Goal: Contribute content: Contribute content

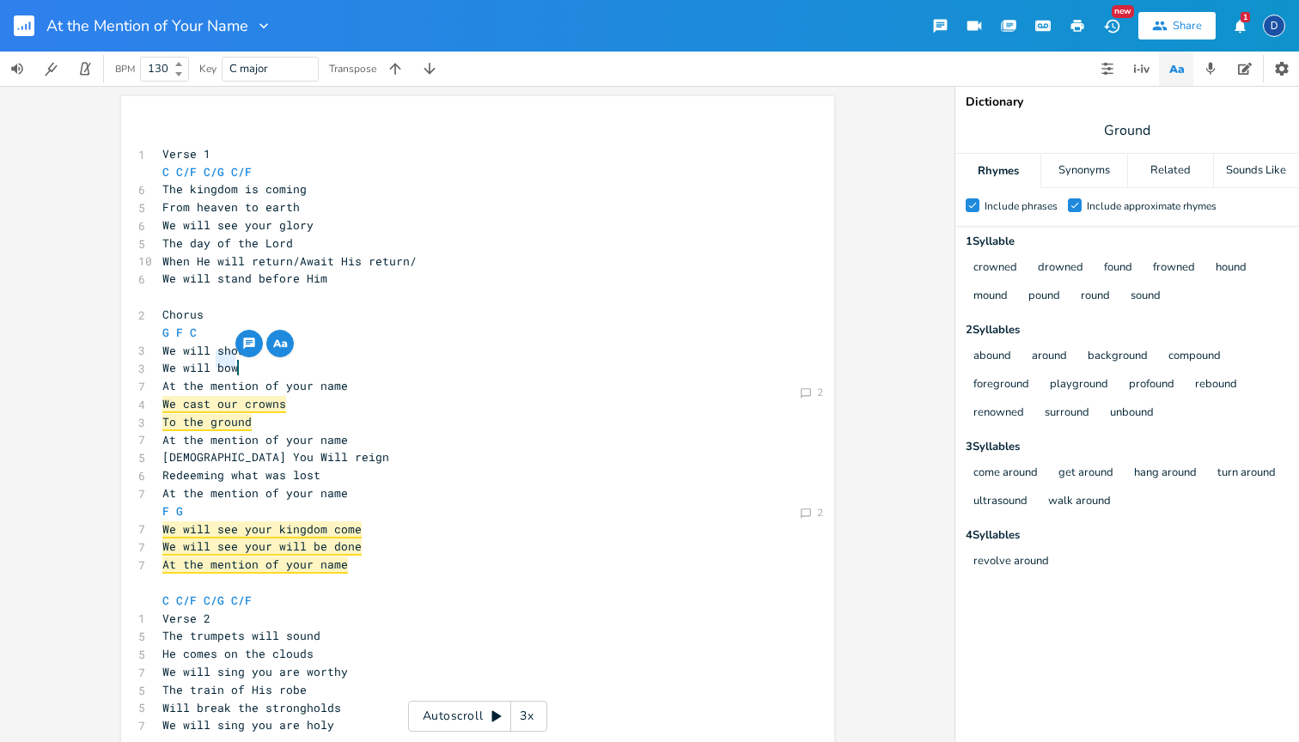
scroll to position [0, 1]
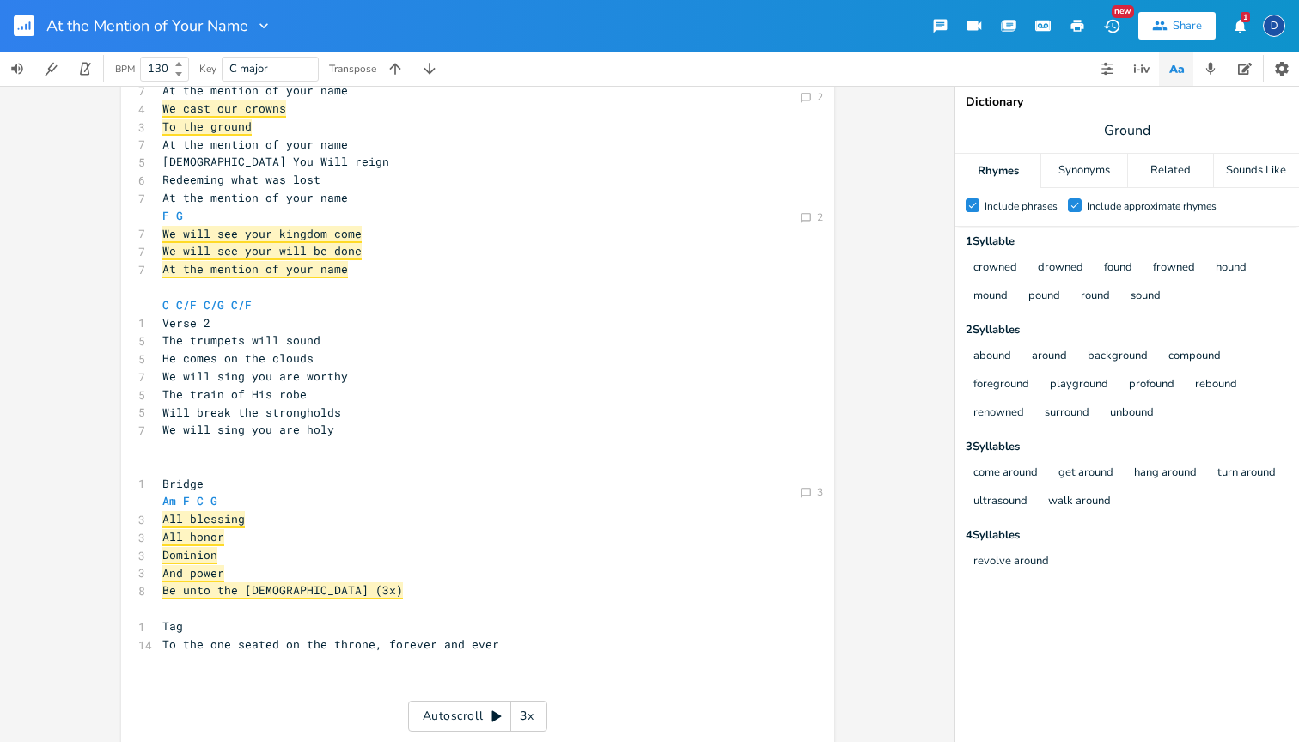
click at [1227, 27] on button "1" at bounding box center [1240, 25] width 34 height 31
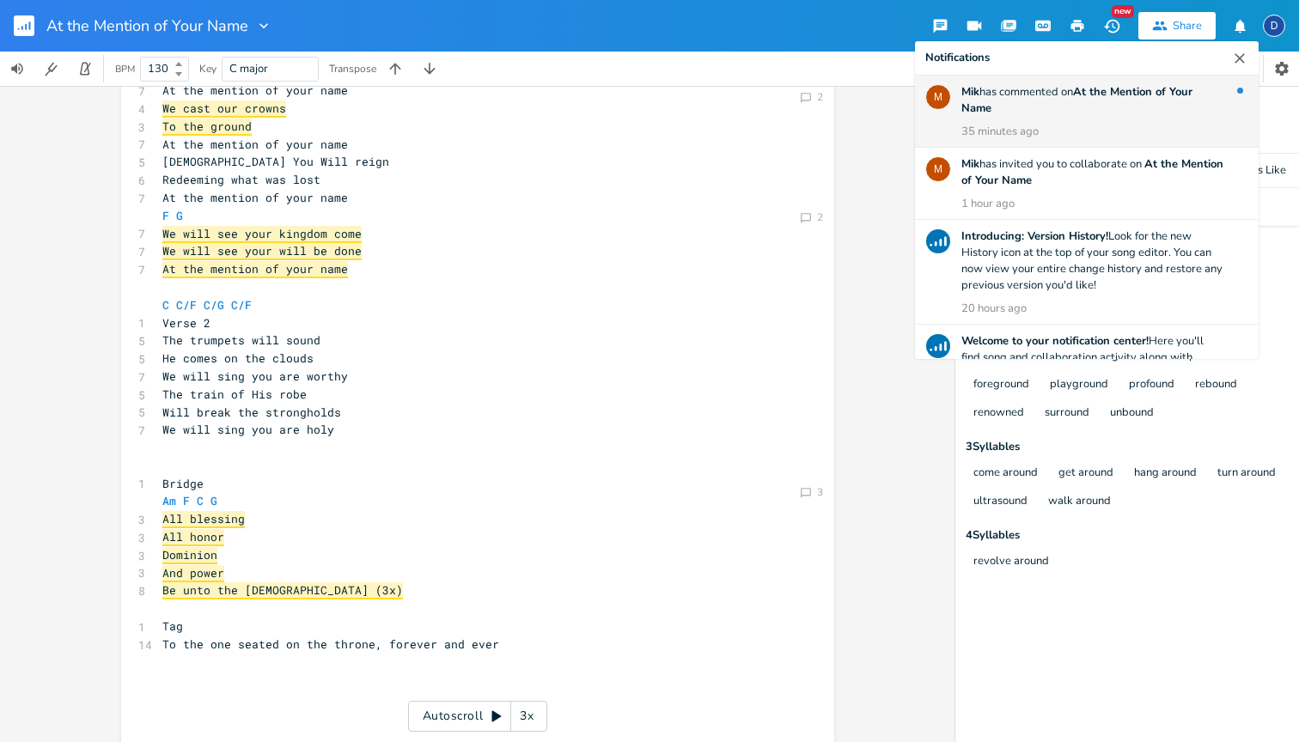
click at [1151, 128] on div "35 minutes ago" at bounding box center [1093, 132] width 263 height 16
click at [1027, 101] on div "[PERSON_NAME] has commented on At the Mention of Your Name 35 minutes ago" at bounding box center [1093, 112] width 263 height 56
click at [1071, 119] on div "[PERSON_NAME] has commented on At the Mention of Your Name 35 minutes ago" at bounding box center [1093, 112] width 263 height 56
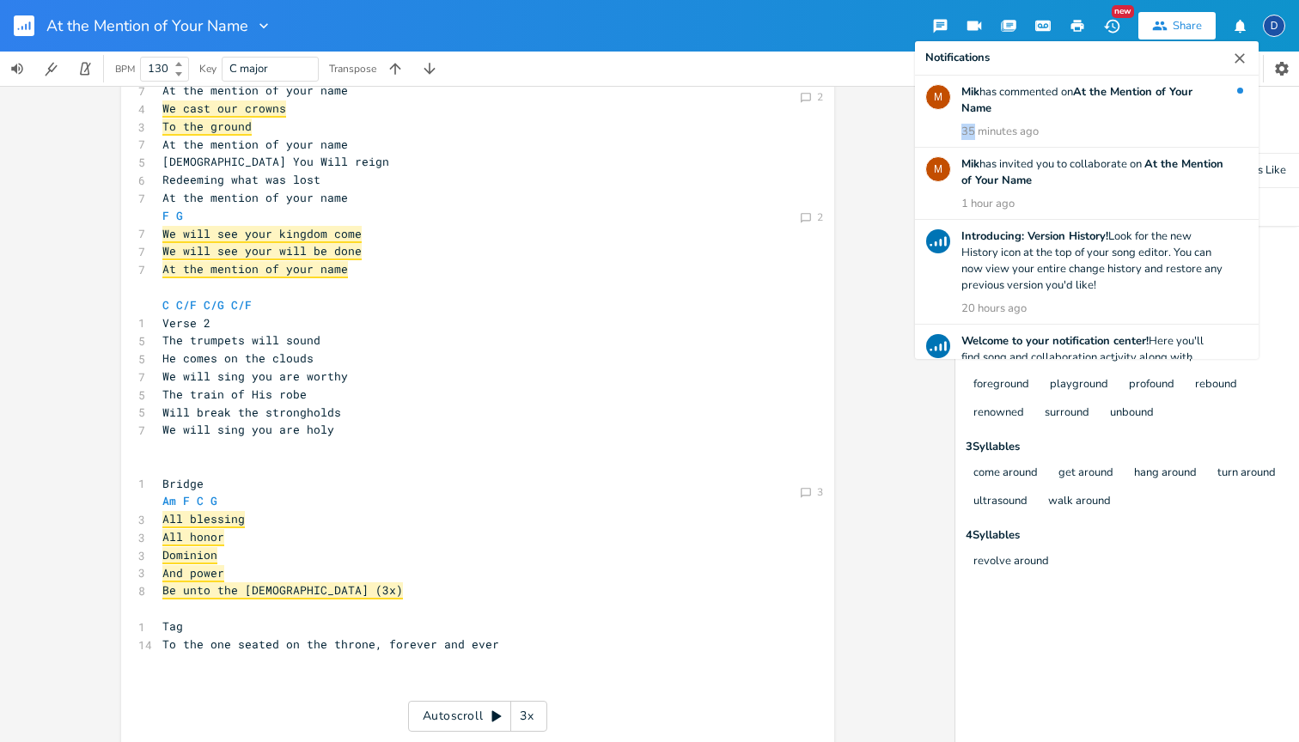
click at [1243, 55] on icon "button" at bounding box center [1240, 58] width 10 height 10
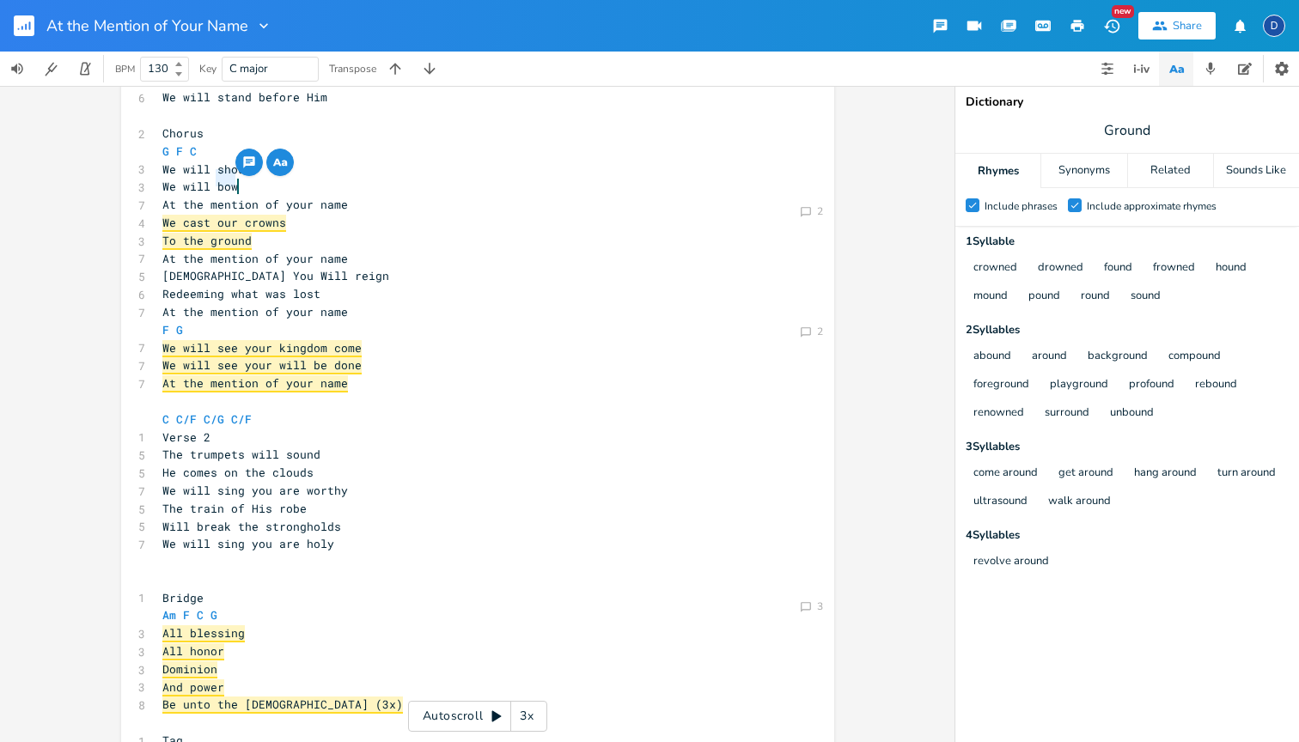
scroll to position [188, 0]
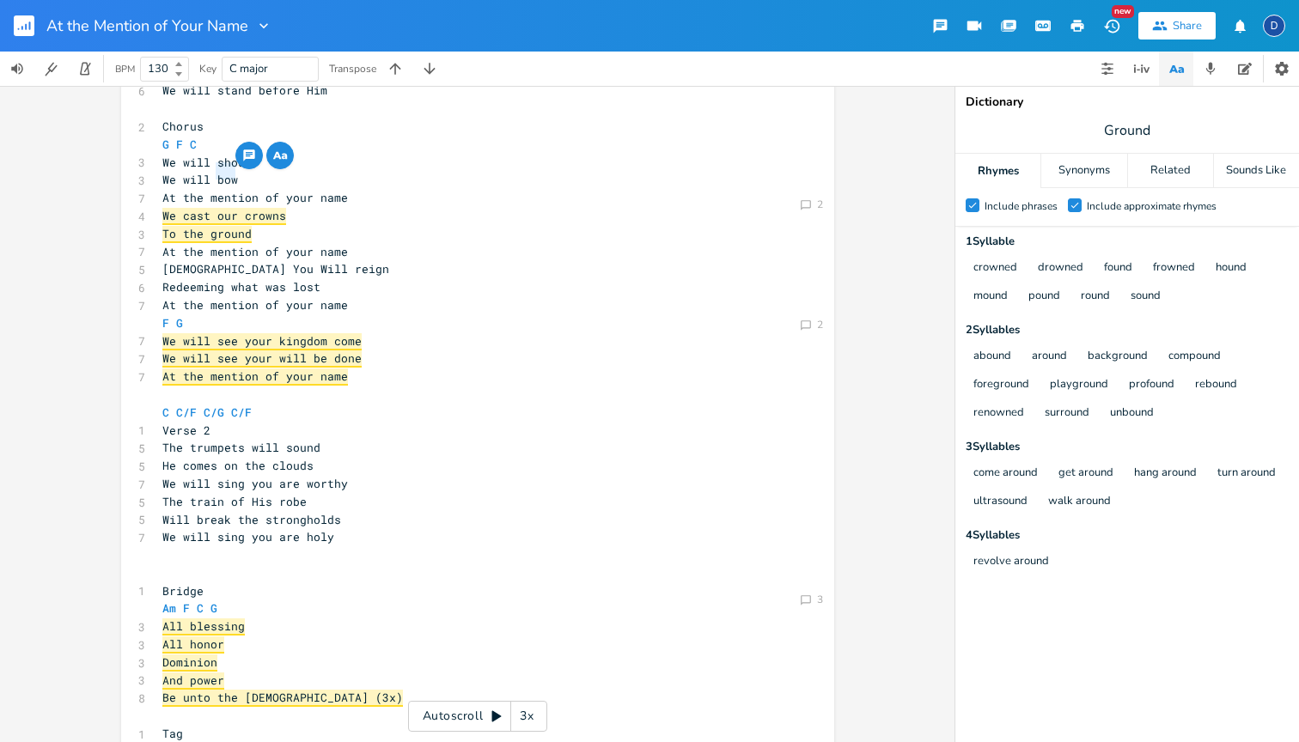
click at [251, 158] on icon "button" at bounding box center [249, 156] width 14 height 14
click at [462, 192] on pre "At the mention of your name" at bounding box center [469, 198] width 620 height 18
click at [266, 177] on pre "We will bow" at bounding box center [469, 180] width 620 height 18
click at [806, 208] on icon "Comment" at bounding box center [806, 205] width 12 height 12
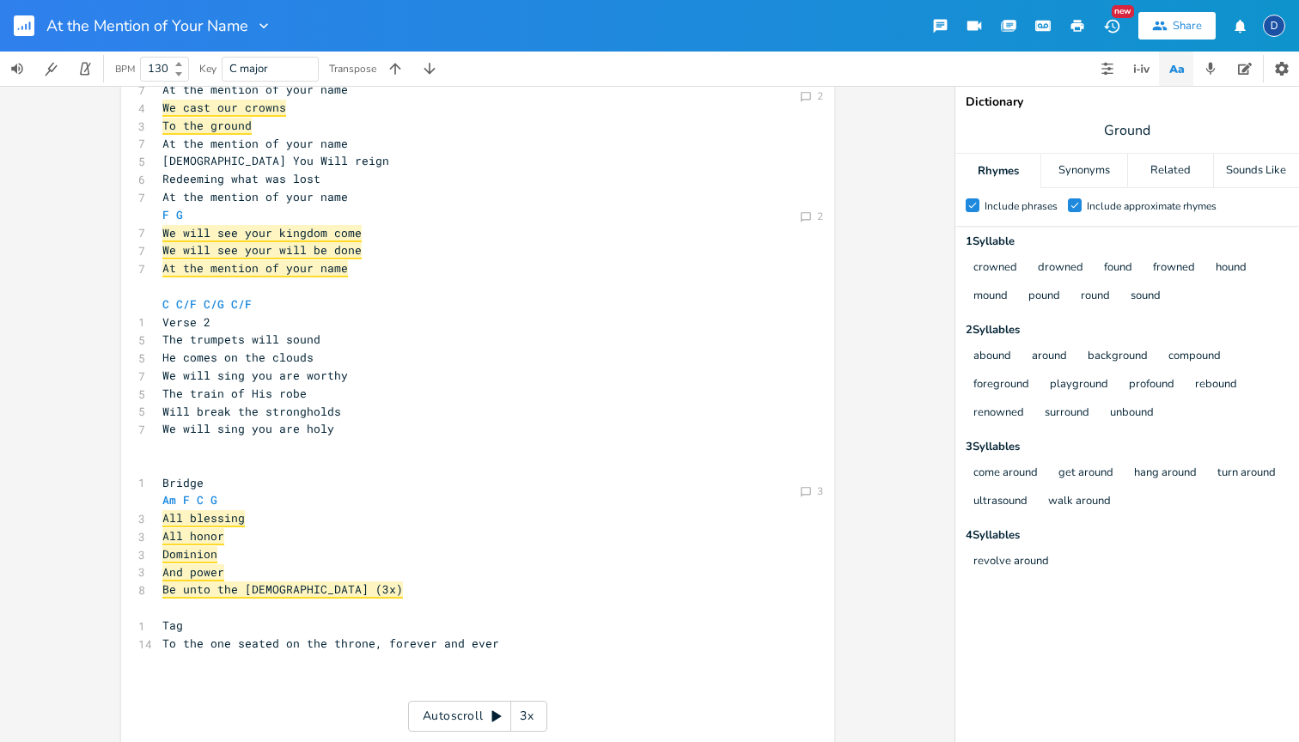
click at [861, 271] on div "Comment 2 Comment 2 Comment 3 x ​ 1 Verse 1 C C/F C/G C/F 6 The kingdom is comi…" at bounding box center [477, 414] width 955 height 656
click at [809, 225] on div "Comment 2" at bounding box center [811, 218] width 29 height 19
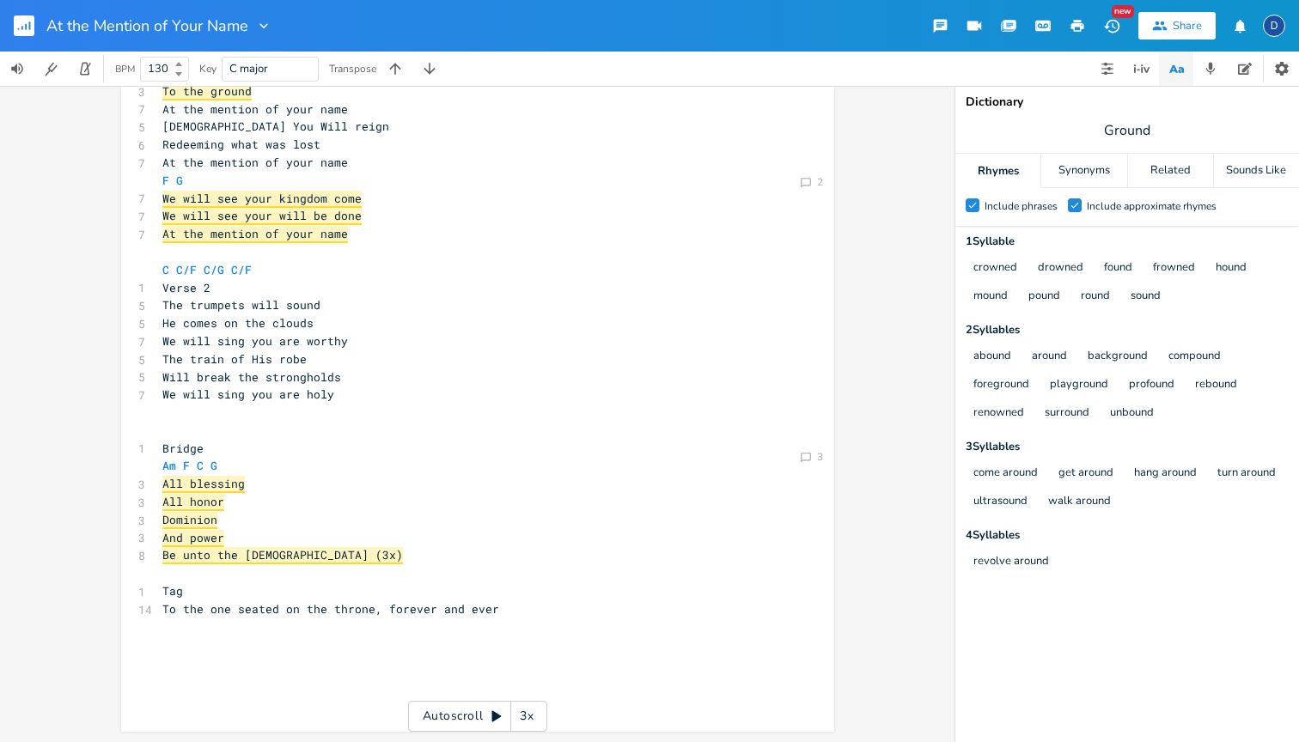
click at [857, 397] on div "Comment 2 Comment 2 Comment 3 x ​ 1 Verse 1 C C/F C/G C/F 6 The kingdom is comi…" at bounding box center [477, 414] width 955 height 656
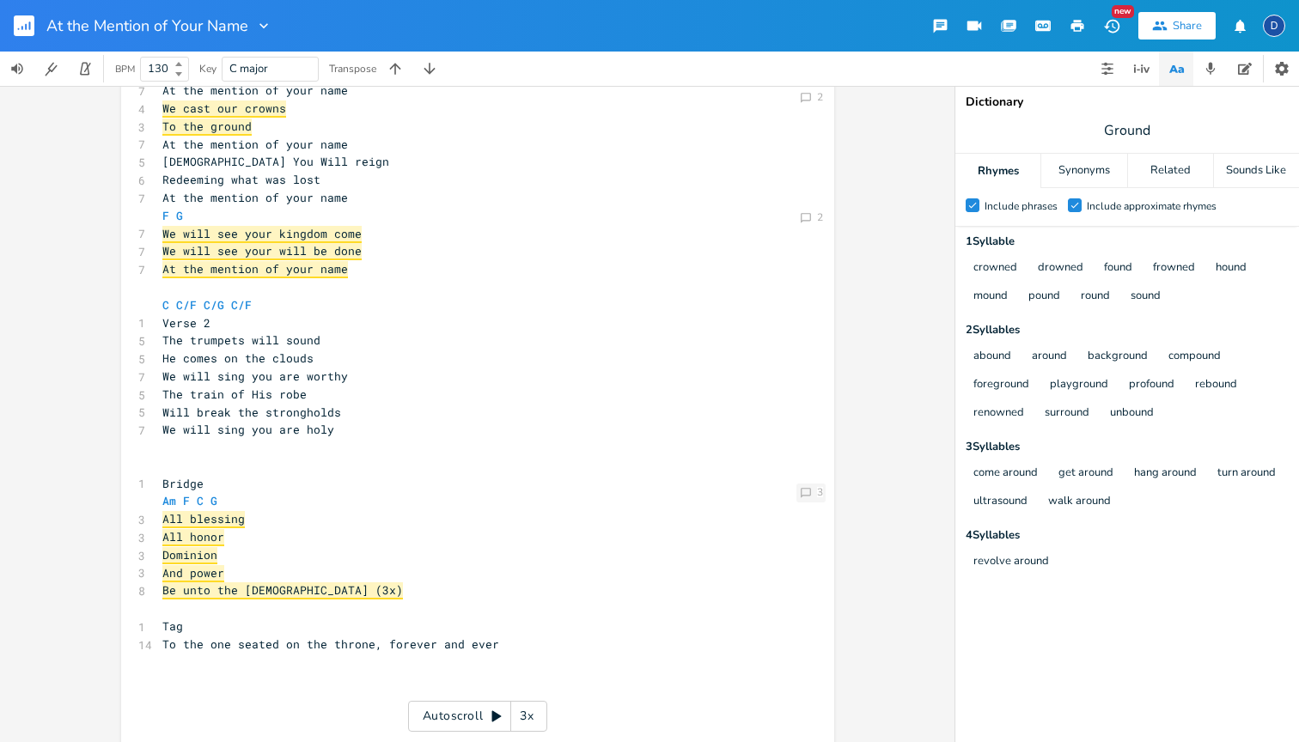
click at [798, 500] on div "Comment 3" at bounding box center [811, 493] width 29 height 19
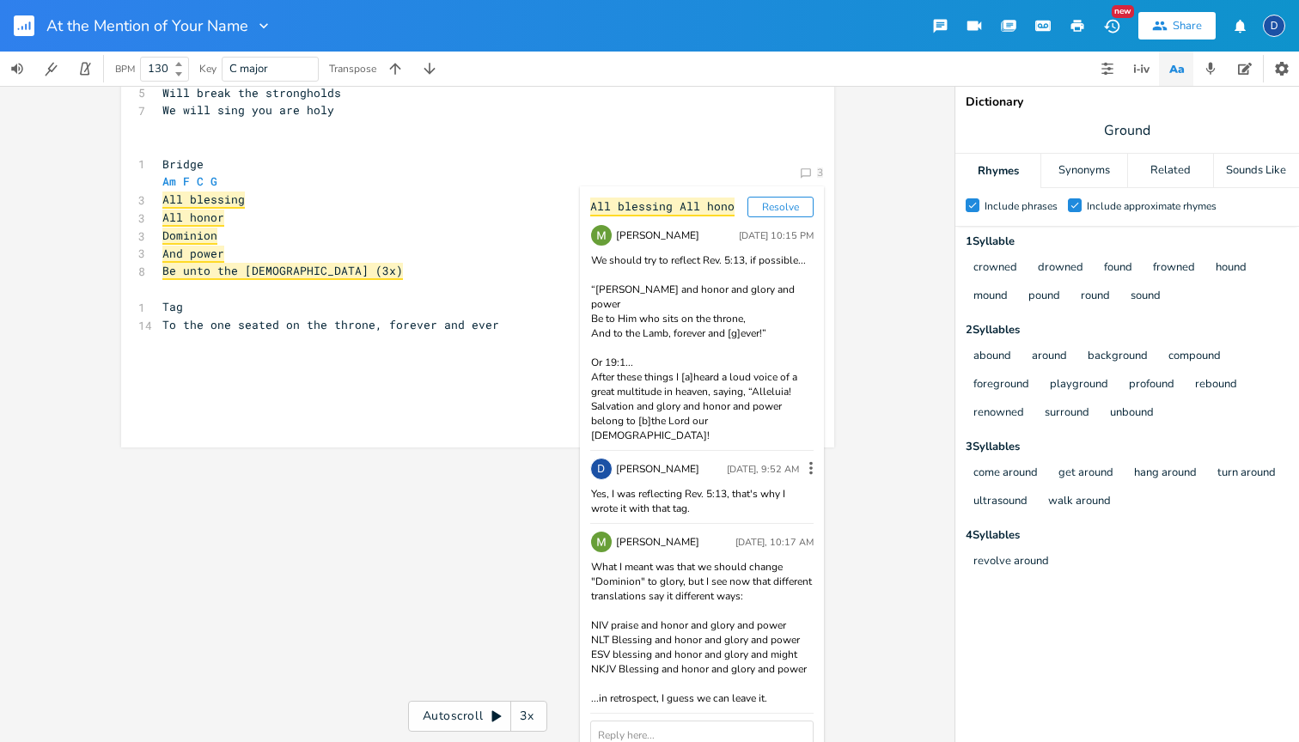
scroll to position [614, 0]
click at [723, 722] on textarea at bounding box center [701, 736] width 223 height 29
type textarea "Oh, I don't even think I caught that. We can change dominion to All Glory?"
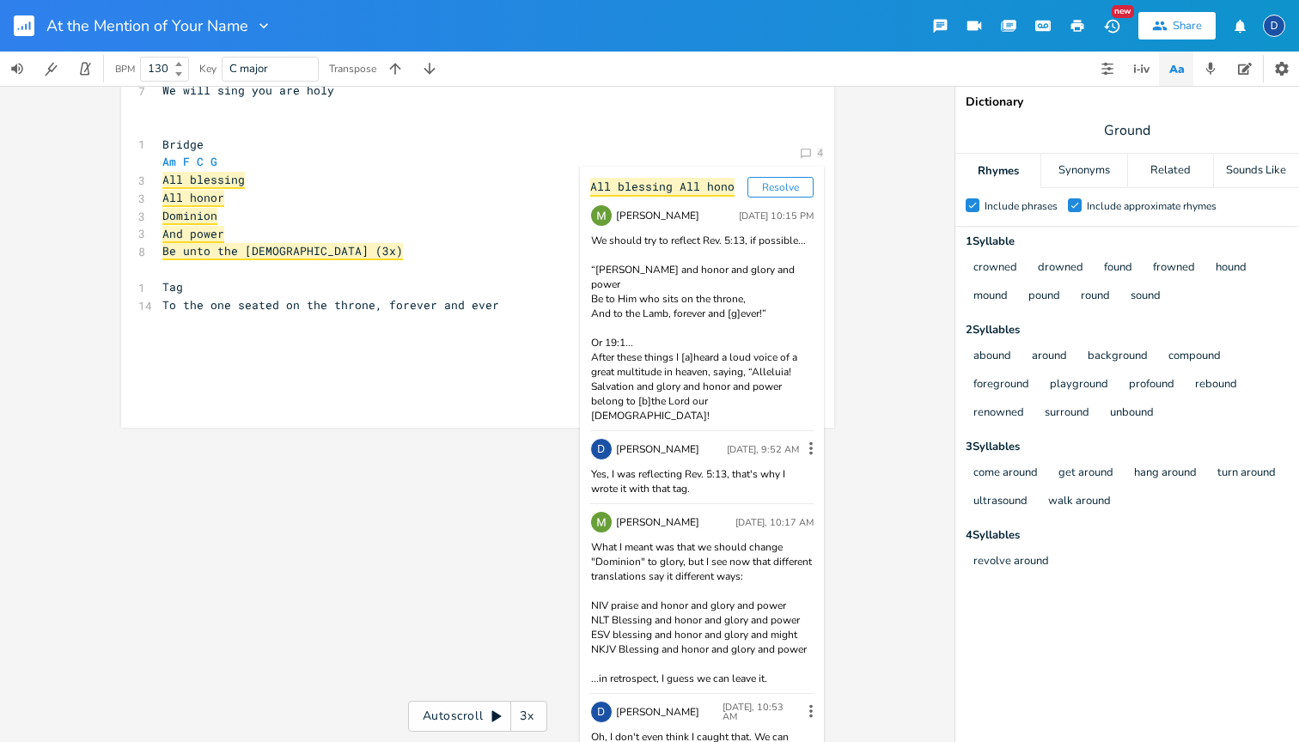
scroll to position [655, 0]
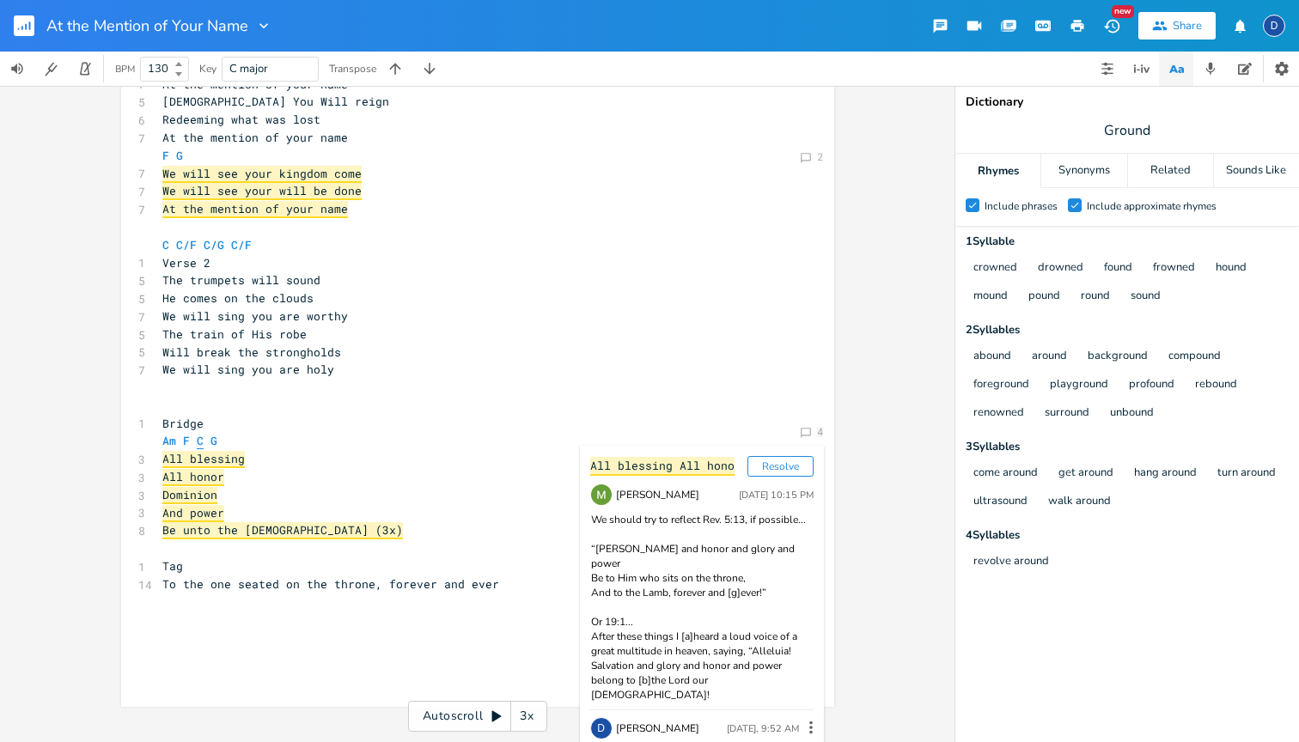
type textarea "C G All blessing All honor [PERSON_NAME]"
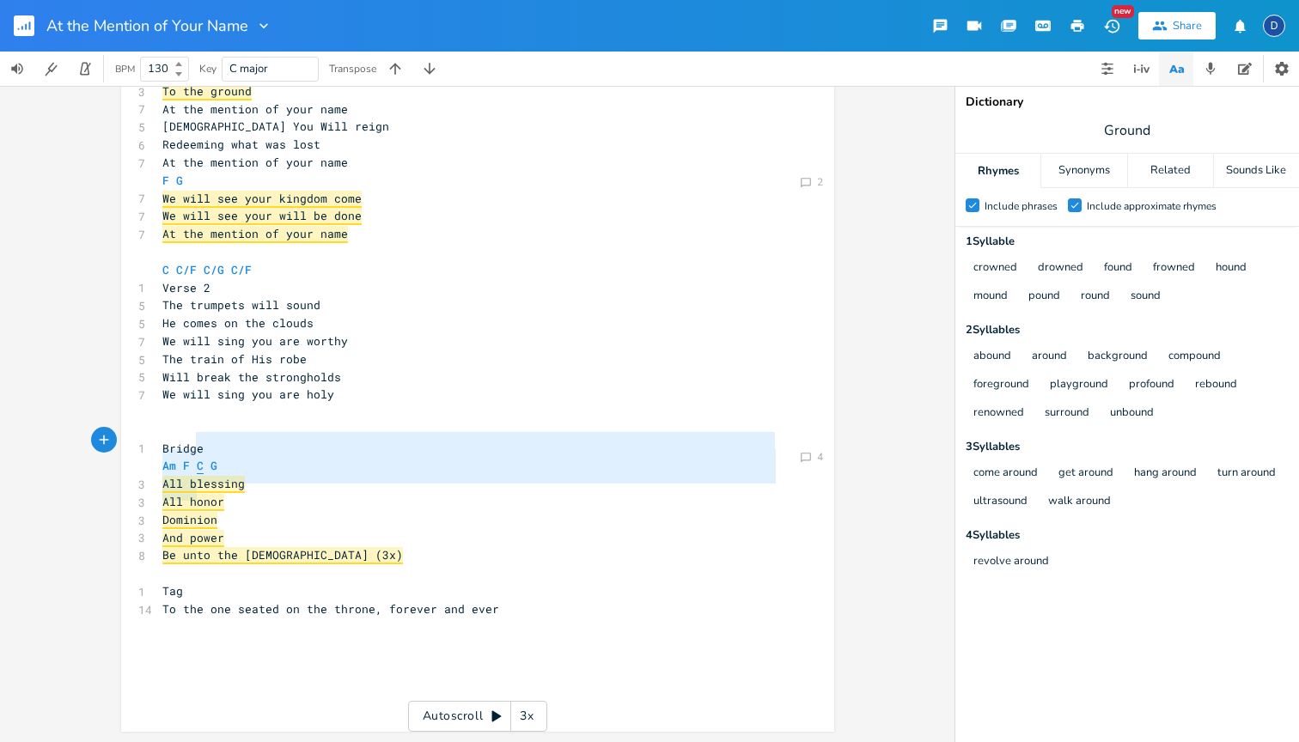
click at [193, 471] on div "​ 1 Verse 1 C C/F C/G C/F 6 The kingdom is coming 5 From heaven to earth 6 We w…" at bounding box center [469, 252] width 620 height 912
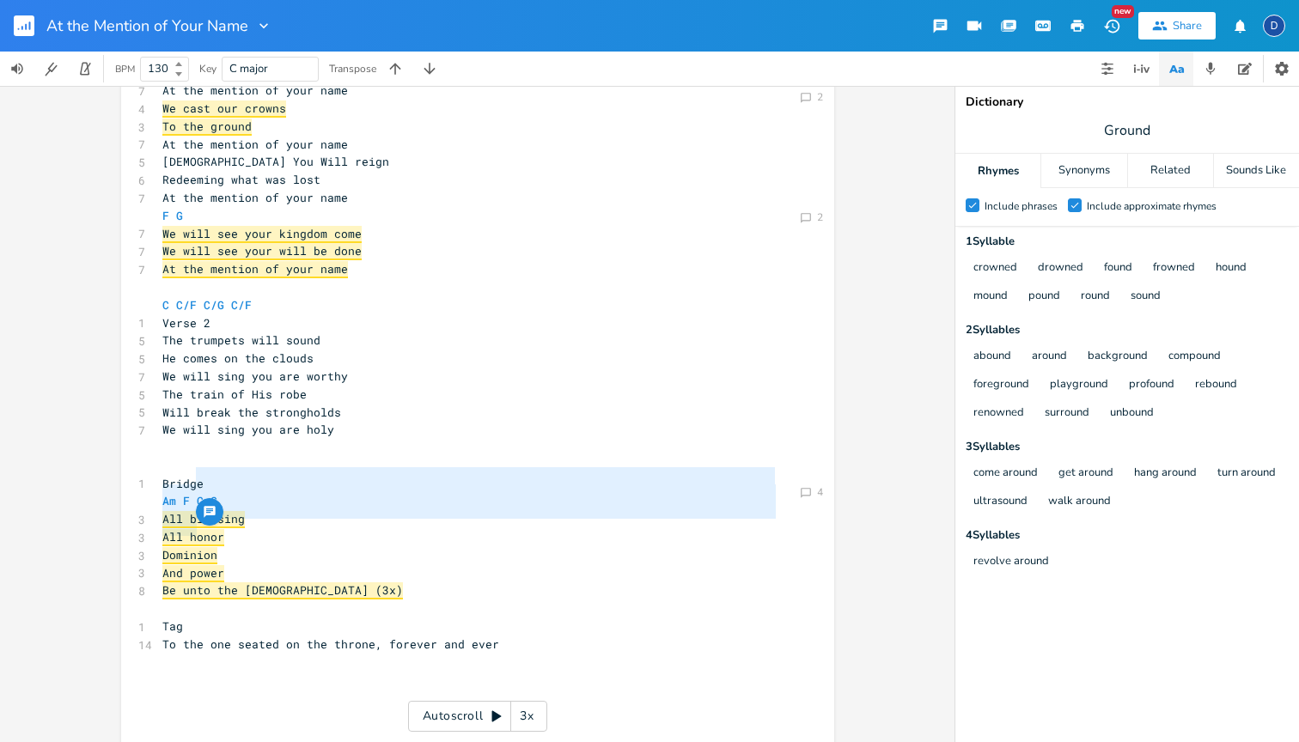
click at [247, 565] on pre "And power" at bounding box center [469, 574] width 620 height 18
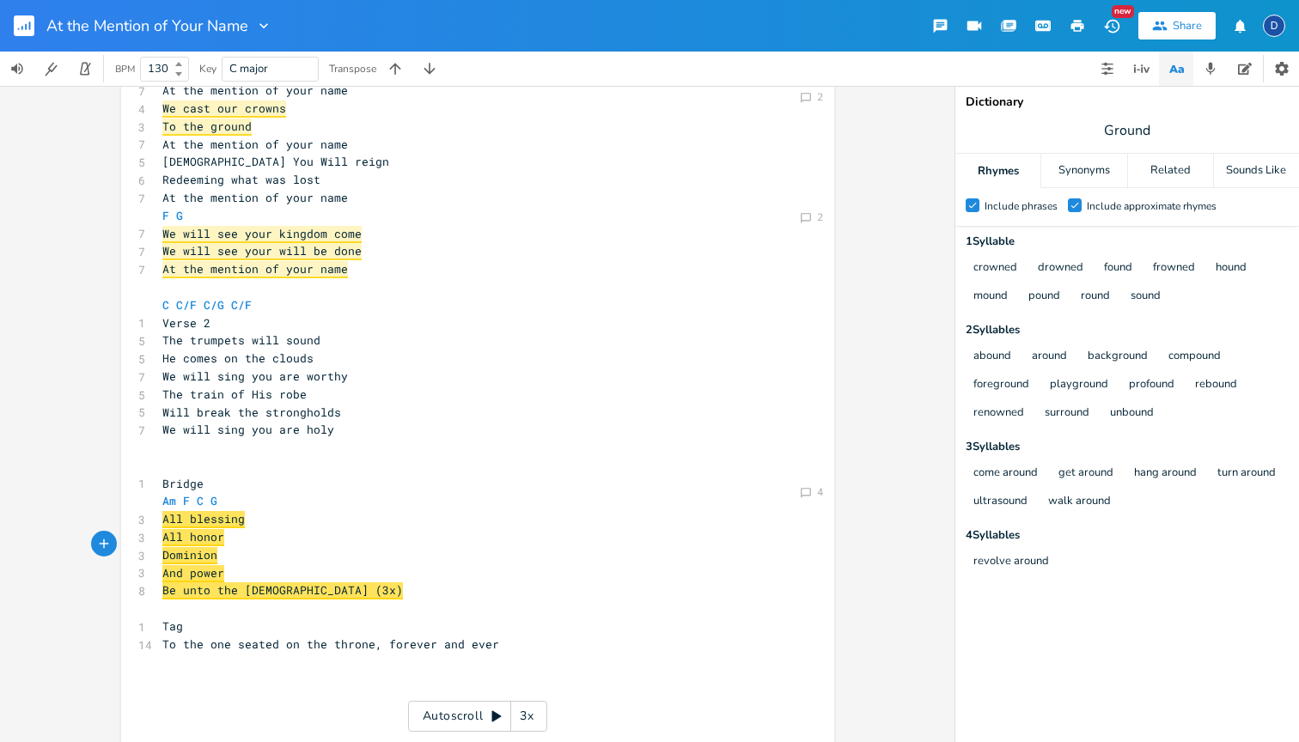
click at [238, 546] on pre "Dominion" at bounding box center [469, 555] width 620 height 18
type textarea "(all"
type textarea "All Glory)?"
type textarea "?)"
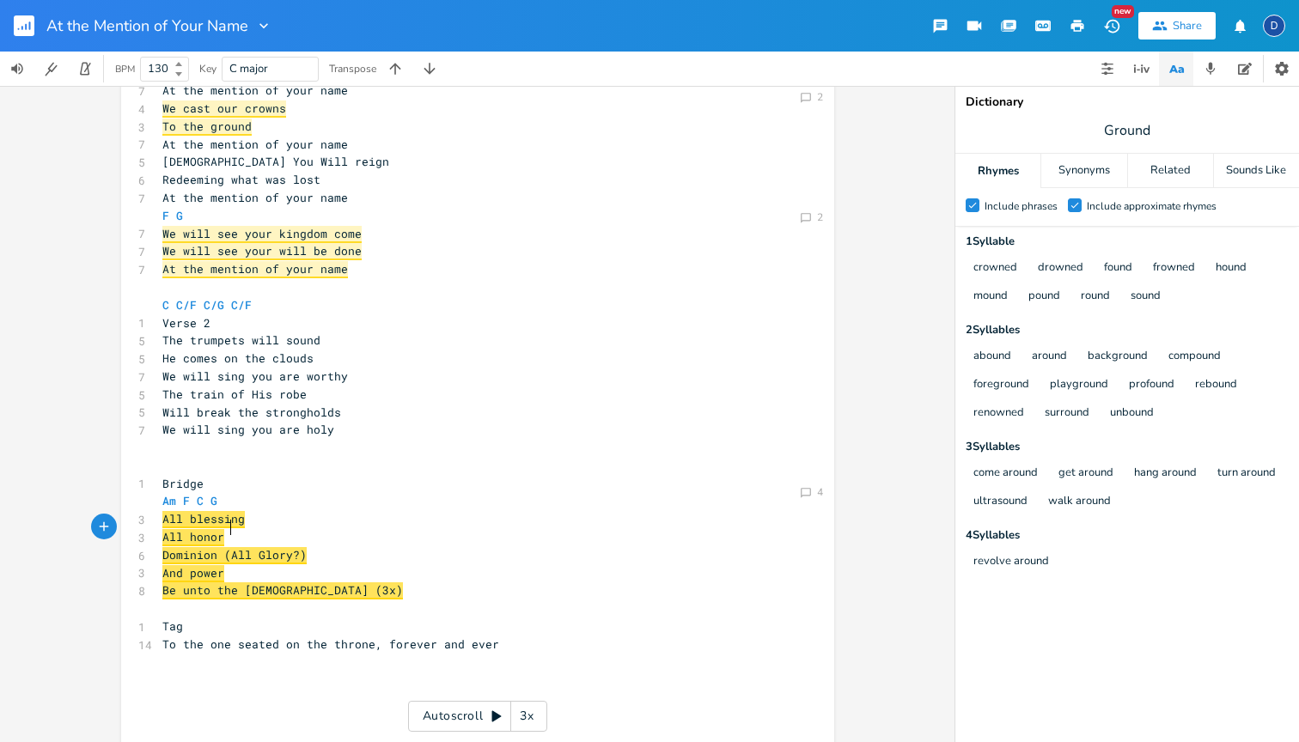
click at [222, 547] on span "Dominion (All Glory?)" at bounding box center [234, 555] width 144 height 17
click at [288, 547] on span "Dominion All Glory?)" at bounding box center [230, 555] width 137 height 17
type textarea "All Glory (Dominon"
type textarea "ion)?"
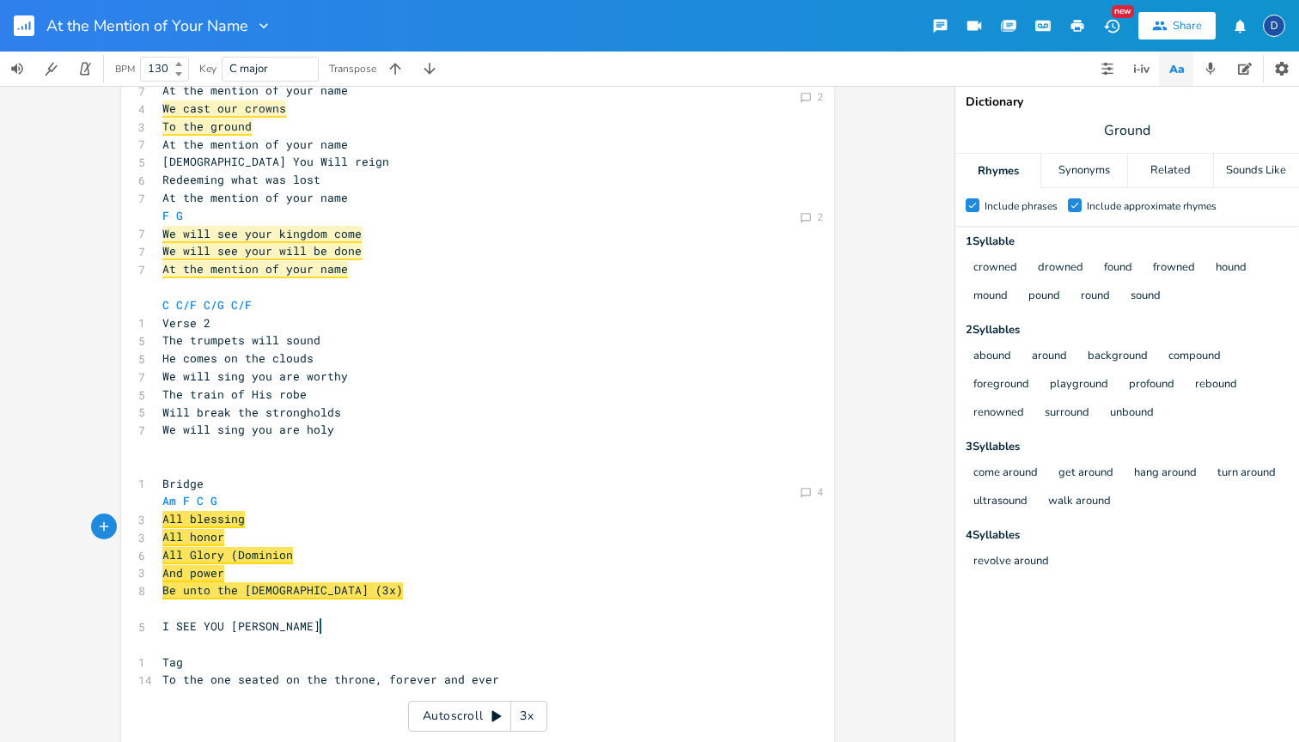
type textarea "_"
type textarea ")"
click at [297, 600] on pre "​" at bounding box center [469, 609] width 620 height 18
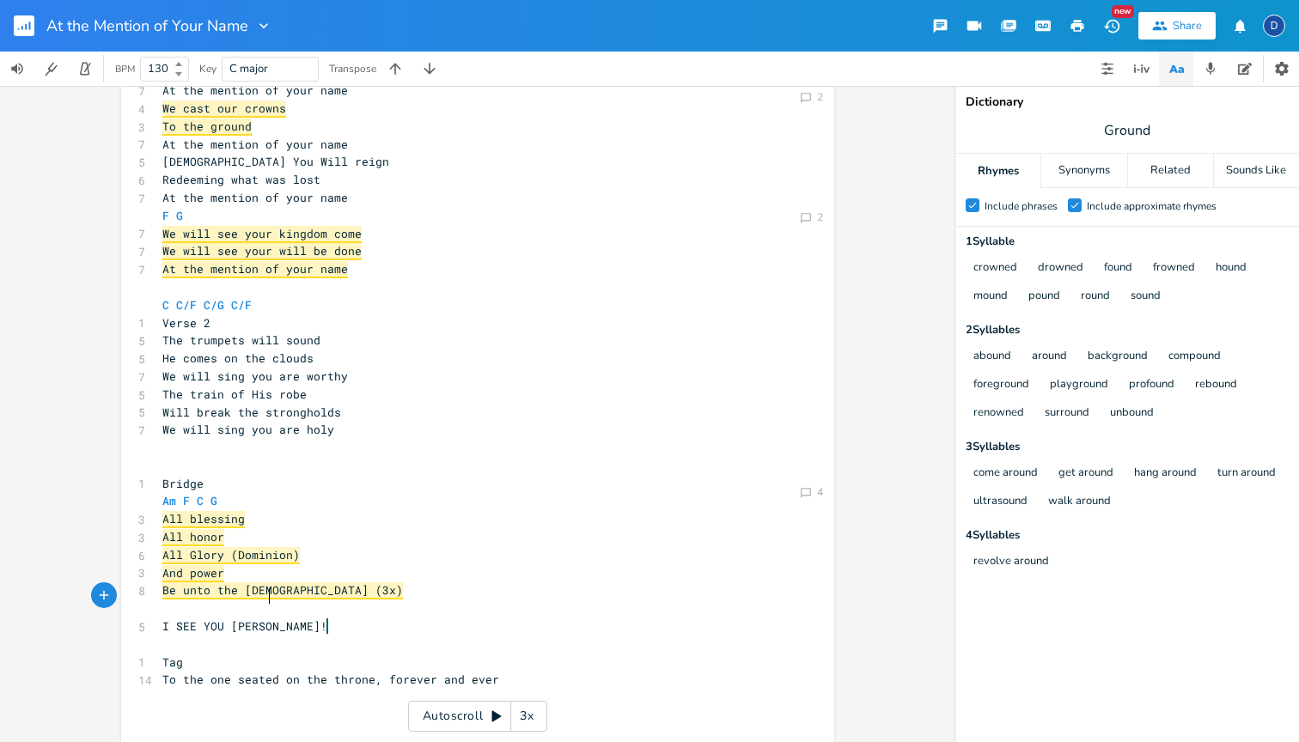
click at [289, 618] on pre "I SEE YOU [PERSON_NAME]!" at bounding box center [469, 627] width 620 height 18
type textarea "Crree"
type textarea "e"
type textarea "[PERSON_NAME]"
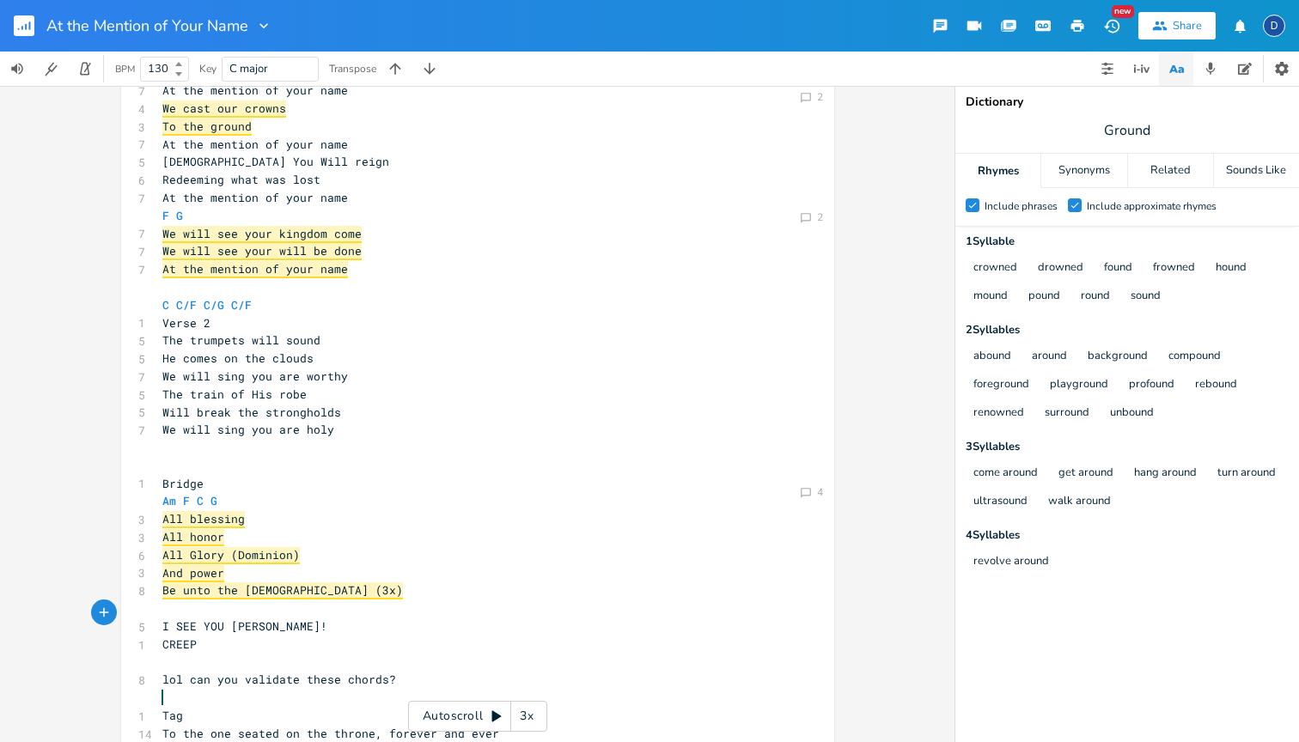
click at [972, 32] on icon "button" at bounding box center [974, 25] width 19 height 19
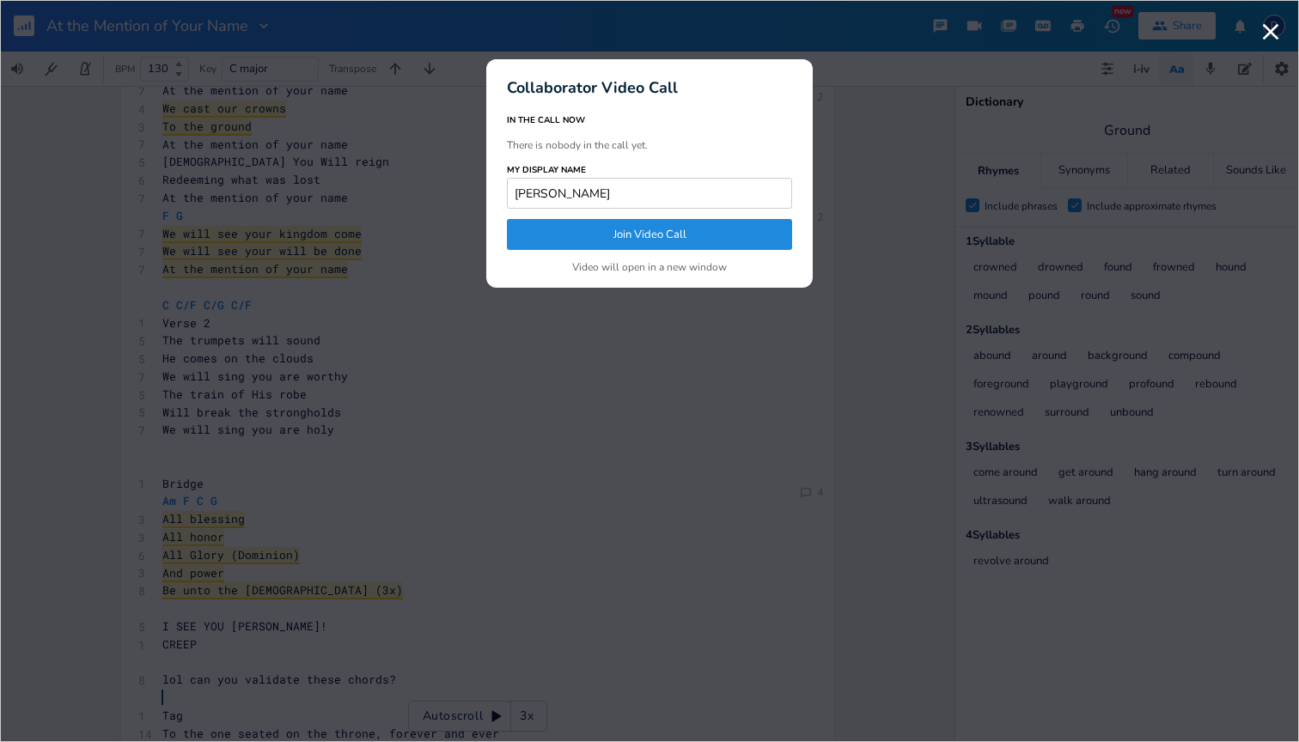
click at [710, 238] on button "Join Video Call" at bounding box center [649, 234] width 285 height 31
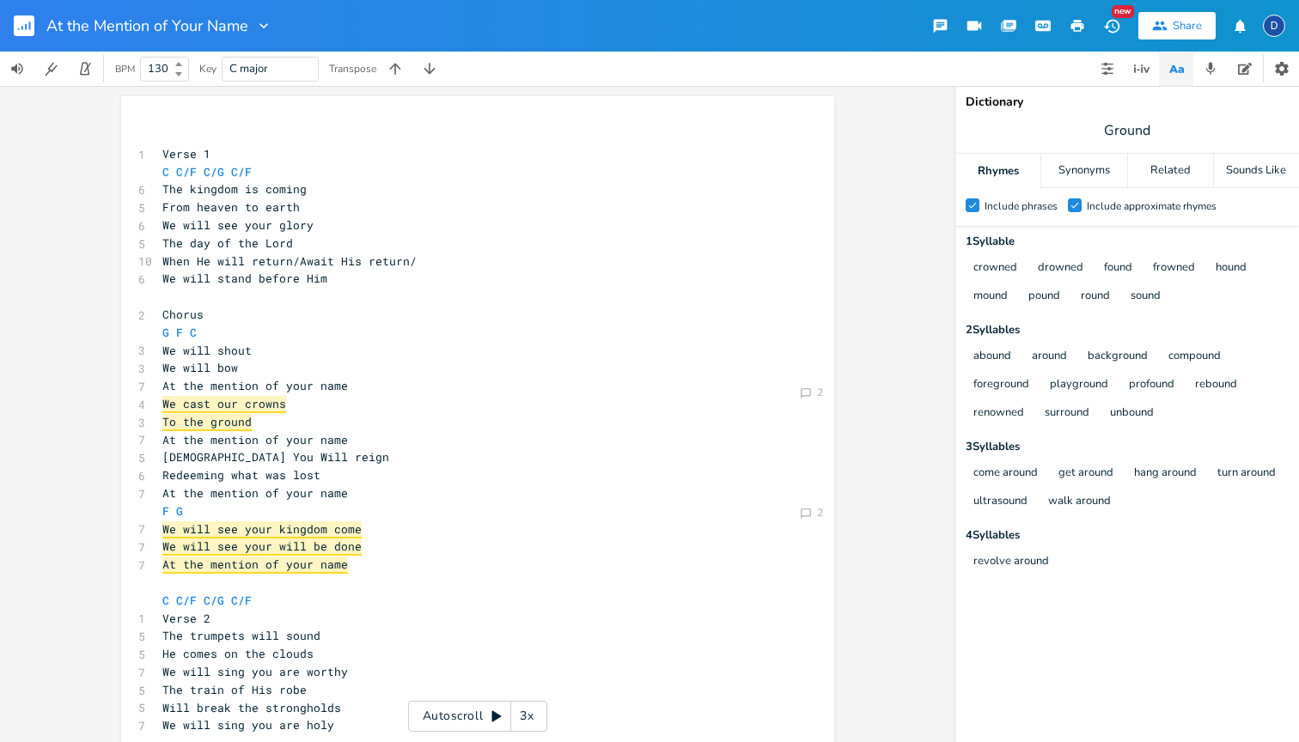
scroll to position [0, 0]
click at [290, 166] on pre "C C/F C/G C/F" at bounding box center [469, 172] width 620 height 18
type textarea "C C/F C/G C/F"
drag, startPoint x: 290, startPoint y: 166, endPoint x: 154, endPoint y: 171, distance: 135.9
click at [159, 171] on pre "C C/F C/G C/F" at bounding box center [469, 172] width 620 height 18
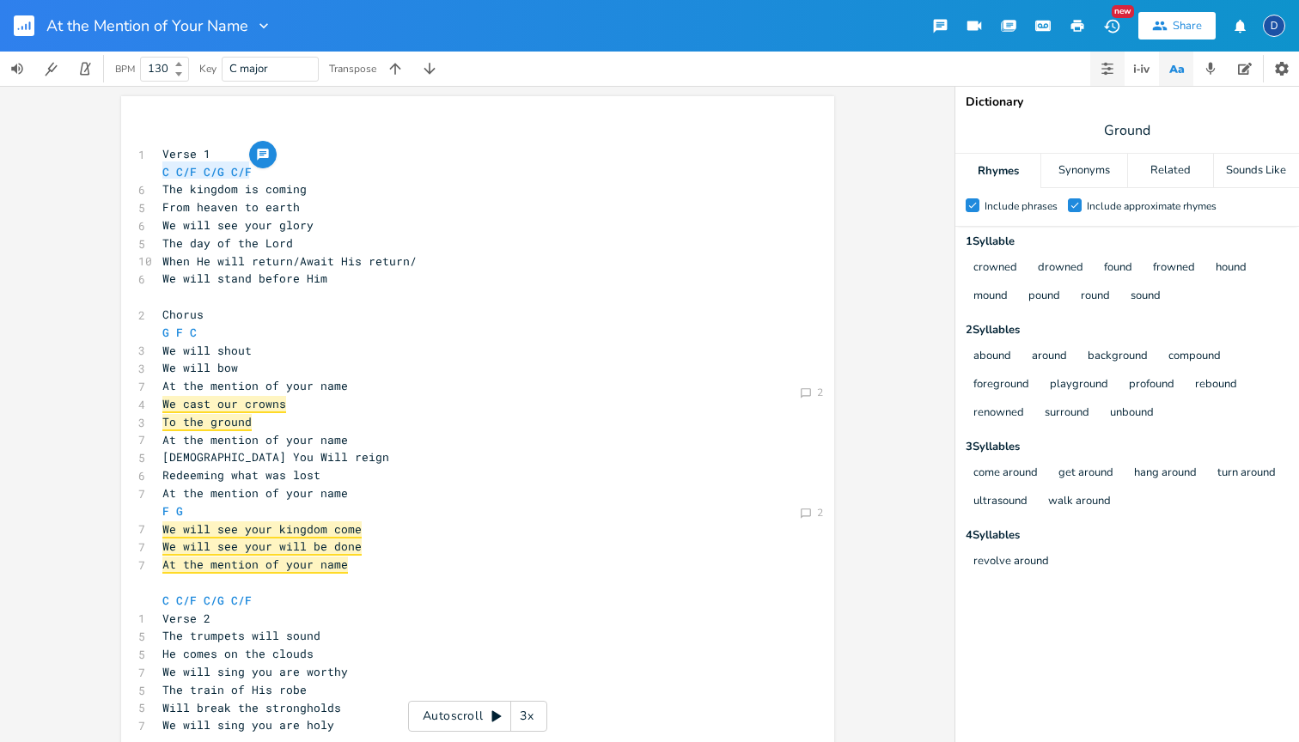
click at [1102, 69] on icon "button" at bounding box center [1107, 68] width 11 height 1
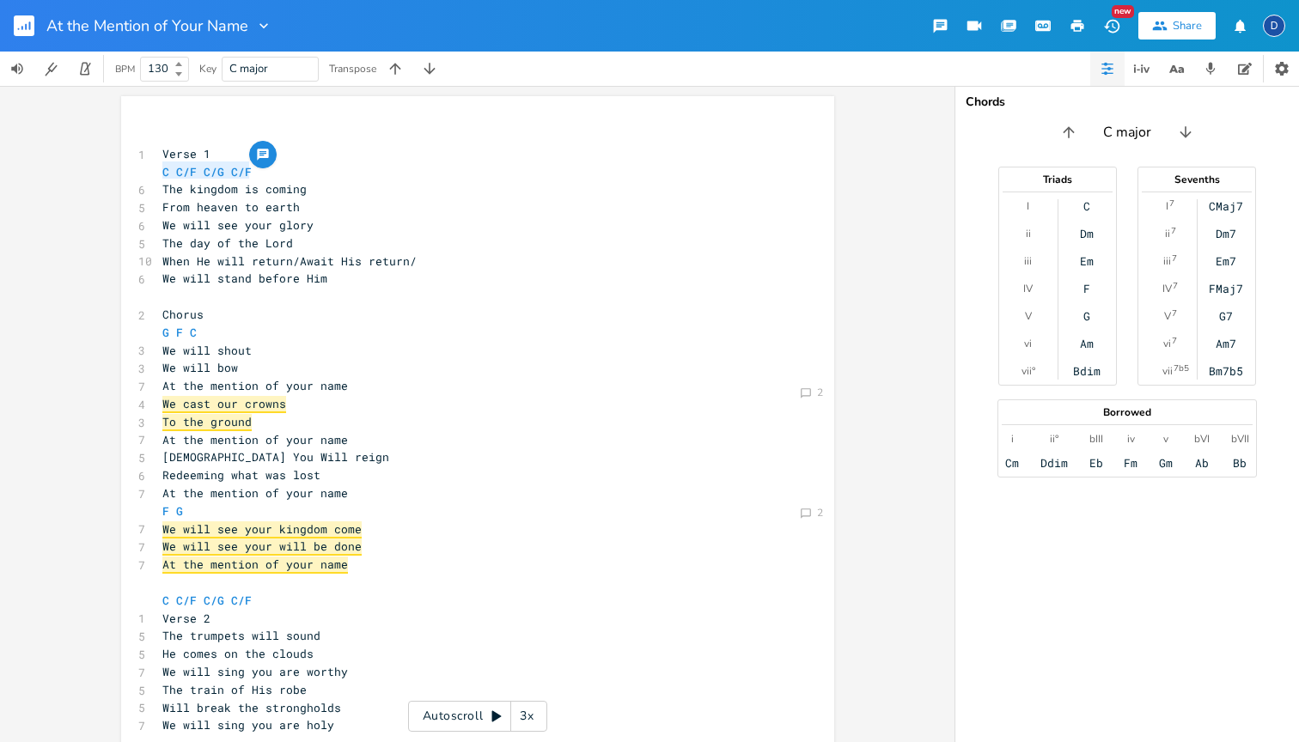
click at [1137, 137] on input "C major" at bounding box center [1127, 132] width 48 height 19
click at [1148, 65] on icon "button" at bounding box center [1142, 68] width 21 height 21
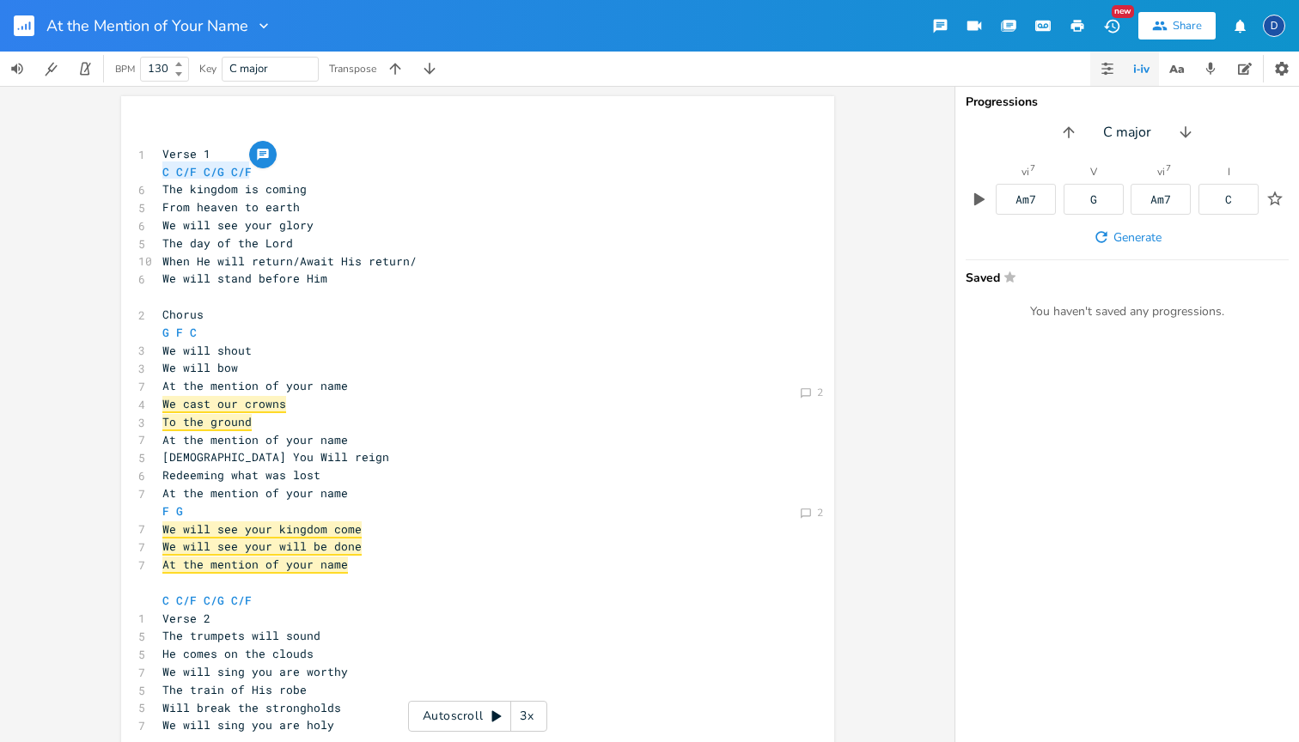
click at [1109, 63] on icon "button" at bounding box center [1108, 69] width 14 height 14
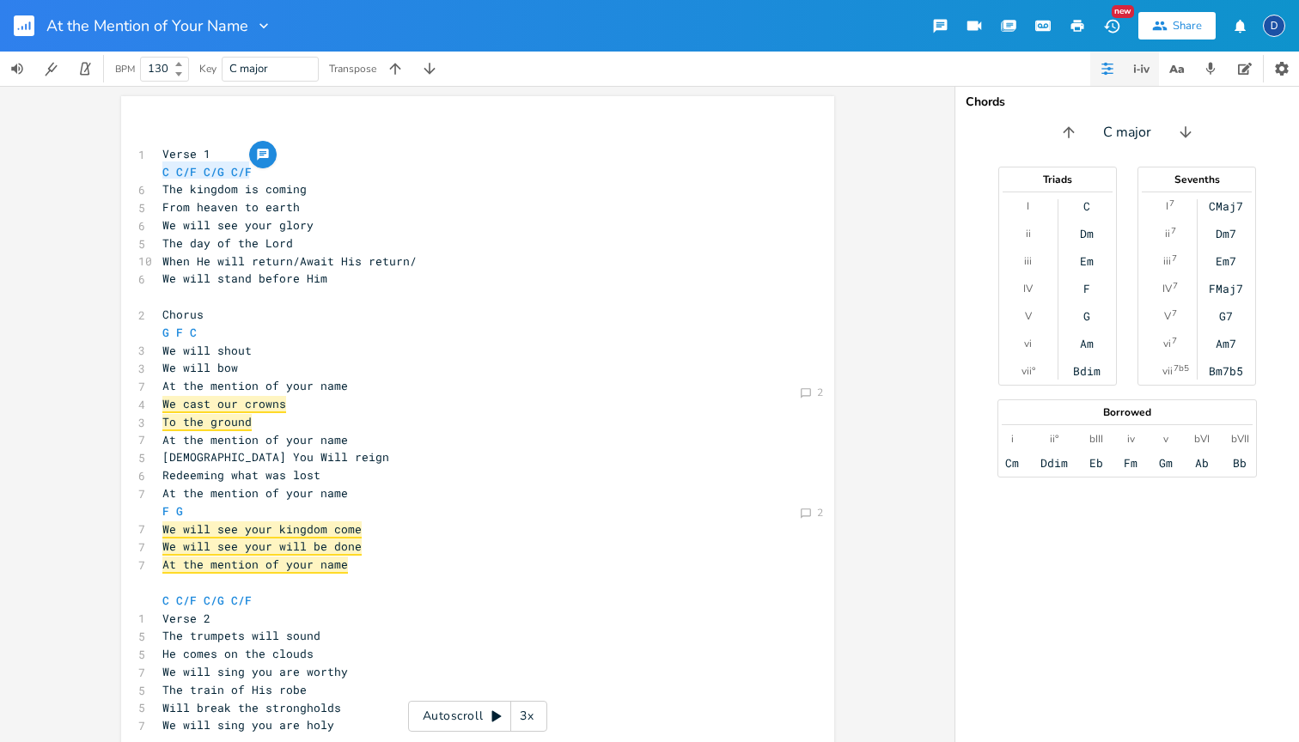
click at [1138, 70] on icon "button" at bounding box center [1138, 71] width 3 height 2
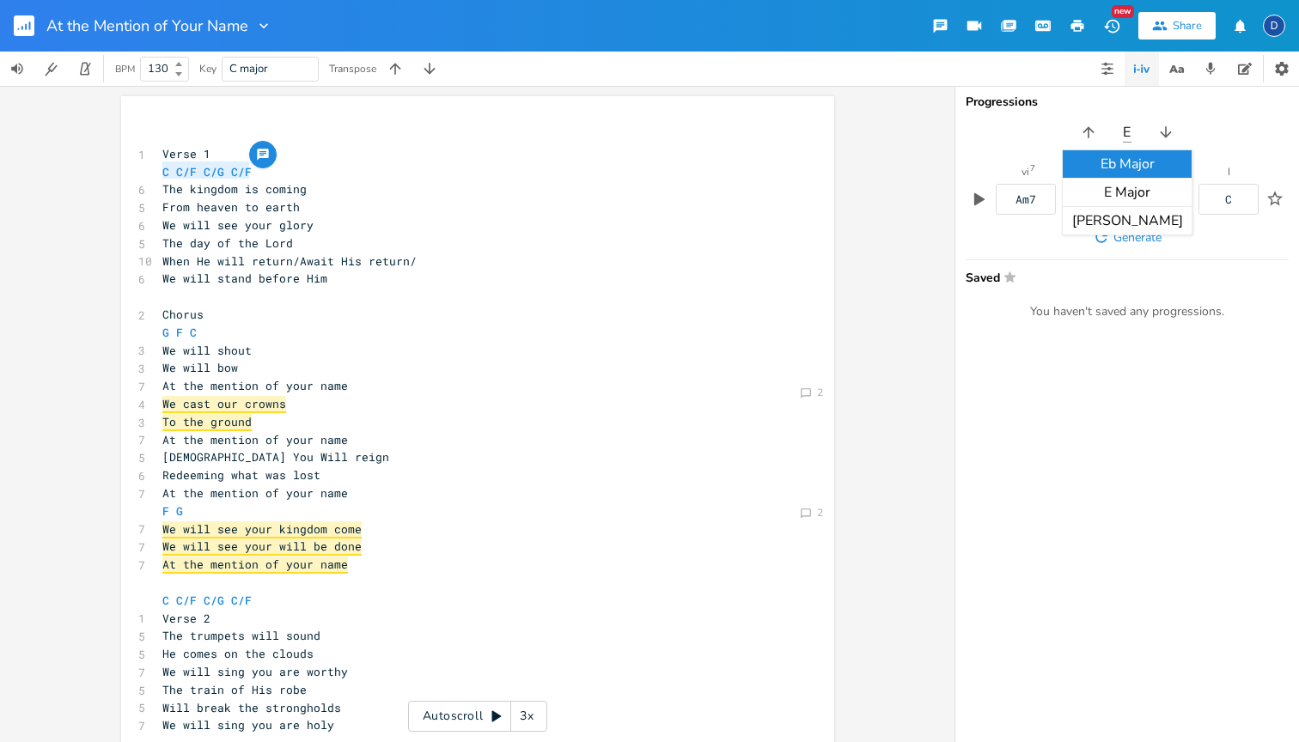
type input "Eb"
click at [1146, 403] on div "Progressions Eb Major vi 7 Cm7 V Bb vi 7 Cm7 I Eb Generate Saved Star You haven…" at bounding box center [1127, 414] width 344 height 656
click at [1110, 61] on button "button" at bounding box center [1107, 69] width 34 height 34
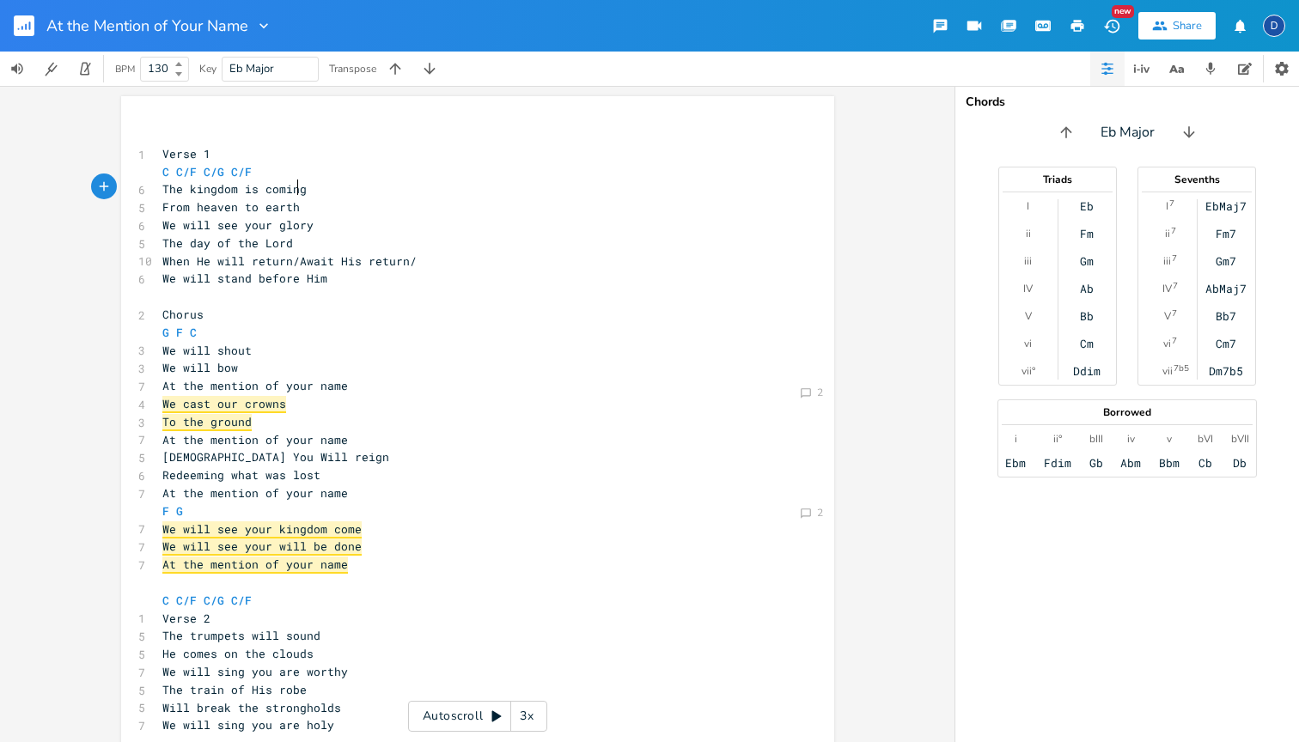
click at [289, 185] on span "The kingdom is coming" at bounding box center [234, 188] width 144 height 15
click at [427, 73] on icon "button" at bounding box center [429, 68] width 17 height 17
click at [403, 72] on icon "button" at bounding box center [395, 68] width 17 height 17
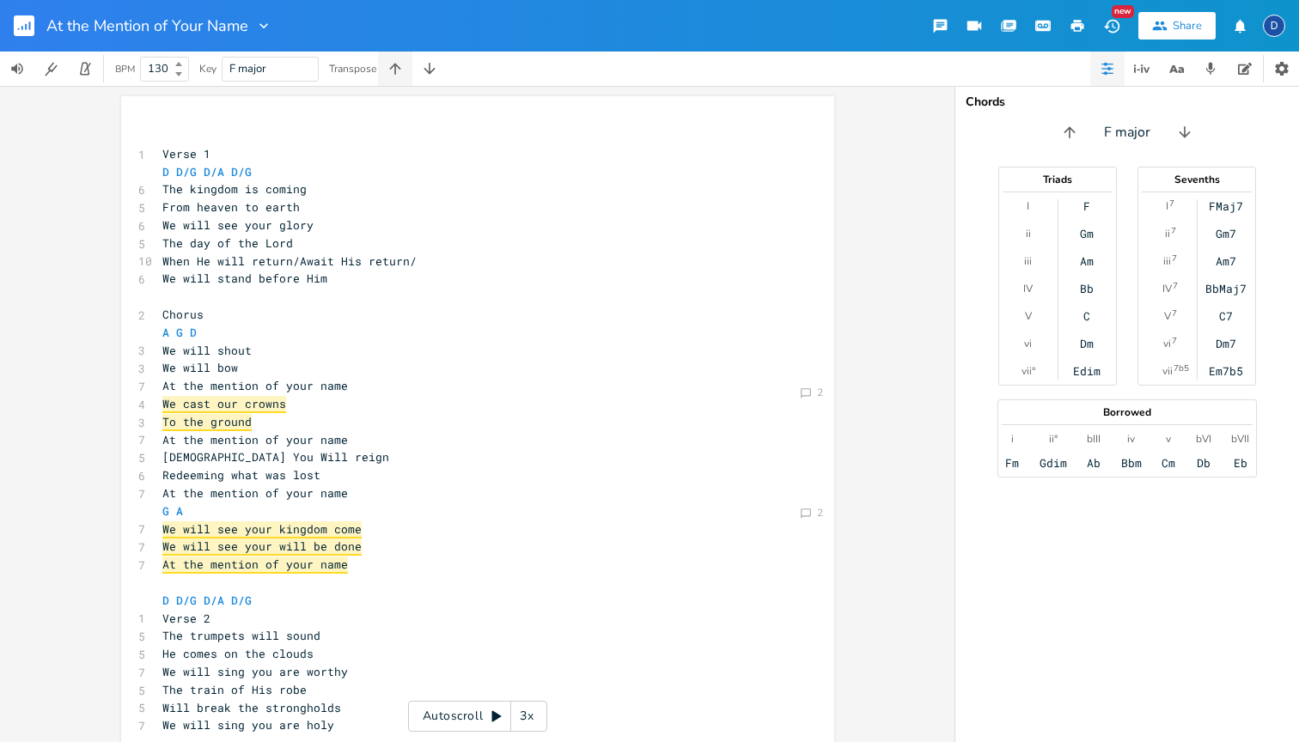
click at [403, 72] on icon "button" at bounding box center [395, 68] width 17 height 17
click at [434, 71] on icon "button" at bounding box center [429, 68] width 17 height 17
click at [241, 68] on input "Eb major" at bounding box center [251, 68] width 45 height 15
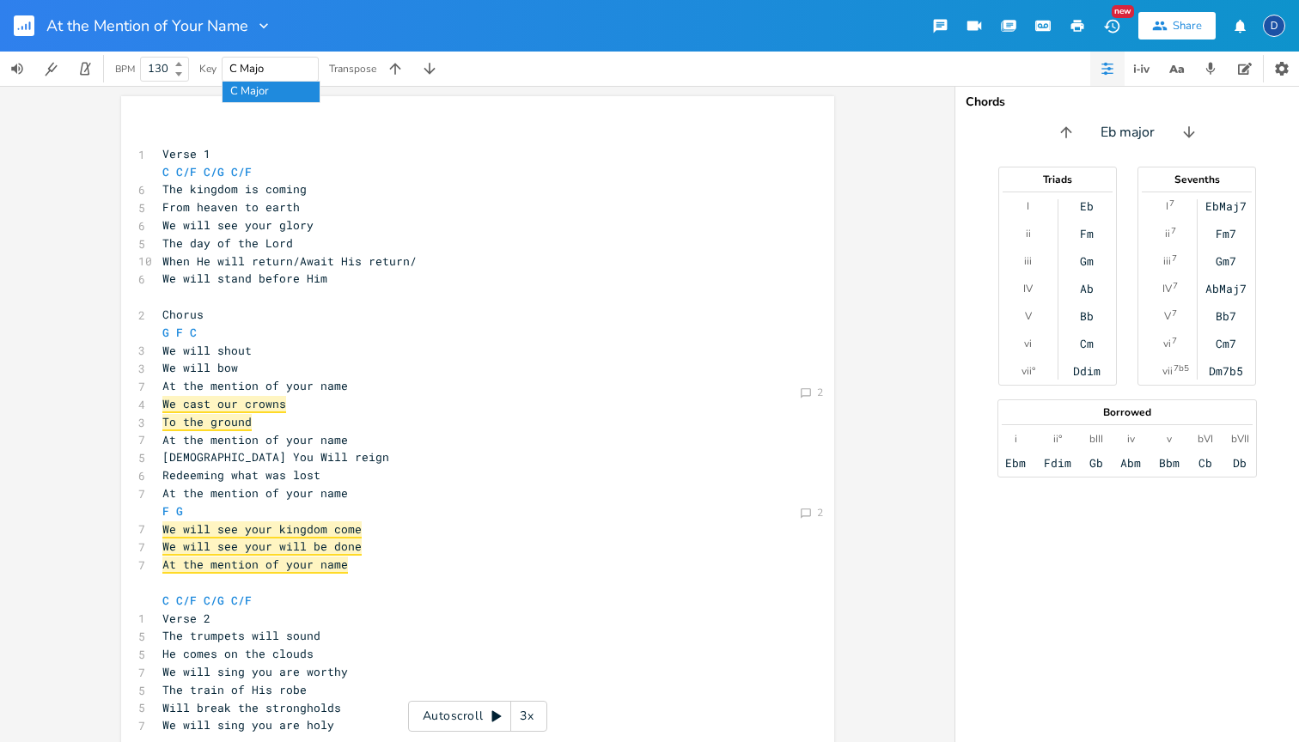
type input "C Major"
click at [395, 66] on icon "button" at bounding box center [395, 68] width 17 height 17
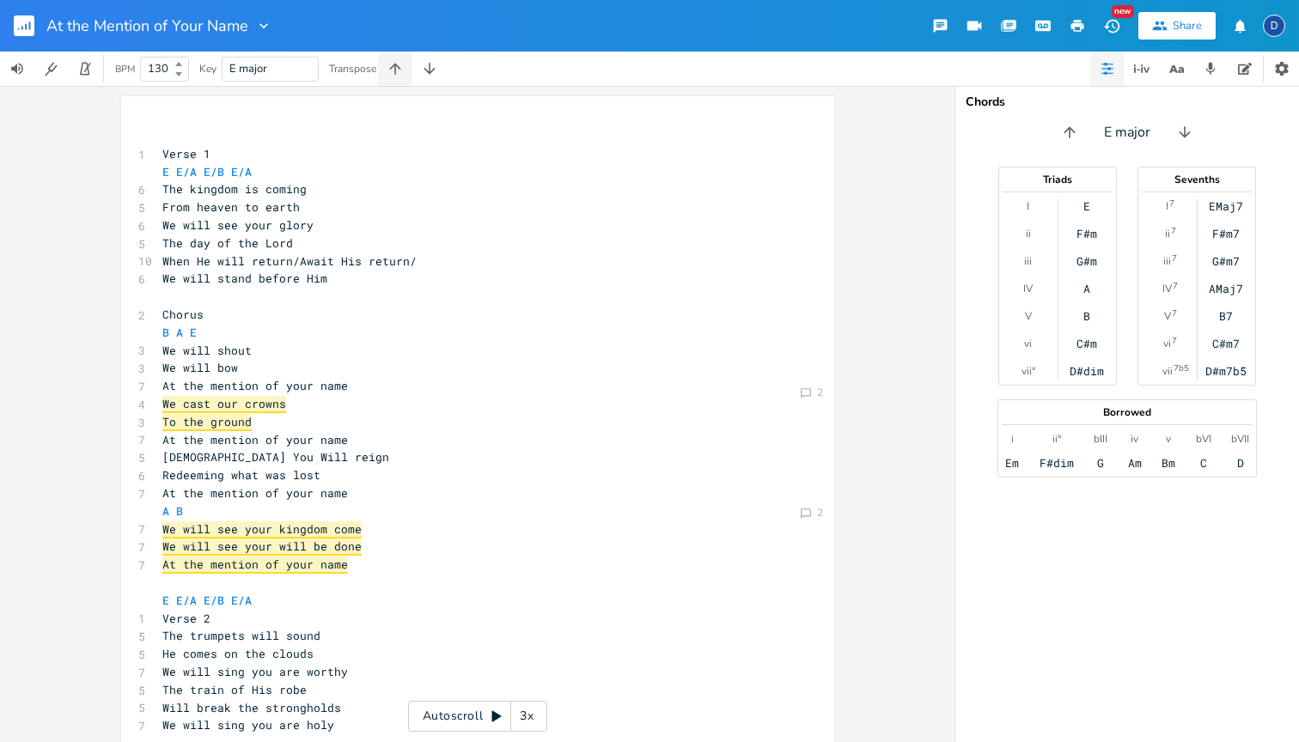
click at [395, 66] on icon "button" at bounding box center [395, 68] width 17 height 17
click at [437, 68] on icon "button" at bounding box center [429, 68] width 17 height 17
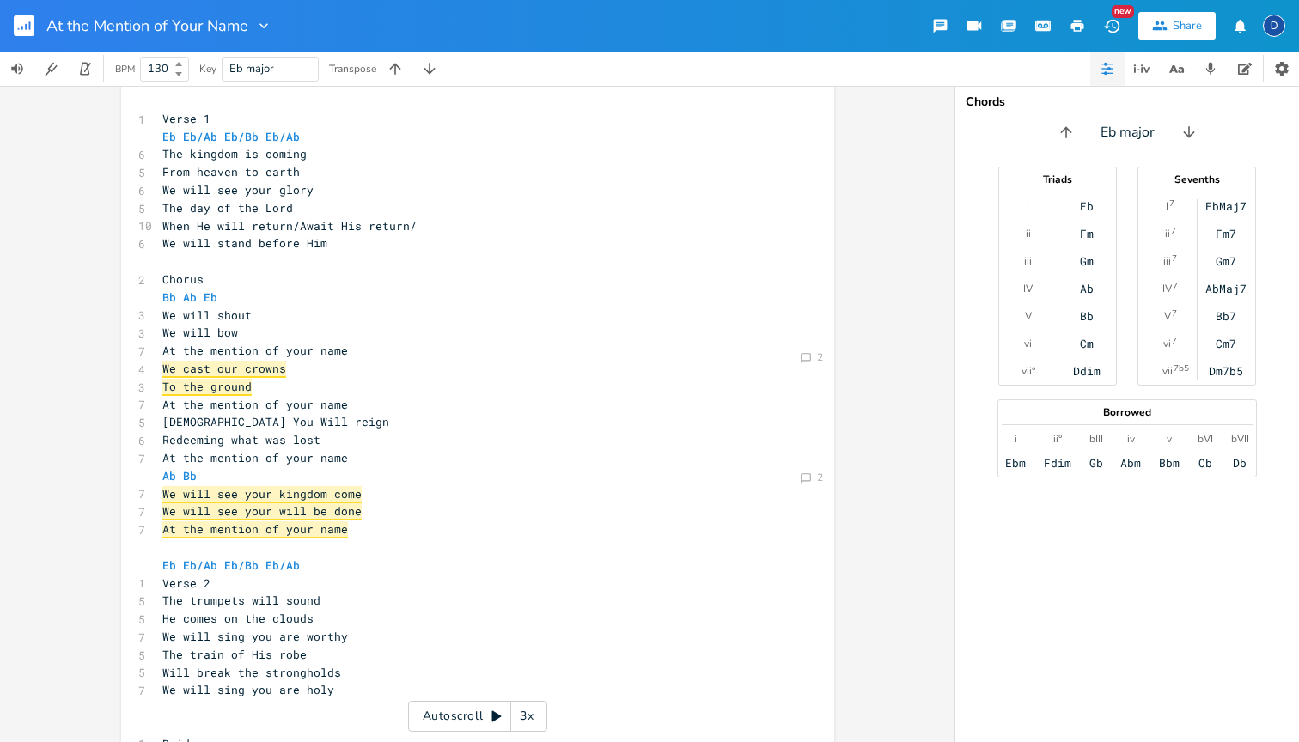
scroll to position [38, 0]
click at [284, 197] on pre "The day of the Lord" at bounding box center [469, 206] width 620 height 18
click at [211, 131] on span "Eb Eb/Ab Eb/Bb Eb/Ab" at bounding box center [230, 133] width 137 height 15
type textarea "Ab/EB"
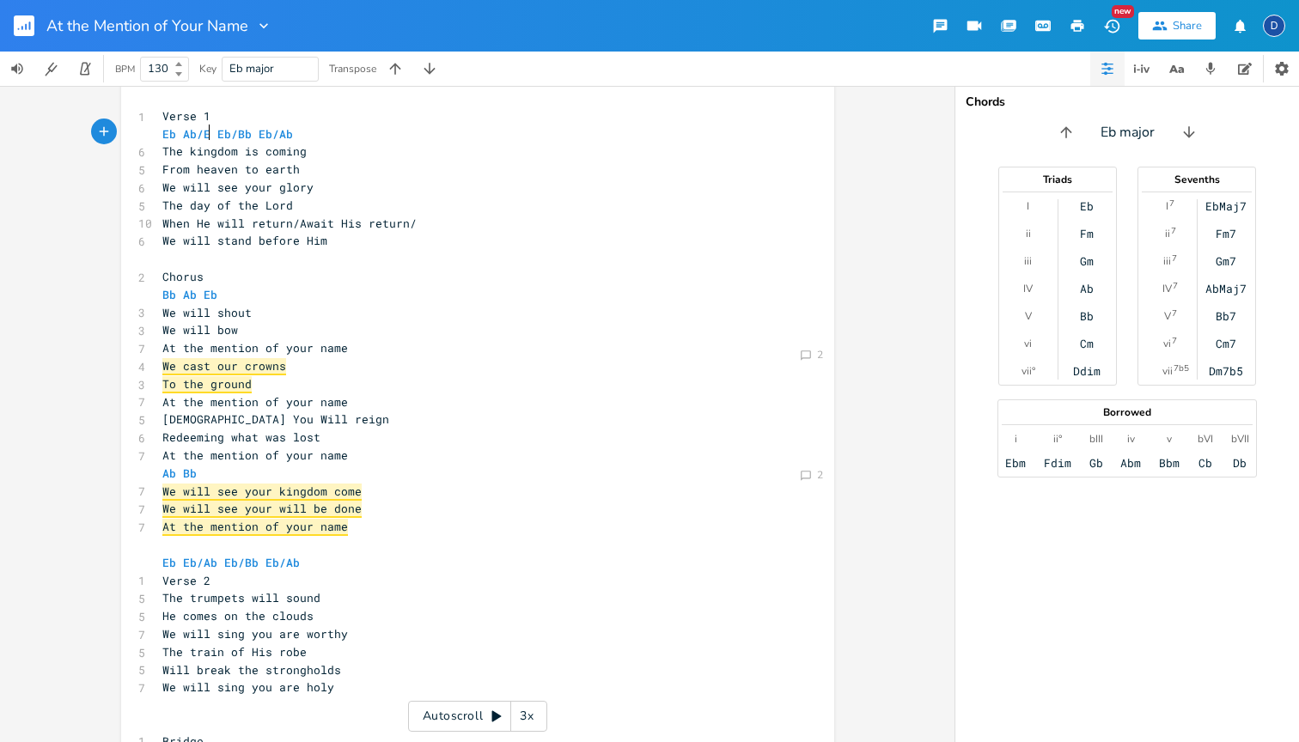
type textarea "b"
click at [253, 133] on span "Eb Ab/Eb Eb/Bb Eb/Ab" at bounding box center [230, 133] width 137 height 15
type textarea "/Eb"
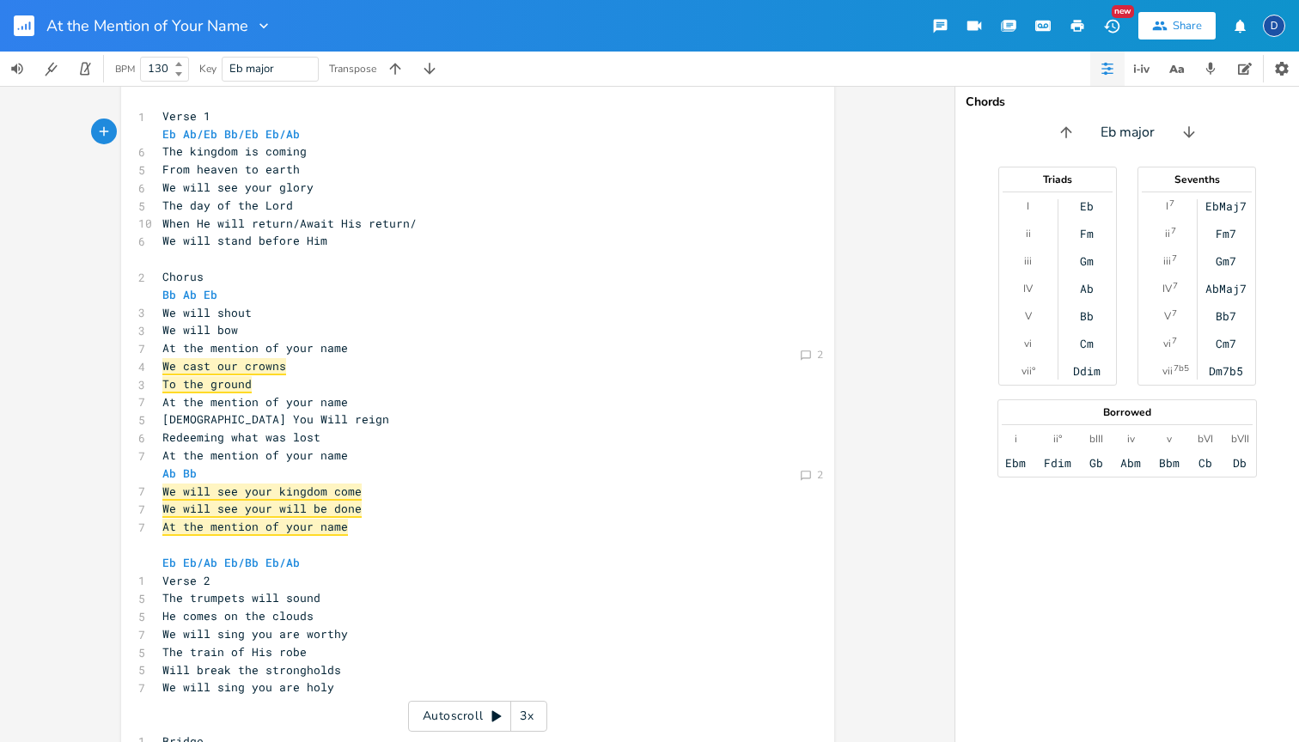
click at [302, 135] on pre "Eb Ab/Eb Bb/Eb Eb/Ab" at bounding box center [469, 134] width 620 height 18
type textarea "Ab/Eb"
click at [359, 218] on span "When He will return/Await His return/" at bounding box center [289, 223] width 254 height 15
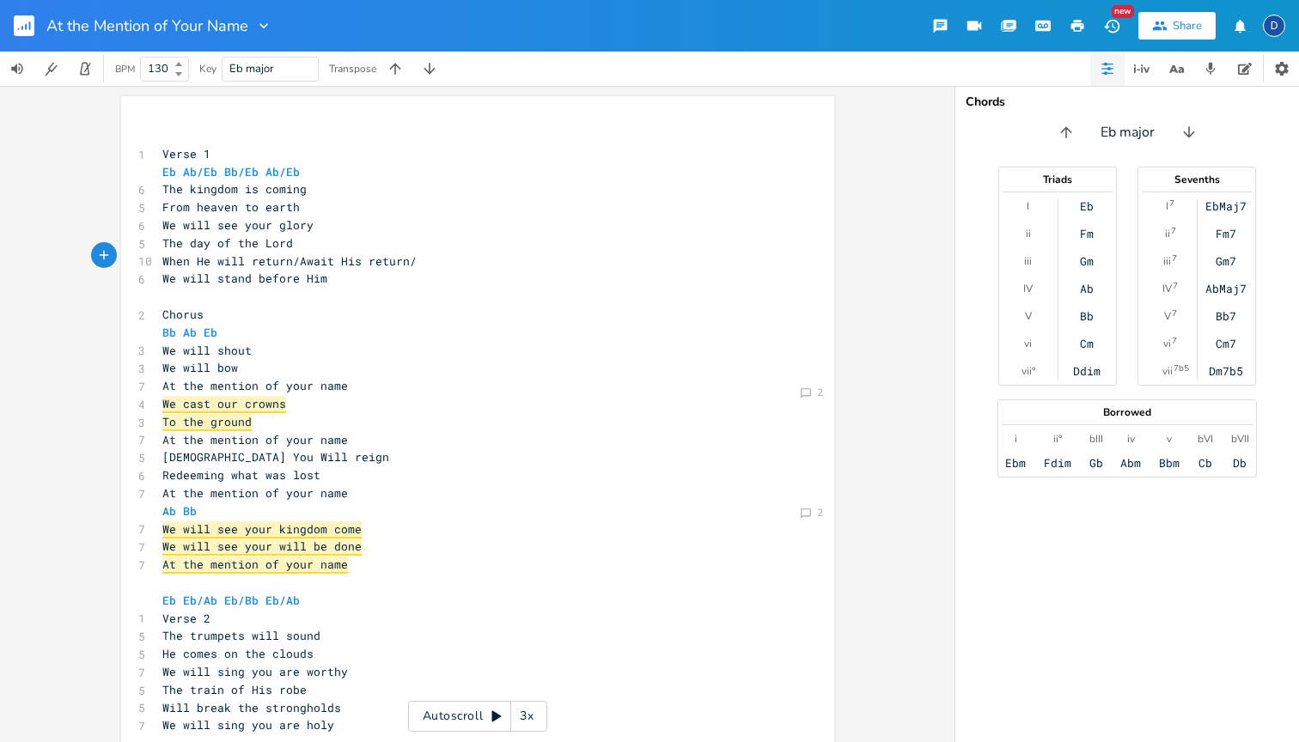
scroll to position [8, 0]
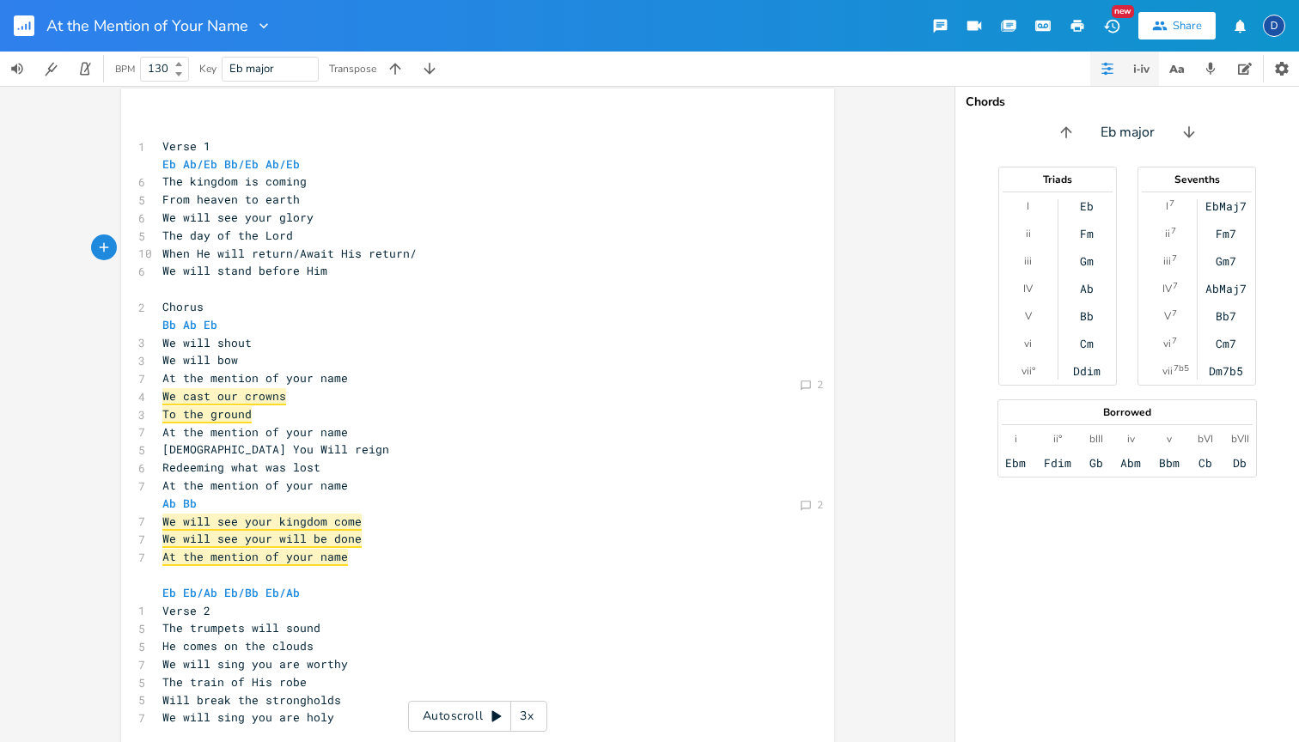
click at [1137, 70] on icon "button" at bounding box center [1142, 68] width 21 height 21
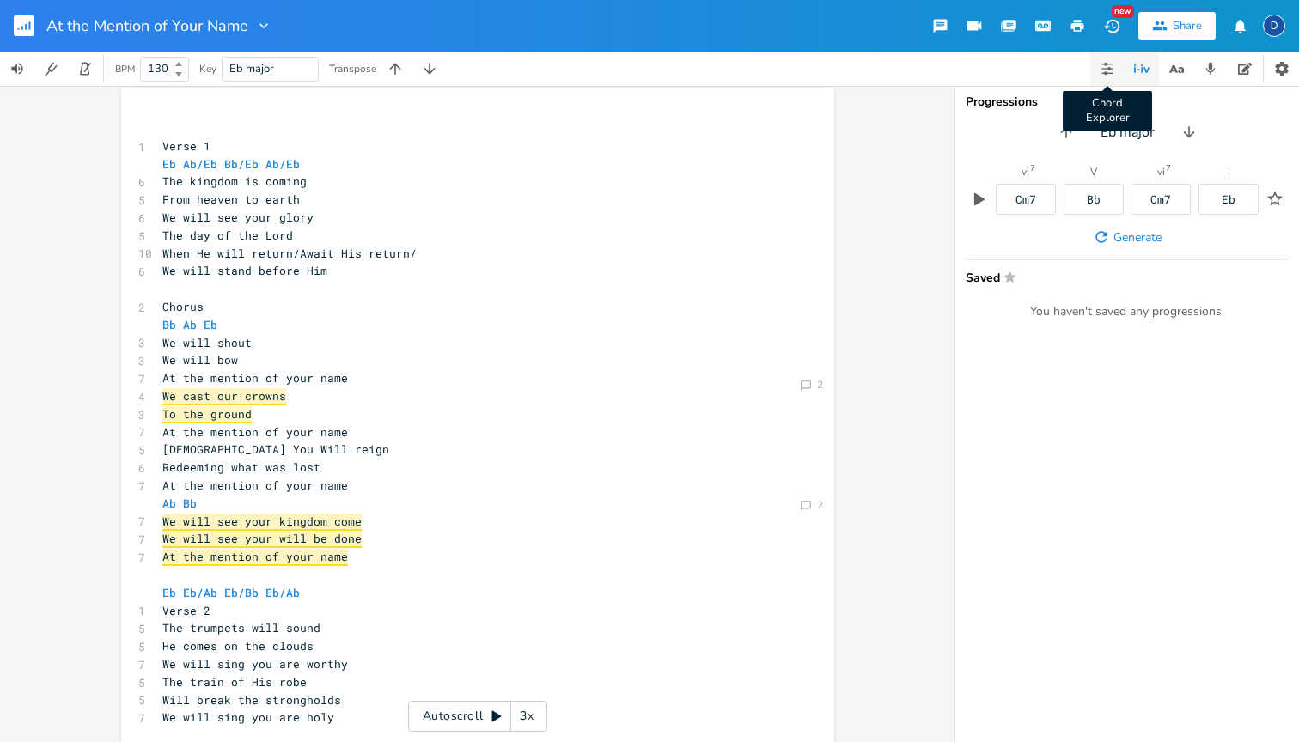
click at [1107, 72] on icon "button" at bounding box center [1105, 72] width 3 height 3
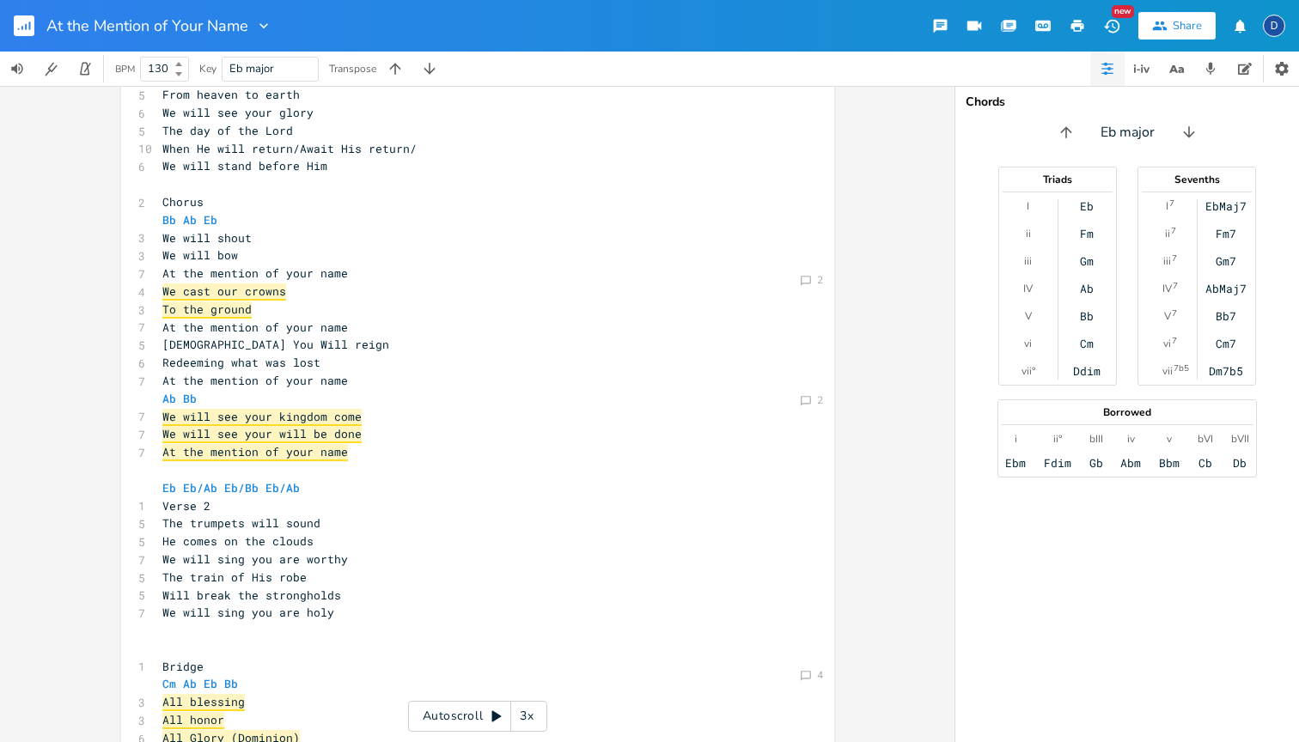
scroll to position [0, 0]
click at [204, 390] on pre "Ab Bb" at bounding box center [469, 399] width 620 height 18
type textarea "D#m Ab E"
type textarea "D3m"
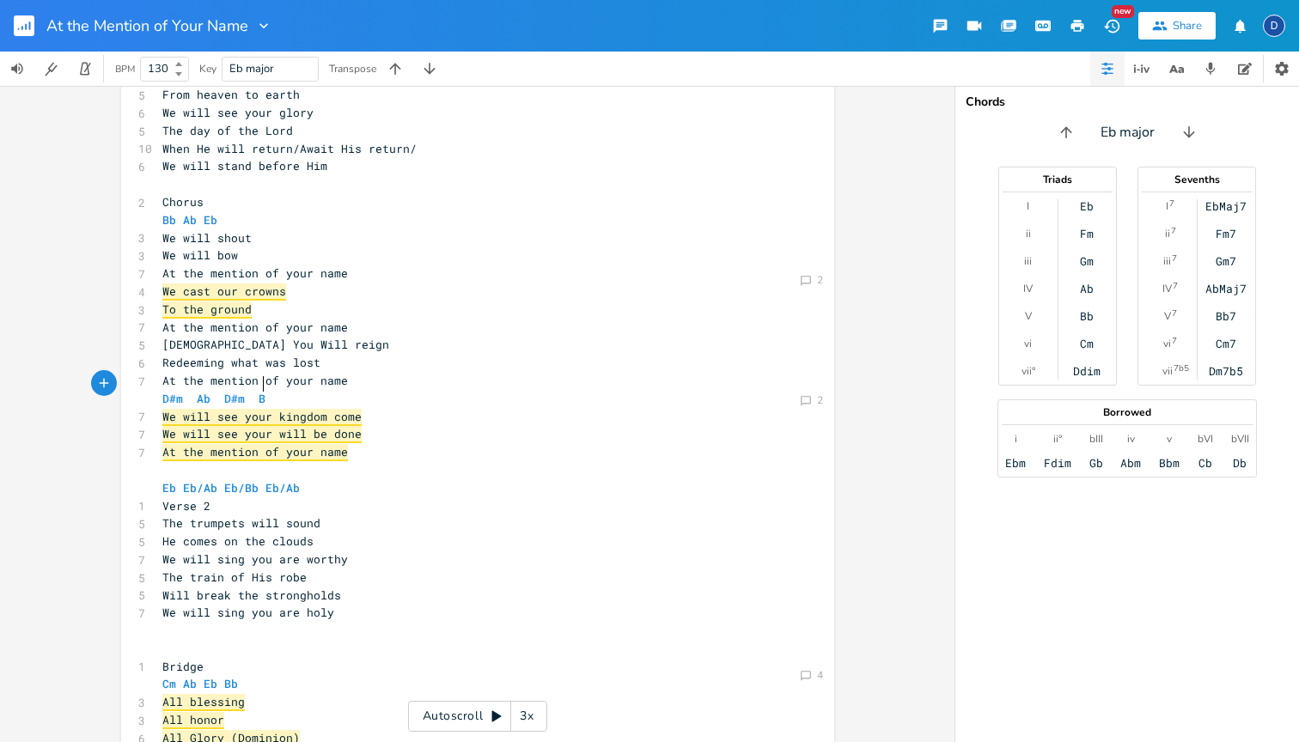
type textarea "#m Bb"
click at [471, 425] on pre "We will see your will be done" at bounding box center [469, 434] width 620 height 18
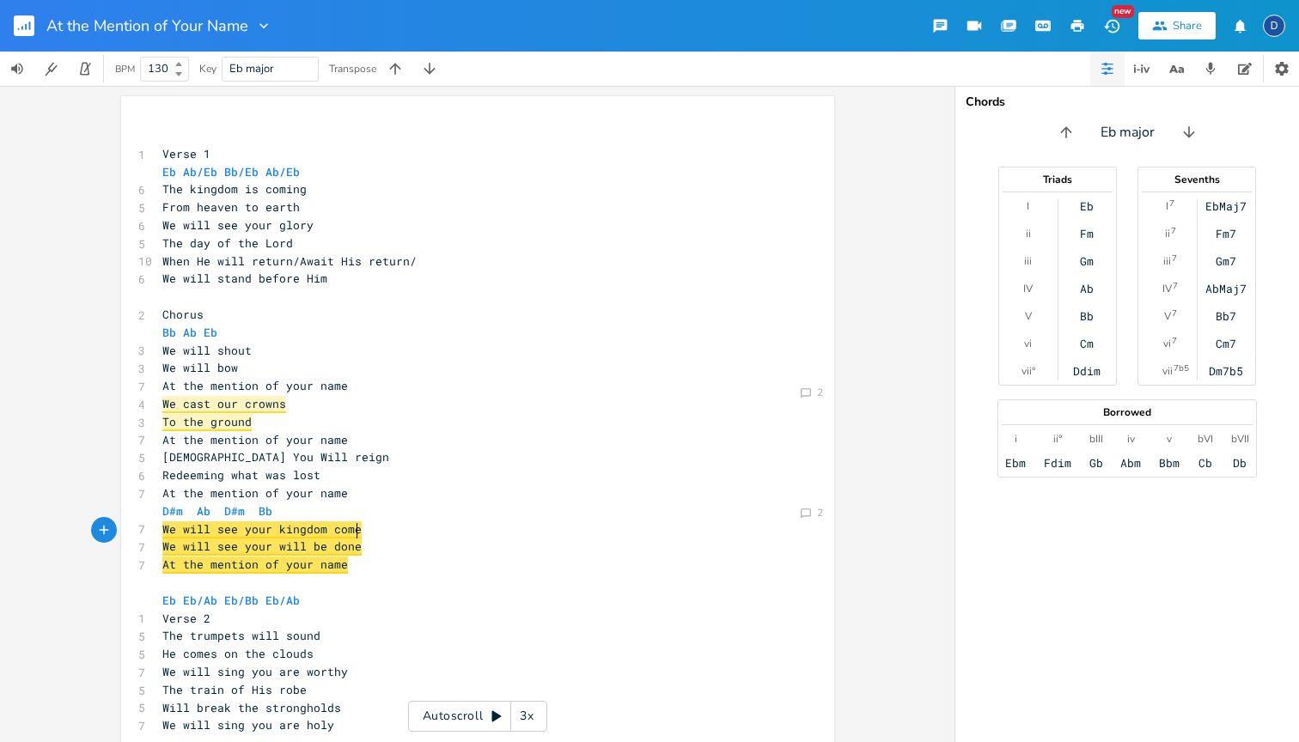
scroll to position [0, 0]
type textarea "Eb Ab/Eb Bb/Eb Ab/Eb"
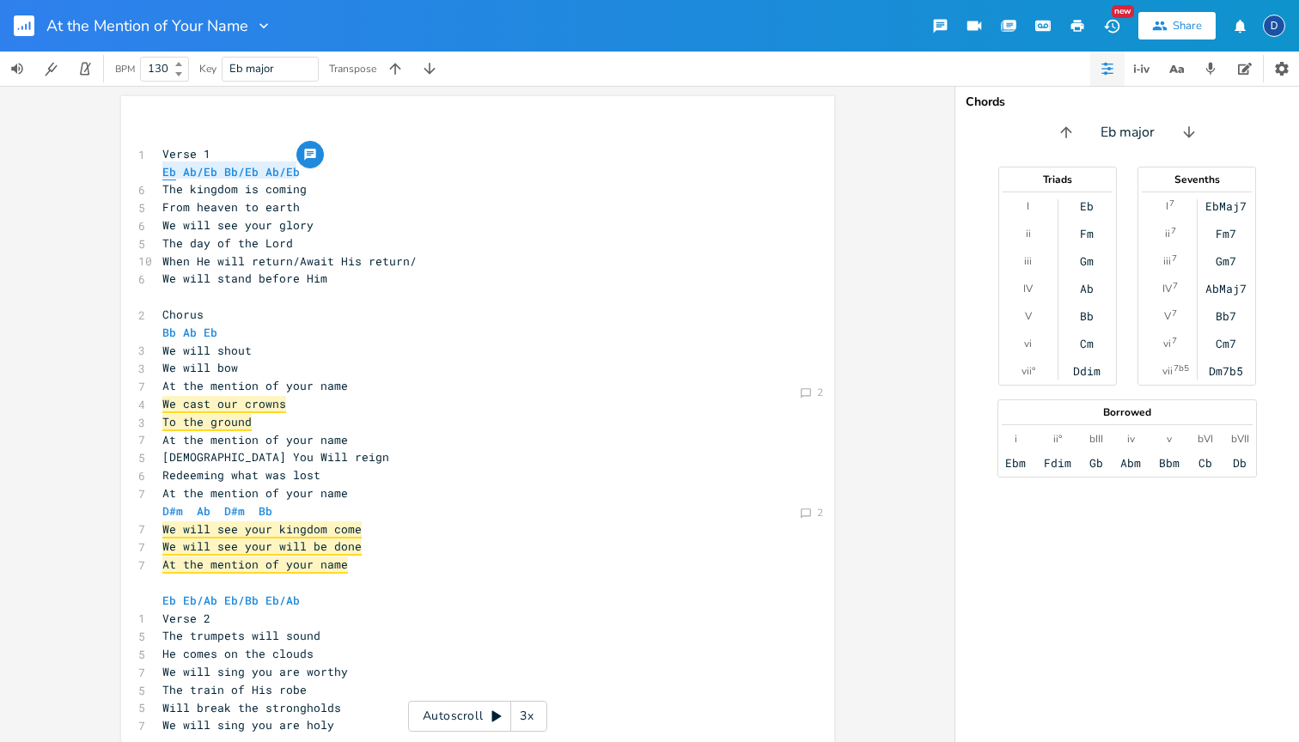
drag, startPoint x: 301, startPoint y: 168, endPoint x: 158, endPoint y: 168, distance: 142.6
click at [159, 168] on pre "Eb Ab/Eb Bb/Eb Ab/Eb" at bounding box center [469, 172] width 620 height 18
click at [298, 592] on pre "Eb Eb/Ab Eb/Bb Eb/Ab" at bounding box center [469, 601] width 620 height 18
type textarea "Eb Eb/Ab Eb/Bb Eb/Ab"
drag, startPoint x: 318, startPoint y: 580, endPoint x: 156, endPoint y: 581, distance: 161.5
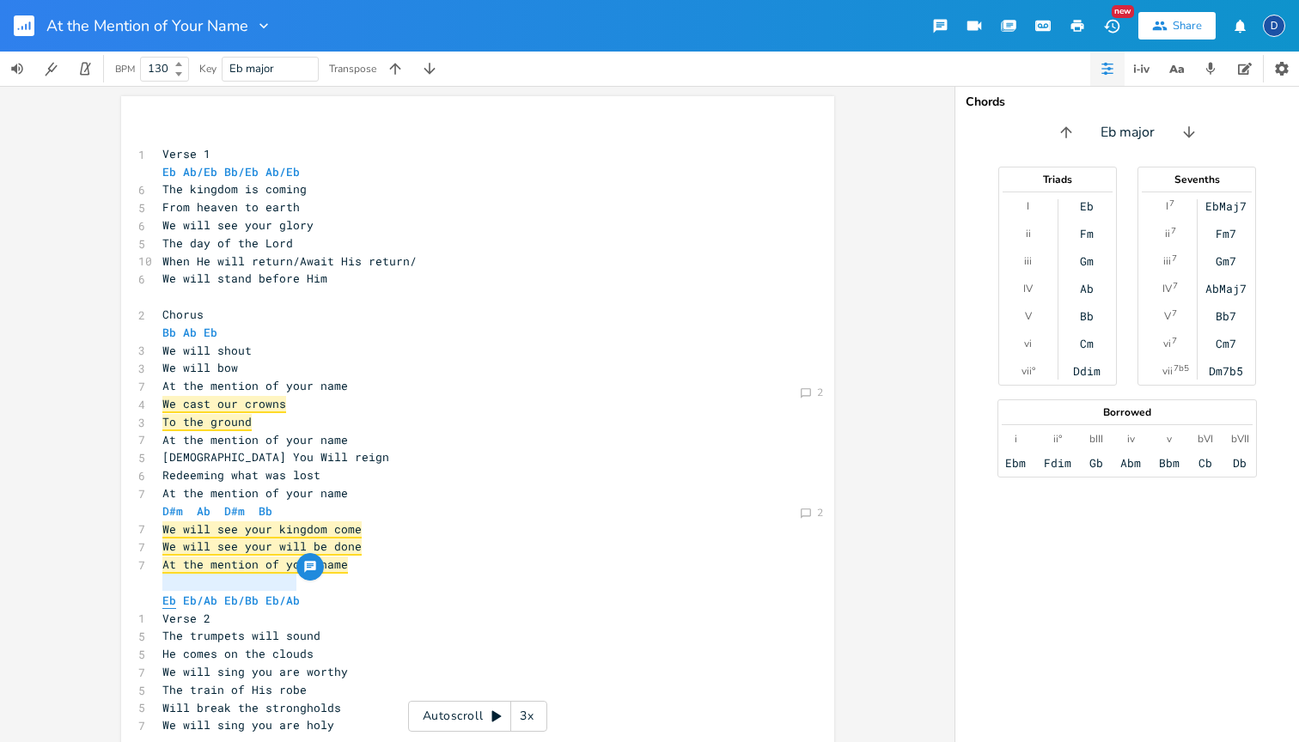
click at [159, 592] on pre "Eb Eb/Ab Eb/Bb Eb/Ab" at bounding box center [469, 601] width 620 height 18
paste textarea
click at [344, 645] on pre "He comes on the clouds" at bounding box center [469, 654] width 620 height 18
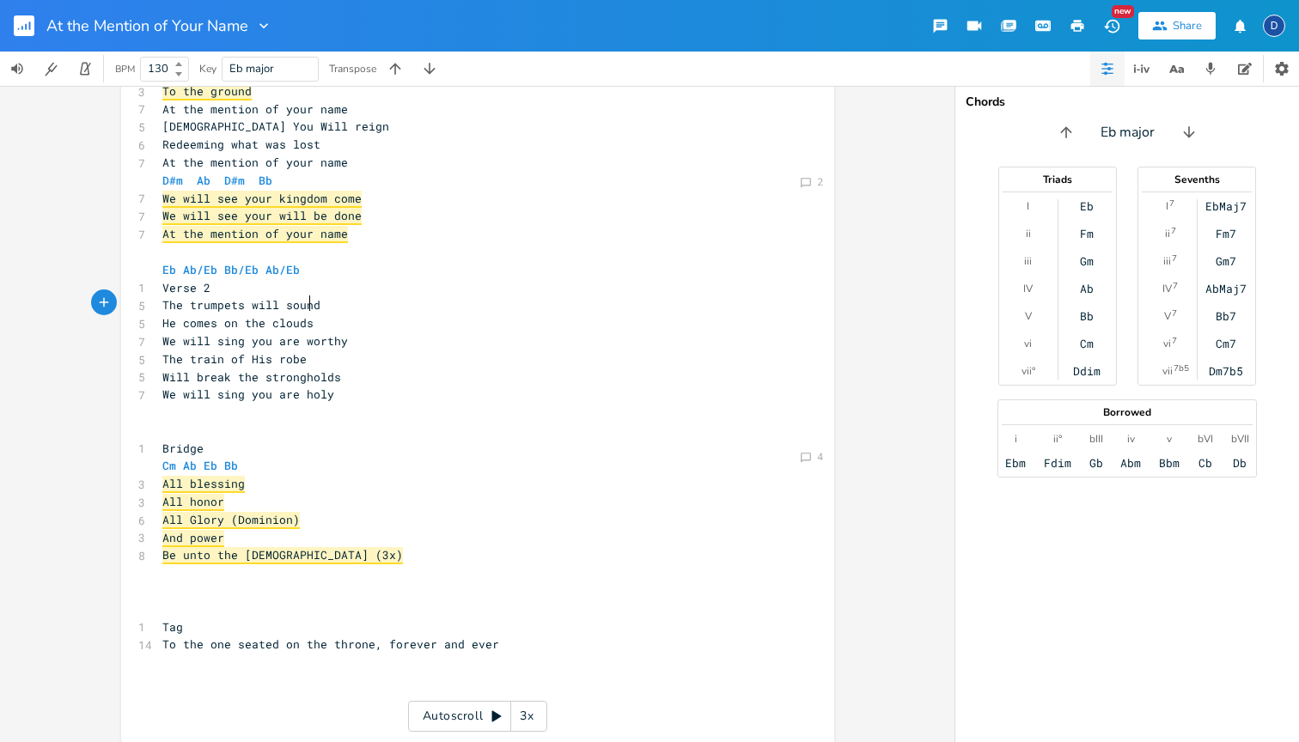
scroll to position [330, 0]
click at [189, 601] on pre "​" at bounding box center [469, 610] width 620 height 18
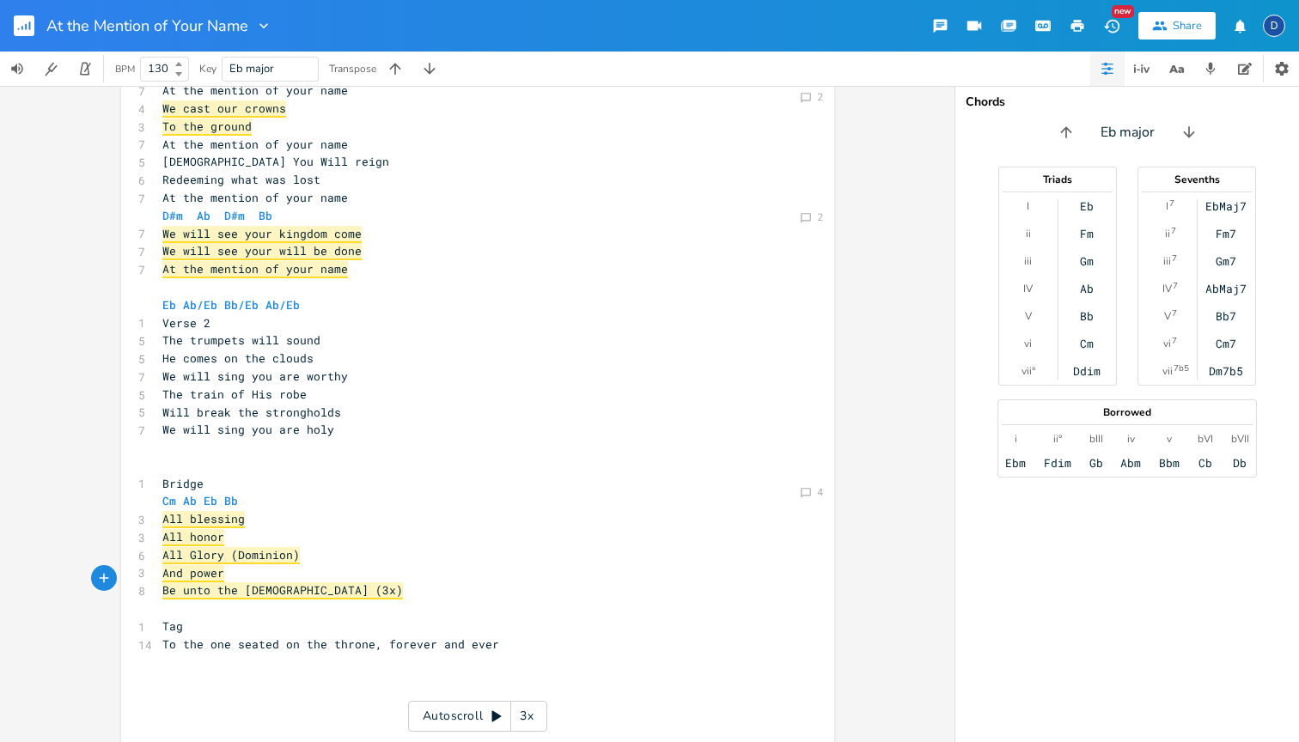
click at [293, 618] on pre "Tag" at bounding box center [469, 627] width 620 height 18
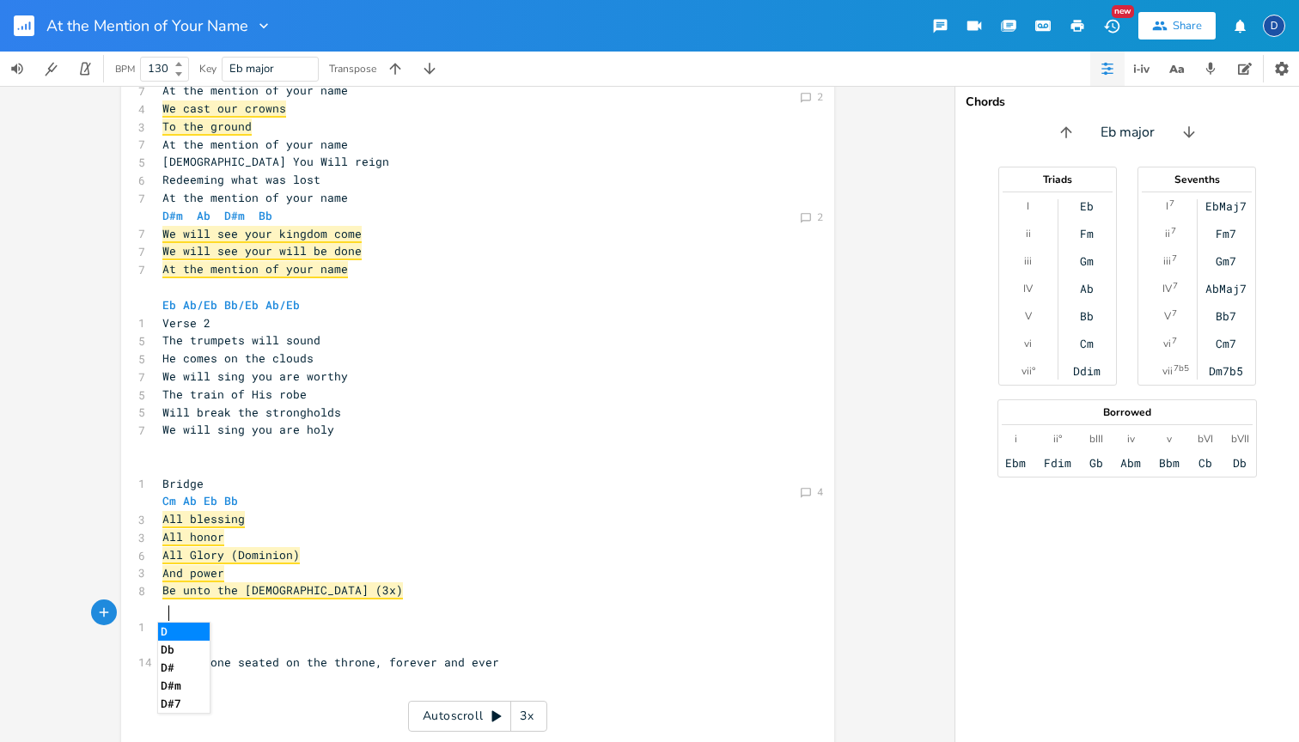
type textarea "D4"
type textarea "$"
type textarea "#m"
click at [348, 600] on pre "​" at bounding box center [469, 609] width 620 height 18
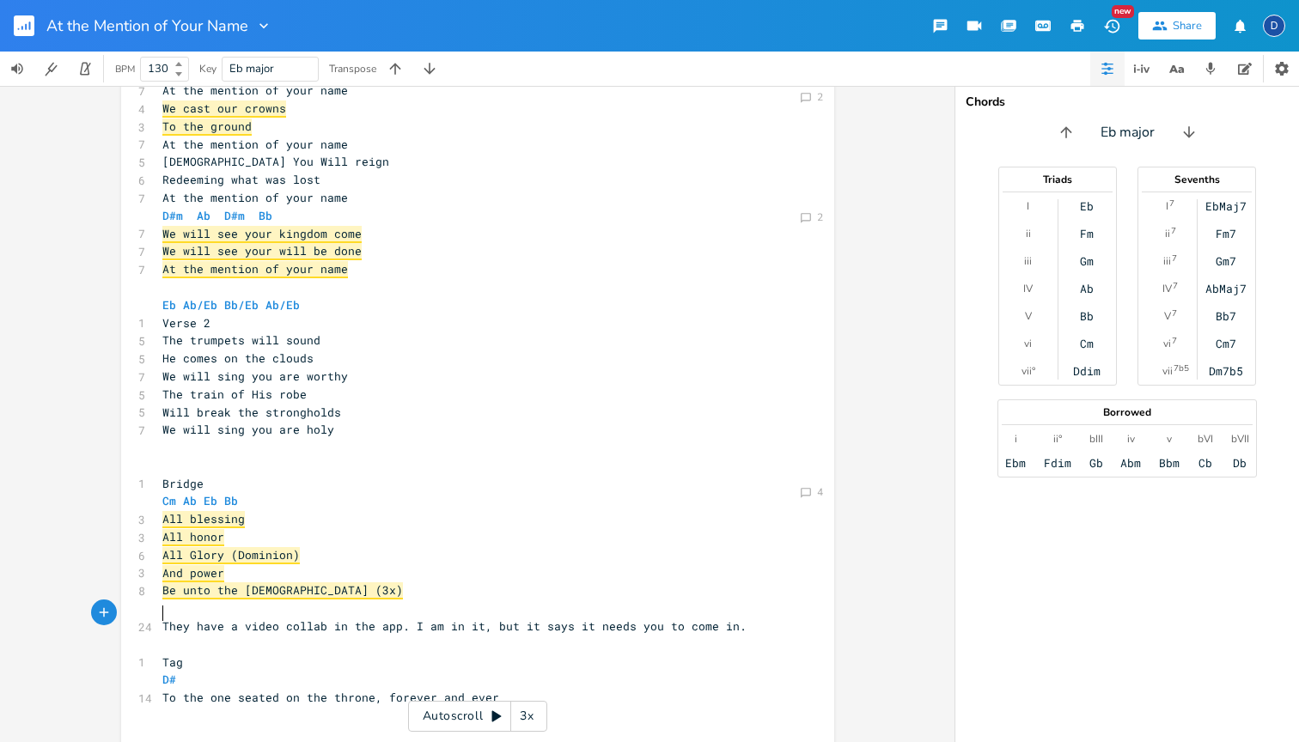
click at [738, 618] on pre "They have a video collab in the app. I am in it, but it says it needs you to co…" at bounding box center [469, 627] width 620 height 18
click at [703, 636] on pre "​" at bounding box center [469, 645] width 620 height 18
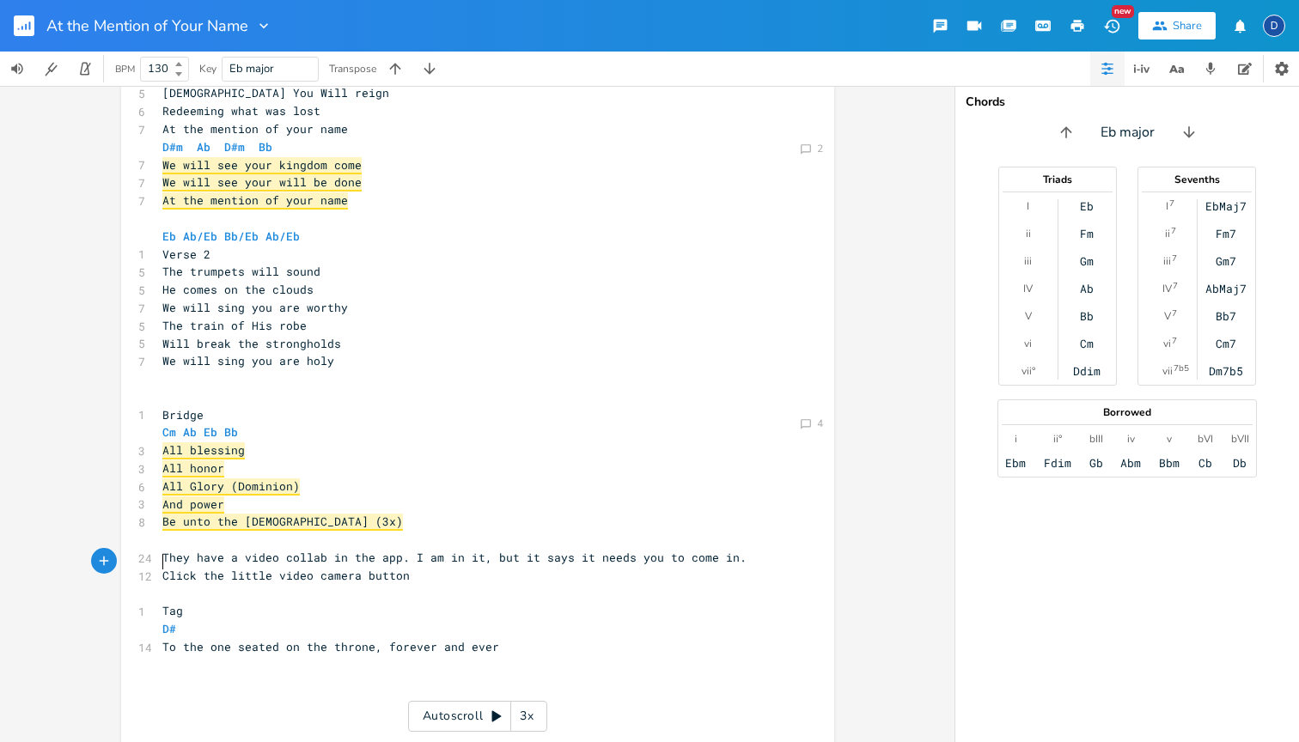
scroll to position [0, 0]
click at [267, 620] on pre "D#" at bounding box center [469, 629] width 620 height 18
type textarea "Fm"
click at [180, 616] on li "Fm" at bounding box center [184, 615] width 53 height 18
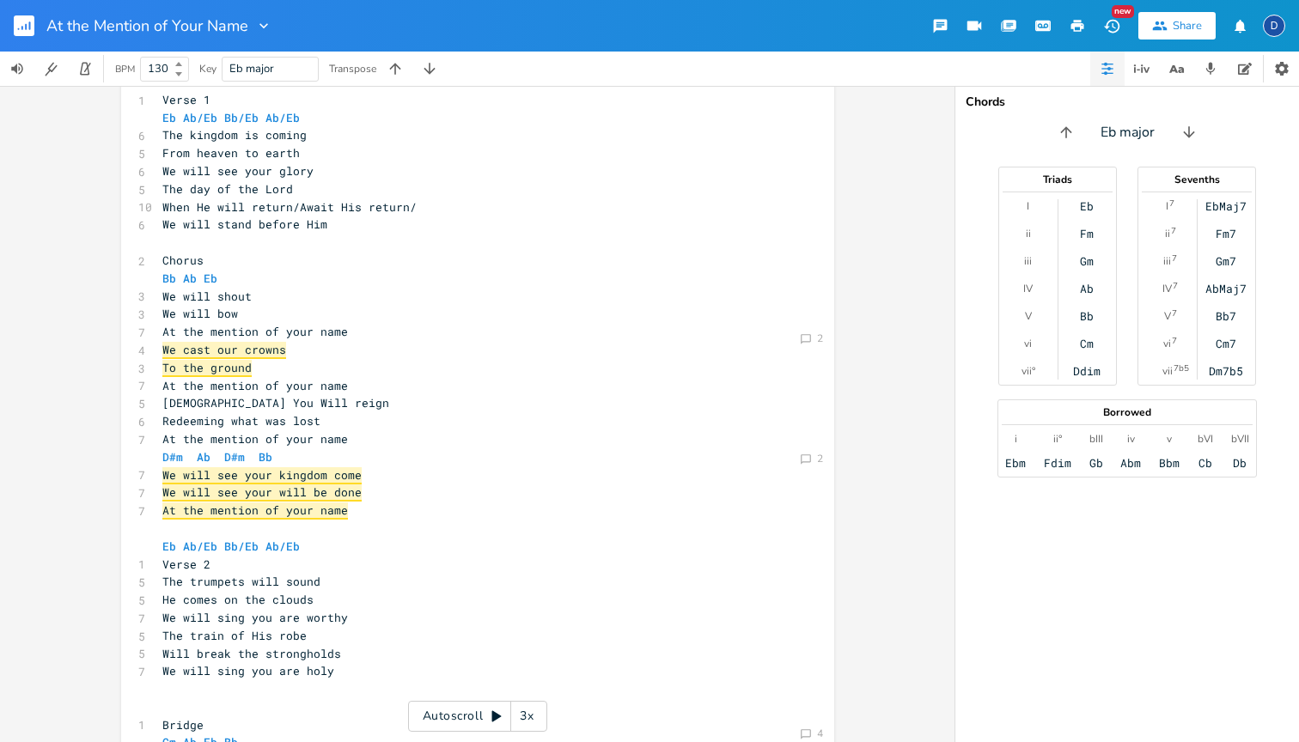
scroll to position [5, 0]
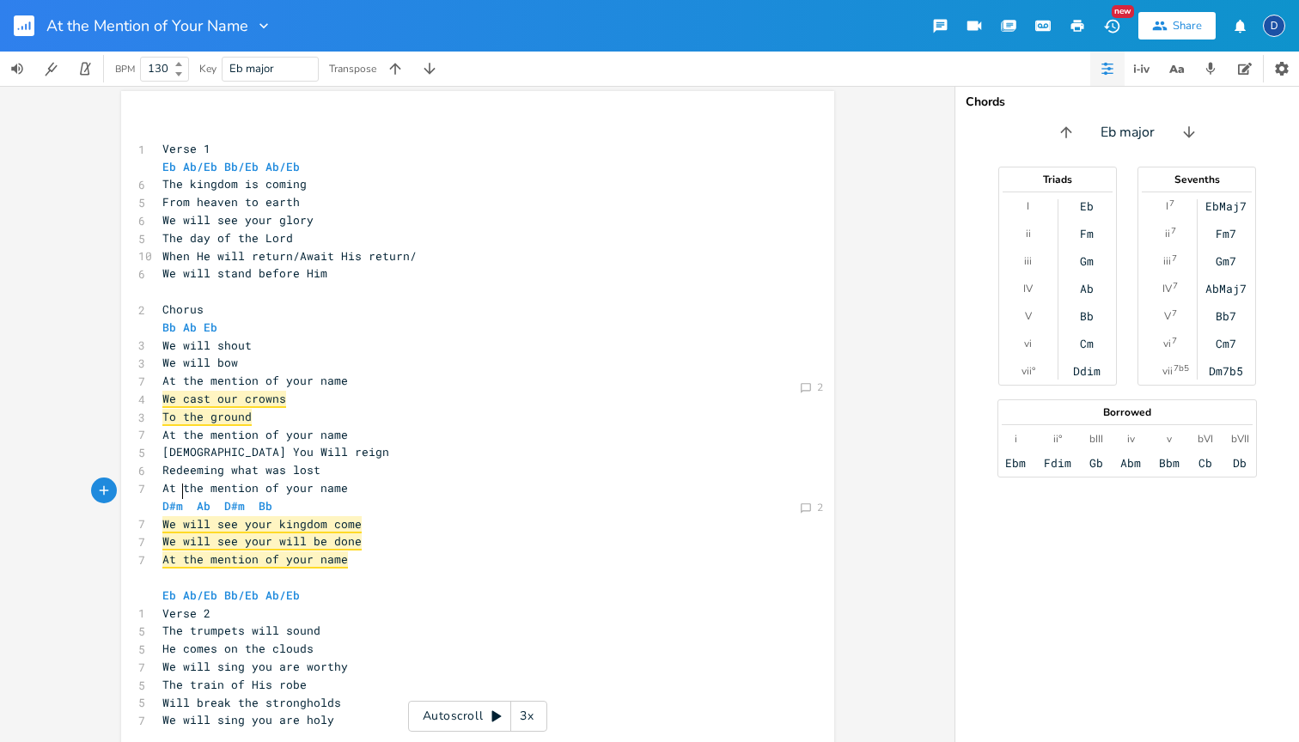
click at [180, 498] on span "D#m Ab D#m Bb" at bounding box center [217, 505] width 110 height 15
type textarea "Fm"
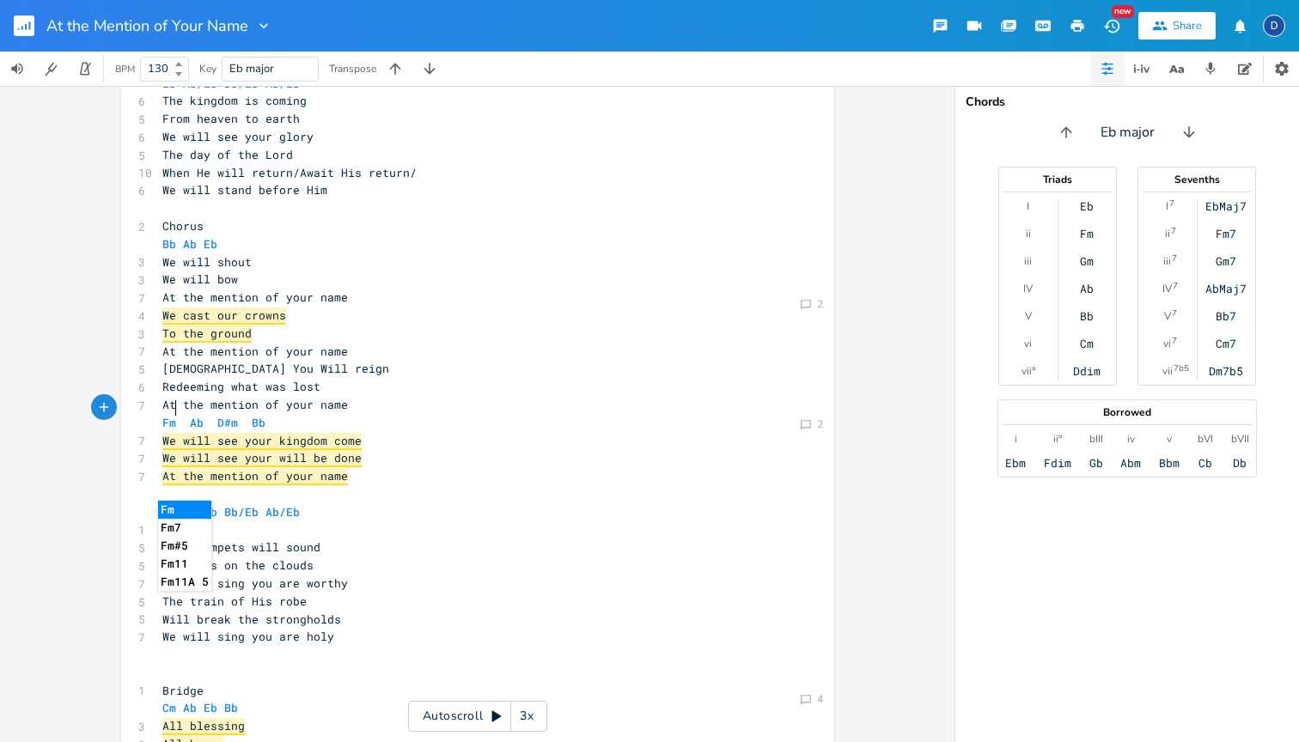
click at [382, 522] on pre "Verse 2" at bounding box center [469, 531] width 620 height 18
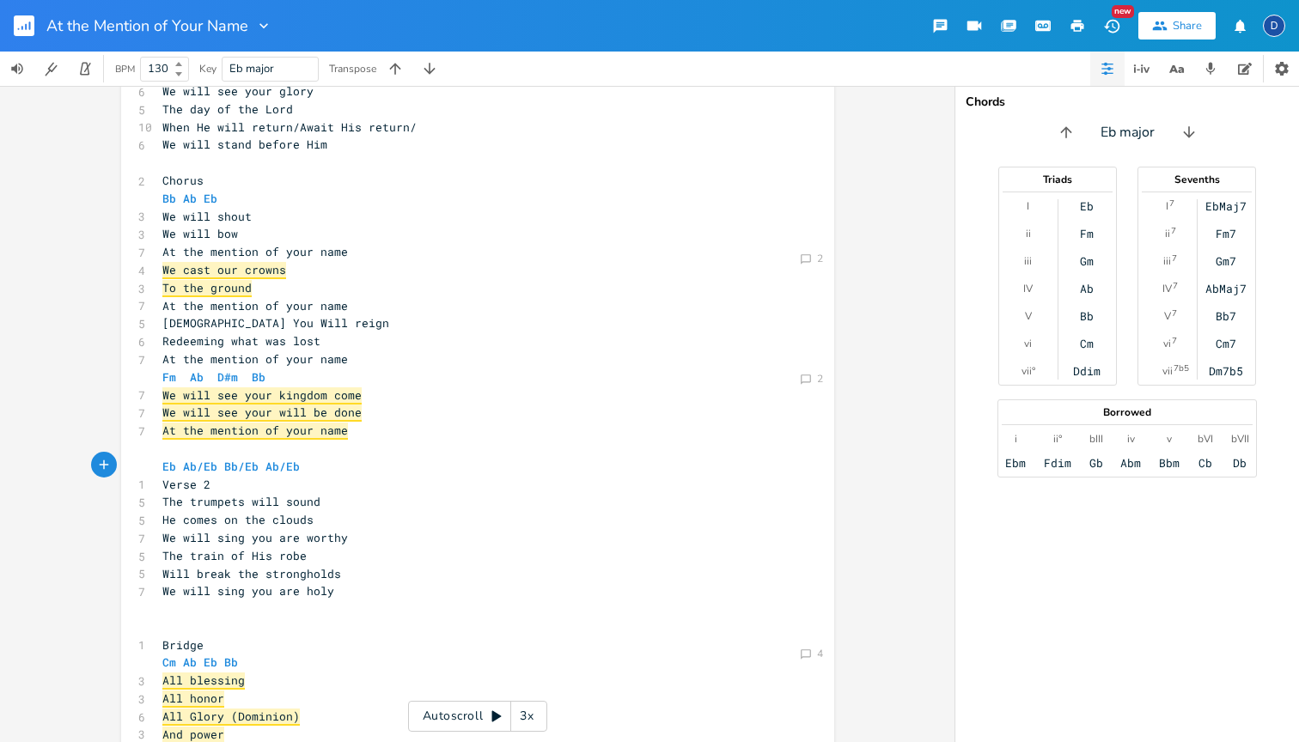
scroll to position [167, 0]
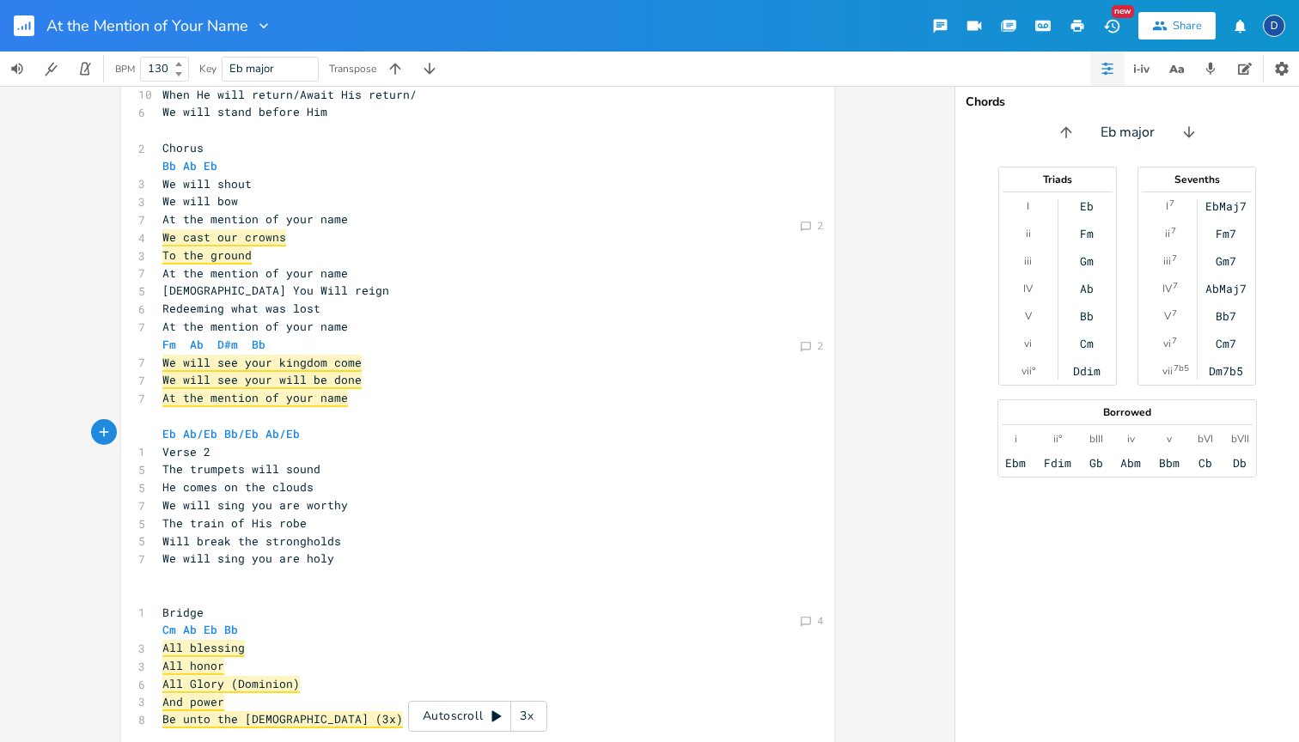
click at [232, 337] on span "Fm Ab D#m Bb" at bounding box center [213, 344] width 103 height 15
type textarea "Fm"
click at [368, 425] on pre "Eb Ab/Eb Bb/Eb Ab/Eb" at bounding box center [469, 434] width 620 height 18
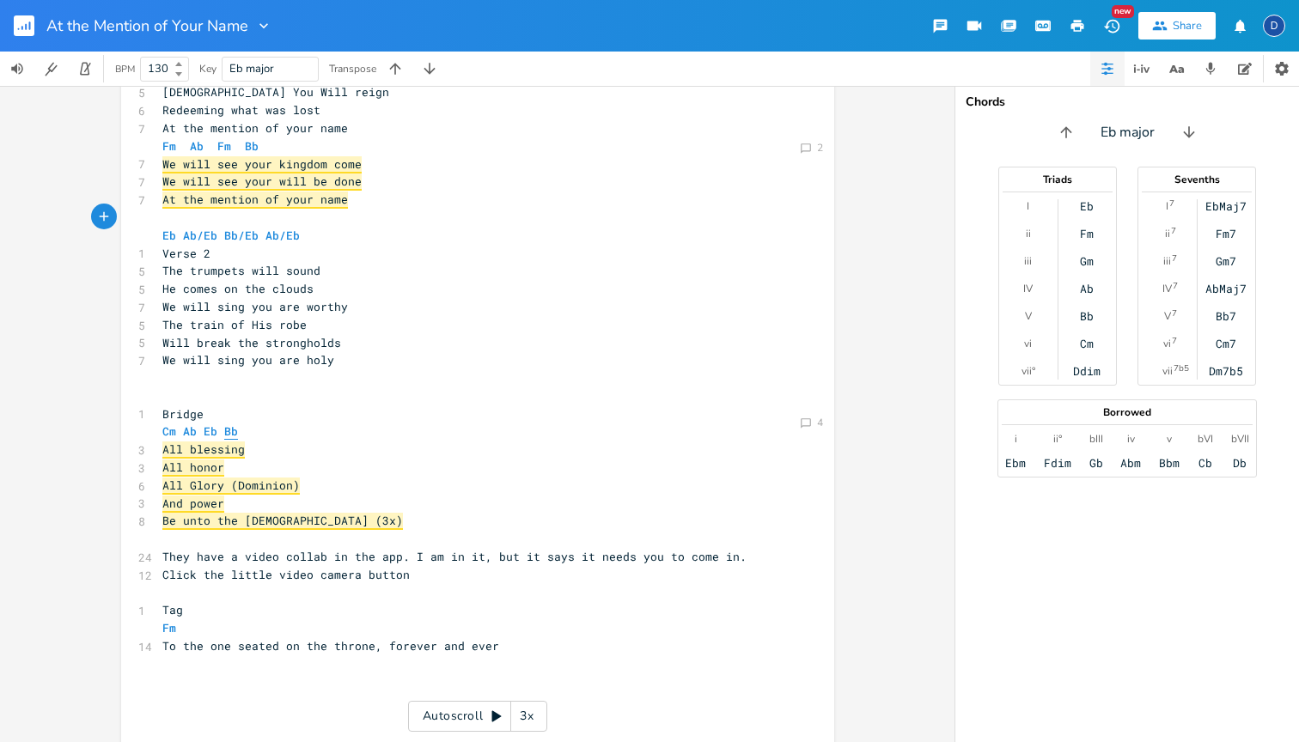
scroll to position [364, 0]
click at [220, 620] on pre "Fm" at bounding box center [469, 629] width 620 height 18
type textarea "Bb"
click at [508, 602] on pre "Tag" at bounding box center [469, 611] width 620 height 18
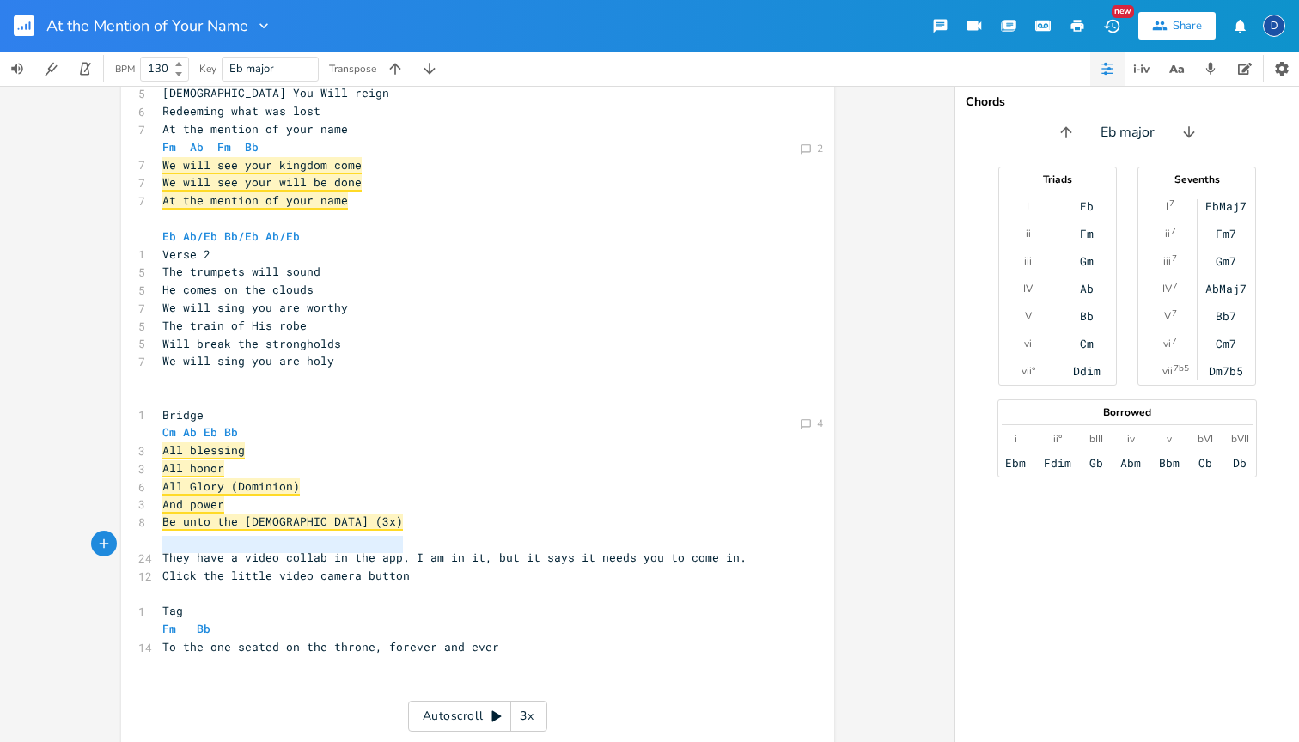
type textarea "They have a video collab in the app. I am in it, but it says it needs you to co…"
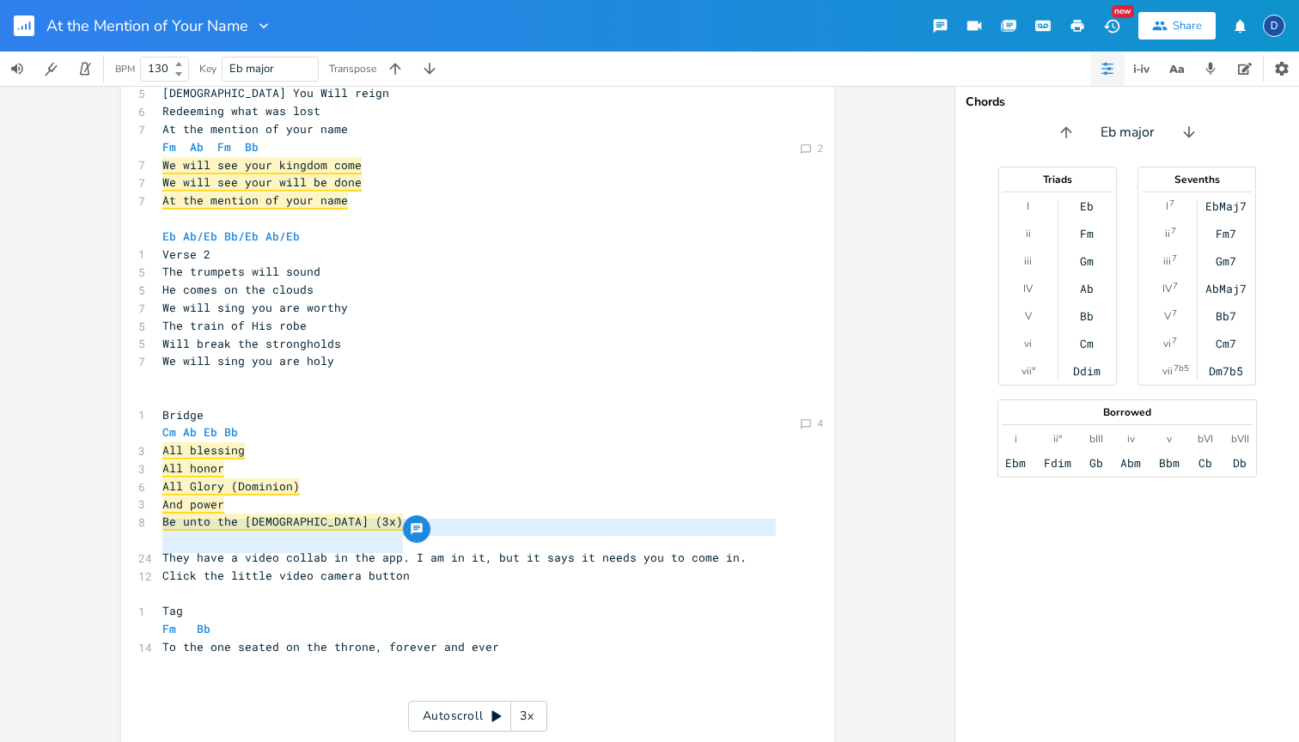
drag, startPoint x: 418, startPoint y: 545, endPoint x: 152, endPoint y: 532, distance: 266.7
click at [152, 532] on div "They have a video collab in the app. I am in it, but it says it needs you to co…" at bounding box center [477, 251] width 713 height 1038
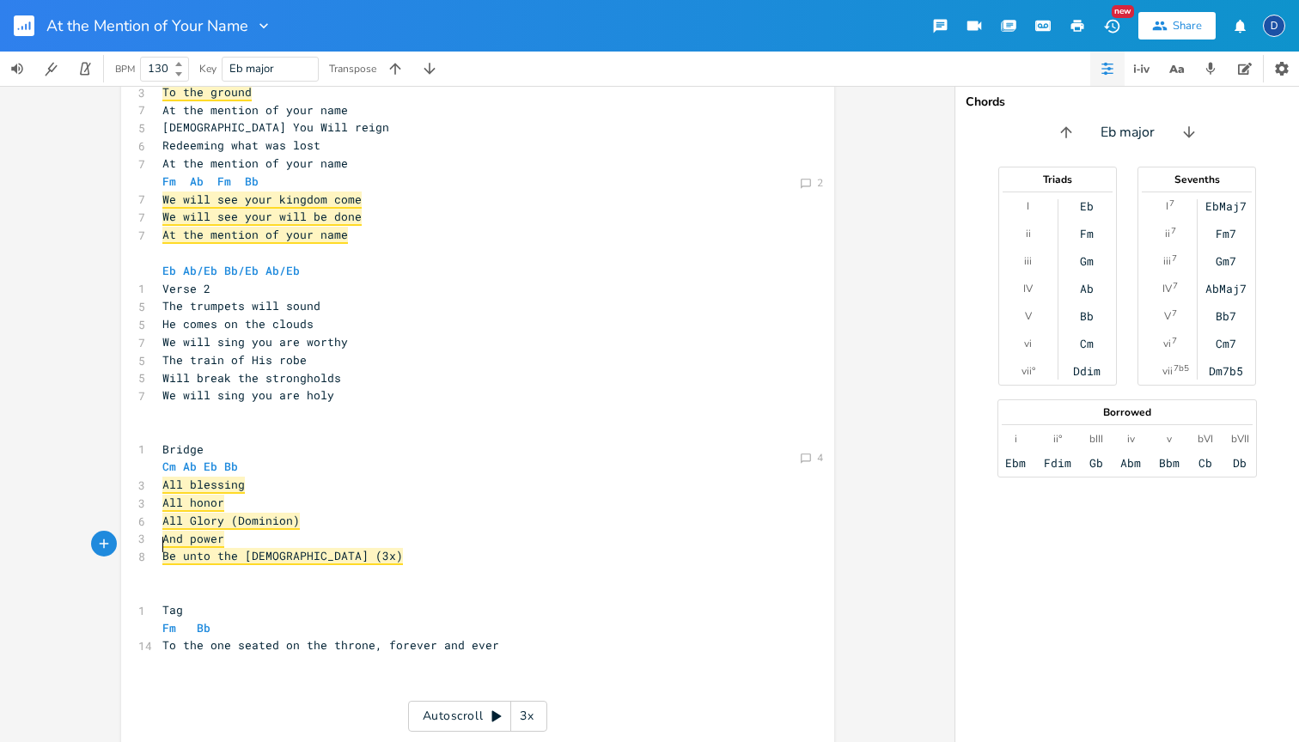
scroll to position [313, 0]
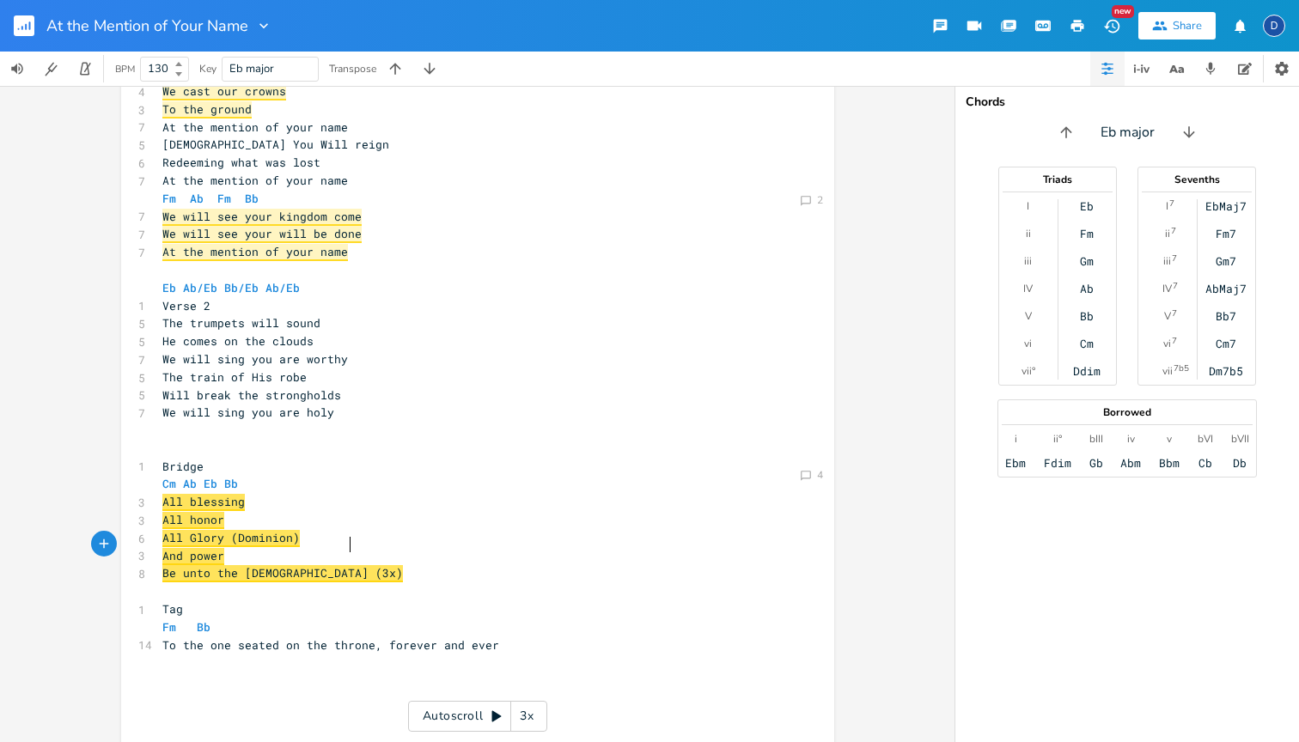
click at [972, 33] on icon "button" at bounding box center [974, 25] width 19 height 19
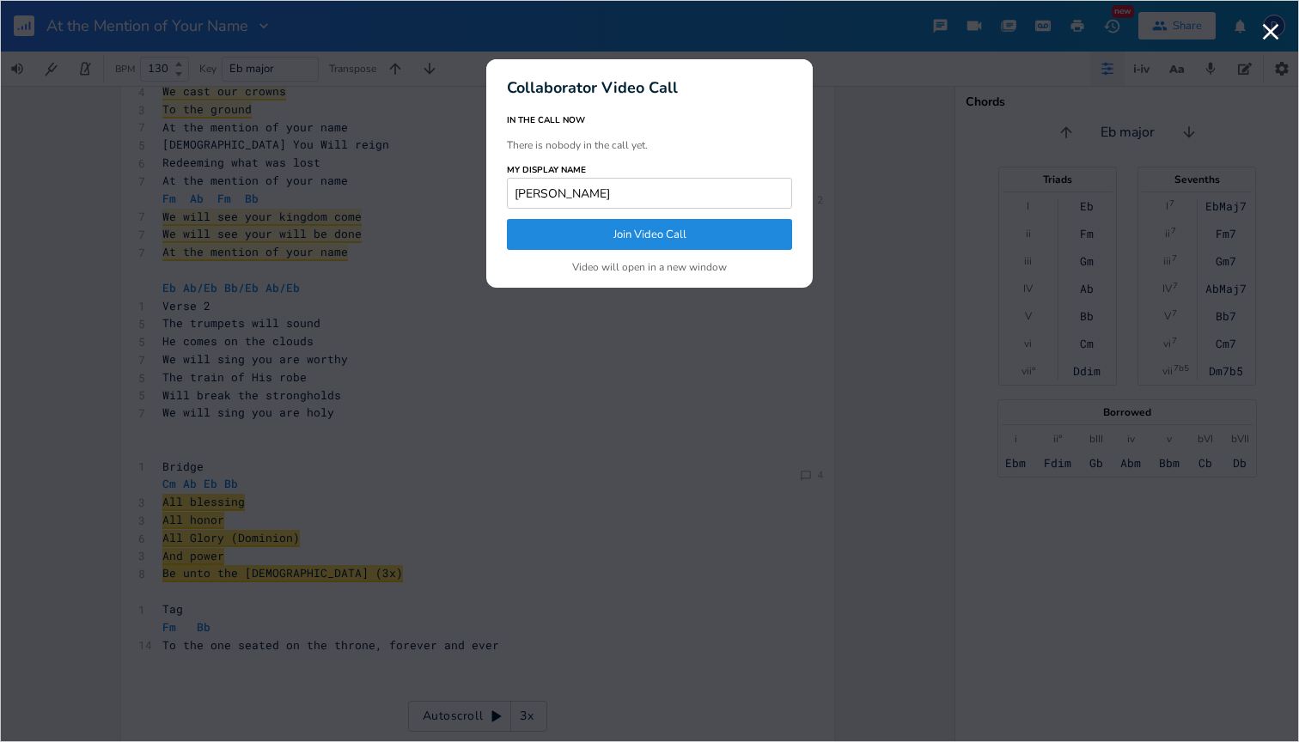
click at [663, 244] on button "Join Video Call" at bounding box center [649, 234] width 285 height 31
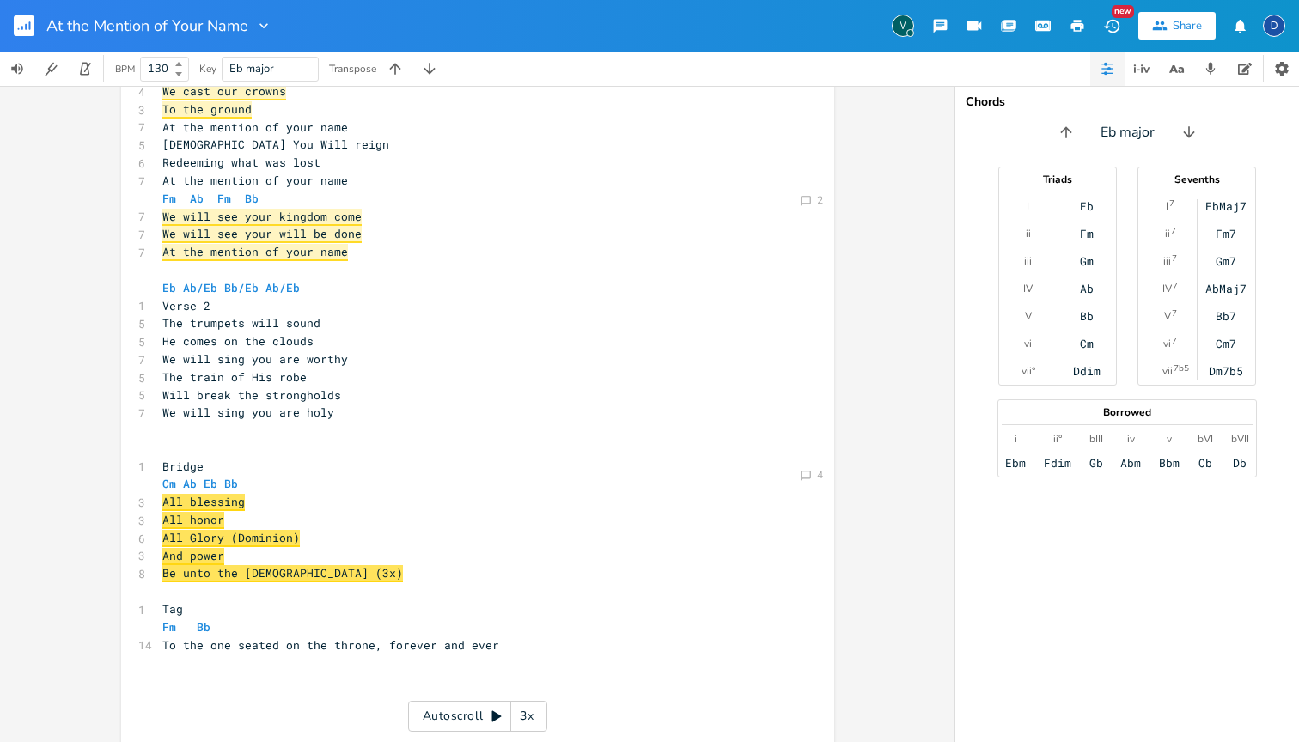
click at [902, 27] on div "M" at bounding box center [903, 26] width 22 height 22
click at [971, 30] on icon "button" at bounding box center [975, 25] width 15 height 9
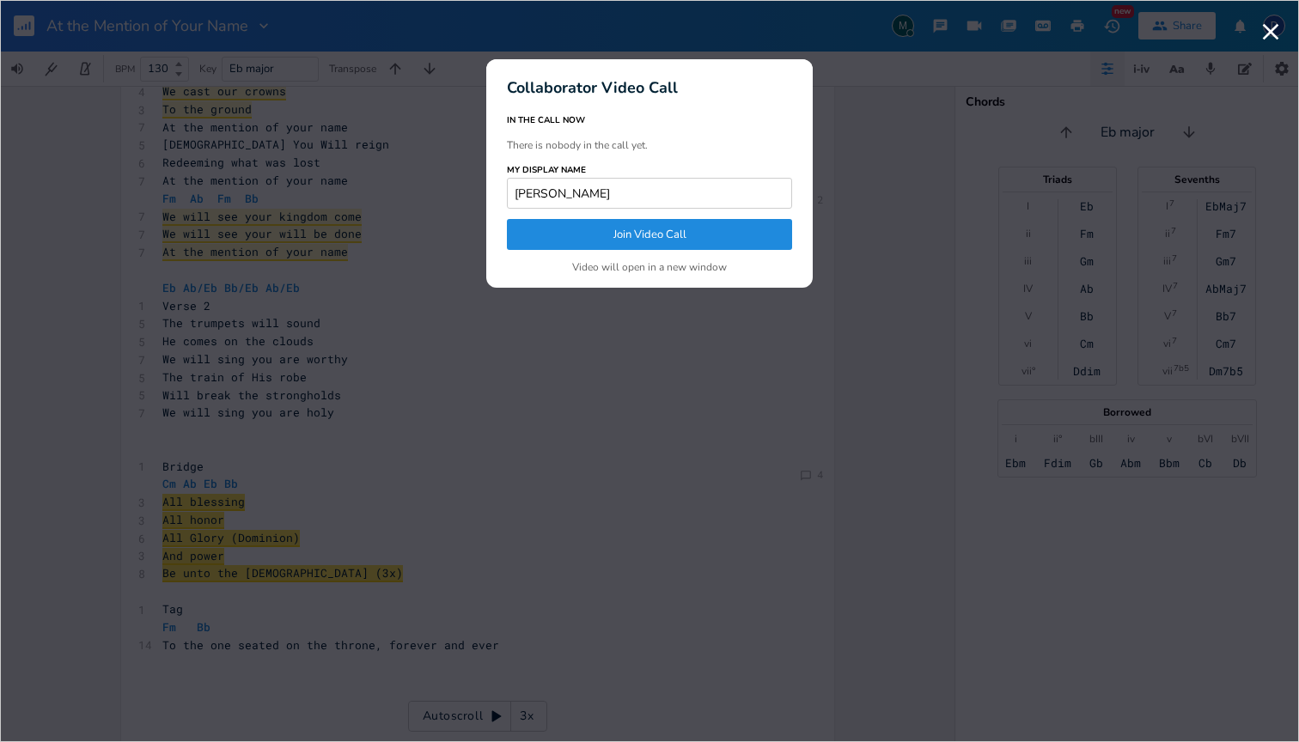
click at [696, 232] on button "Join Video Call" at bounding box center [649, 234] width 285 height 31
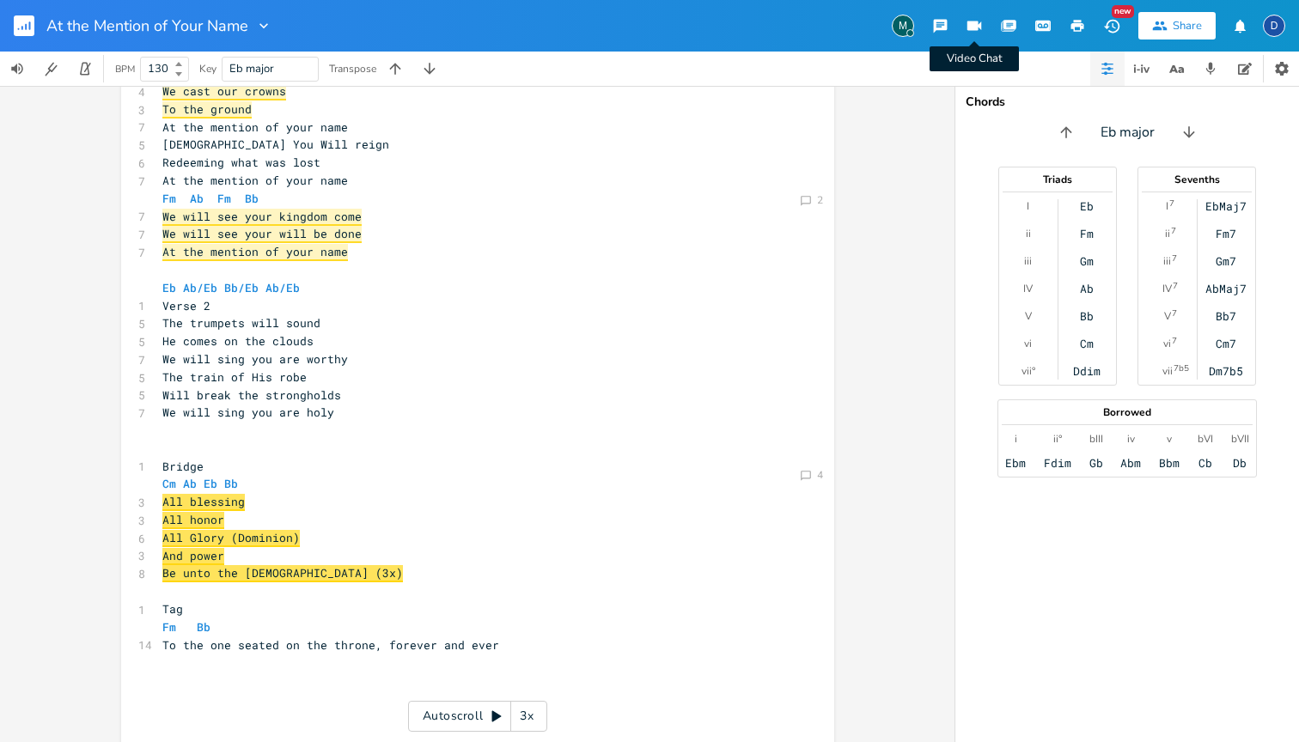
click at [979, 24] on icon "button" at bounding box center [974, 25] width 19 height 19
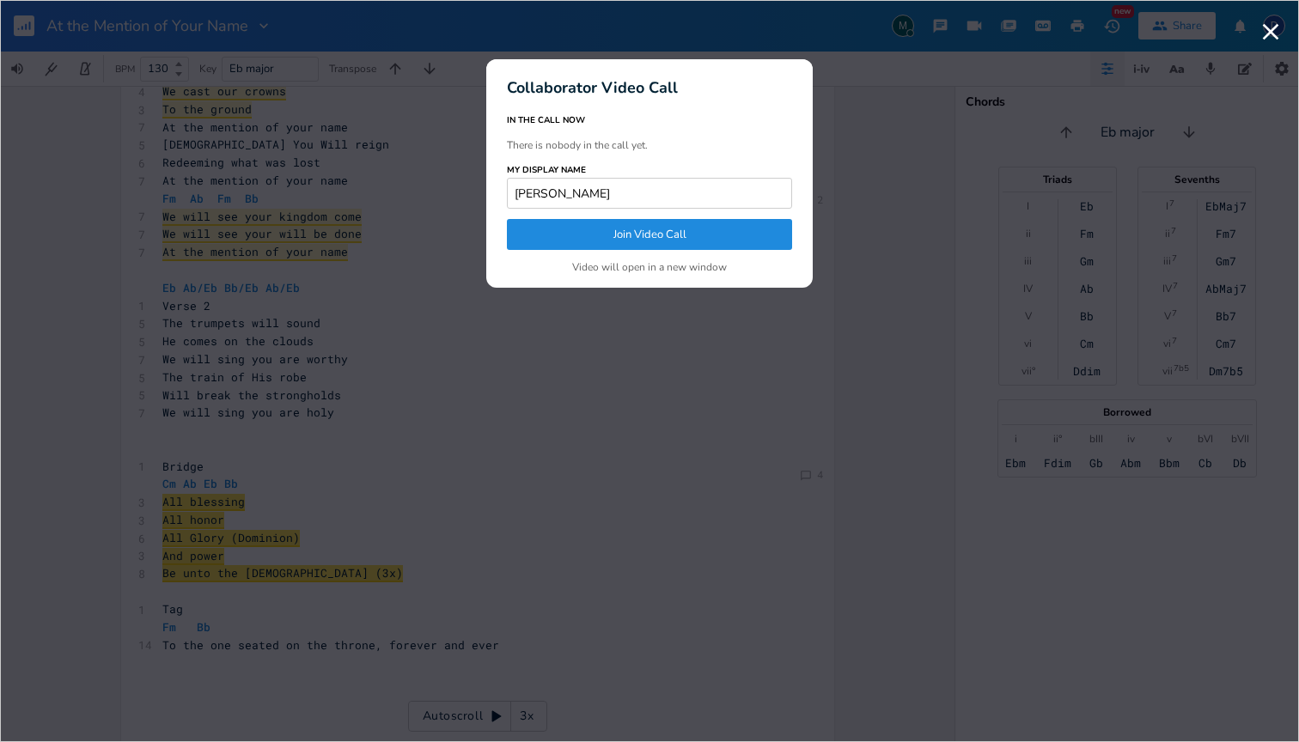
click at [676, 232] on button "Join Video Call" at bounding box center [649, 234] width 285 height 31
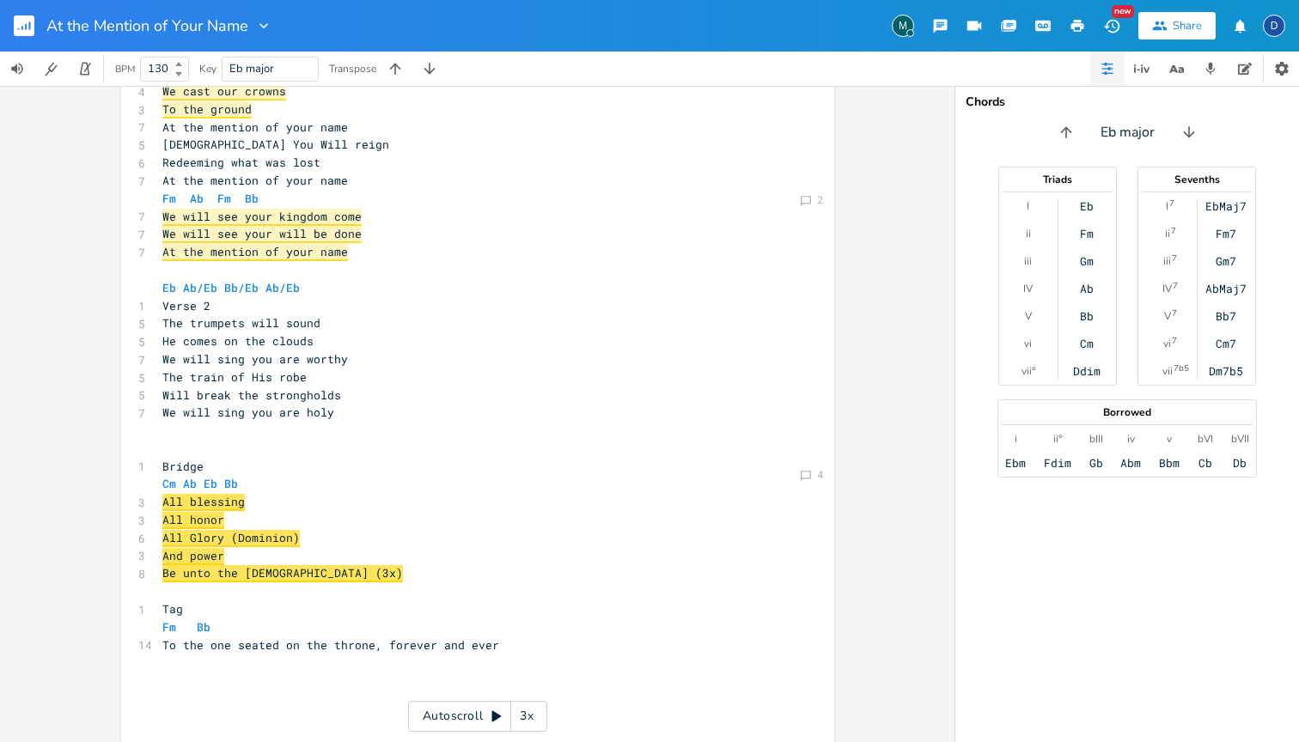
click at [974, 30] on icon "button" at bounding box center [975, 25] width 15 height 9
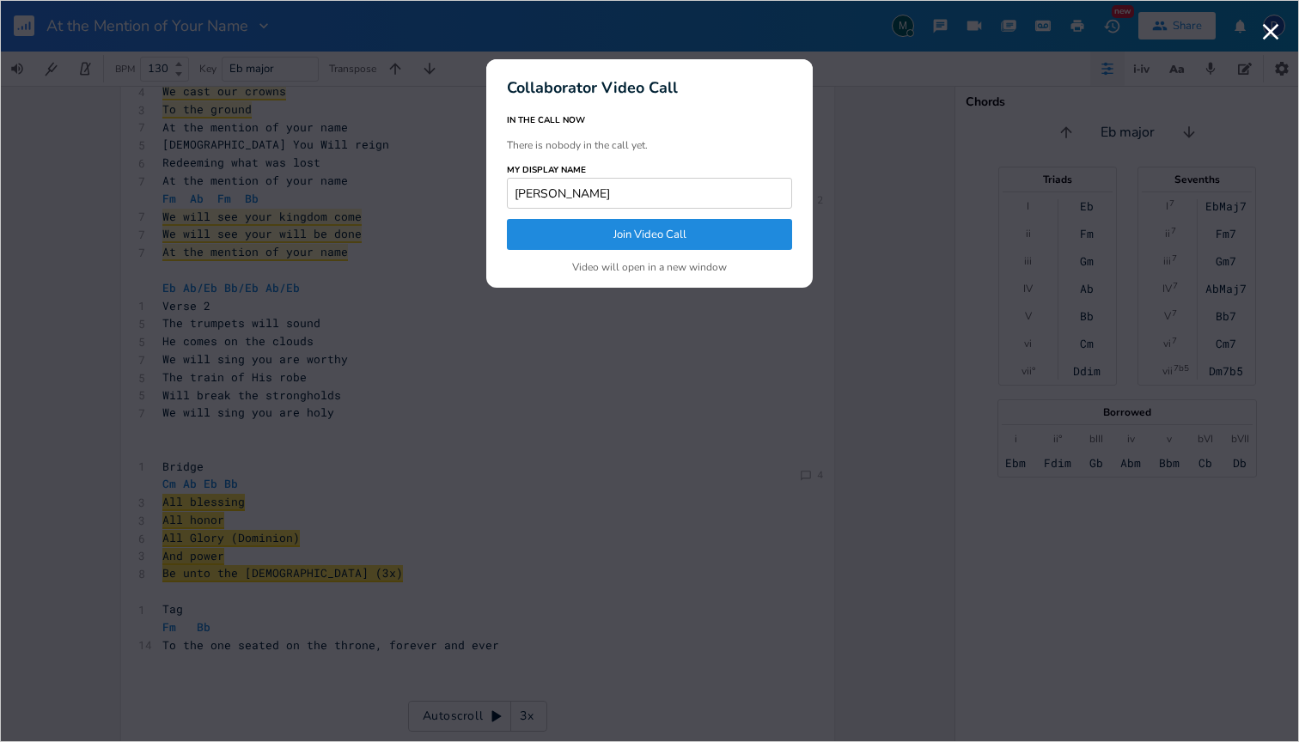
click at [687, 245] on button "Join Video Call" at bounding box center [649, 234] width 285 height 31
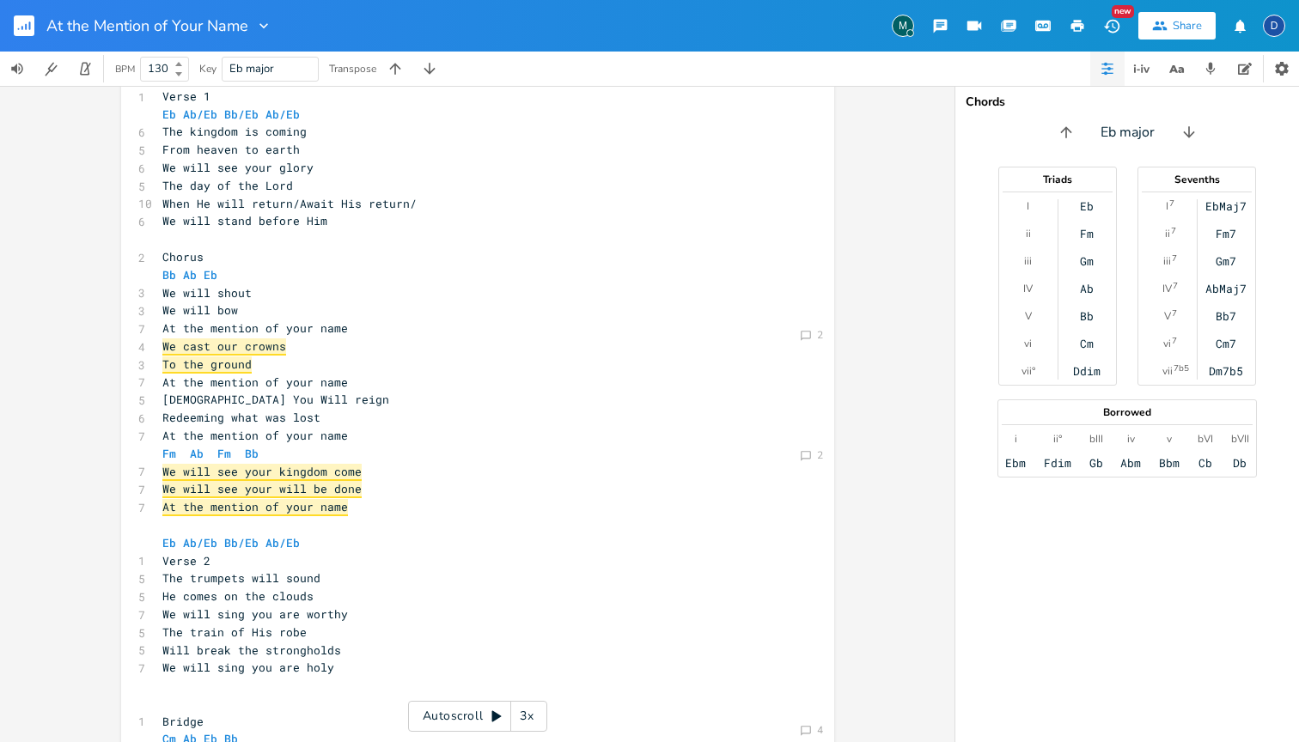
scroll to position [50, 0]
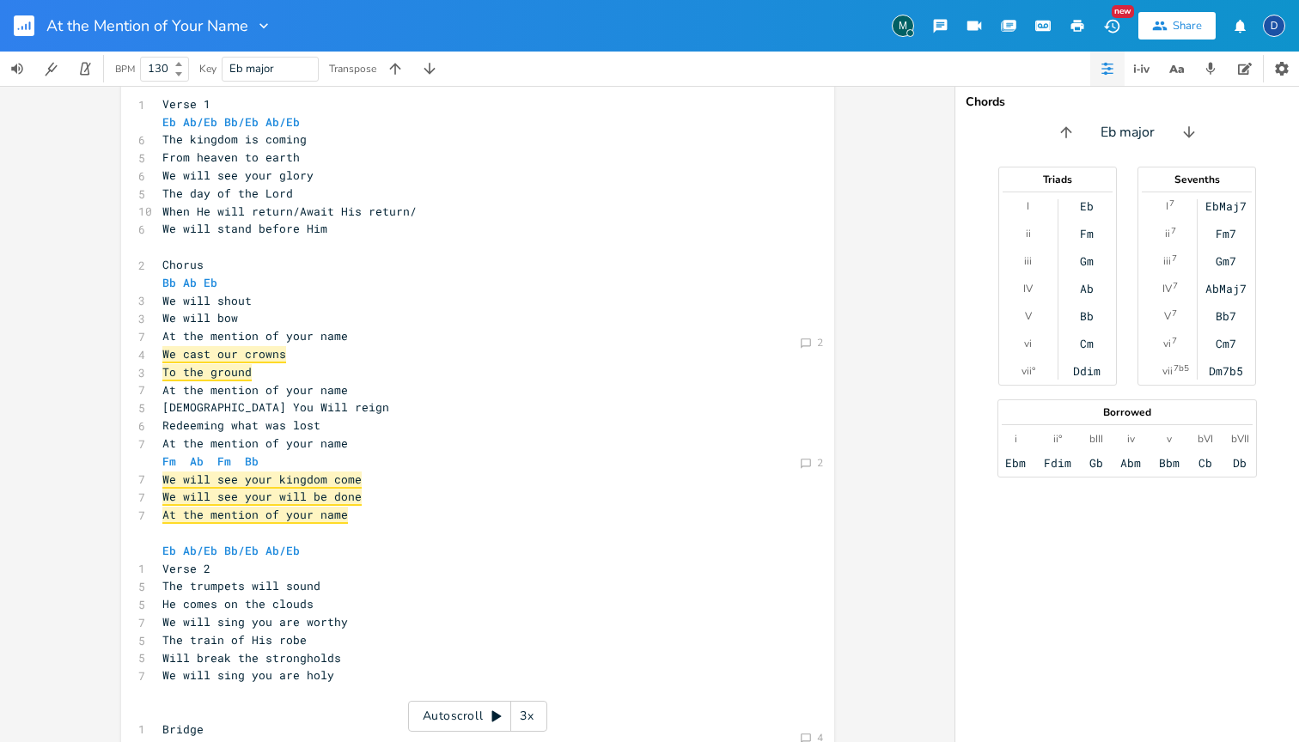
click at [327, 399] on pre "[DEMOGRAPHIC_DATA] You Will reign" at bounding box center [469, 408] width 620 height 18
click at [338, 417] on pre "Redeeming what was lost" at bounding box center [469, 426] width 620 height 18
type textarea "Bb Ab Eb"
drag, startPoint x: 226, startPoint y: 278, endPoint x: 142, endPoint y: 278, distance: 84.2
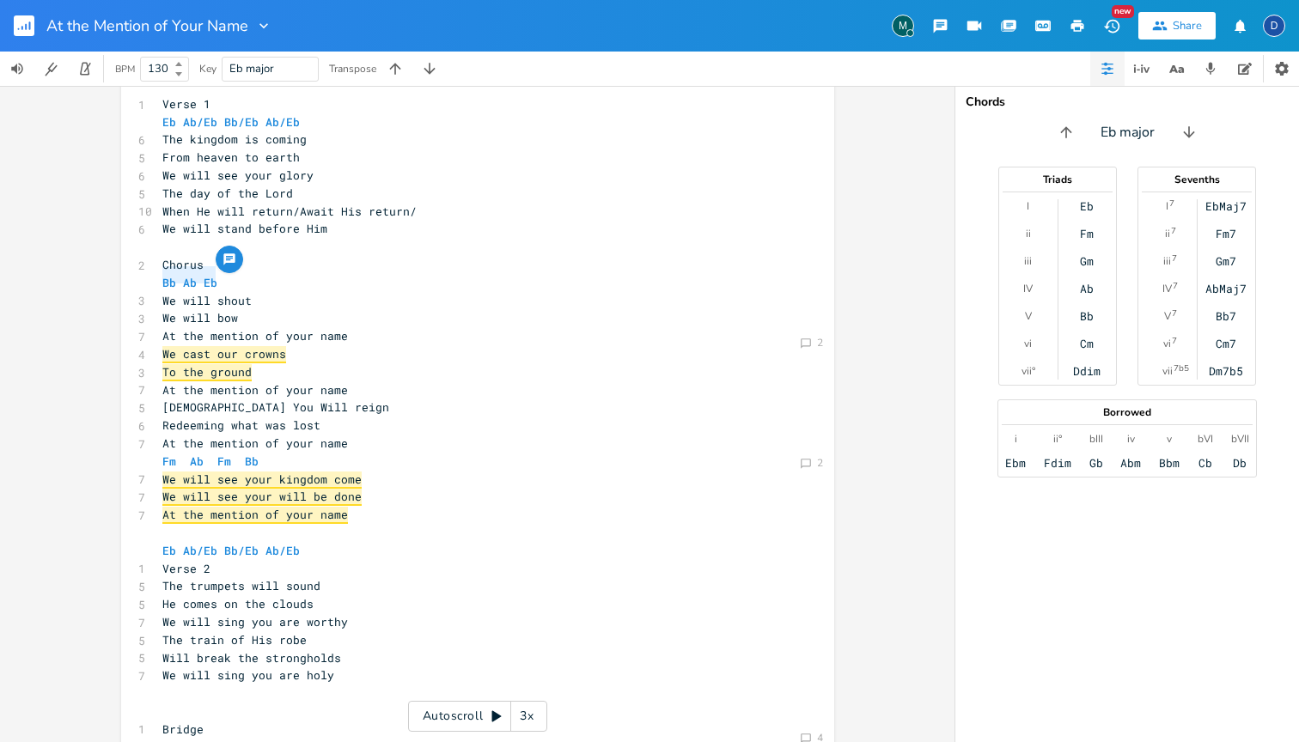
click at [142, 278] on div "Bb Ab Eb x ​ 1 Verse 1 Eb Ab/Eb Bb/Eb Ab/Eb 6 The kingdom is coming 5 From heav…" at bounding box center [477, 538] width 713 height 984
click at [361, 435] on pre "At the mention of your name" at bounding box center [469, 444] width 620 height 18
click at [357, 417] on pre "Redeeming what was lost" at bounding box center [469, 426] width 620 height 18
click at [344, 382] on span "At the mention of your name" at bounding box center [255, 389] width 186 height 15
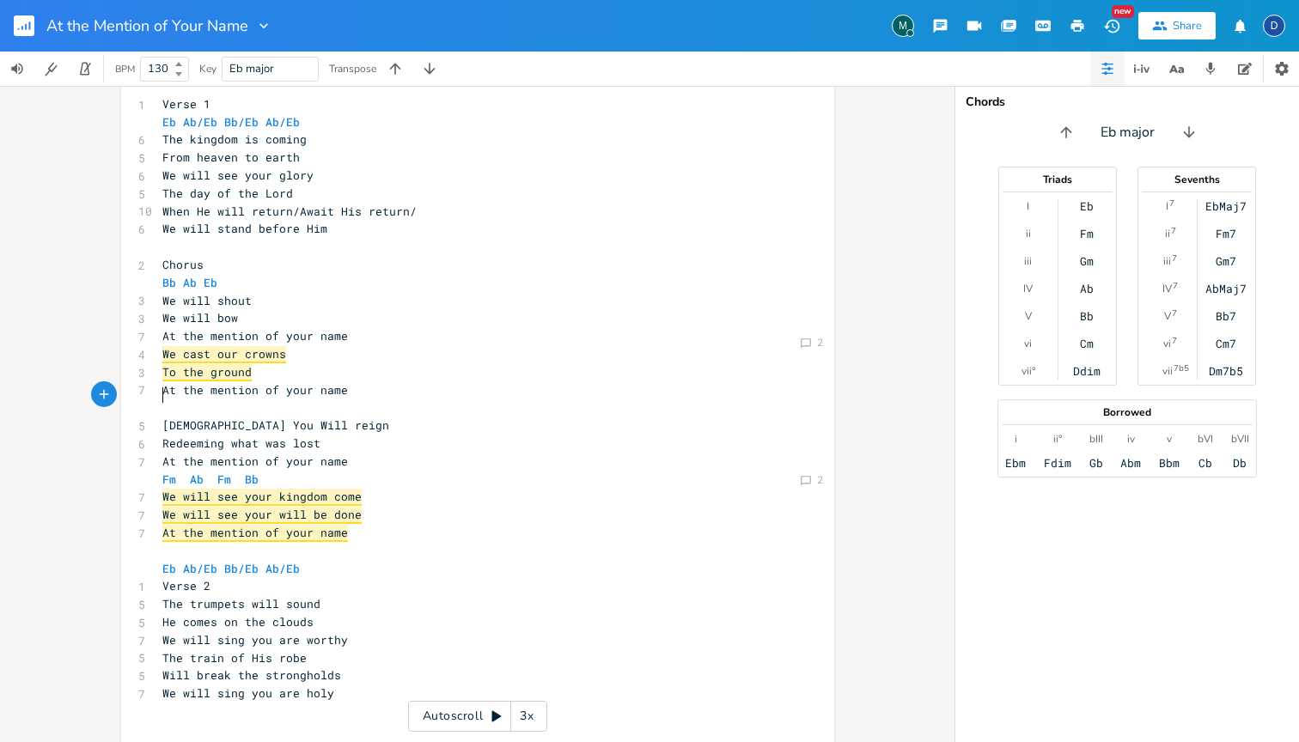
paste textarea "/"
type textarea "/"
click at [289, 489] on span "We will see your kingdom come" at bounding box center [261, 497] width 199 height 17
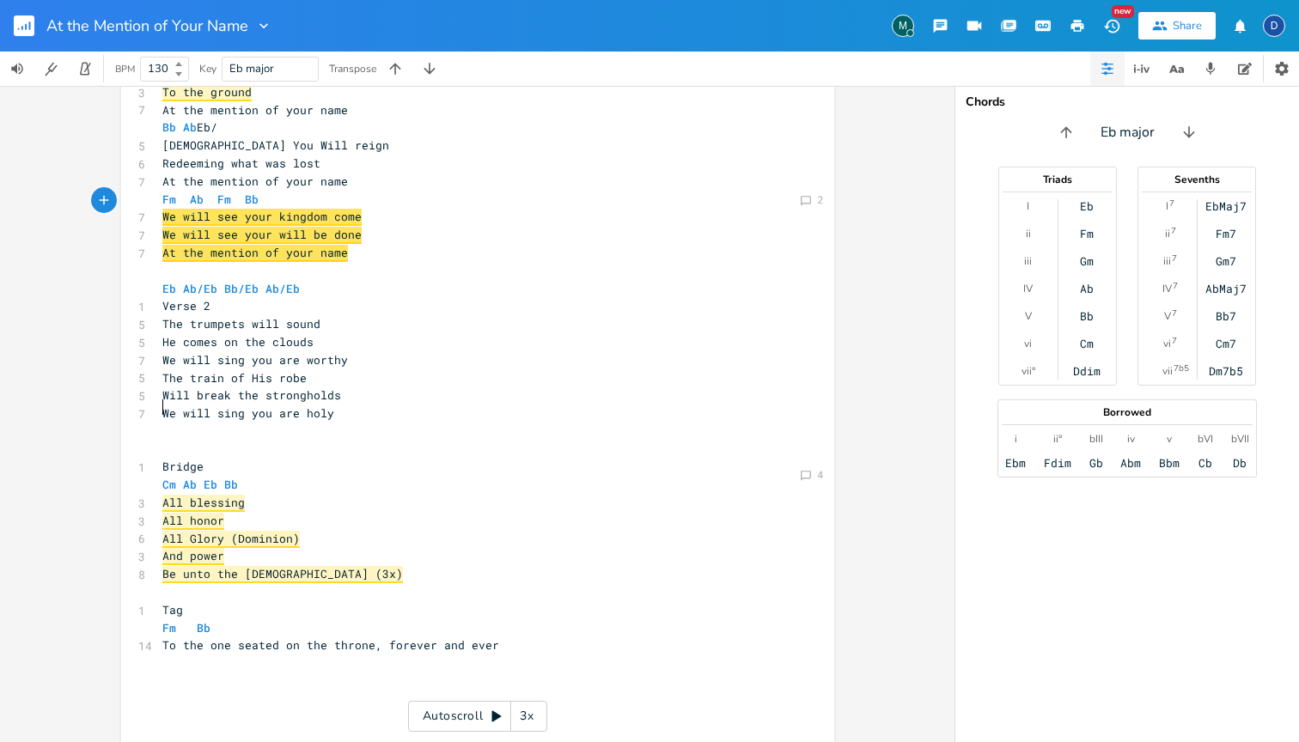
click at [217, 423] on pre "​" at bounding box center [469, 432] width 620 height 18
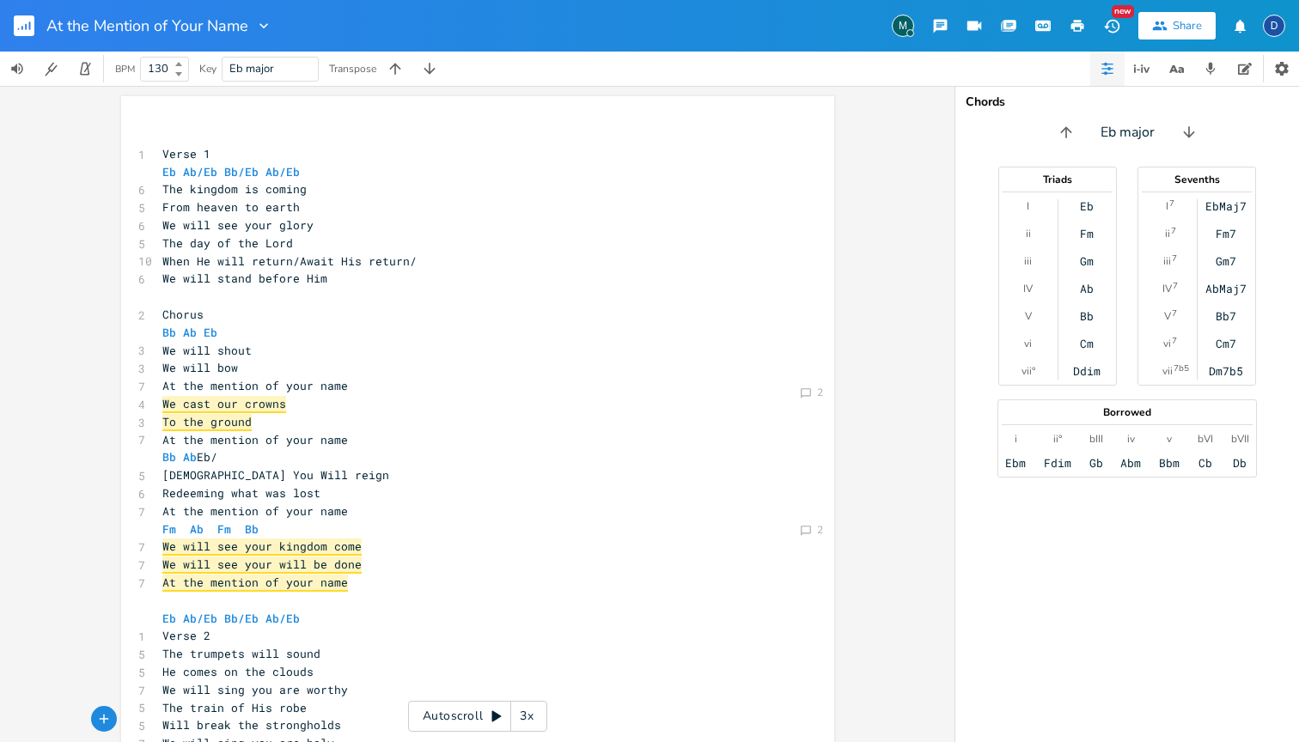
scroll to position [0, 0]
click at [1119, 27] on icon "button" at bounding box center [1110, 26] width 15 height 14
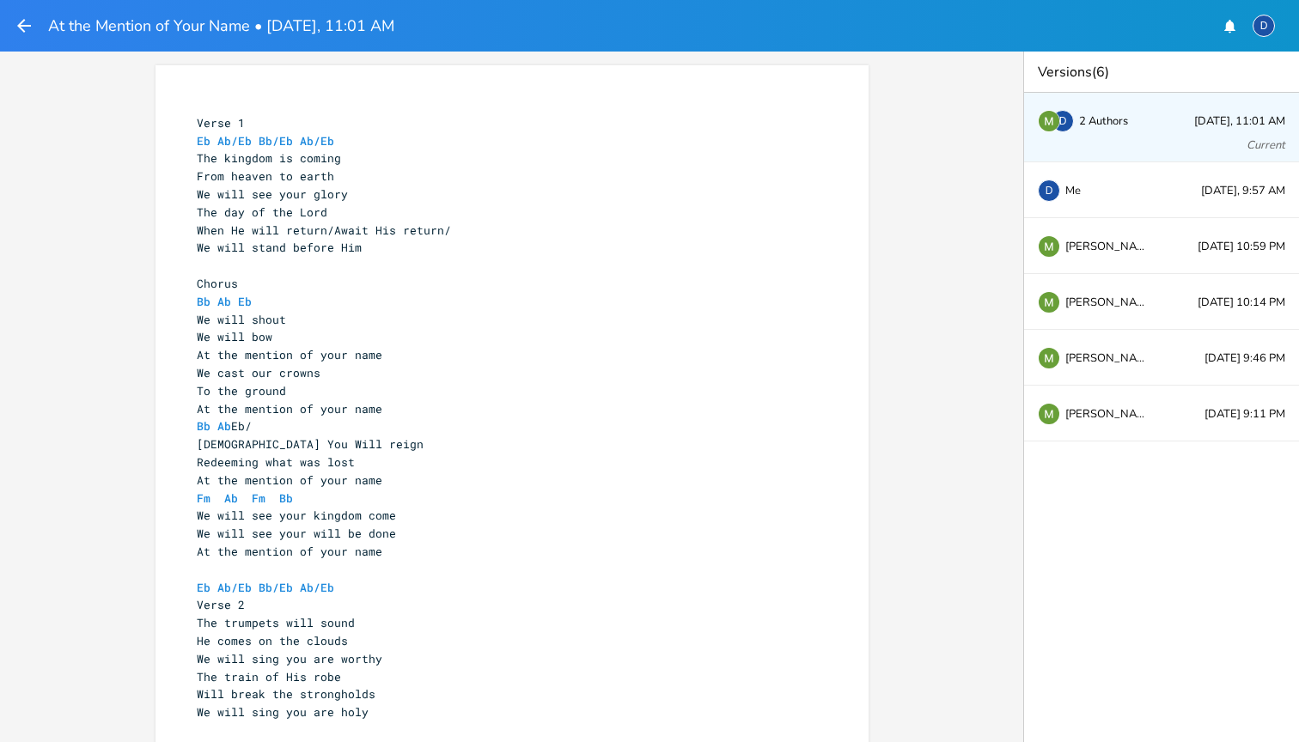
click at [6, 21] on header "At the Mention of Your Name • [DATE], 11:01 AM D" at bounding box center [649, 26] width 1299 height 52
click at [17, 22] on icon "button" at bounding box center [24, 25] width 21 height 21
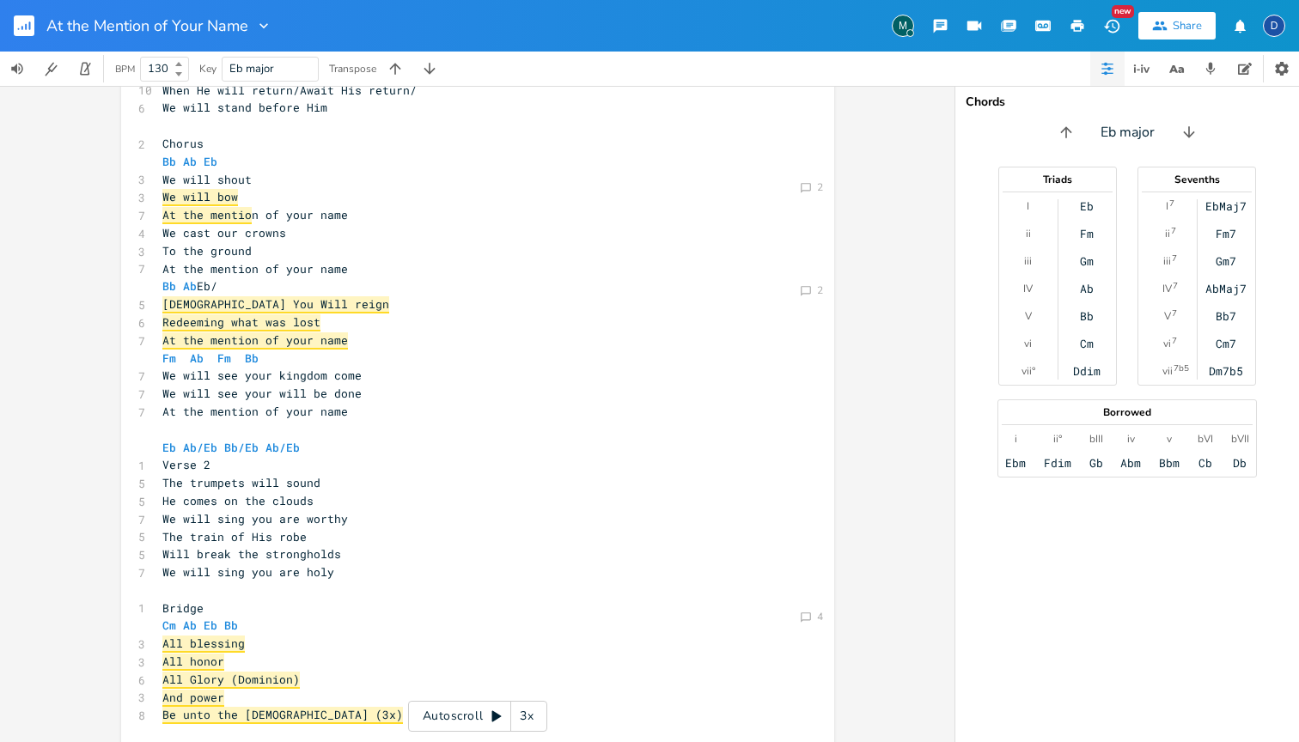
scroll to position [107, 0]
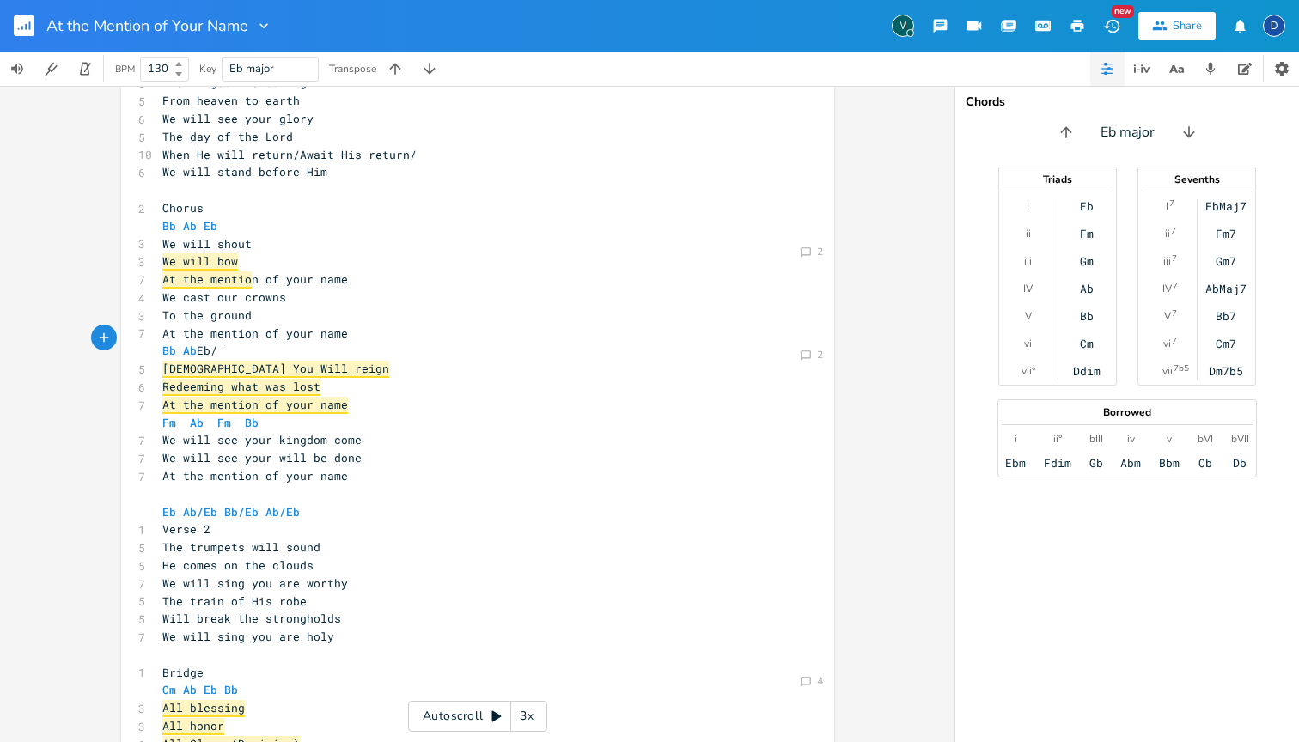
click at [264, 342] on pre "Bb Ab Eb/" at bounding box center [469, 351] width 620 height 18
type textarea "Gb"
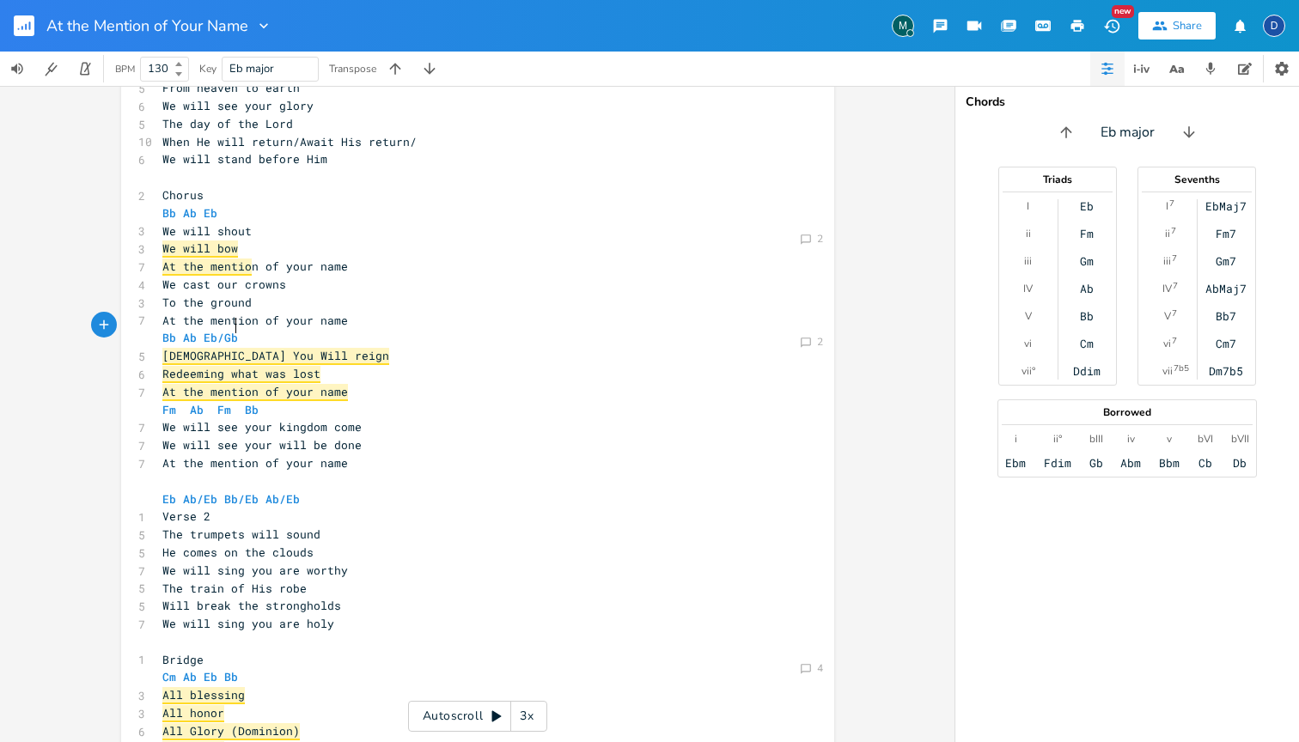
scroll to position [113, 0]
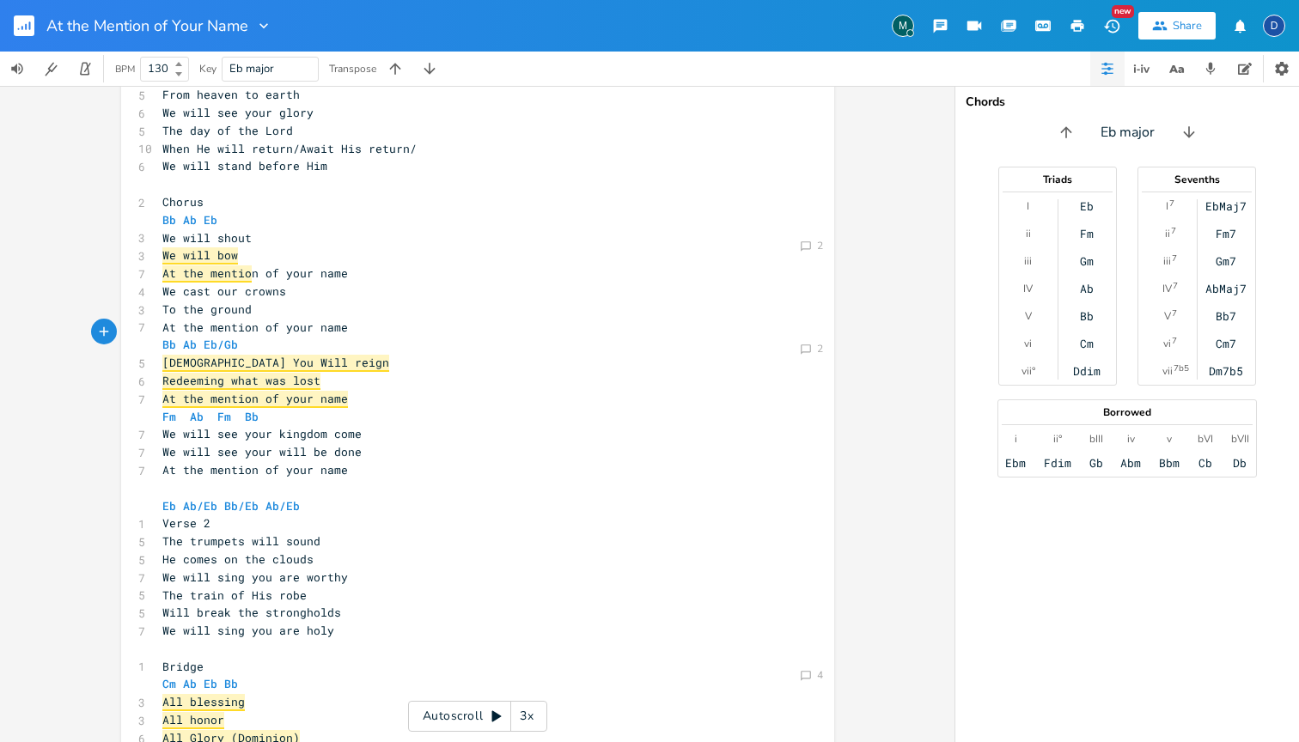
click at [374, 515] on pre "Verse 2" at bounding box center [469, 524] width 620 height 18
click at [255, 321] on span "At the mention of your name" at bounding box center [255, 327] width 186 height 15
click at [241, 336] on pre "Bb Ab Eb/Gb" at bounding box center [469, 345] width 620 height 18
click at [387, 425] on pre "We will see your kingdom come" at bounding box center [469, 434] width 620 height 18
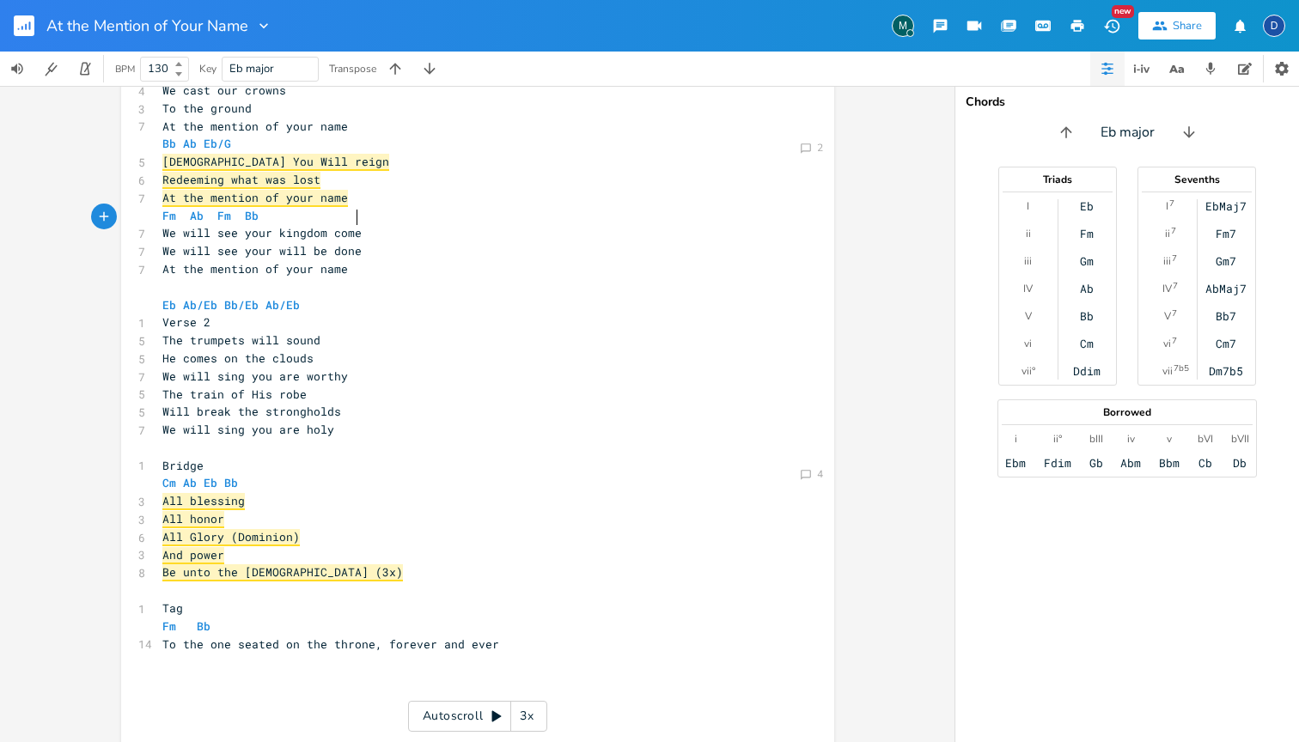
scroll to position [313, 0]
click at [817, 470] on div "4" at bounding box center [820, 475] width 6 height 10
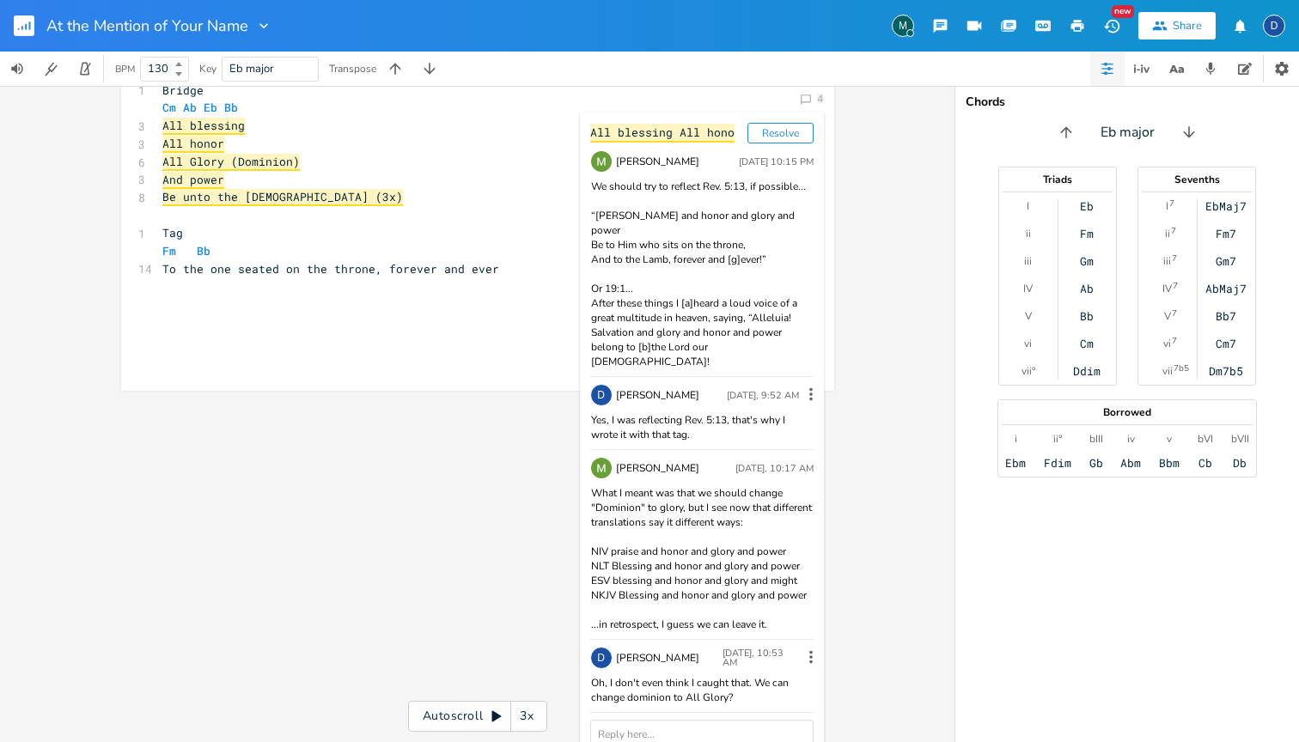
scroll to position [687, 0]
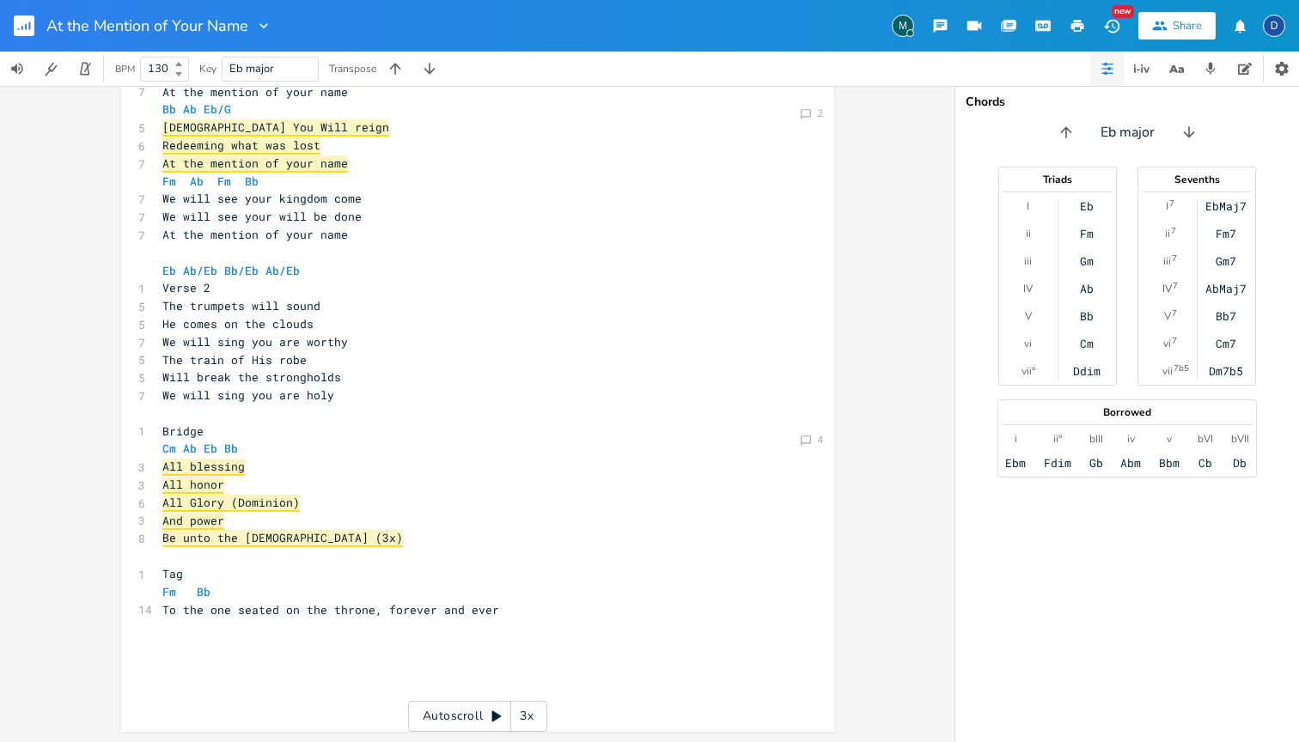
click at [479, 517] on div "Comment 2 Comment 2 Comment 4 xxxxxxxxxx ​ 1 Verse 1 Eb Ab/Eb Bb/Eb Ab/Eb 6 The…" at bounding box center [477, 414] width 955 height 656
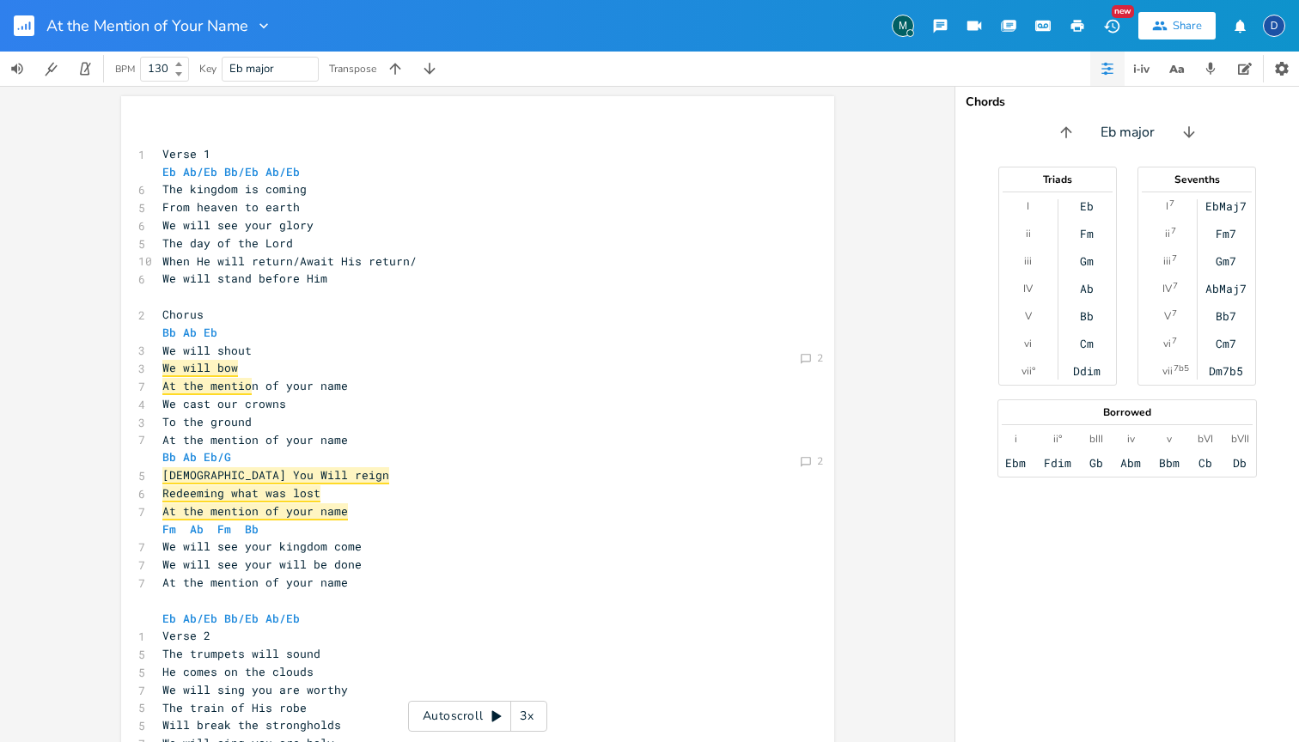
scroll to position [0, 0]
click at [263, 27] on icon "button" at bounding box center [263, 25] width 9 height 5
click at [269, 21] on icon "button" at bounding box center [263, 25] width 17 height 17
click at [275, 80] on span "Collection Collections" at bounding box center [287, 78] width 69 height 12
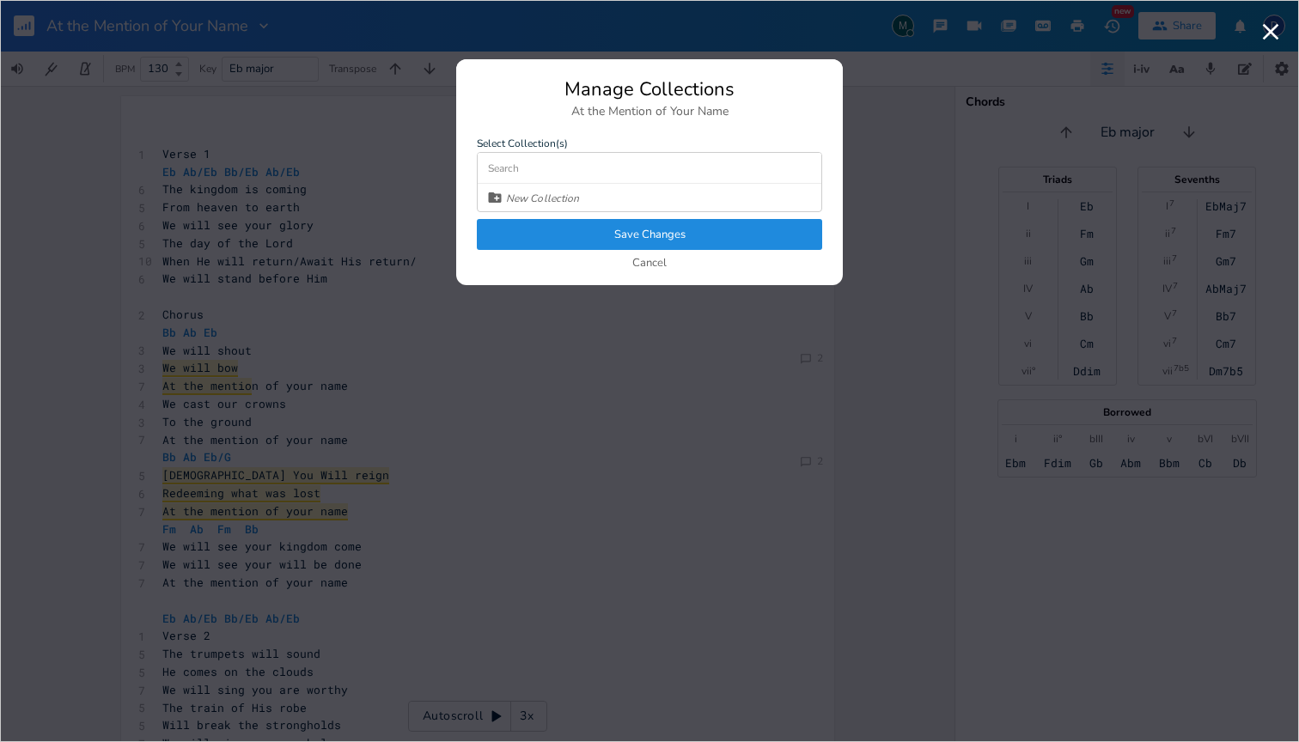
click at [601, 200] on div "New Collection" at bounding box center [650, 197] width 344 height 27
click at [494, 195] on icon at bounding box center [495, 197] width 13 height 10
type input "2026 [PERSON_NAME] Worship Album"
click at [588, 229] on div "Manage Collections At the Mention of Your Name Select Collection(s) 2026 [PERSO…" at bounding box center [649, 182] width 387 height 205
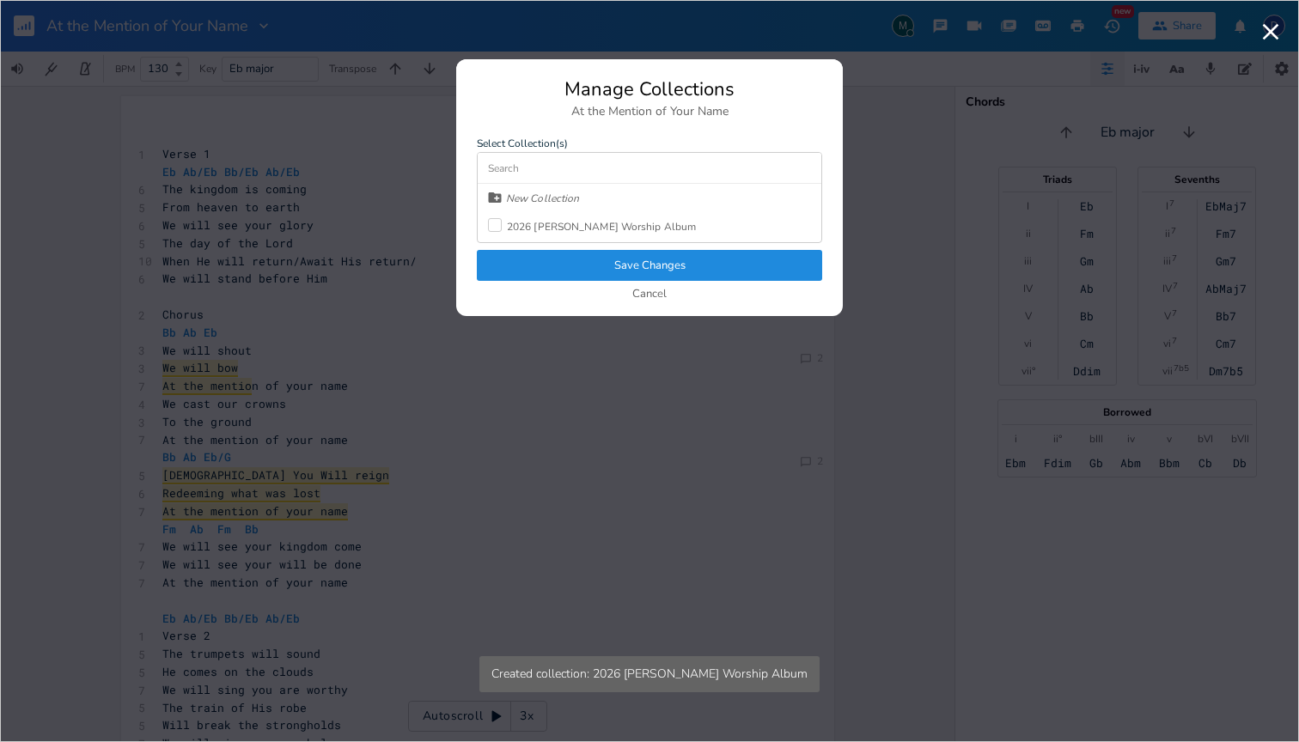
click at [578, 229] on div "2026 [PERSON_NAME] Worship Album" at bounding box center [601, 227] width 189 height 10
click at [579, 261] on button "Save Changes" at bounding box center [649, 265] width 345 height 31
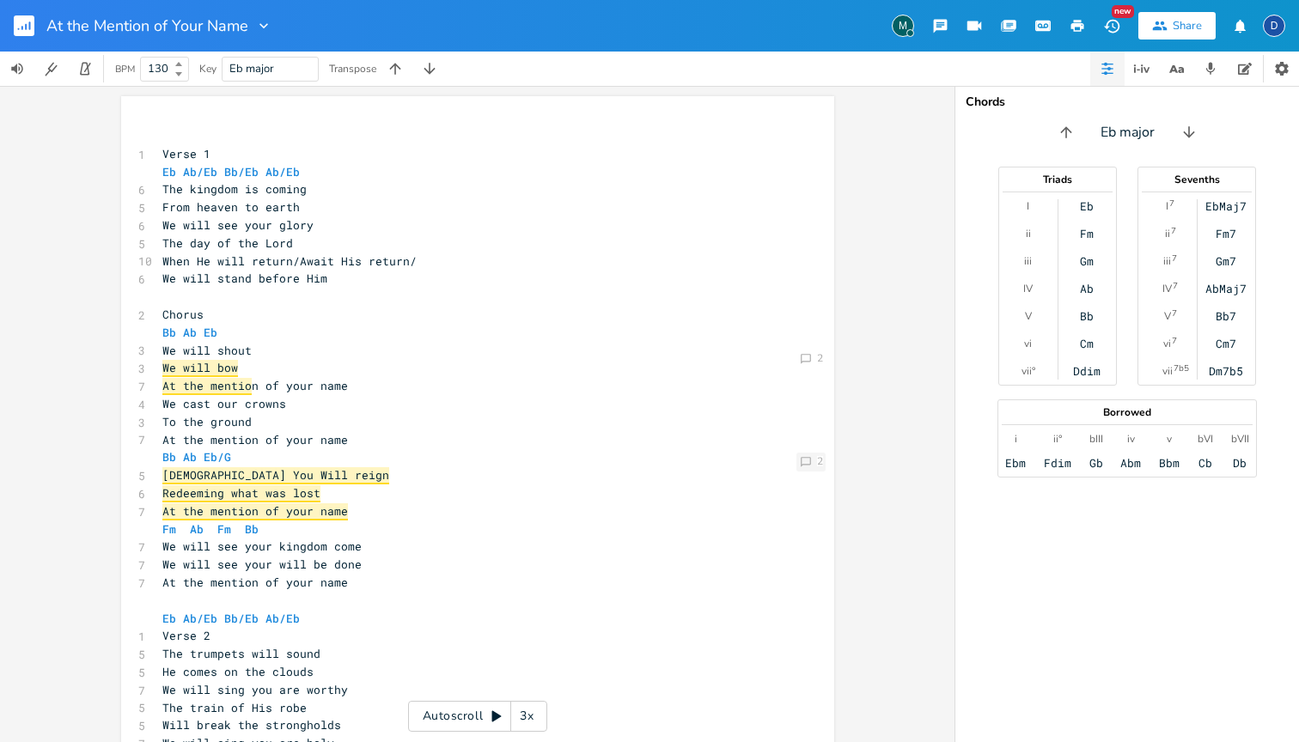
click at [817, 463] on div "2" at bounding box center [820, 461] width 6 height 10
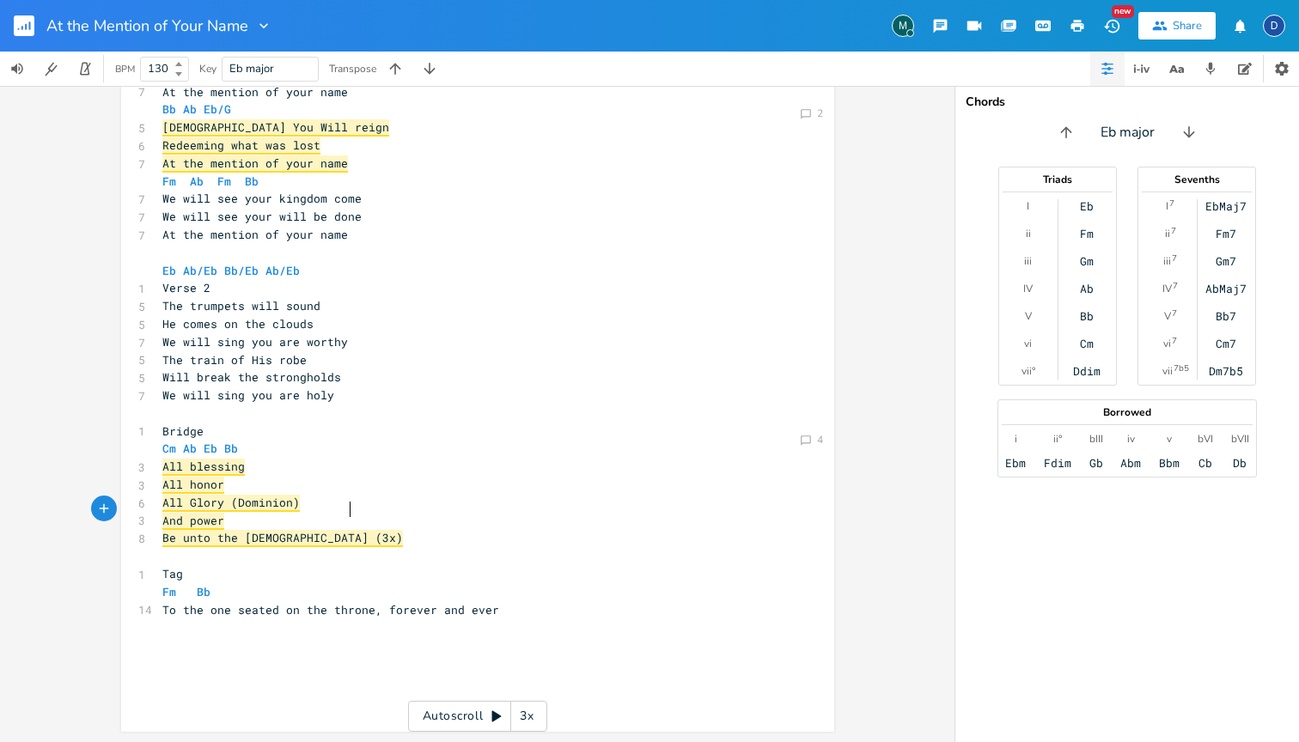
scroll to position [313, 0]
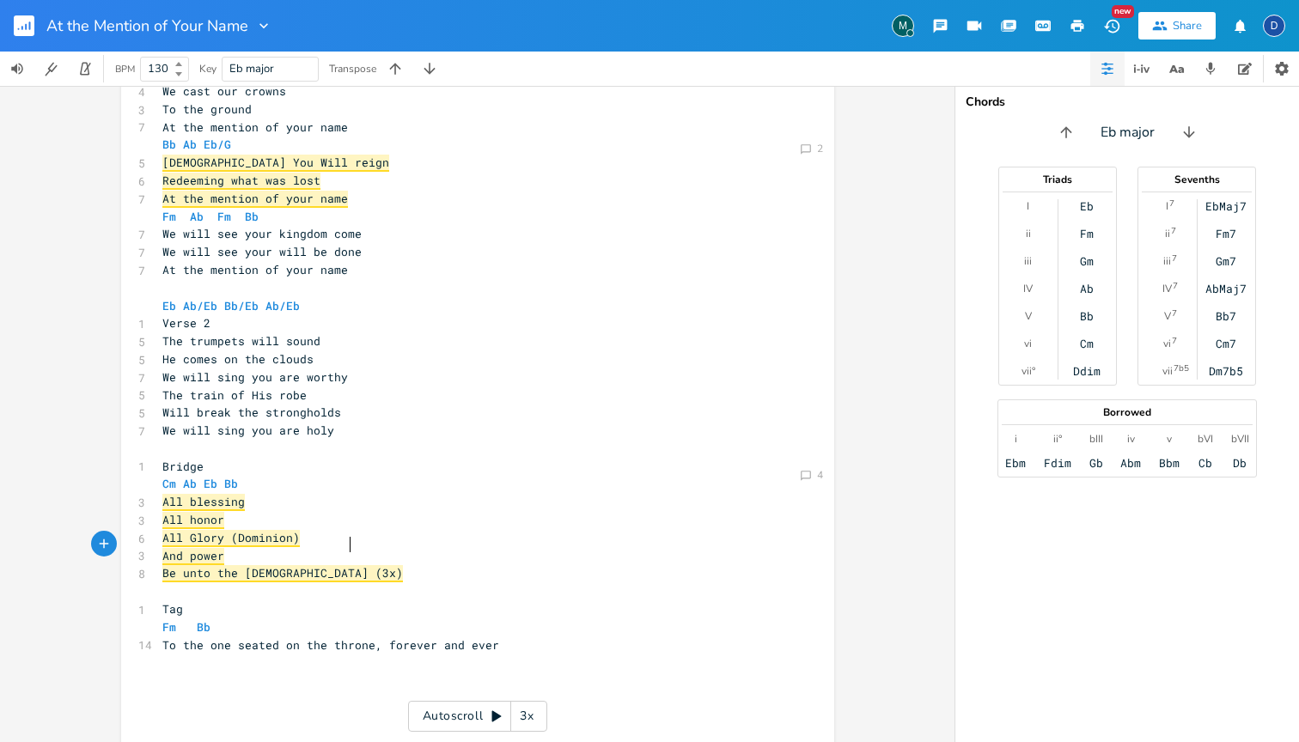
click at [430, 372] on div "​ 1 Verse 1 Eb Ab/Eb Bb/Eb Ab/Eb 6 The kingdom is coming 5 From heaven to earth…" at bounding box center [469, 278] width 620 height 929
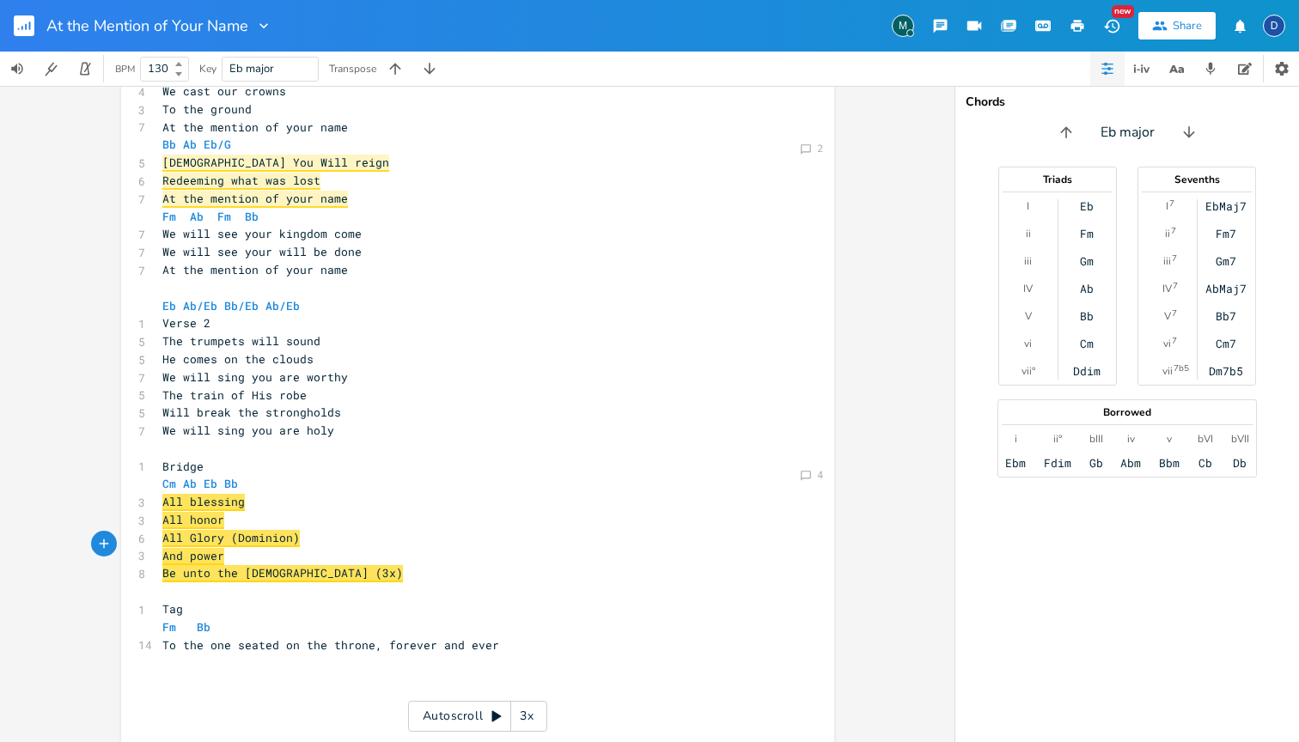
scroll to position [0, 0]
click at [1114, 63] on button "button" at bounding box center [1107, 69] width 34 height 34
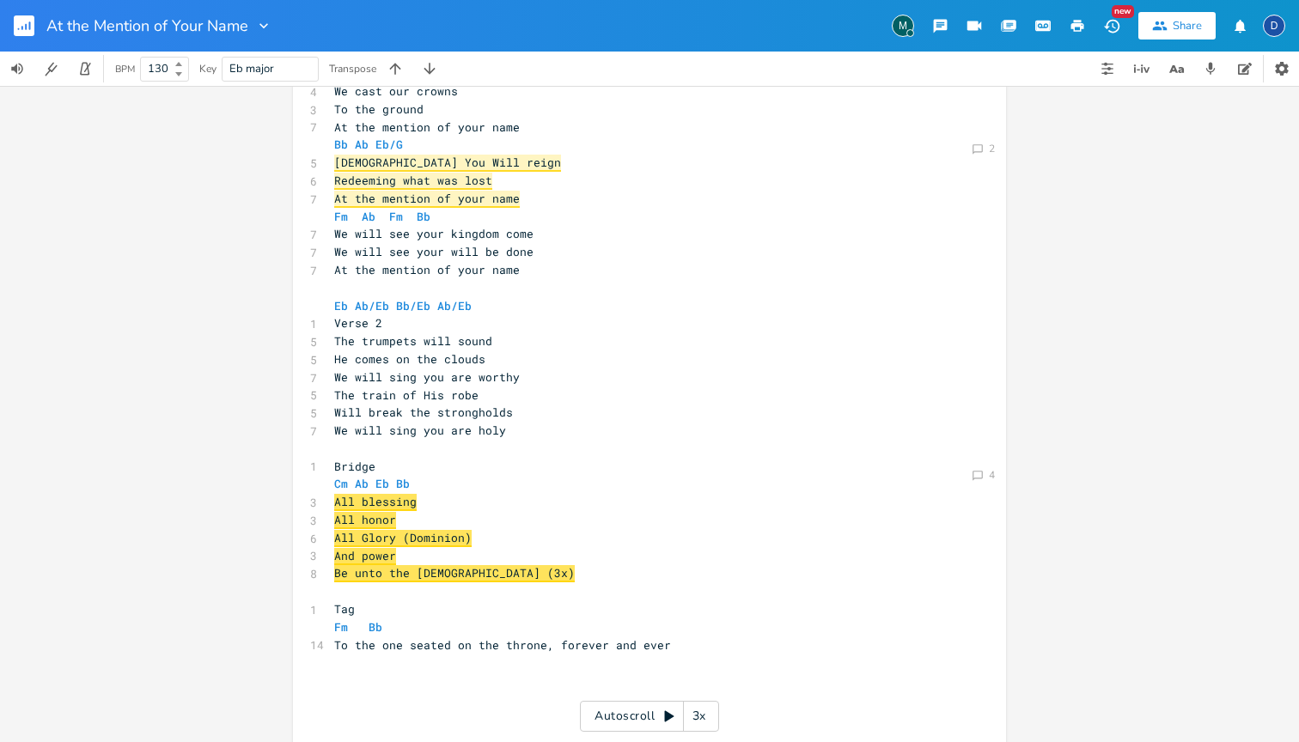
click at [931, 27] on button "button" at bounding box center [940, 25] width 34 height 31
type textarea "W"
click at [938, 52] on icon "button" at bounding box center [937, 59] width 17 height 17
click at [1053, 266] on div "Comment 2 Comment 2 Comment 4 xxxxxxxxxx ​ 1 Verse 1 Eb Ab/Eb Bb/Eb Ab/Eb 6 The…" at bounding box center [649, 414] width 1299 height 656
click at [967, 29] on icon "button" at bounding box center [974, 25] width 19 height 19
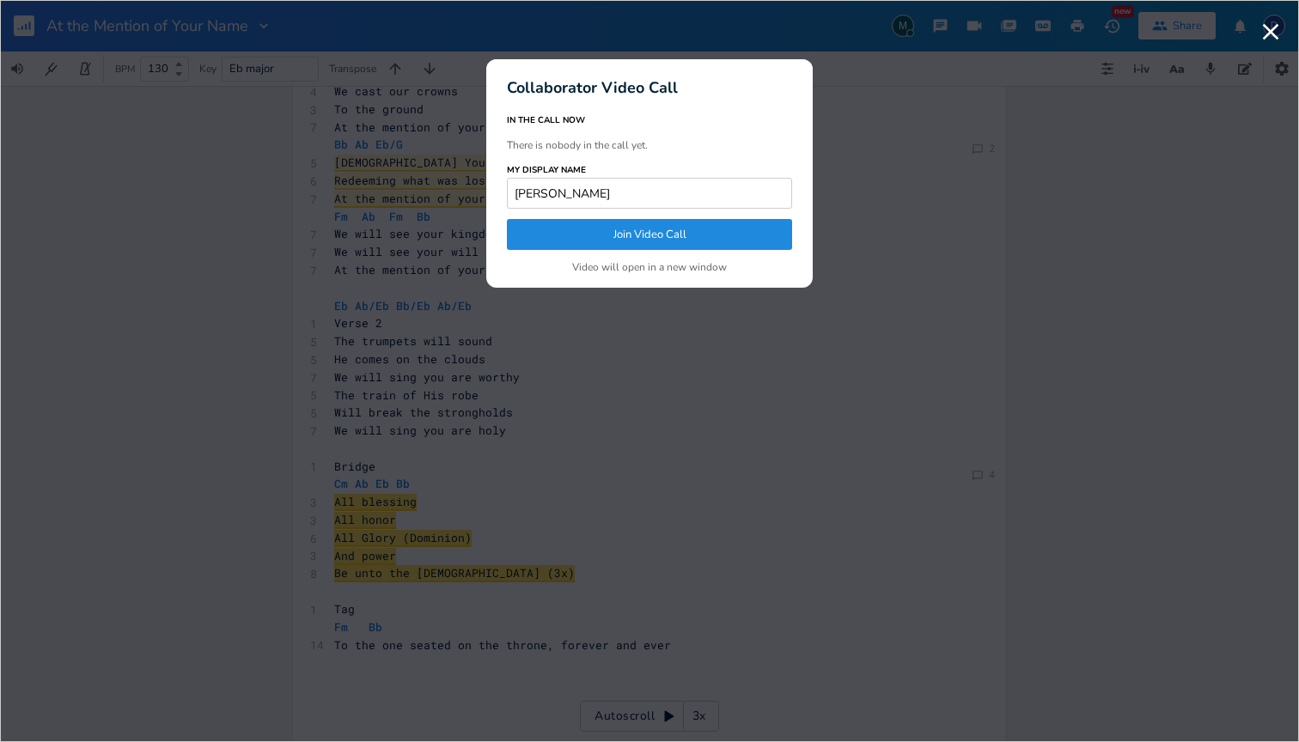
click at [683, 231] on button "Join Video Call" at bounding box center [649, 234] width 285 height 31
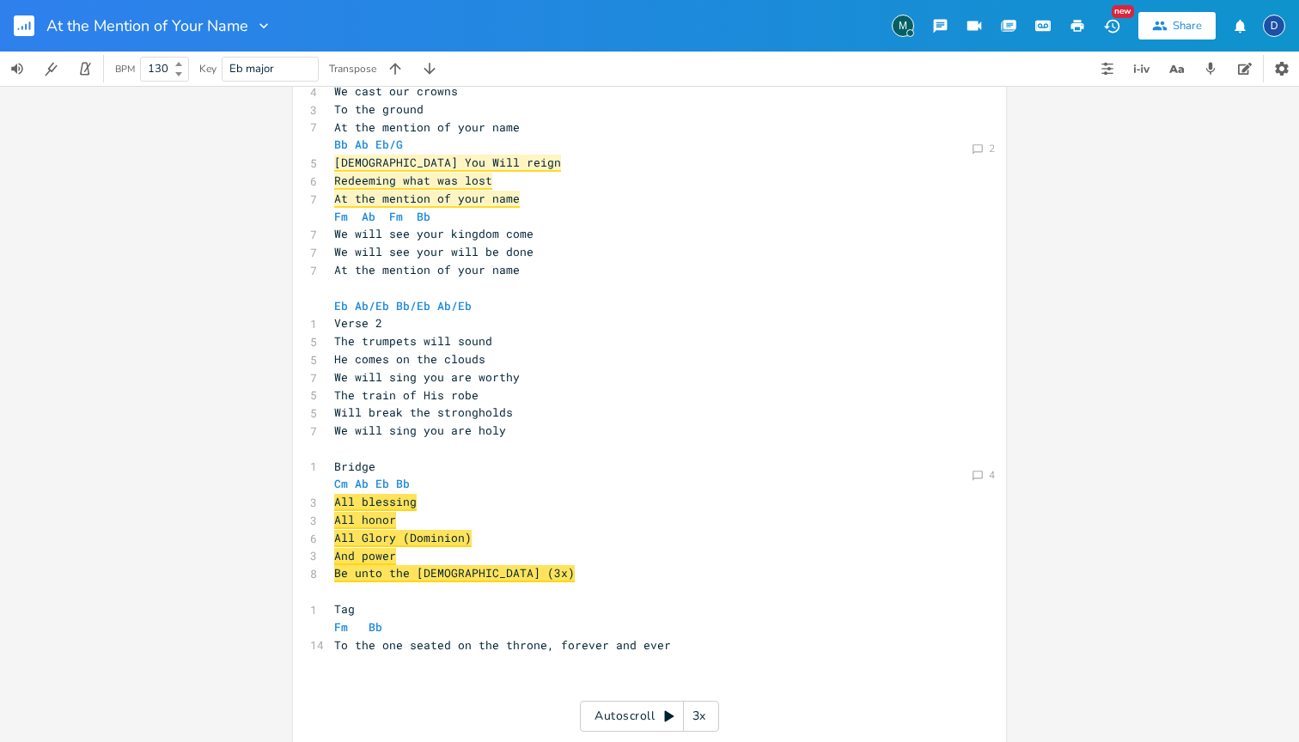
click at [1273, 29] on div "D" at bounding box center [1274, 26] width 22 height 22
click at [1228, 60] on span "Account Settings" at bounding box center [1205, 60] width 80 height 11
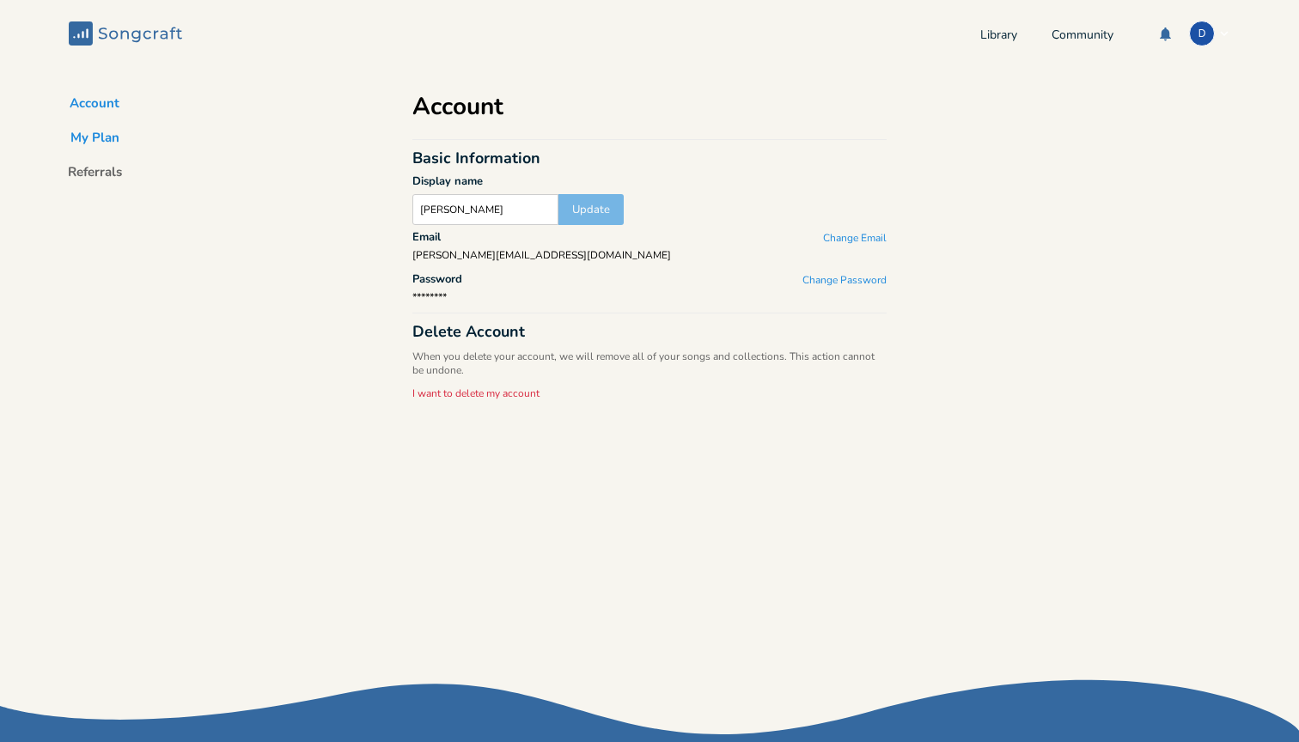
click at [94, 134] on button "My Plan" at bounding box center [95, 141] width 76 height 24
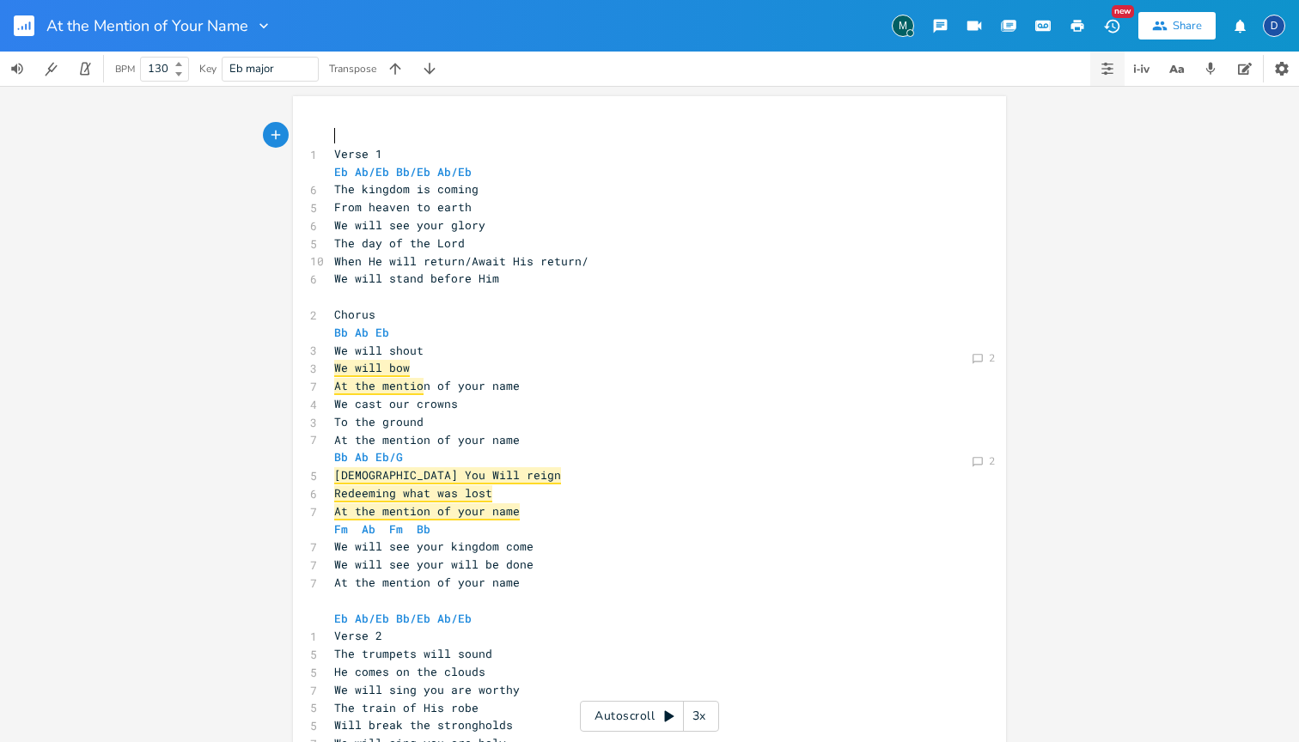
click at [1113, 72] on icon "button" at bounding box center [1108, 69] width 14 height 14
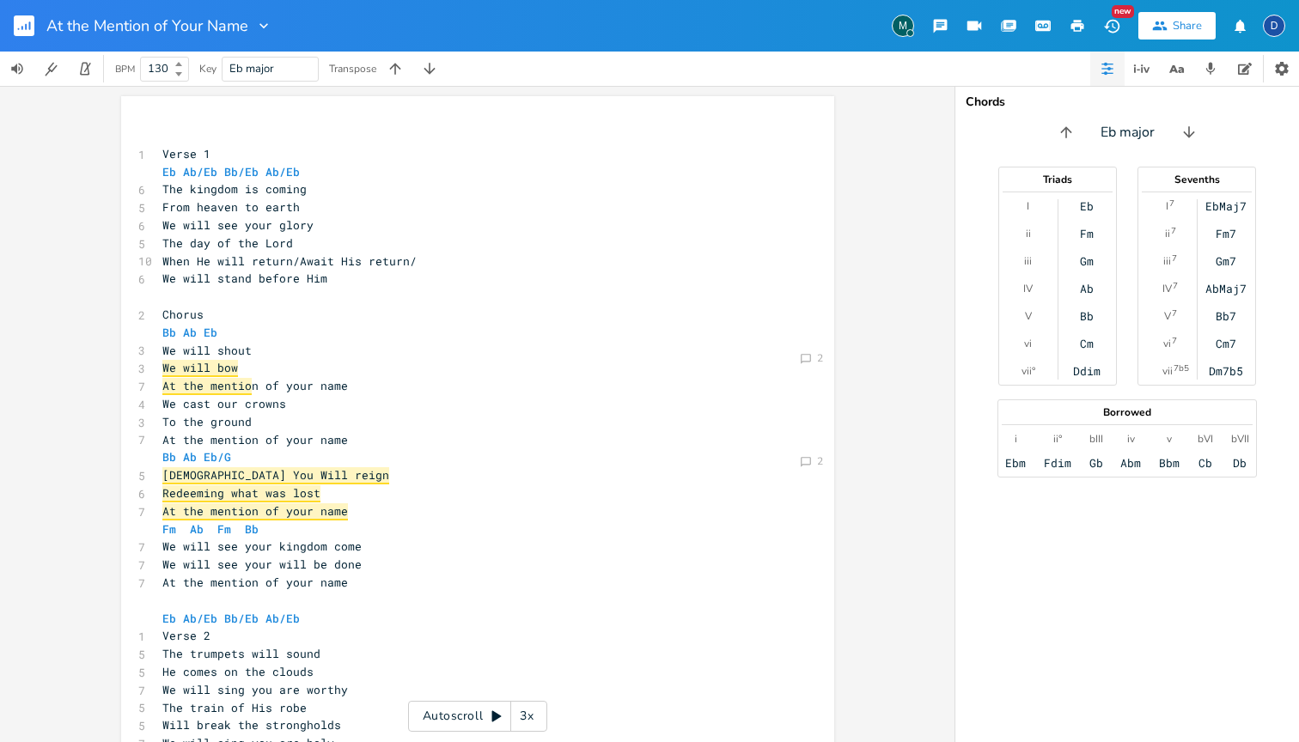
click at [1113, 72] on icon "button" at bounding box center [1108, 69] width 14 height 14
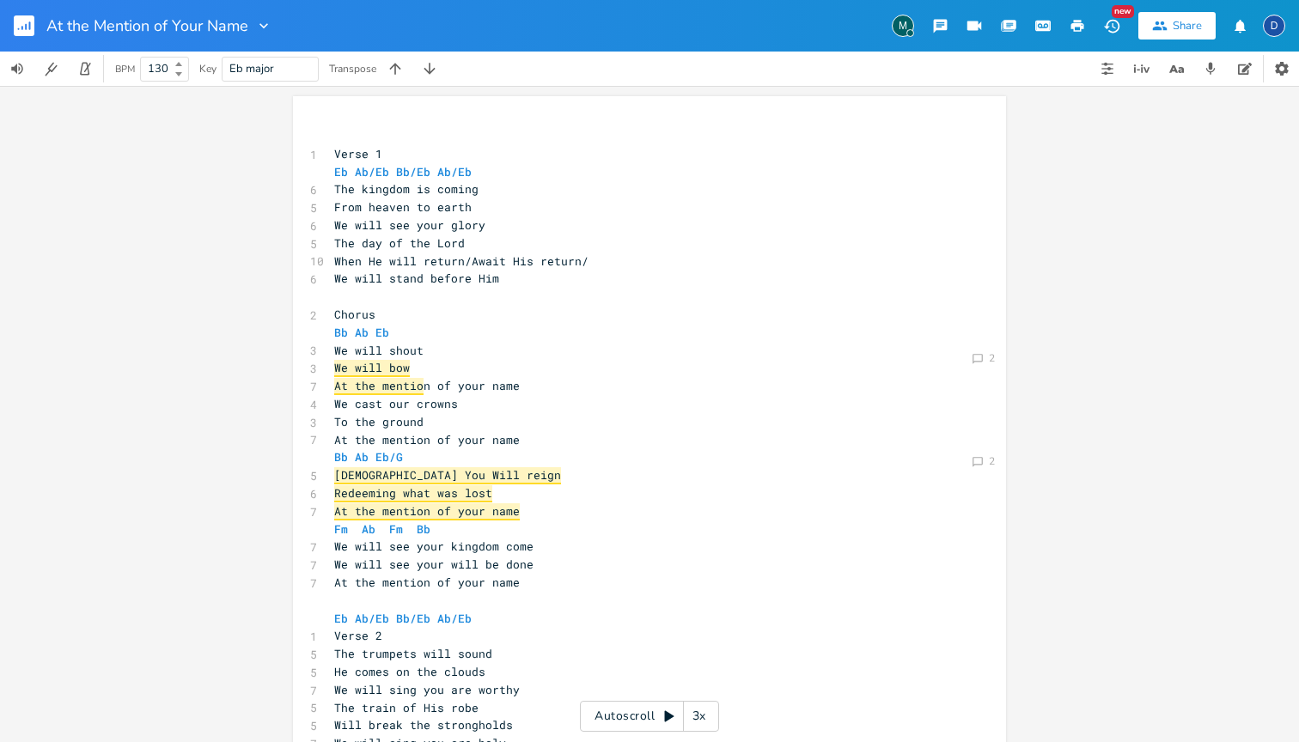
click at [897, 485] on pre "Redeeming what was lost" at bounding box center [641, 494] width 620 height 18
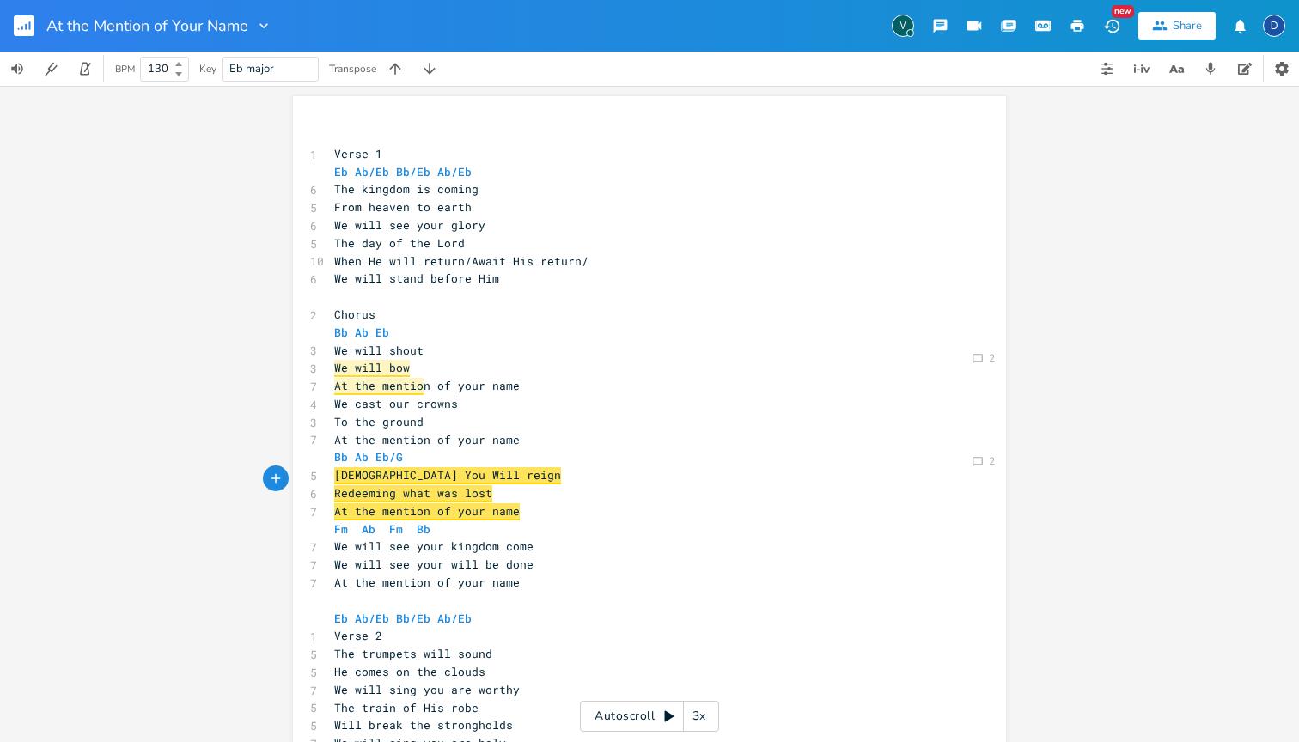
scroll to position [9, 0]
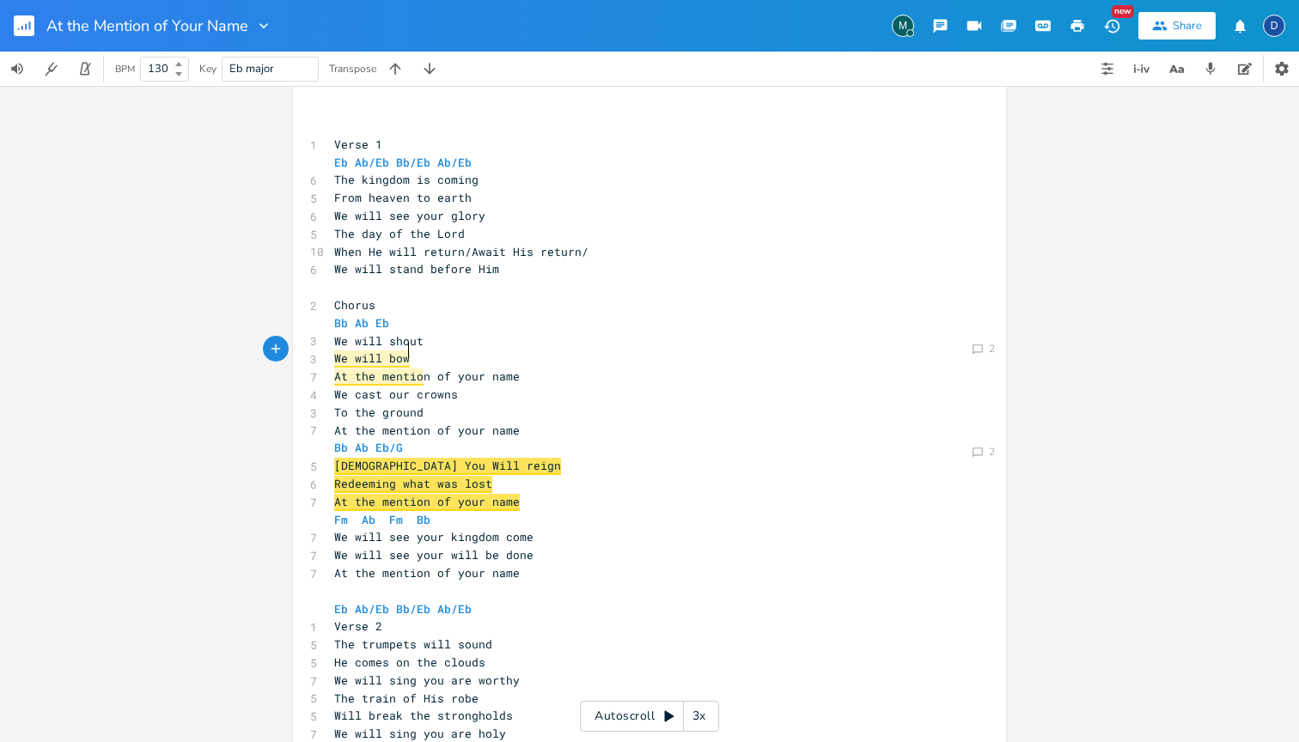
click at [502, 354] on pre "We will bow" at bounding box center [641, 359] width 620 height 18
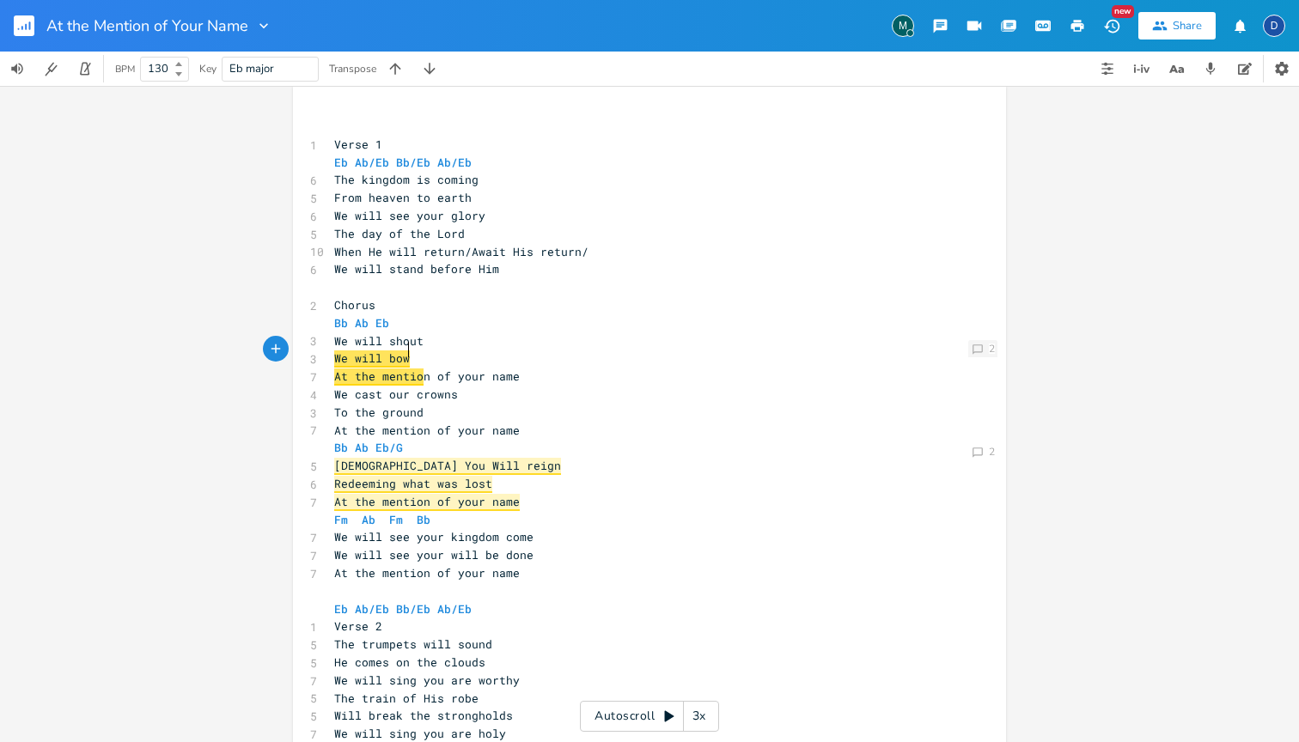
click at [974, 346] on icon "Comment" at bounding box center [978, 350] width 12 height 12
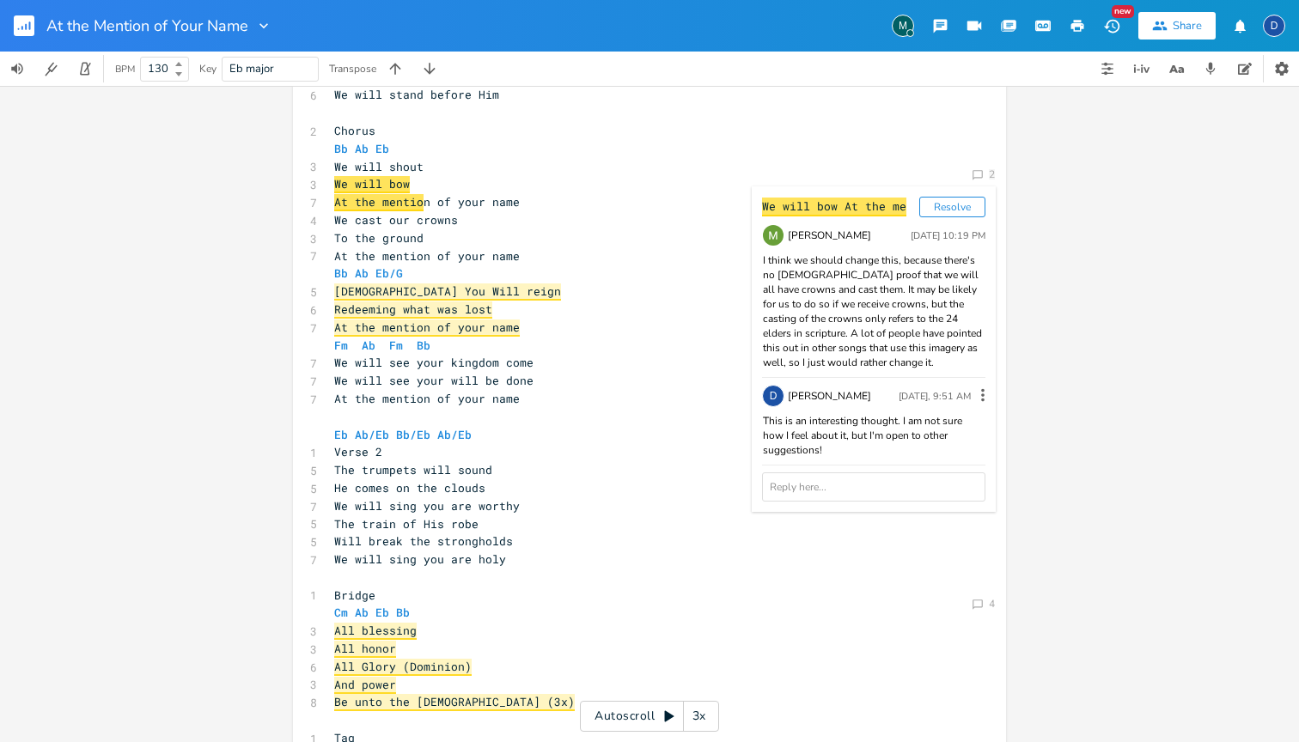
click at [689, 283] on pre "[DEMOGRAPHIC_DATA] You Will reign" at bounding box center [641, 292] width 620 height 18
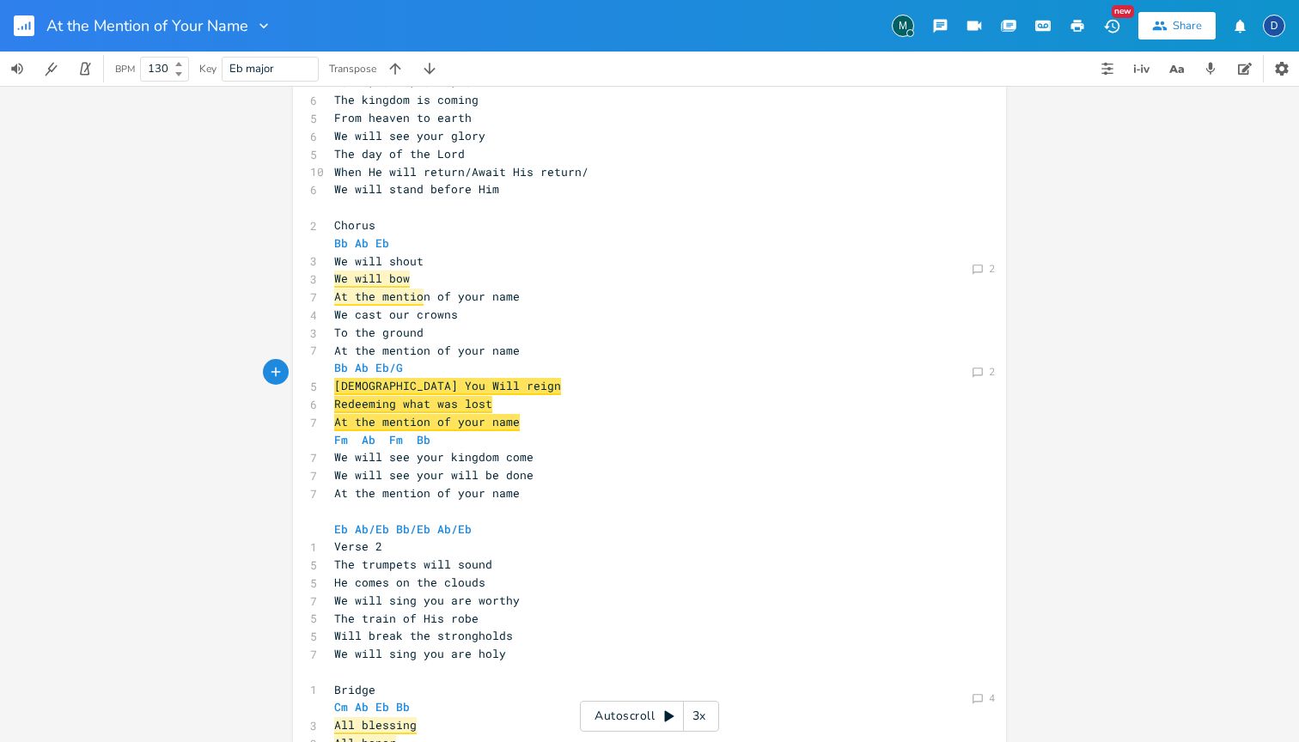
scroll to position [76, 0]
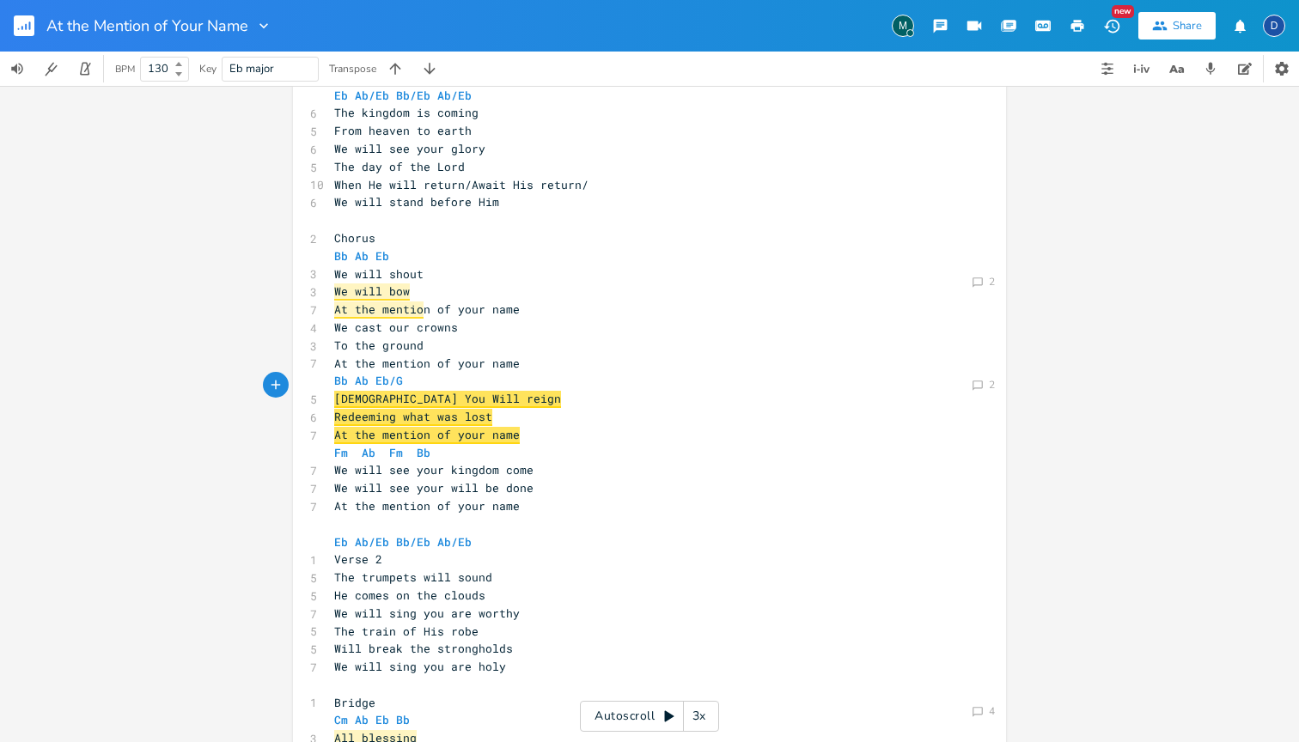
click at [612, 283] on pre "We will bow" at bounding box center [641, 292] width 620 height 18
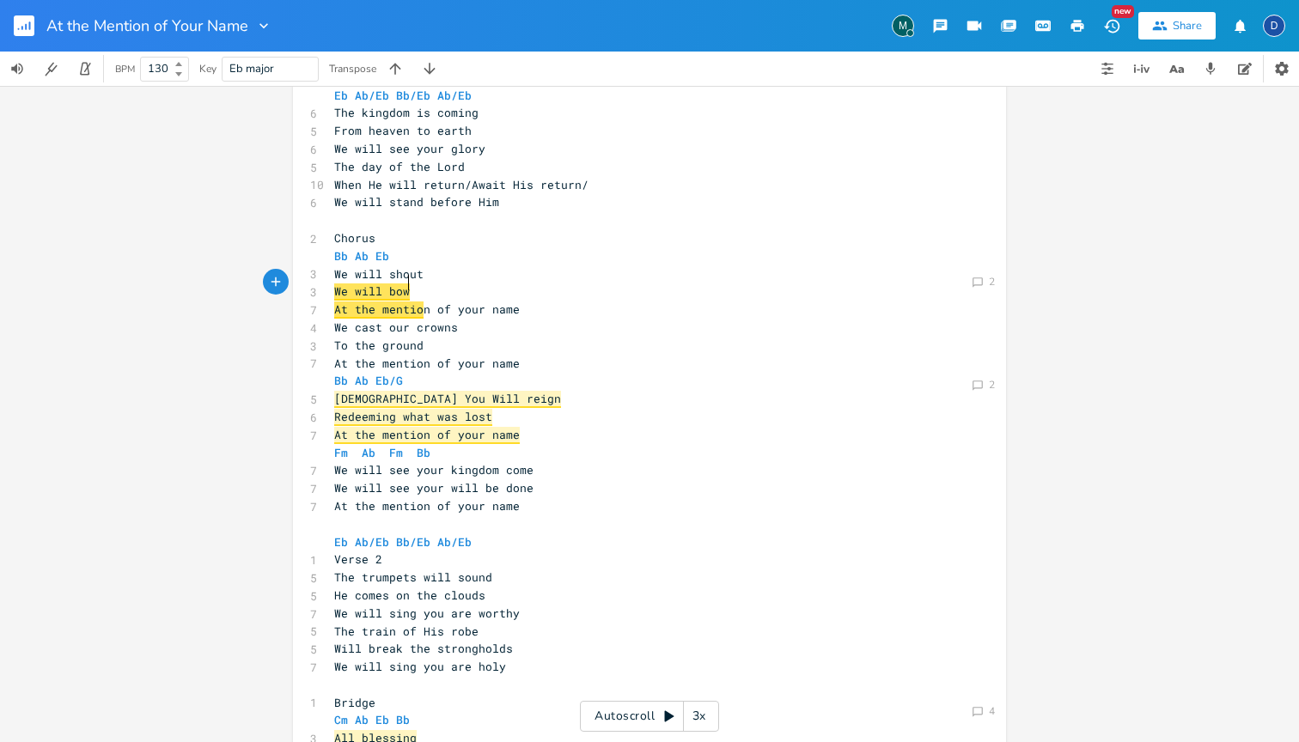
click at [412, 302] on span "At the mentio" at bounding box center [378, 310] width 89 height 17
click at [978, 284] on icon "Comment" at bounding box center [978, 283] width 12 height 12
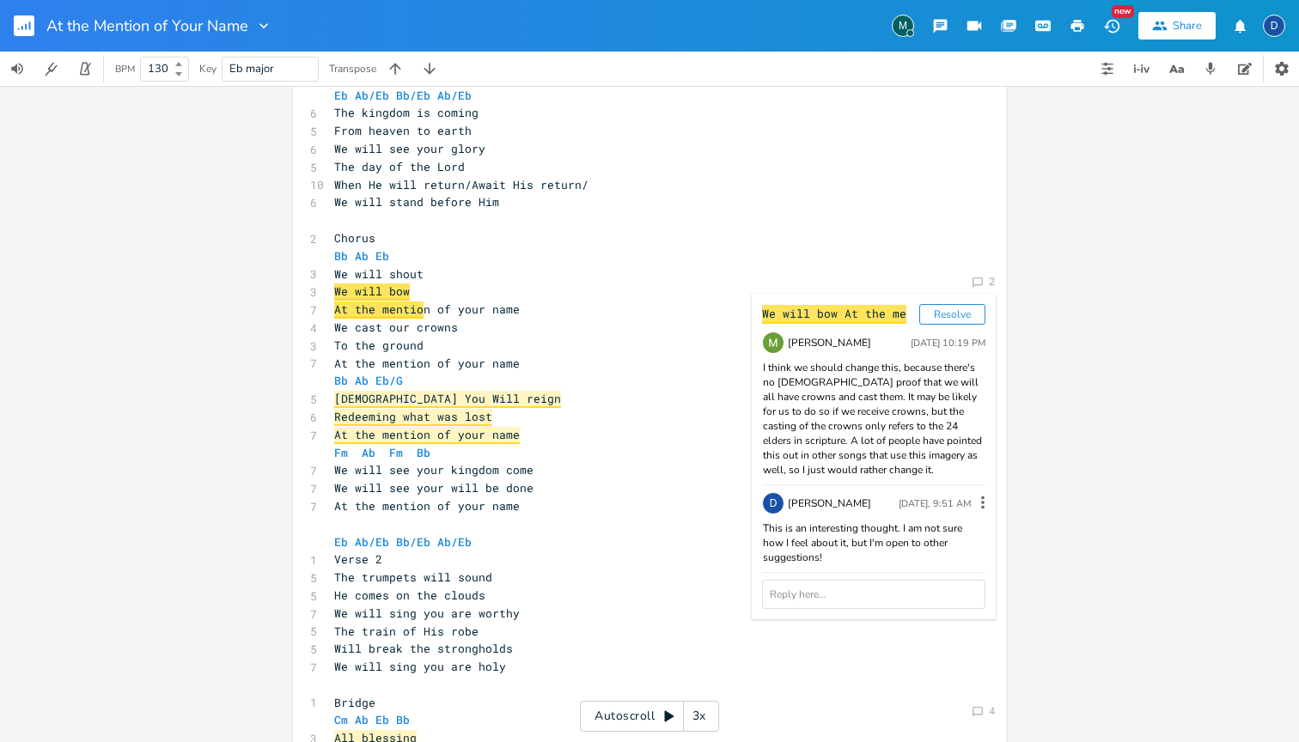
scroll to position [99, 0]
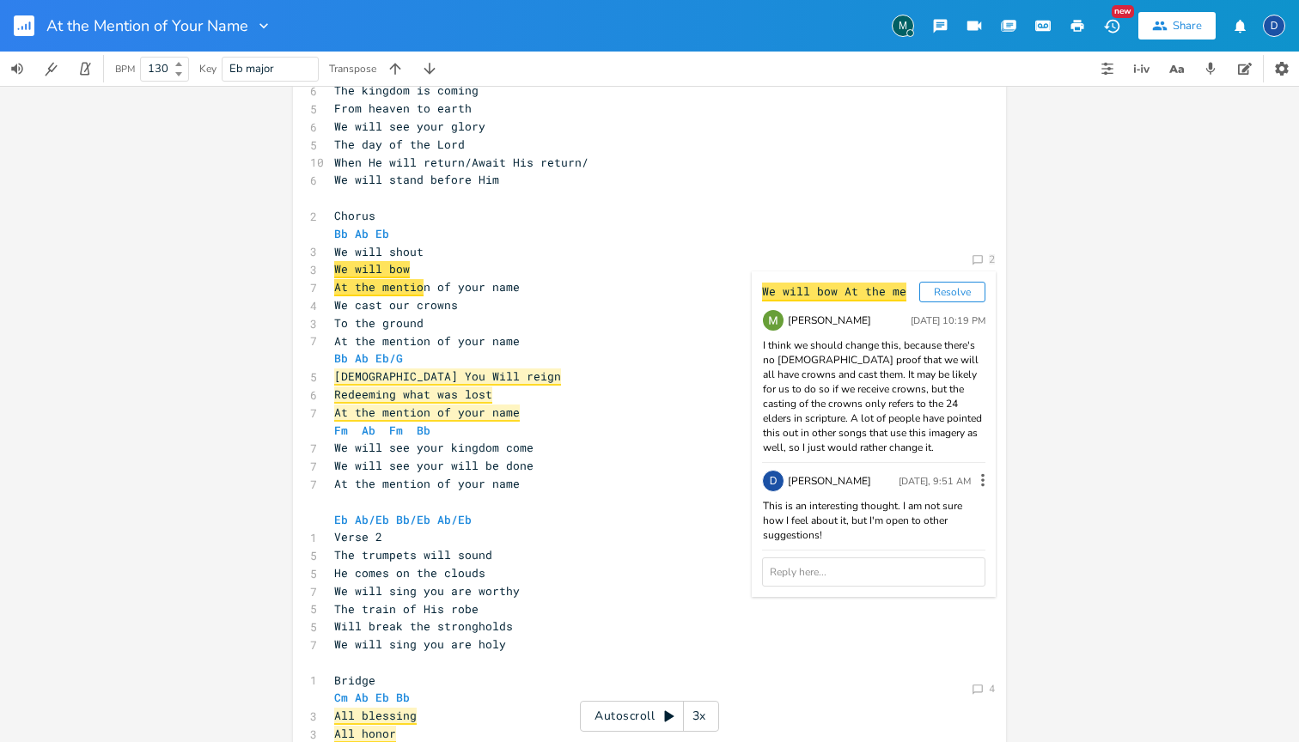
click at [1033, 430] on div "Comment 2 We will bow At the me Resolve [PERSON_NAME] [DATE] 10:19 PM I think w…" at bounding box center [649, 414] width 1299 height 656
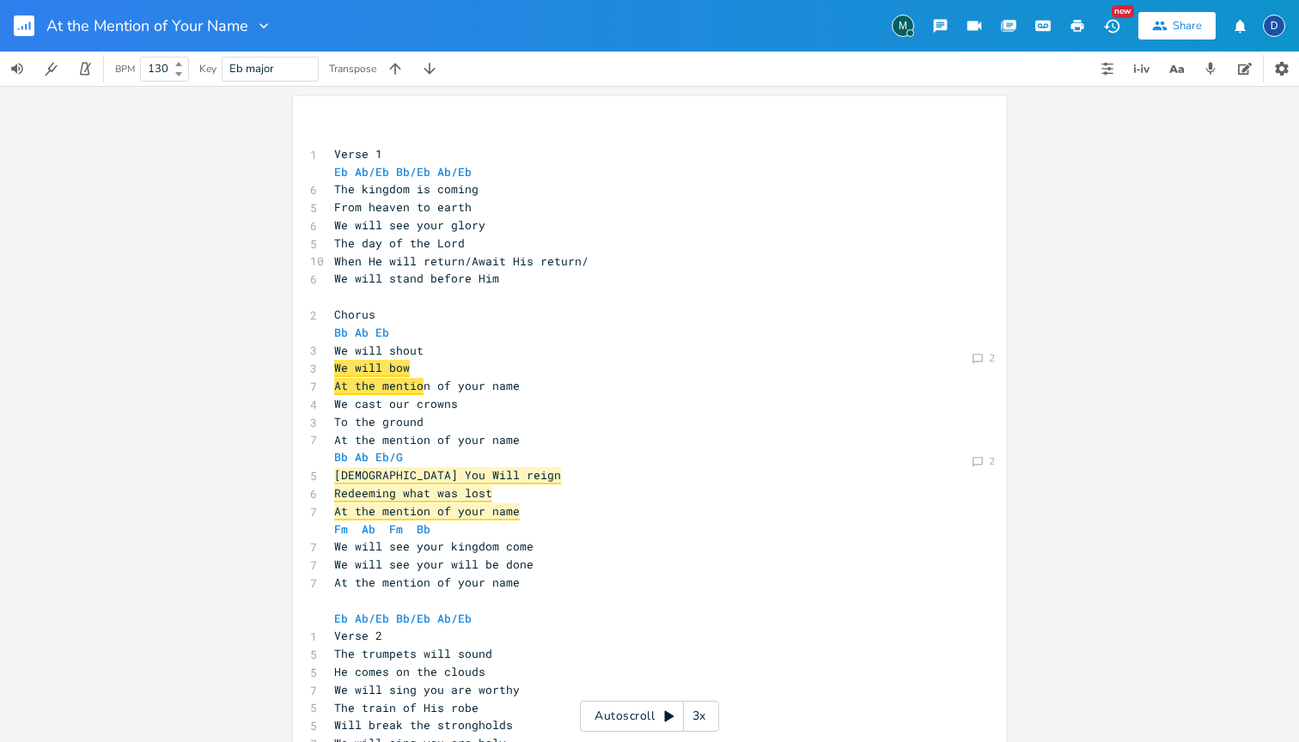
scroll to position [0, 0]
click at [461, 253] on span "When He will return/Await His return/" at bounding box center [461, 260] width 254 height 15
click at [485, 237] on pre "The day of the Lord" at bounding box center [641, 244] width 620 height 18
click at [582, 273] on pre "We will stand before Him" at bounding box center [641, 279] width 620 height 18
click at [602, 260] on pre "When He will return/Await His return/" at bounding box center [641, 262] width 620 height 18
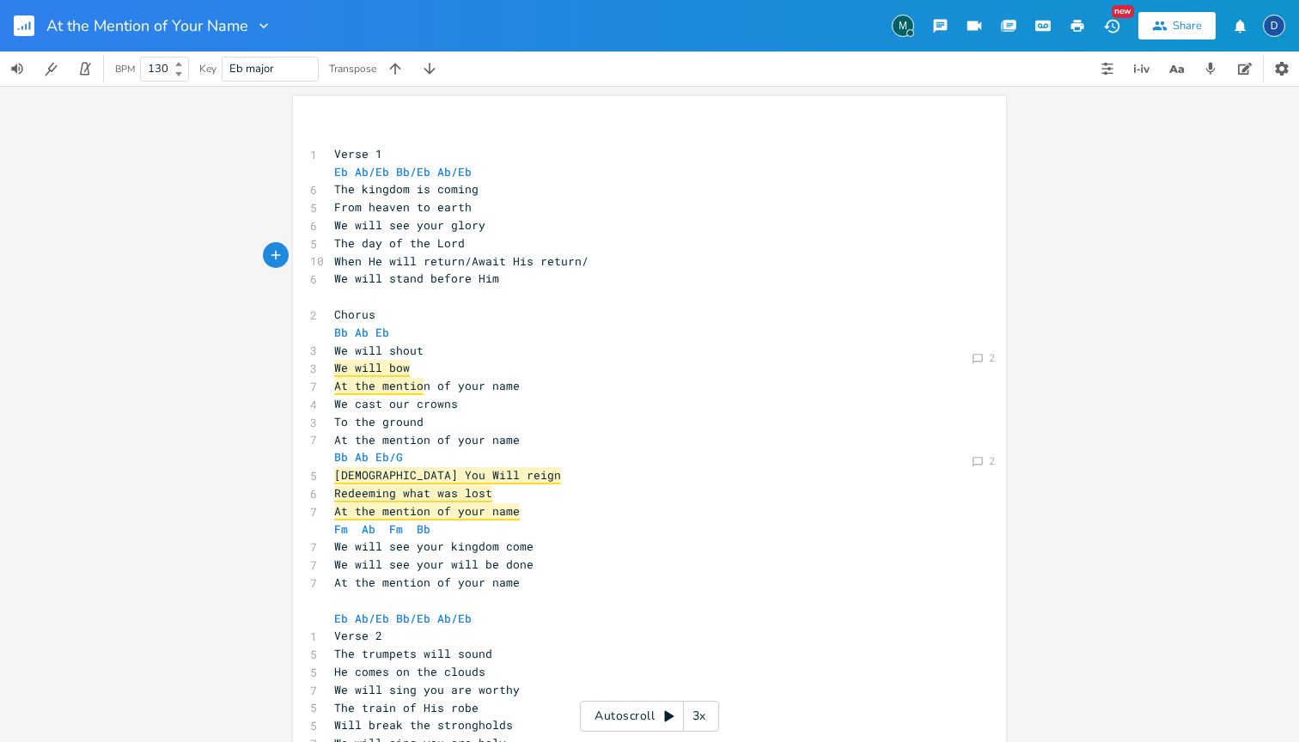
scroll to position [187, 0]
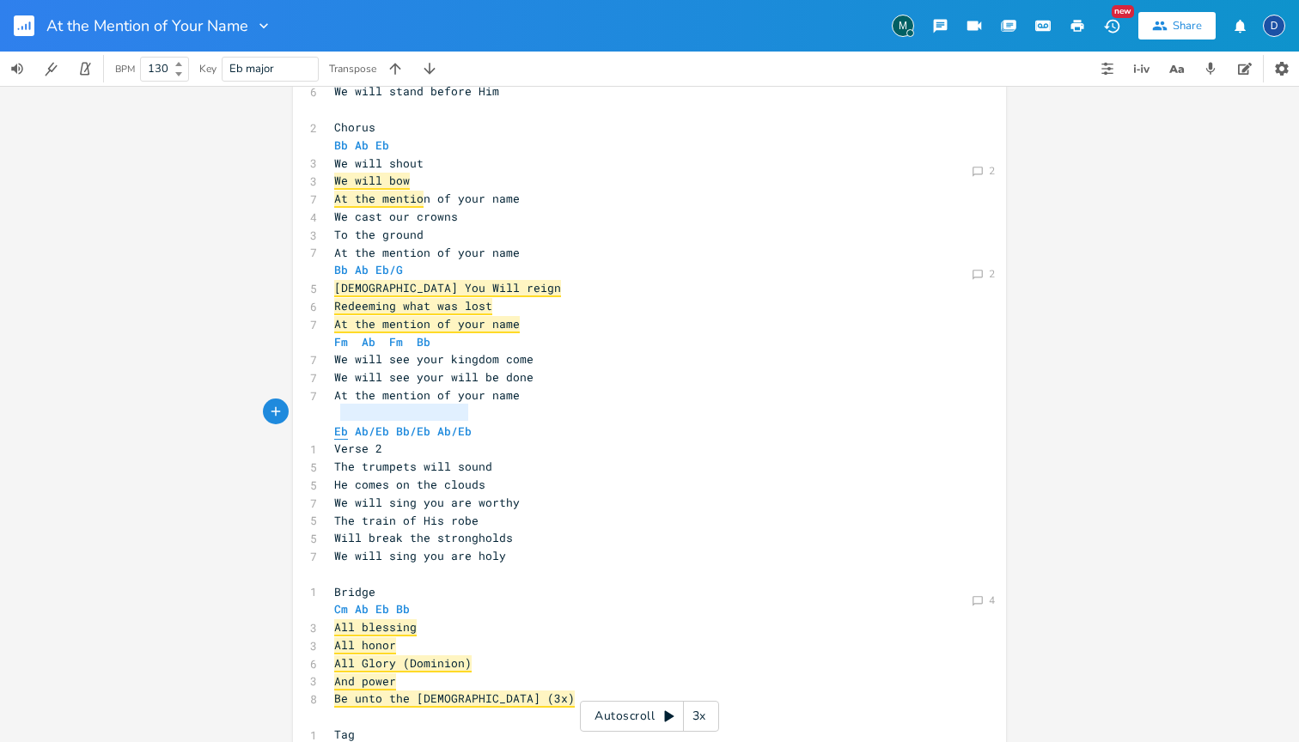
type textarea "Eb Ab/Eb Bb/Eb Ab/Eb"
drag, startPoint x: 474, startPoint y: 415, endPoint x: 330, endPoint y: 415, distance: 144.4
click at [331, 423] on pre "Eb Ab/Eb Bb/Eb Ab/Eb" at bounding box center [641, 432] width 620 height 18
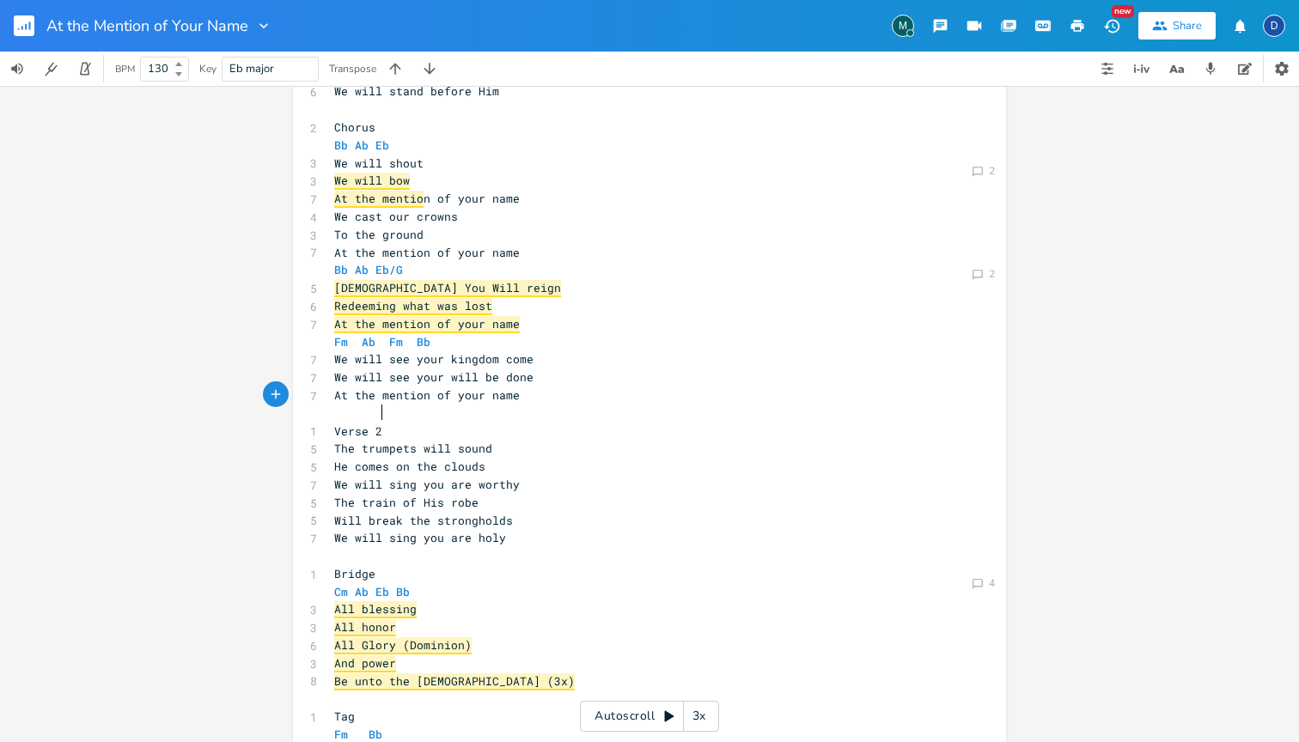
click at [406, 423] on pre "Verse 2" at bounding box center [641, 432] width 620 height 18
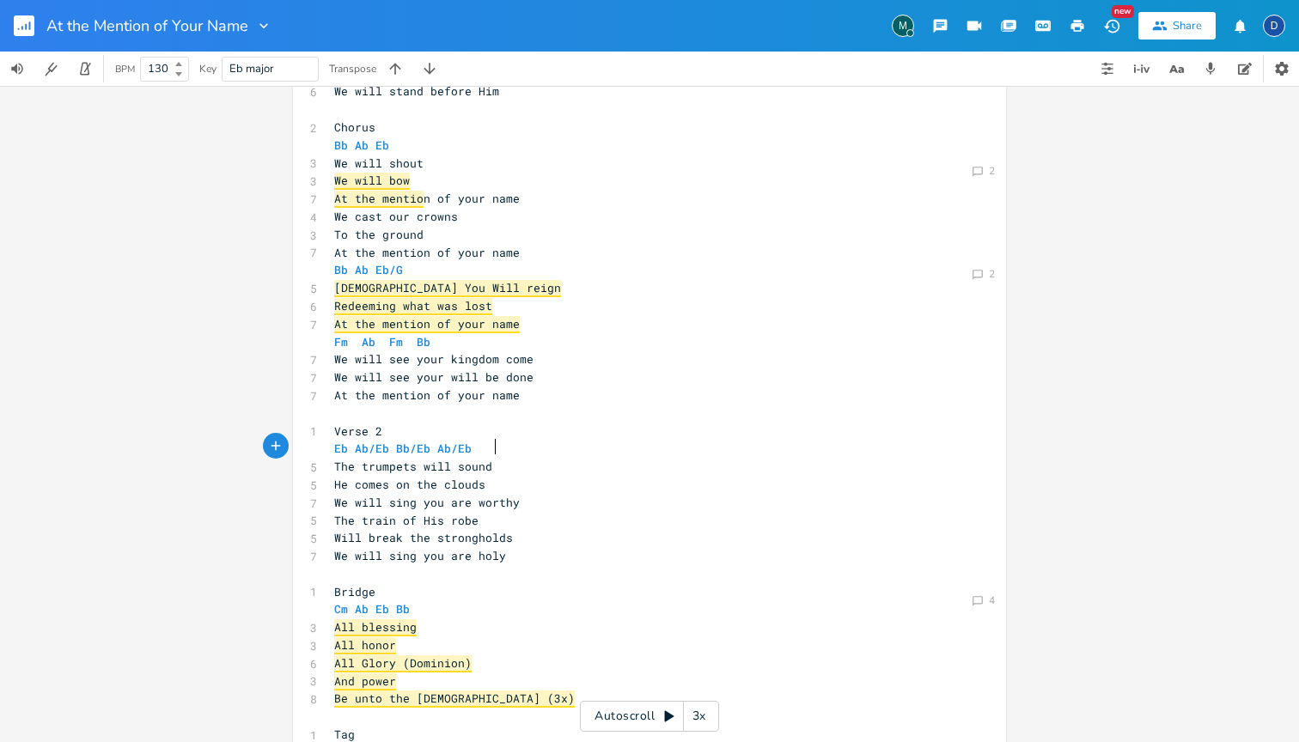
click at [544, 458] on pre "The trumpets will sound" at bounding box center [641, 467] width 620 height 18
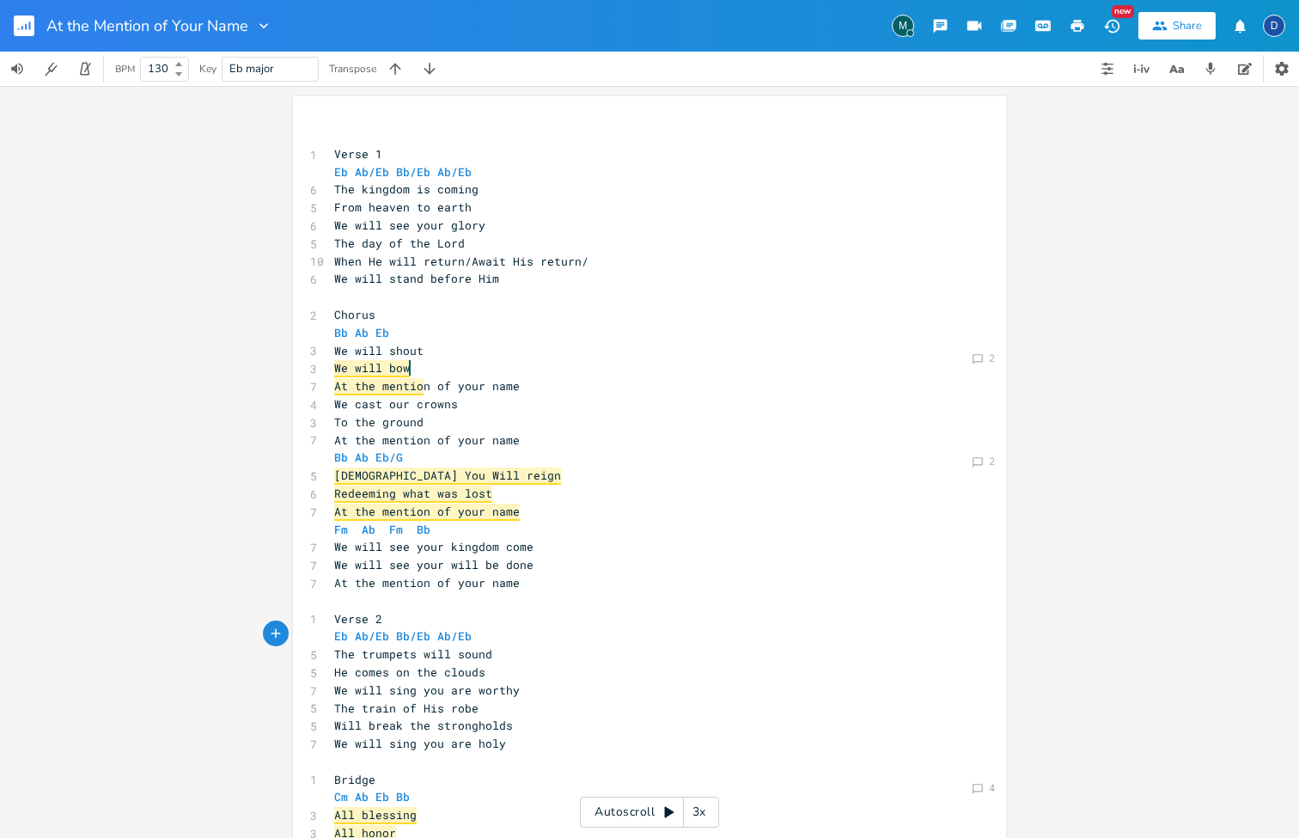
scroll to position [0, 0]
click at [1176, 71] on icon "button" at bounding box center [1173, 69] width 9 height 8
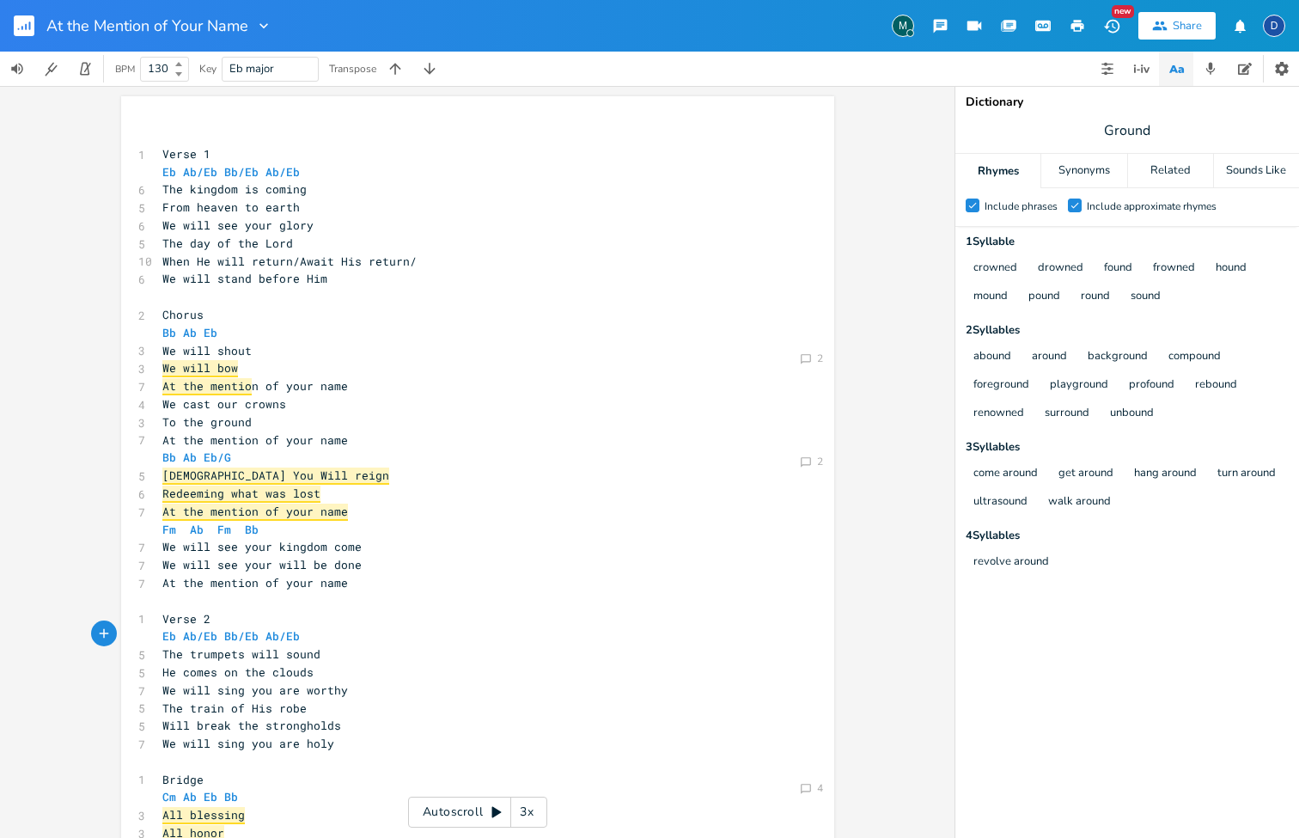
click at [1176, 71] on icon "button" at bounding box center [1173, 69] width 9 height 8
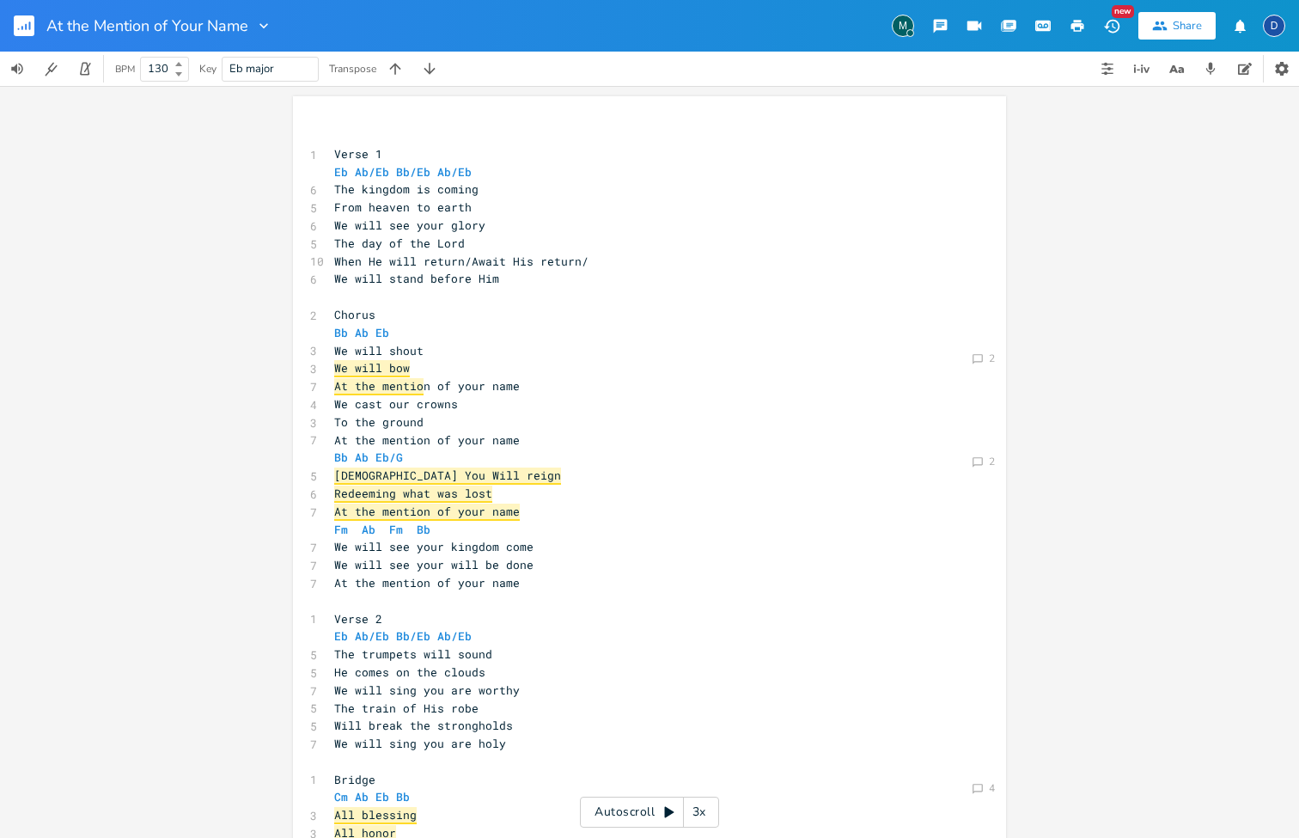
click at [1089, 68] on div "BPM 130 Key Eb major Transpose" at bounding box center [649, 69] width 1299 height 34
click at [1096, 70] on button "button" at bounding box center [1107, 69] width 34 height 34
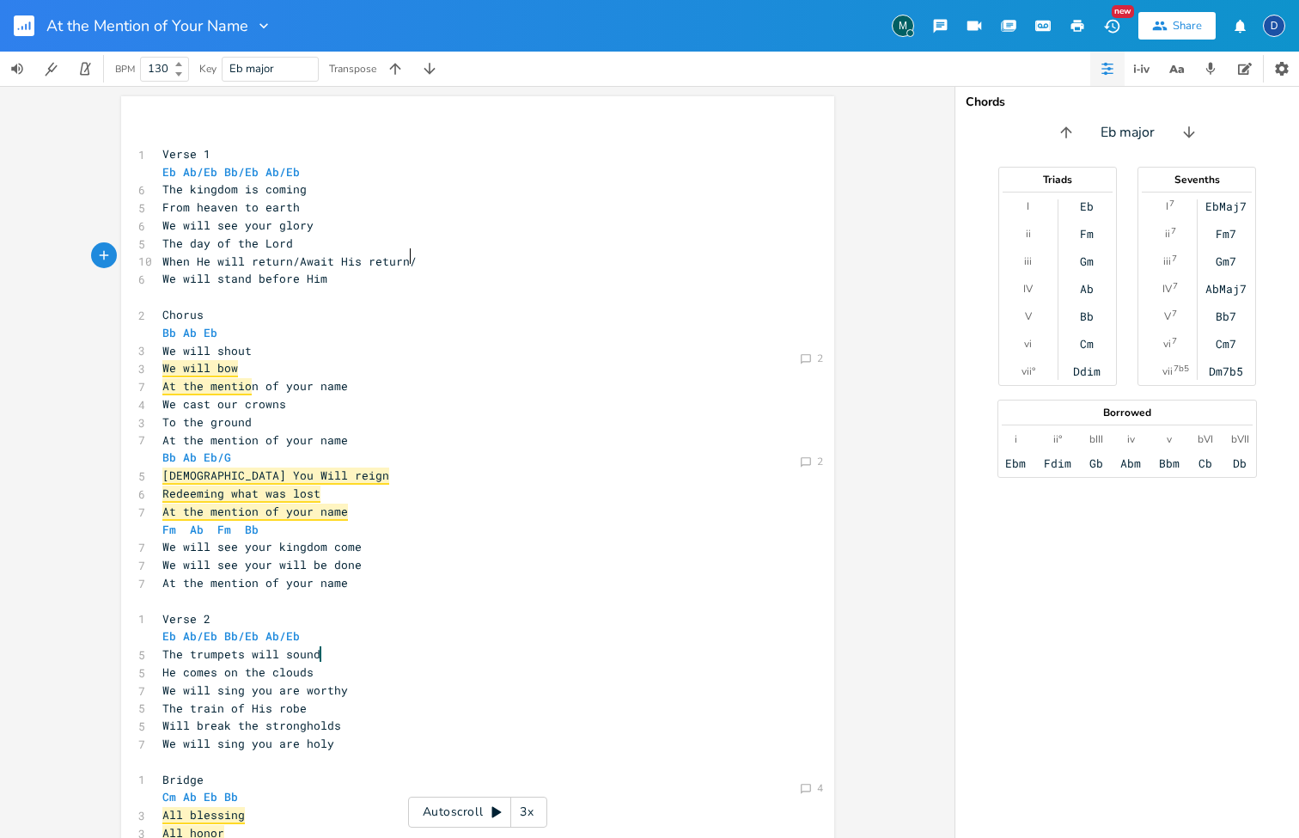
scroll to position [0, 1]
type textarea "/Await His return/"
drag, startPoint x: 426, startPoint y: 258, endPoint x: 286, endPoint y: 256, distance: 140.1
click at [286, 256] on pre "When He will return/Await His return/" at bounding box center [469, 262] width 620 height 18
click at [327, 276] on pre "We will stand before Him" at bounding box center [469, 279] width 620 height 18
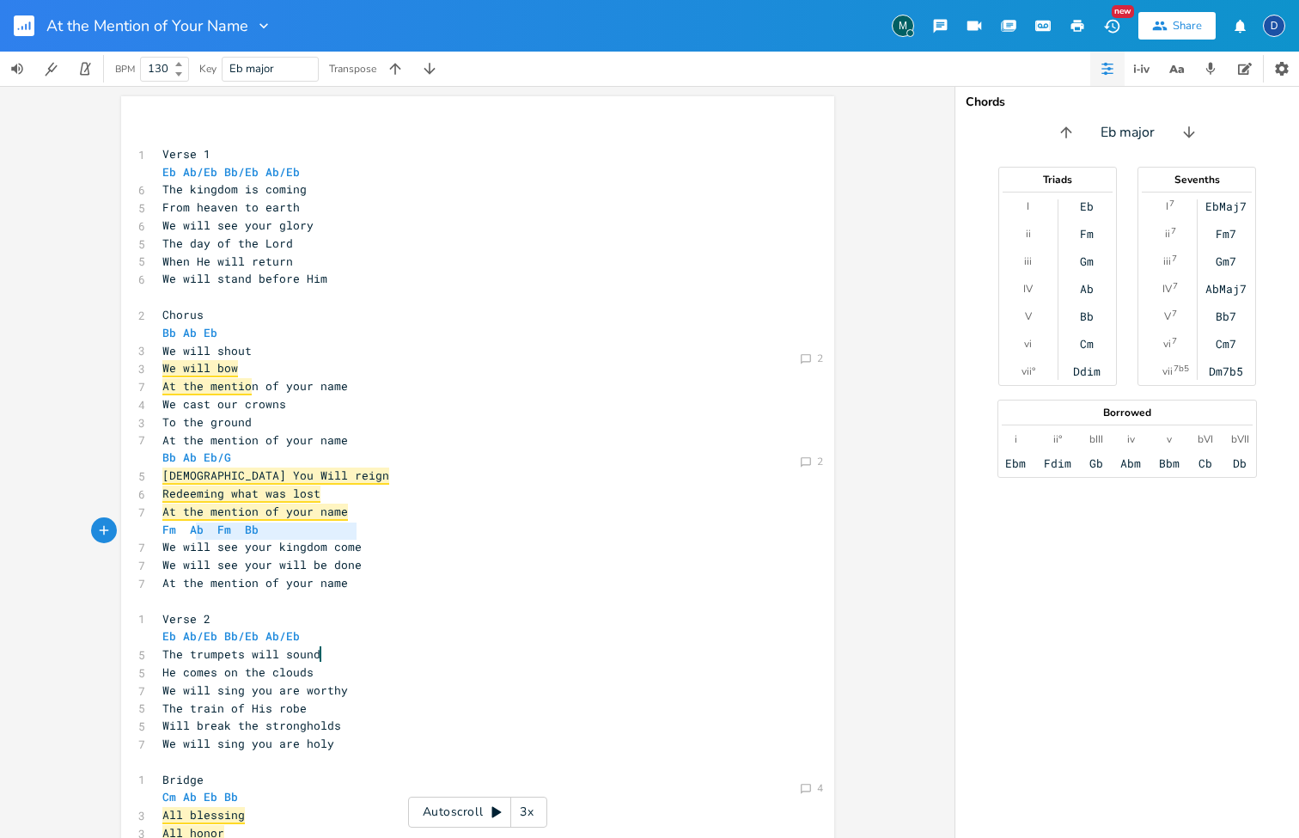
type textarea "W"
type textarea "We will see your kingdom come"
drag, startPoint x: 357, startPoint y: 535, endPoint x: 158, endPoint y: 534, distance: 199.4
click at [159, 538] on pre "We will see your kingdom come" at bounding box center [469, 547] width 620 height 18
type textarea "The kingdom is coming"
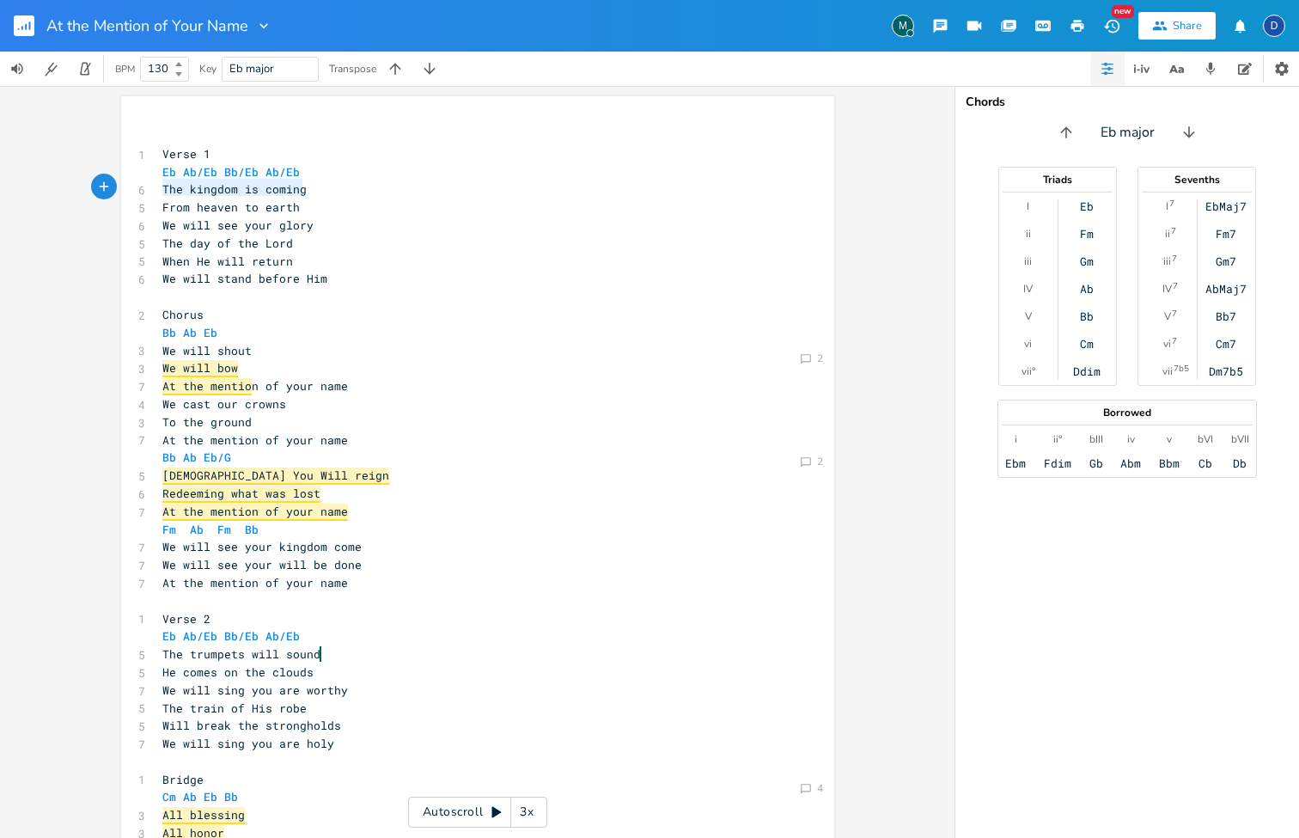
drag, startPoint x: 307, startPoint y: 186, endPoint x: 158, endPoint y: 187, distance: 148.7
click at [159, 187] on pre "The kingdom is coming" at bounding box center [469, 189] width 620 height 18
click at [430, 359] on pre "We will bow" at bounding box center [469, 368] width 620 height 18
click at [343, 539] on span "We will see your kingdom come" at bounding box center [261, 546] width 199 height 15
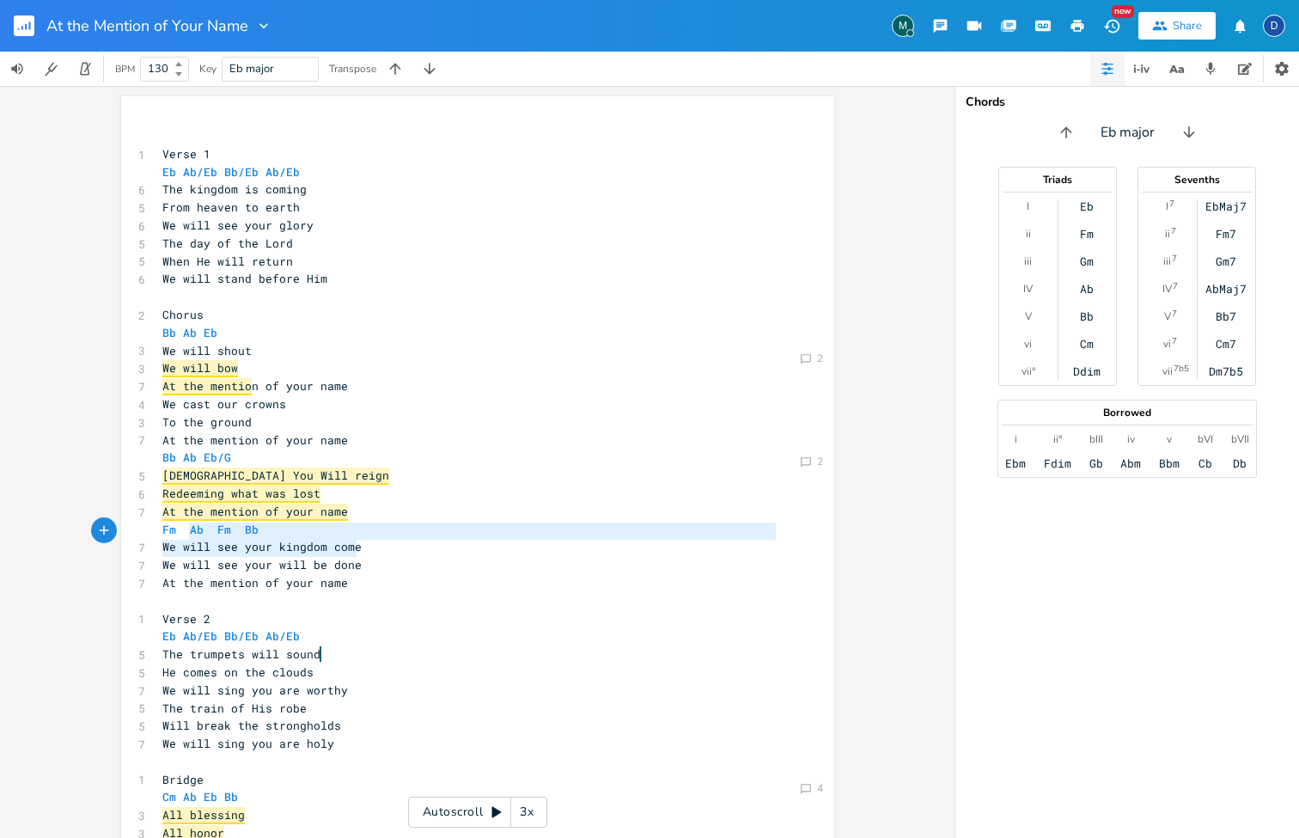
type textarea "e will see your kingdom come We will see your will be done"
drag, startPoint x: 236, startPoint y: 540, endPoint x: 162, endPoint y: 531, distance: 74.4
click at [162, 531] on div "​ 1 Verse 1 Eb Ab/Eb Bb/Eb Ab/Eb 6 The kingdom is coming 5 From heaven to earth…" at bounding box center [469, 600] width 620 height 947
click at [327, 575] on span "At the mention of your name" at bounding box center [255, 582] width 186 height 15
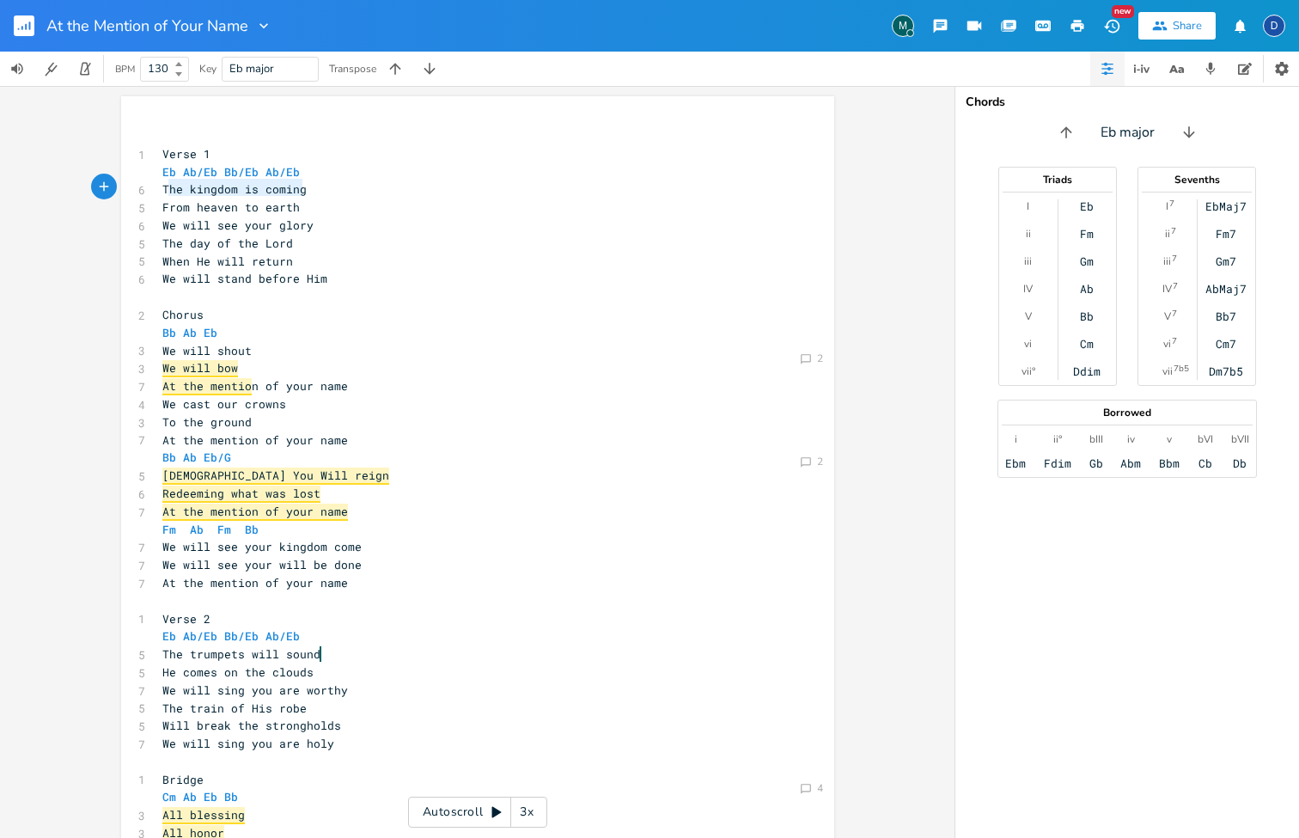
type textarea "The kingdom is coming"
drag, startPoint x: 302, startPoint y: 190, endPoint x: 151, endPoint y: 188, distance: 151.2
click at [151, 188] on div "The kingdom is coming x ​ 1 Verse 1 Eb Ab/Eb Bb/Eb Ab/Eb 6 The kingdom is comin…" at bounding box center [477, 597] width 713 height 1002
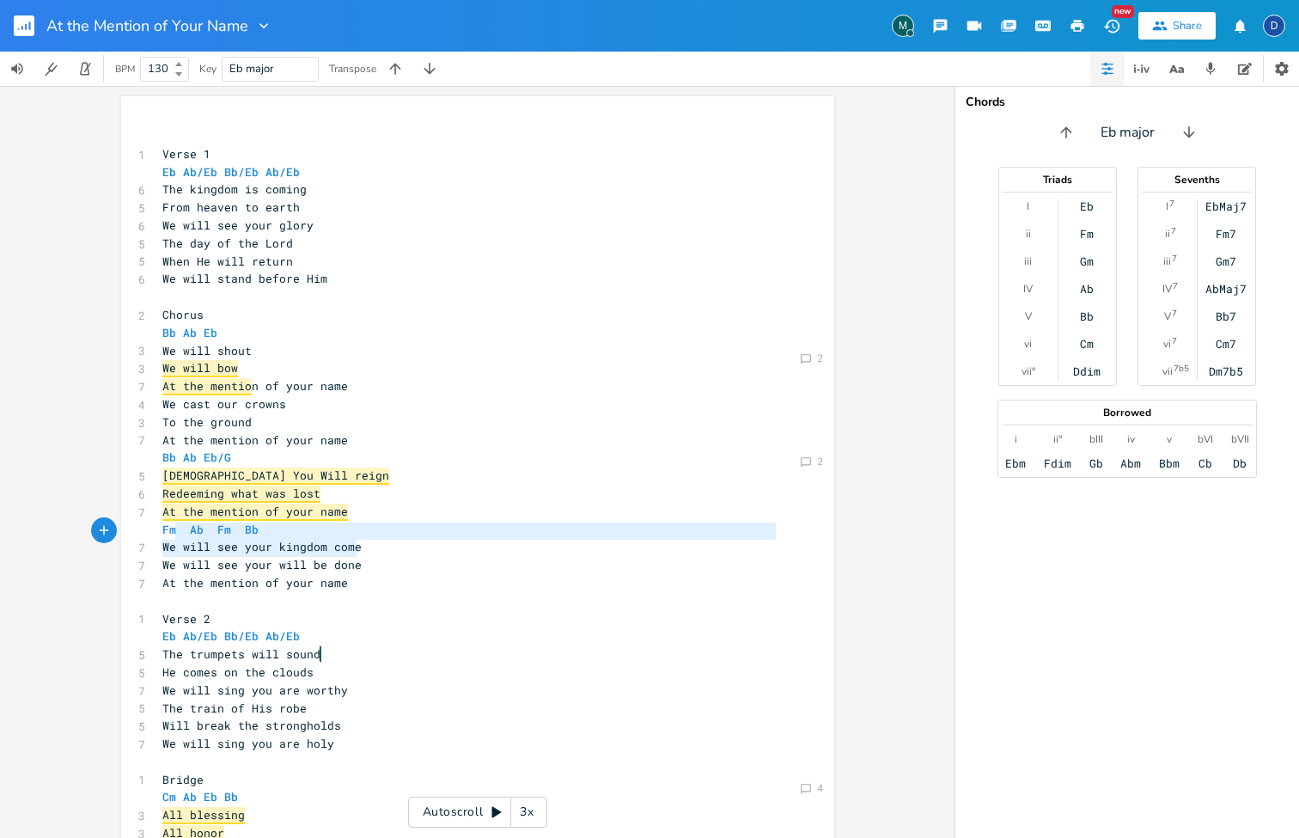
type textarea "We will see your kingdom come We will see your will be done"
drag, startPoint x: 363, startPoint y: 550, endPoint x: 155, endPoint y: 528, distance: 209.0
click at [159, 528] on div "​ 1 Verse 1 Eb Ab/Eb Bb/Eb Ab/Eb 6 The kingdom is coming 5 From heaven to earth…" at bounding box center [469, 600] width 620 height 947
click at [390, 487] on pre "Redeeming what was lost" at bounding box center [469, 494] width 620 height 18
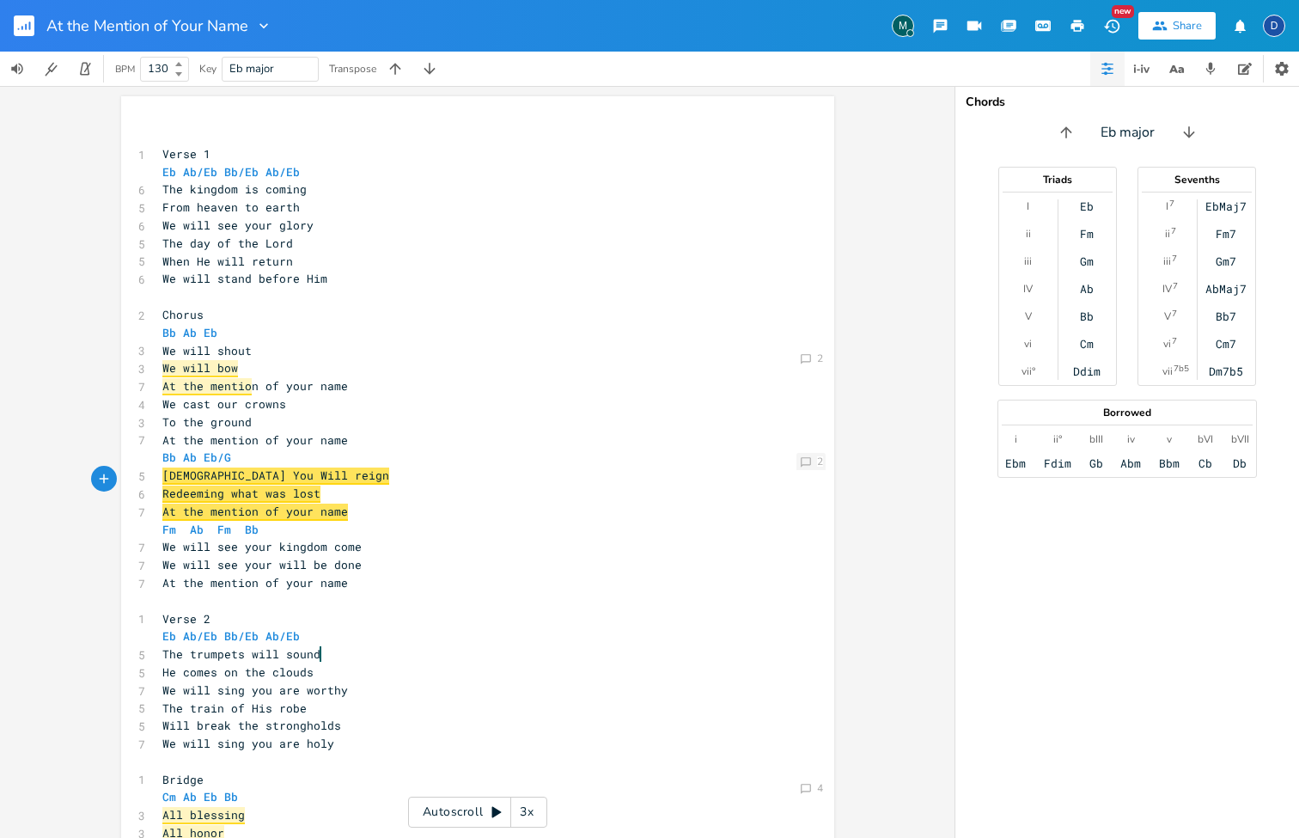
click at [805, 459] on icon at bounding box center [806, 462] width 10 height 10
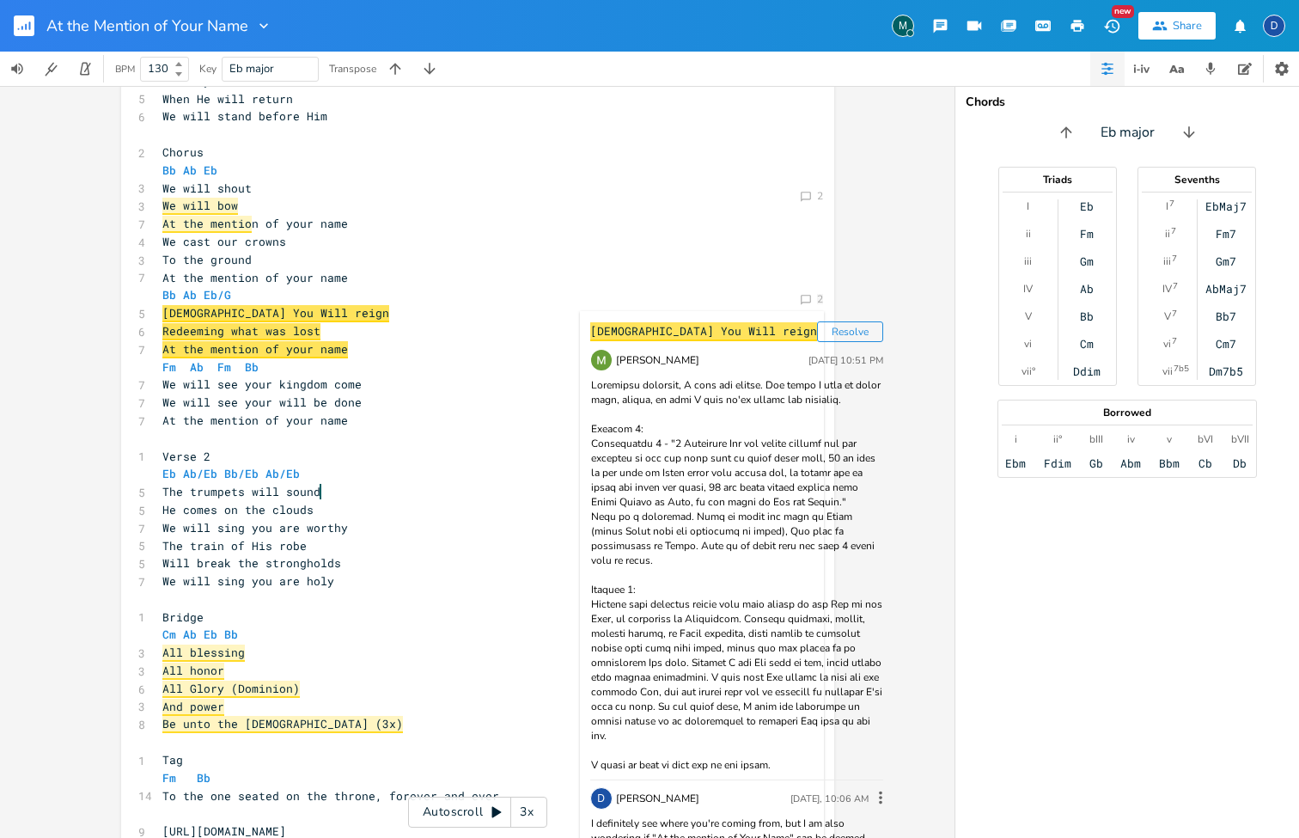
scroll to position [152, 0]
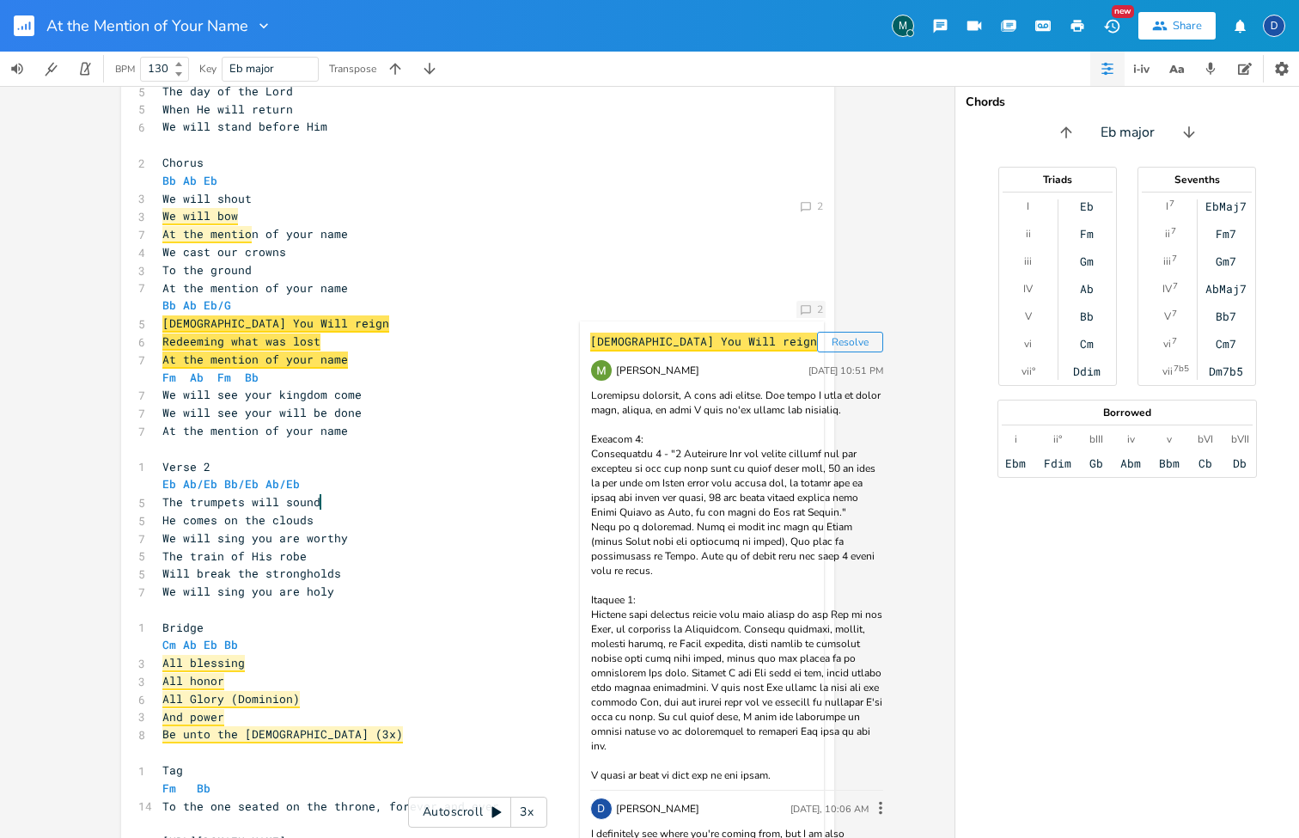
click at [817, 306] on div "2" at bounding box center [820, 309] width 6 height 10
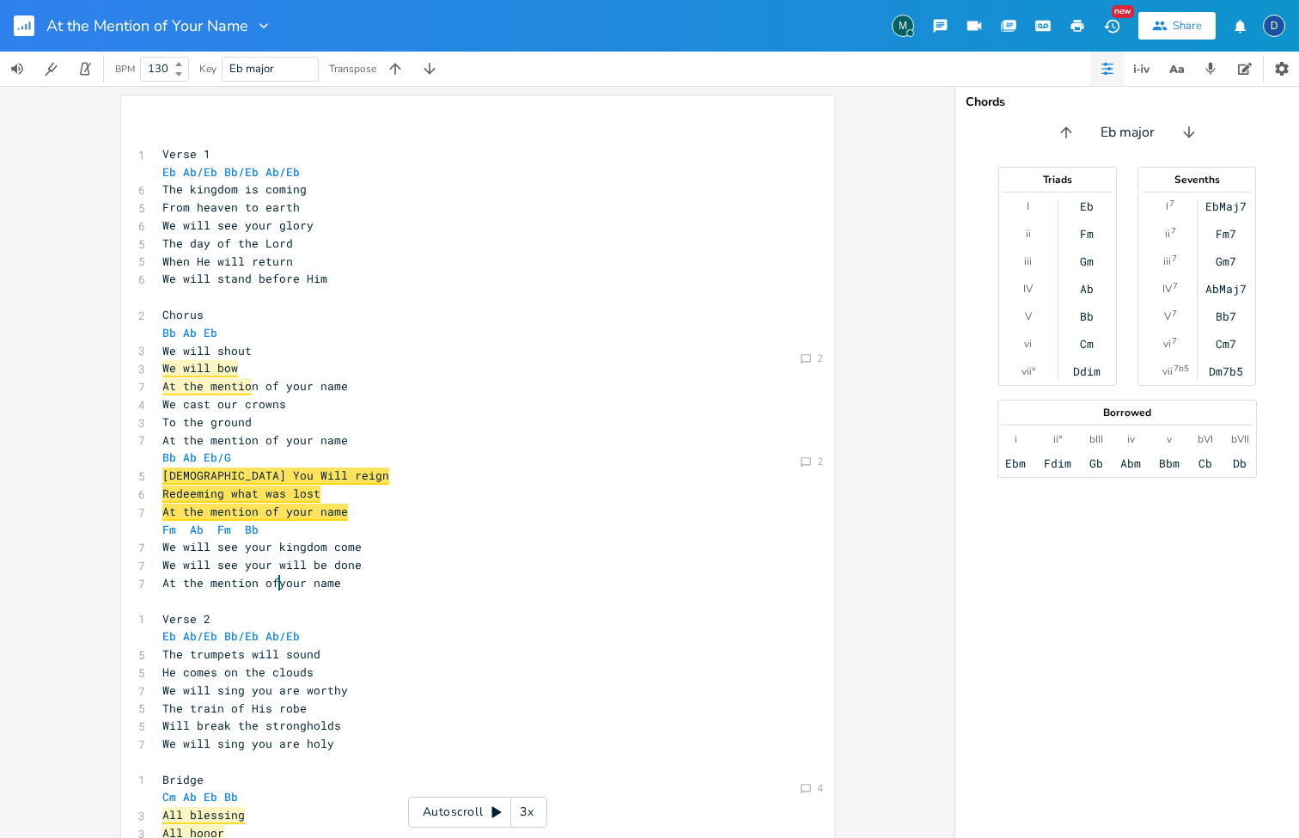
scroll to position [0, 0]
click at [244, 346] on span "We will shout" at bounding box center [206, 350] width 89 height 15
click at [800, 357] on icon "Comment" at bounding box center [806, 359] width 12 height 12
click at [730, 306] on pre "Chorus" at bounding box center [469, 315] width 620 height 18
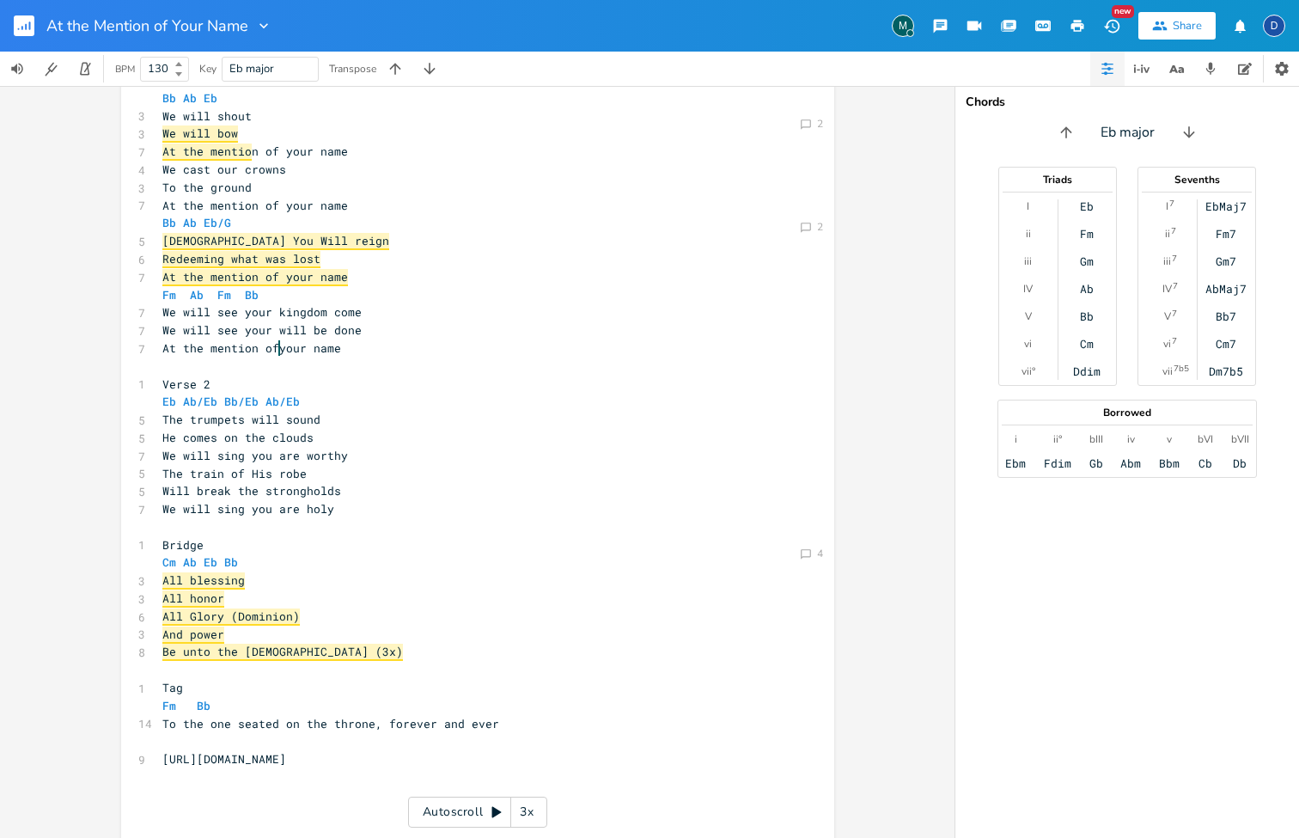
scroll to position [0, 0]
type textarea "[URL][DOMAIN_NAME]"
drag, startPoint x: 414, startPoint y: 732, endPoint x: 155, endPoint y: 731, distance: 259.5
click at [159, 742] on pre "[URL][DOMAIN_NAME]" at bounding box center [469, 759] width 620 height 18
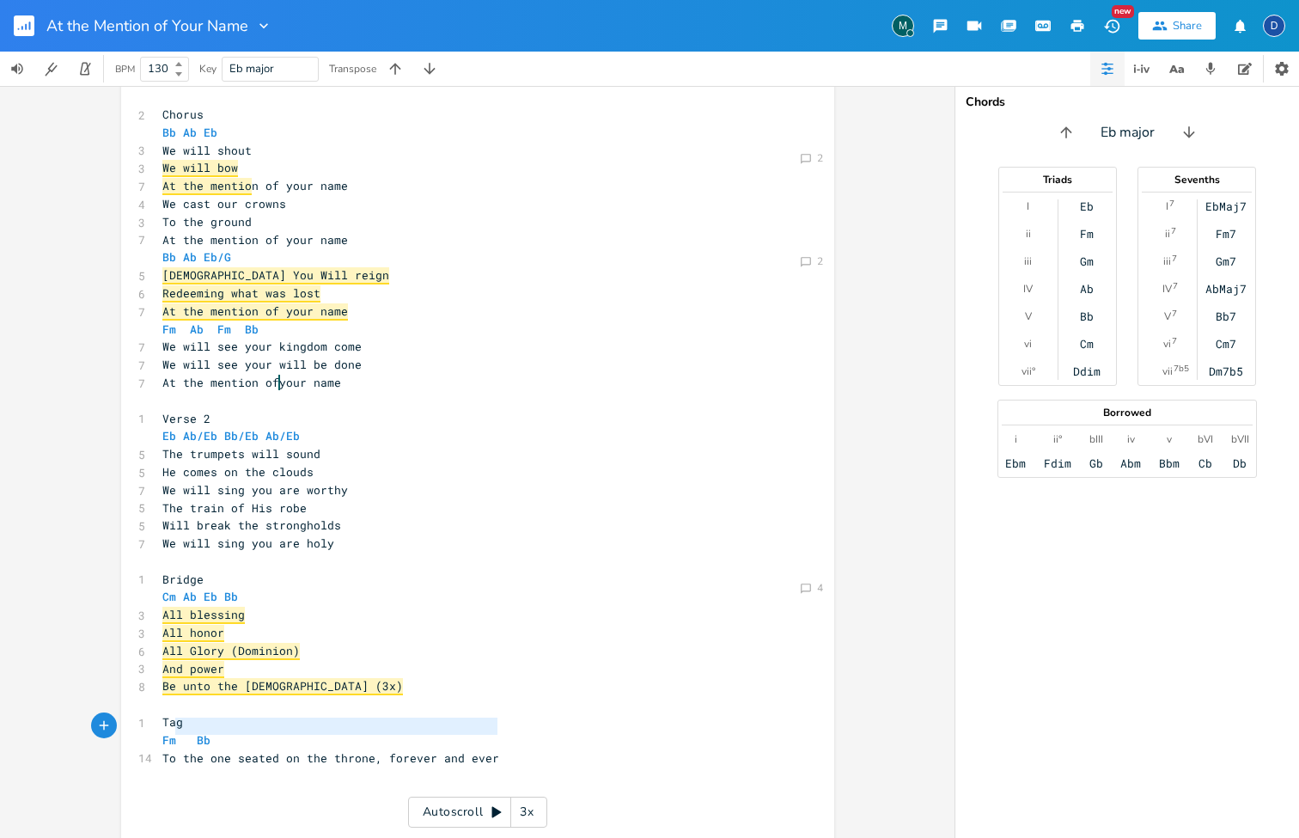
type textarea "To the one seated on the throne, forever and ever"
drag, startPoint x: 503, startPoint y: 730, endPoint x: 153, endPoint y: 727, distance: 349.7
click at [159, 742] on pre "To the one seated on the throne, forever and ever" at bounding box center [469, 758] width 620 height 18
click at [418, 677] on pre "Be unto the [DEMOGRAPHIC_DATA] (3x)" at bounding box center [469, 686] width 620 height 18
type textarea "To the one seated on the throne, forever and ever"
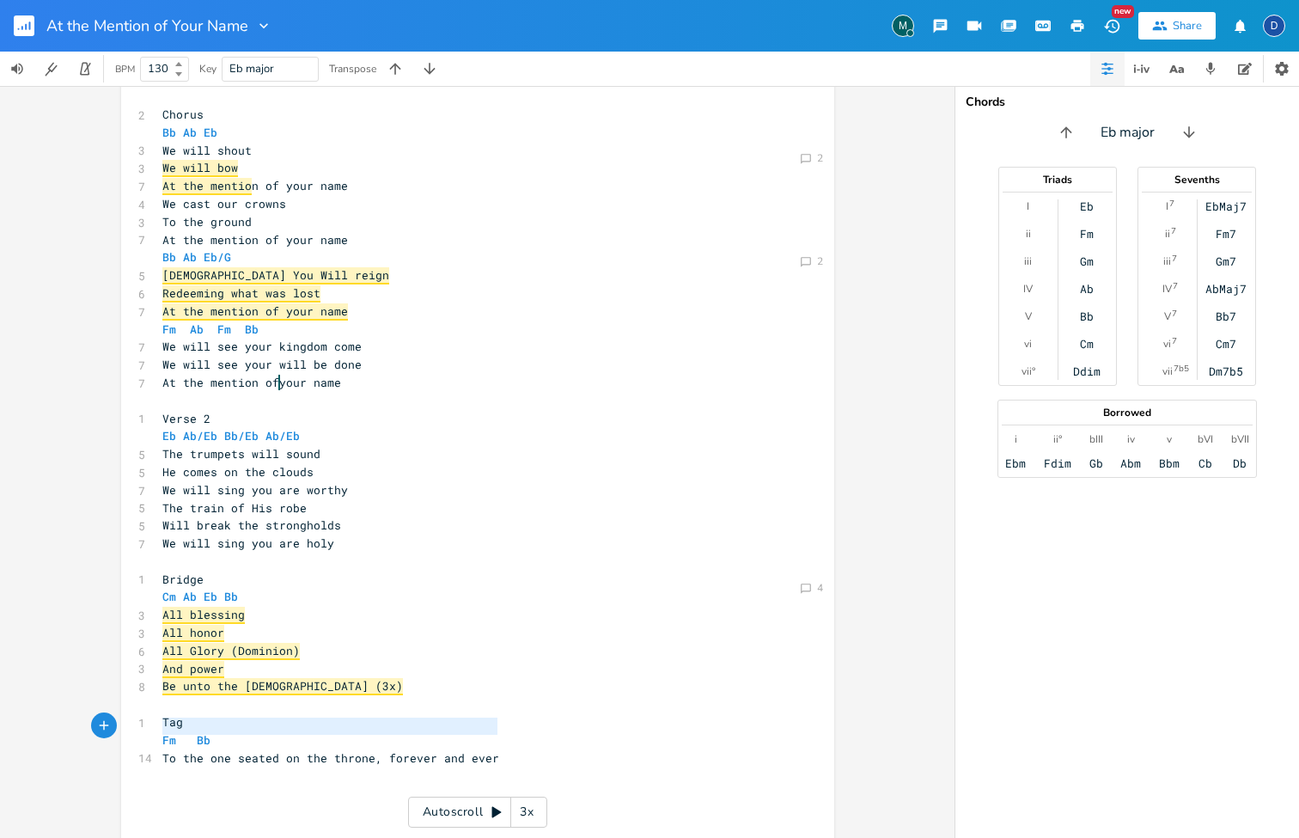
drag, startPoint x: 512, startPoint y: 723, endPoint x: 155, endPoint y: 728, distance: 357.5
click at [159, 742] on pre "To the one seated on the throne, forever and ever" at bounding box center [469, 758] width 620 height 18
click at [440, 695] on pre "​" at bounding box center [469, 704] width 620 height 18
type textarea "To the one seated on the throne, forever and ever"
drag, startPoint x: 496, startPoint y: 730, endPoint x: 146, endPoint y: 729, distance: 349.7
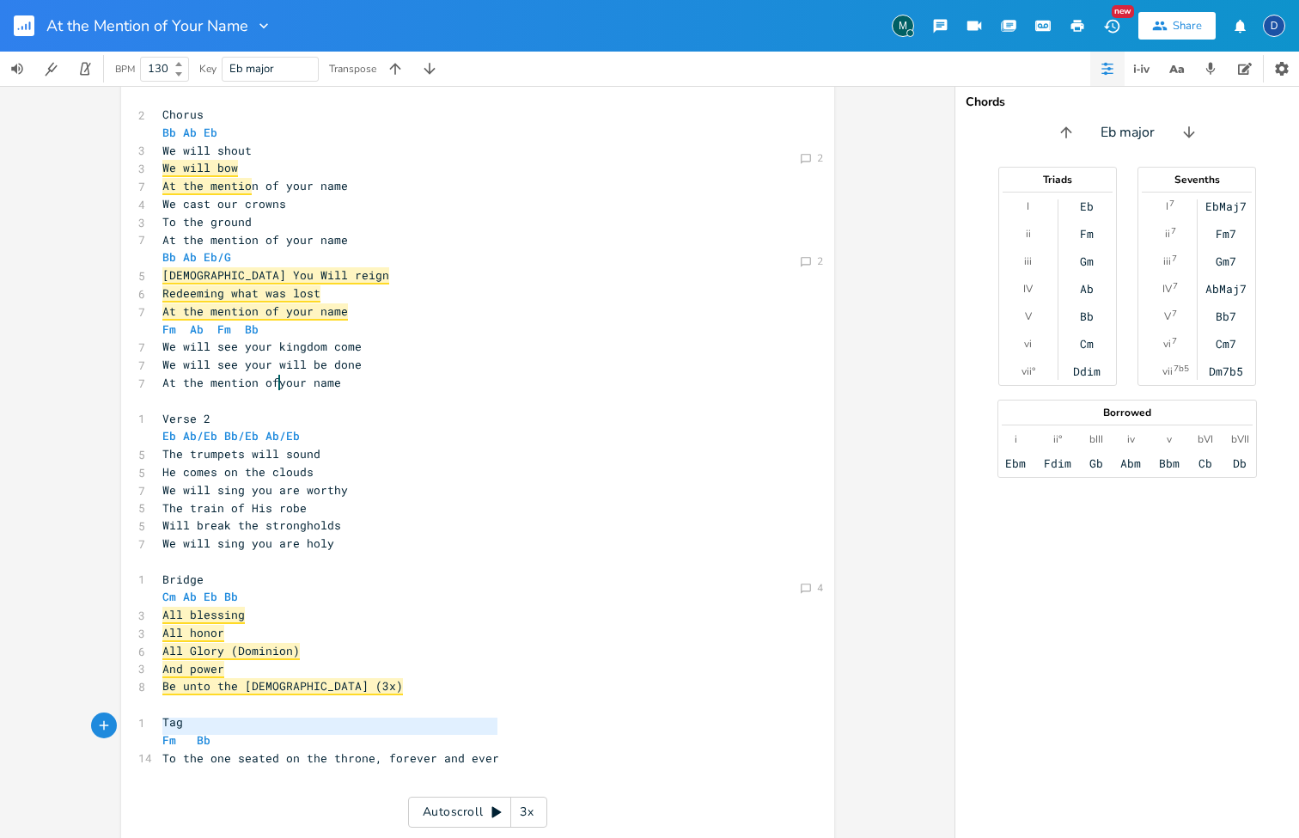
click at [159, 742] on div "14 To the one seated on the throne, forever and ever" at bounding box center [469, 758] width 620 height 18
click at [330, 660] on pre "And power" at bounding box center [469, 669] width 620 height 18
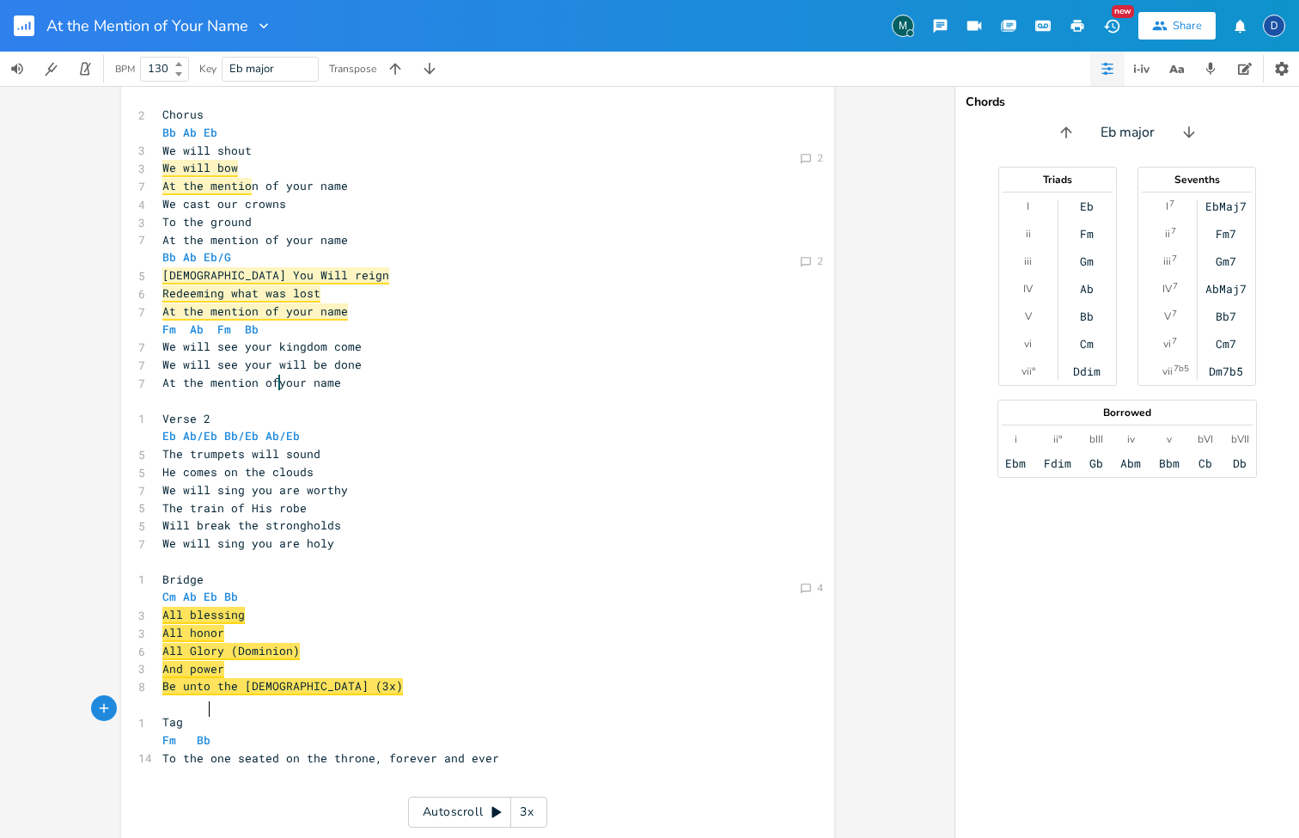
click at [378, 731] on pre "Fm Bb" at bounding box center [469, 740] width 620 height 18
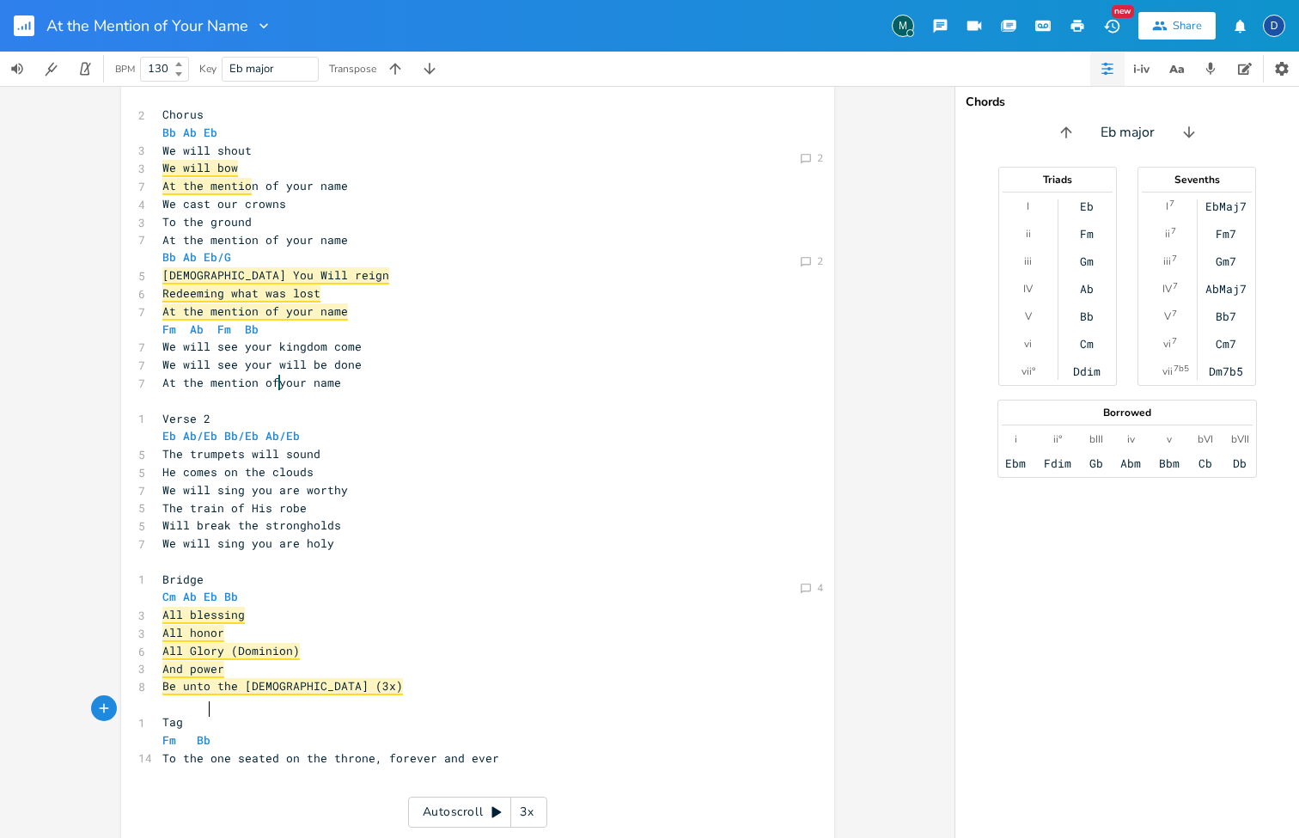
click at [430, 742] on span "To the one seated on the throne, forever and ever" at bounding box center [330, 757] width 337 height 15
type textarea "To the one seated on the throne, forever and ever"
click at [430, 742] on span "To the one seated on the throne, forever and ever" at bounding box center [330, 757] width 337 height 15
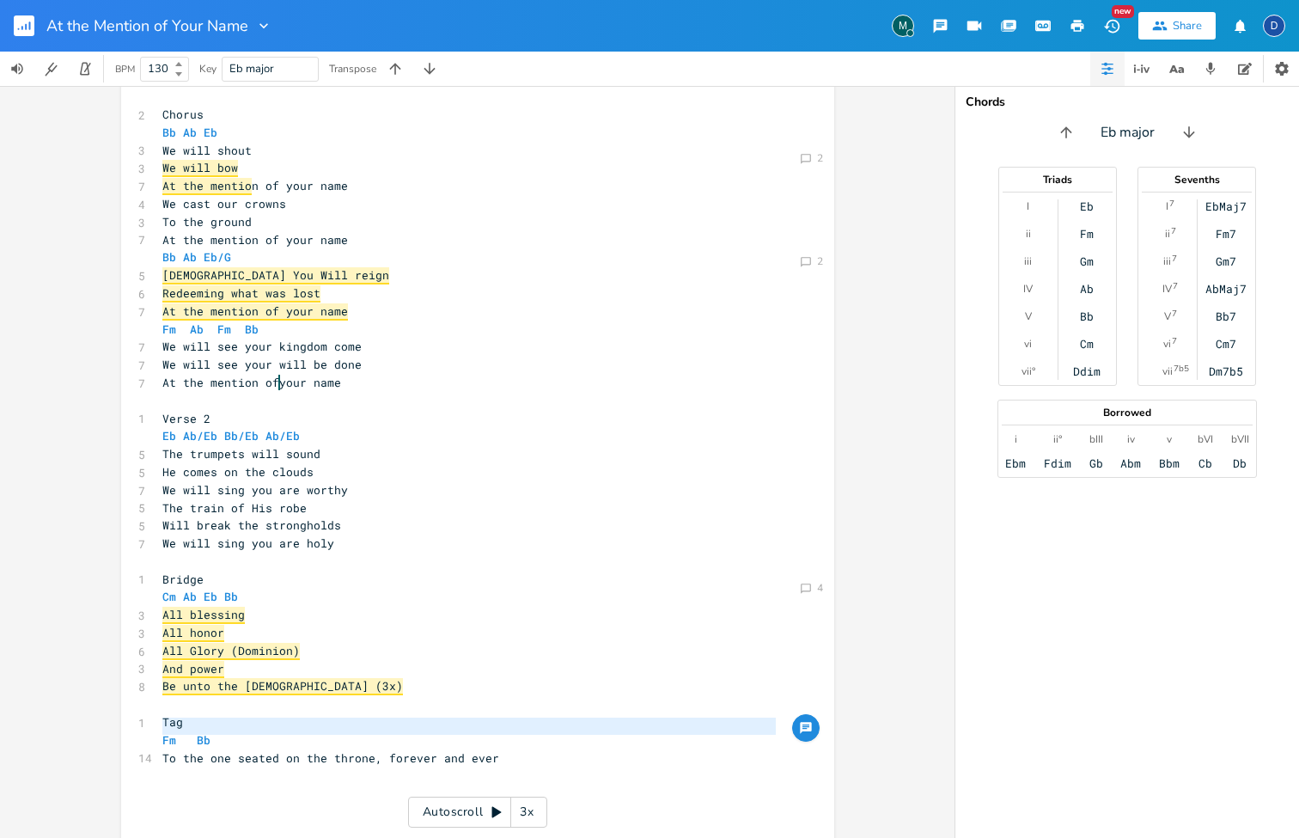
click at [498, 742] on pre "To the one seated on the throne, forever and ever" at bounding box center [469, 758] width 620 height 18
type textarea "To the one seated on the throne, forever and ever"
drag, startPoint x: 499, startPoint y: 731, endPoint x: 146, endPoint y: 723, distance: 353.3
click at [159, 742] on div "14 To the one seated on the throne, forever and ever" at bounding box center [469, 758] width 620 height 18
click at [404, 742] on pre "​" at bounding box center [469, 775] width 620 height 18
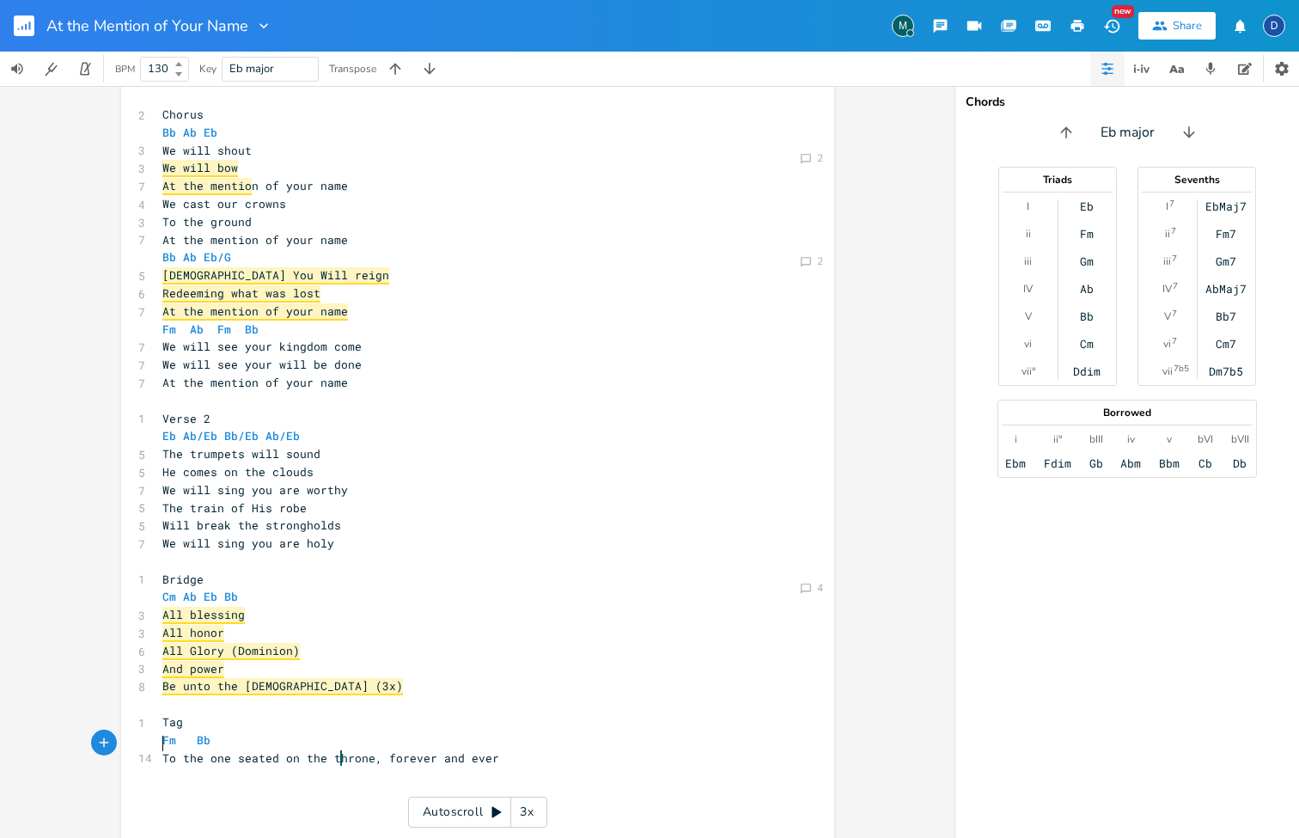
click at [1117, 146] on div "Chords Eb major Triads I ii iii IV V vi vii° Eb Fm Gm Ab Bb Cm Ddim Sevenths I …" at bounding box center [1127, 462] width 344 height 752
click at [1132, 150] on div "Chords Eb major Triads I ii iii IV V vi vii° Eb Fm Gm Ab Bb Cm Ddim Sevenths I …" at bounding box center [1127, 462] width 344 height 752
click at [1144, 73] on icon "button" at bounding box center [1142, 68] width 21 height 21
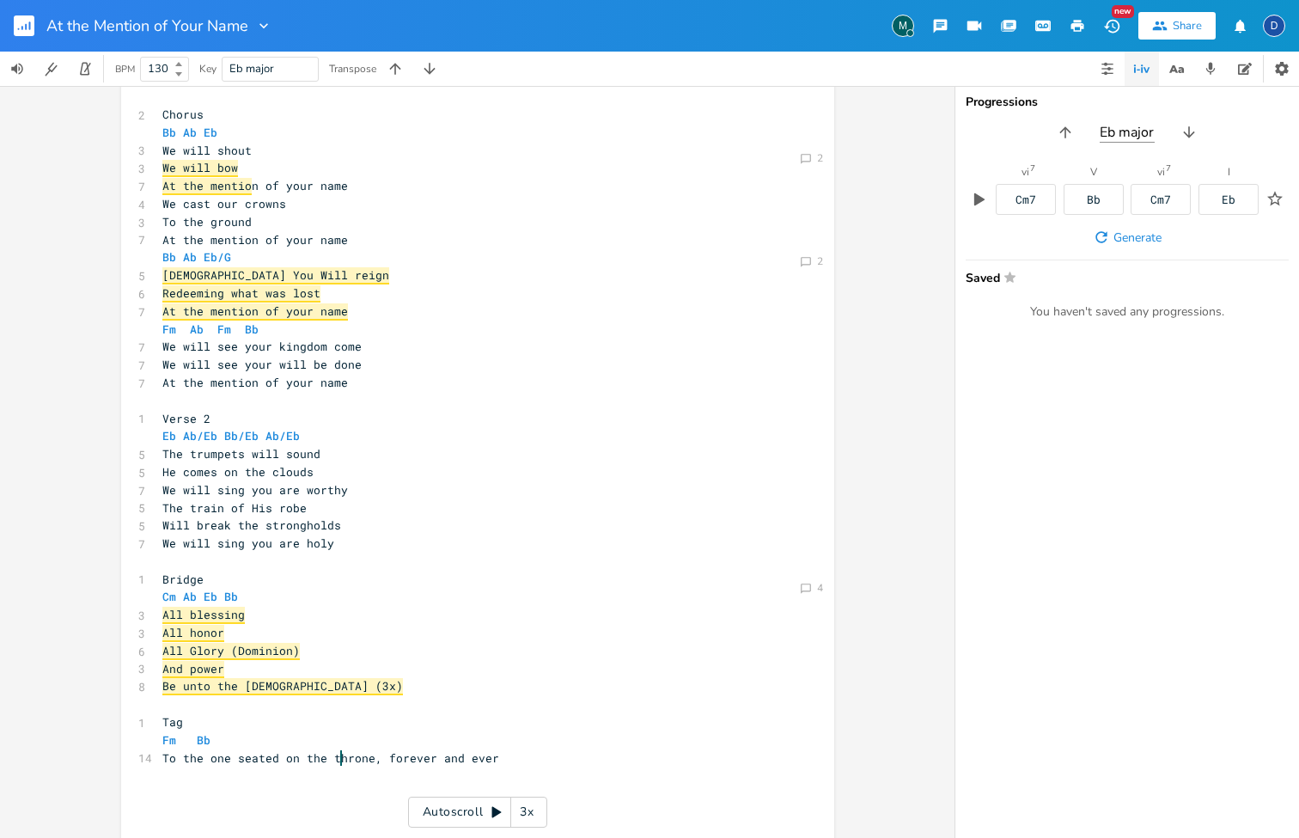
type input "D"
type input "Eb '"
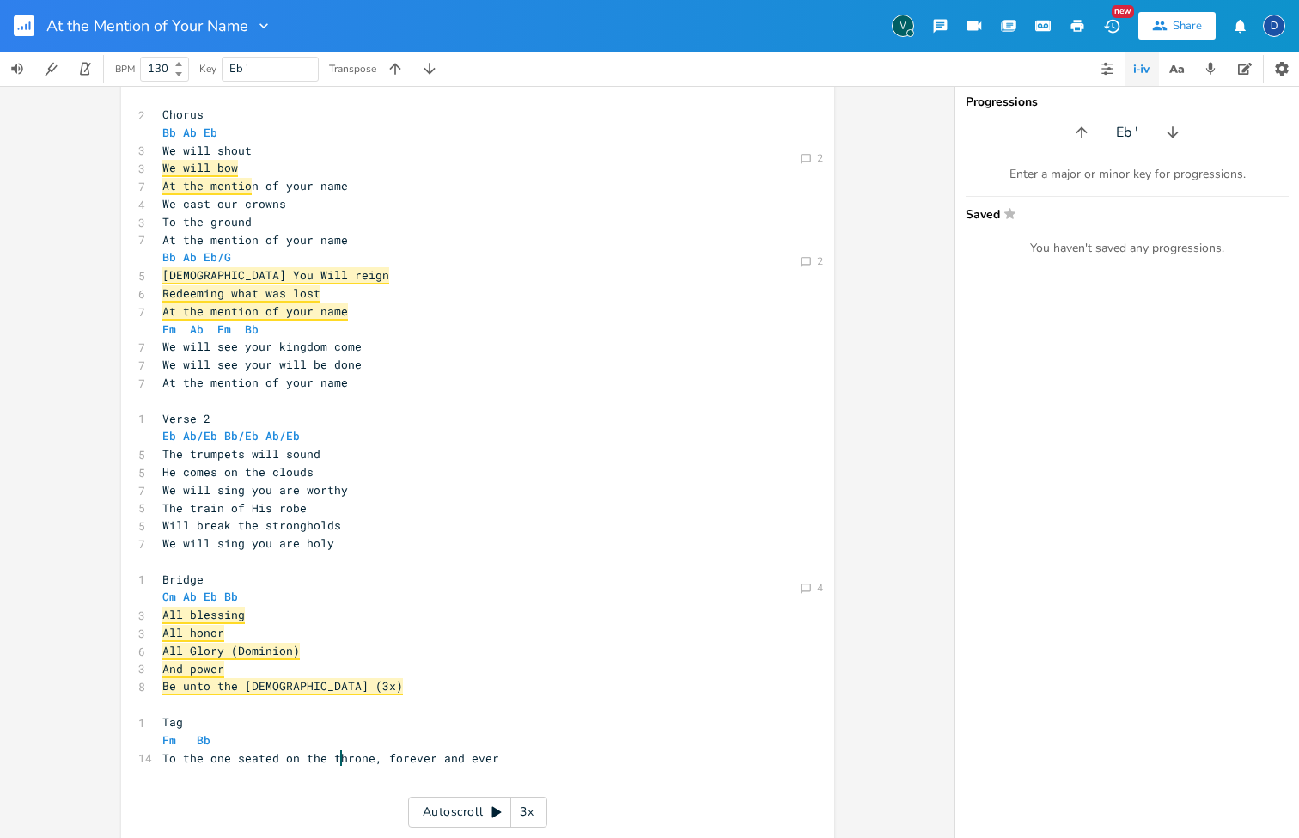
click at [1144, 131] on div "Eb '" at bounding box center [1127, 132] width 344 height 27
type input "Eb m"
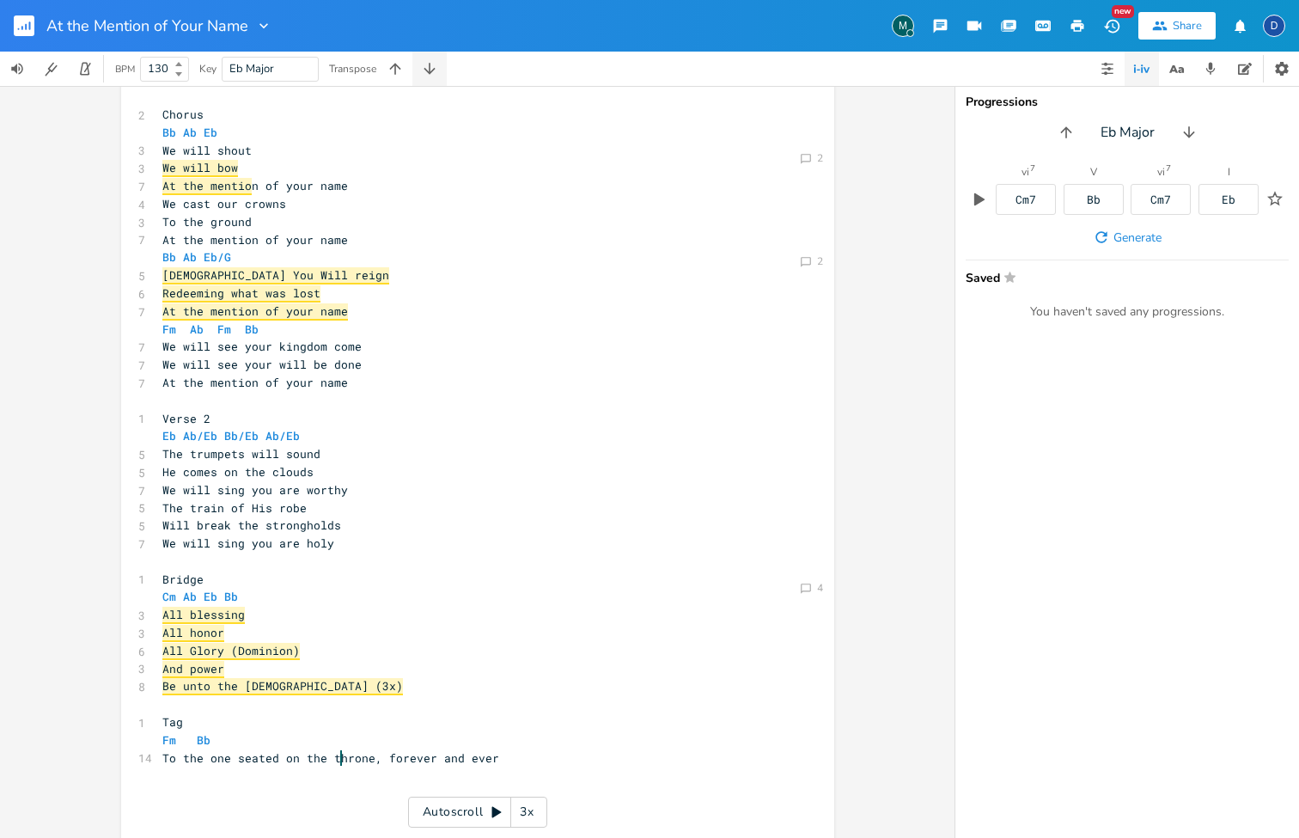
click at [425, 77] on button "button" at bounding box center [429, 69] width 34 height 34
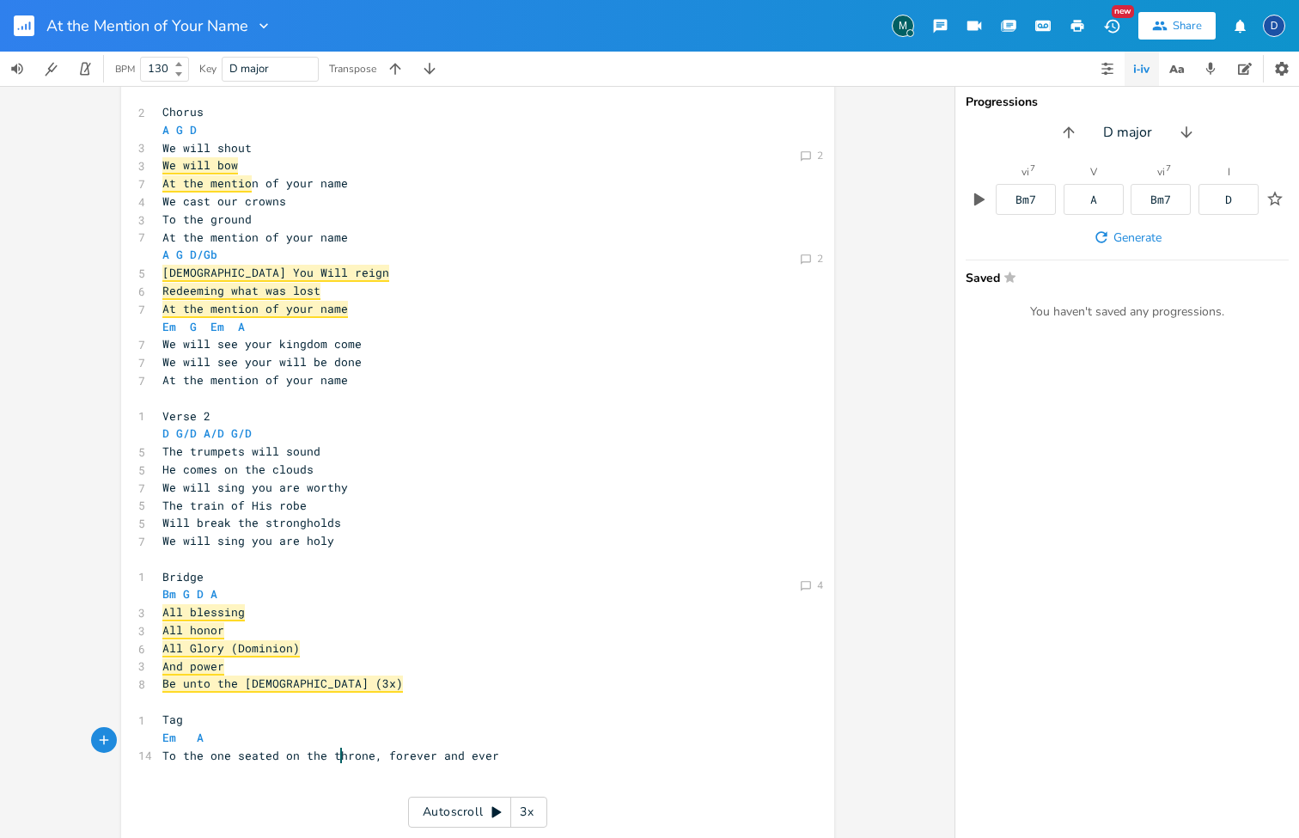
scroll to position [0, 0]
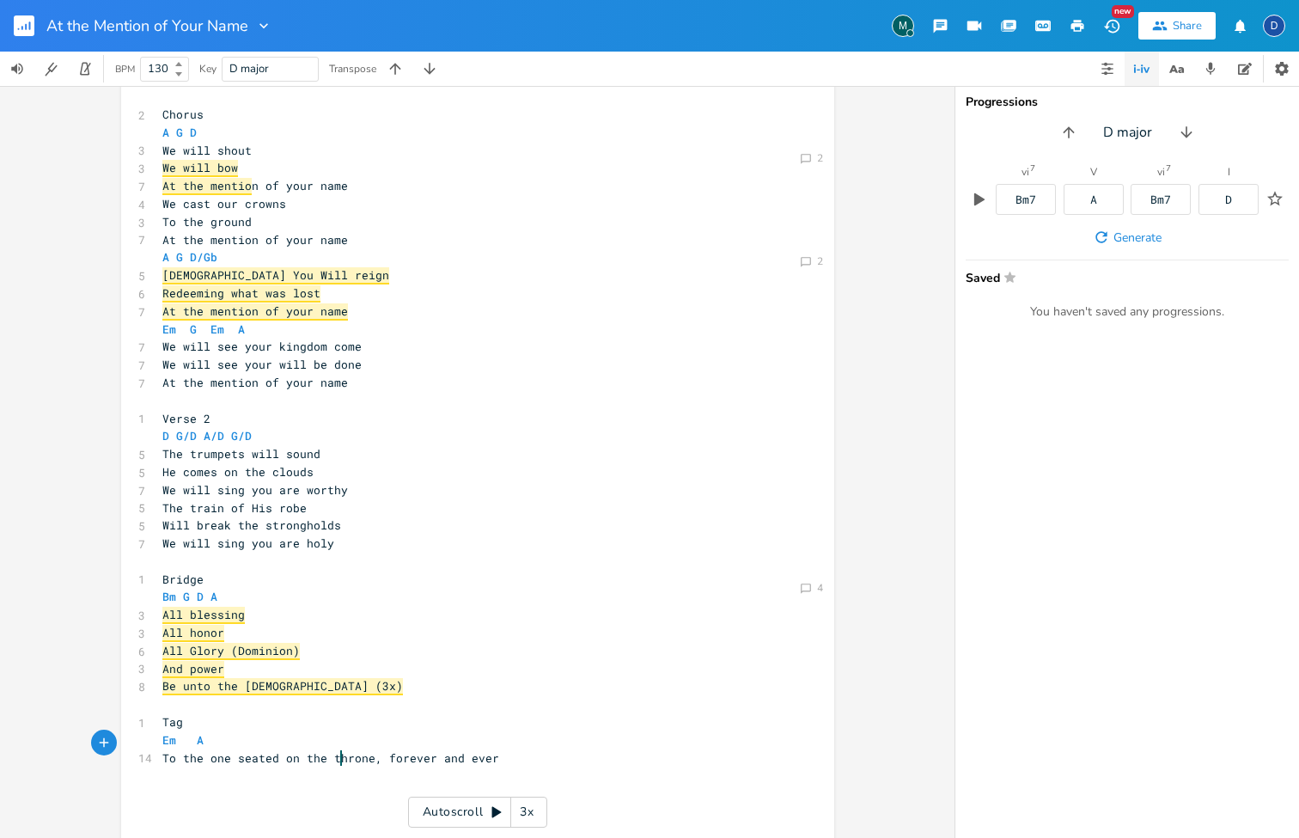
click at [217, 248] on pre "A G D/Gb" at bounding box center [469, 257] width 620 height 18
type textarea "F3"
type textarea "2"
type textarea "#"
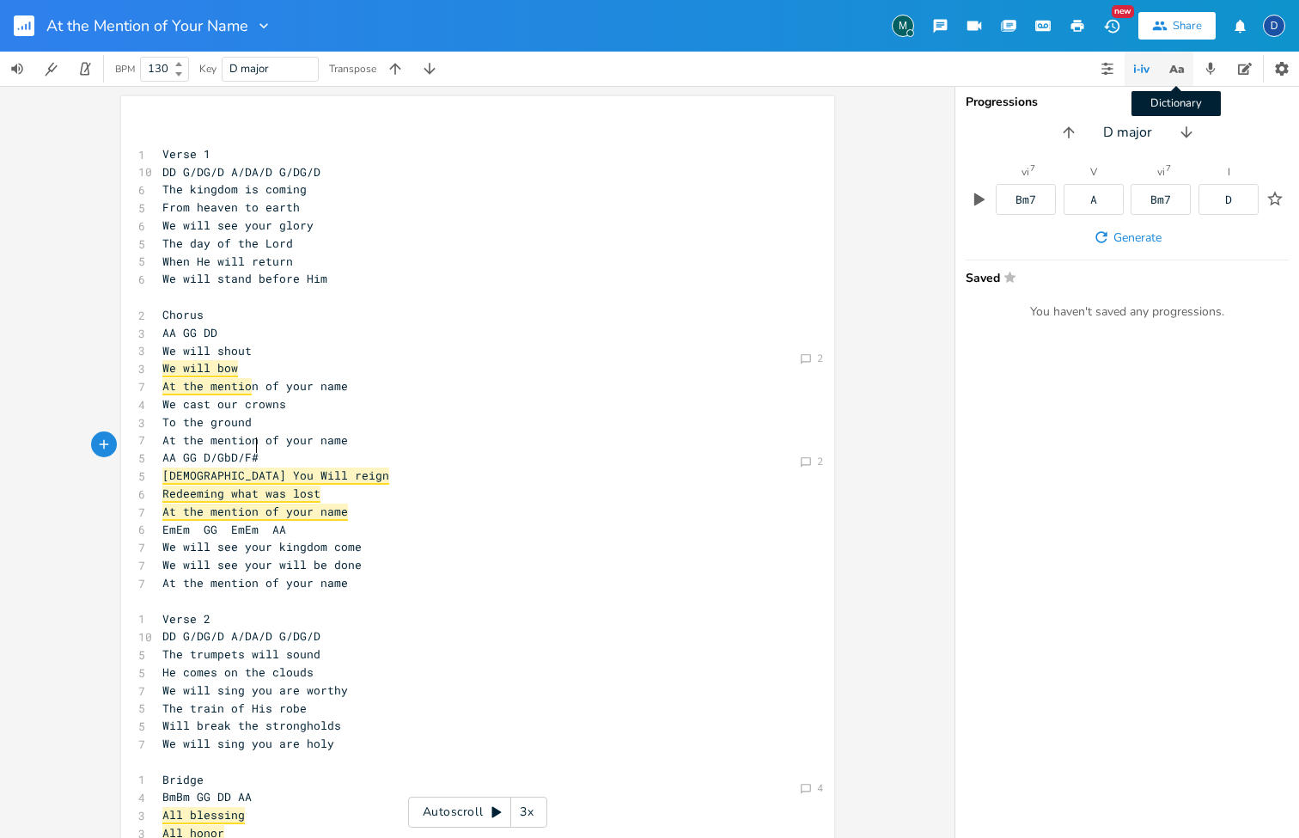
click at [1175, 79] on icon "button" at bounding box center [1176, 68] width 21 height 21
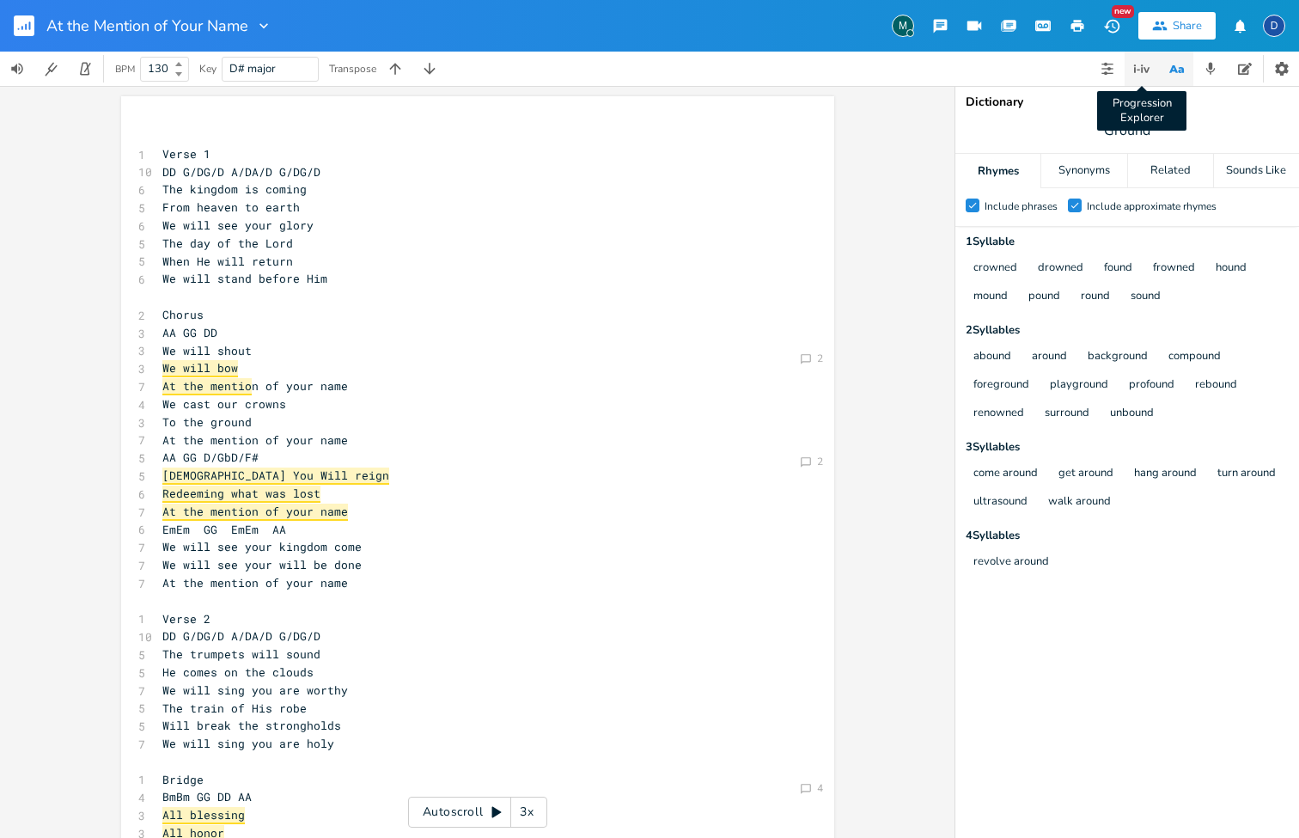
click at [1147, 73] on icon "button" at bounding box center [1142, 68] width 21 height 21
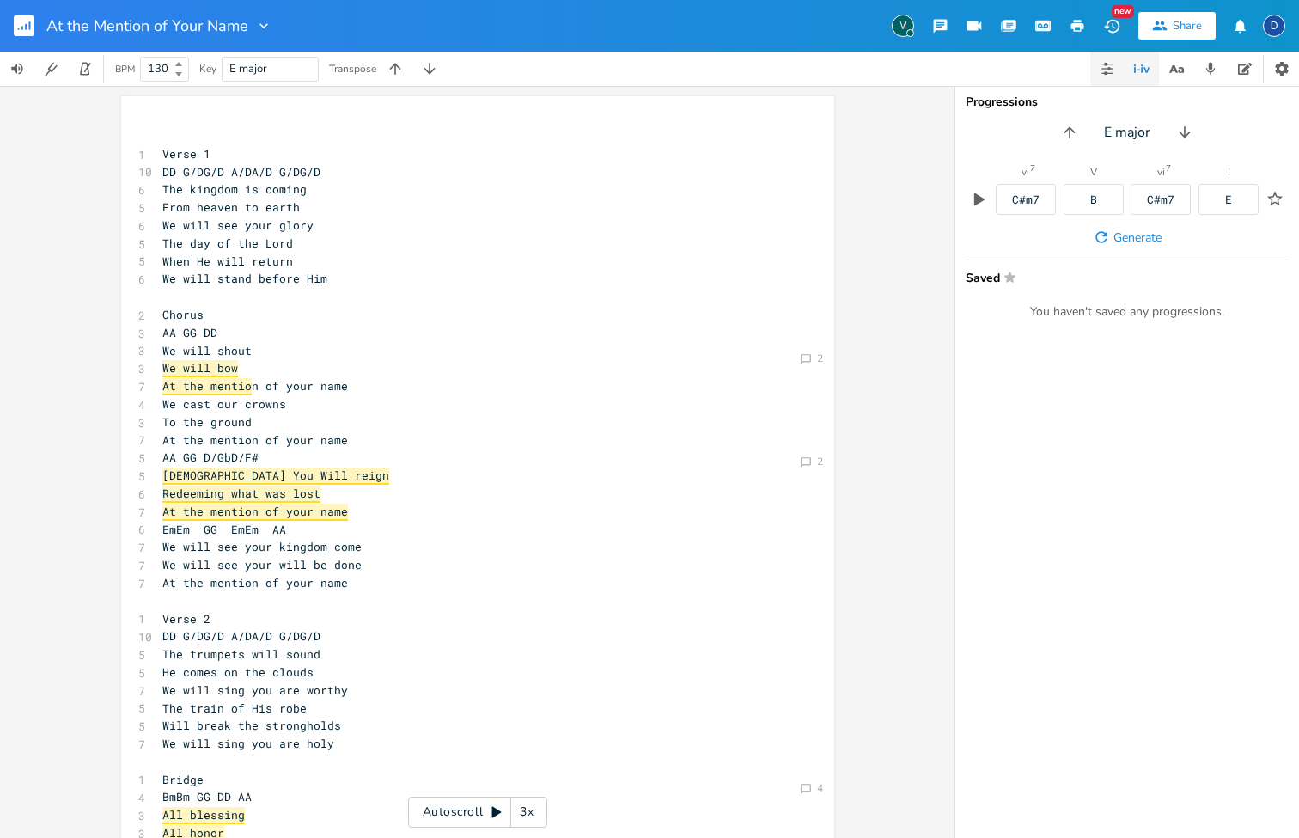
click at [1106, 72] on icon "button" at bounding box center [1105, 72] width 3 height 3
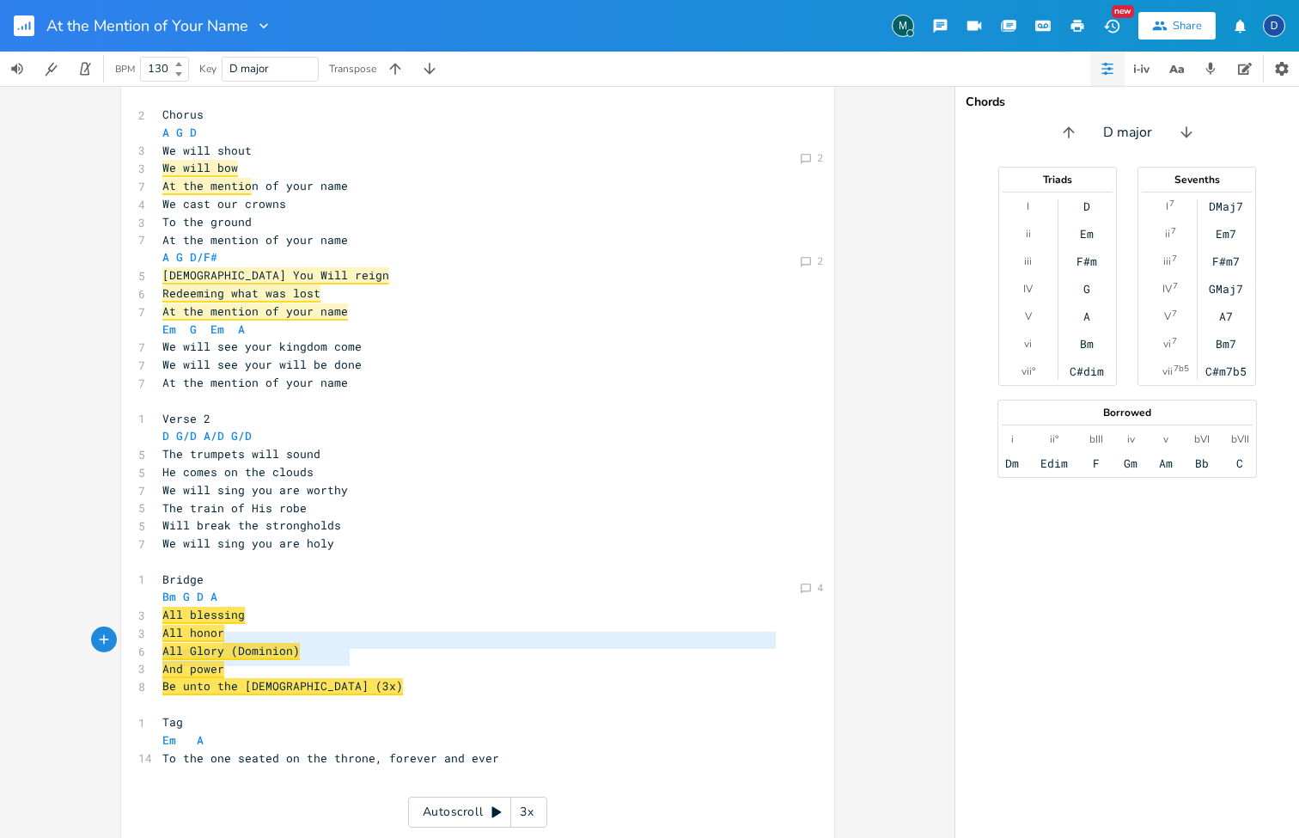
type textarea "ory (Dominion) And power Be unto the [DEMOGRAPHIC_DATA] (3x)"
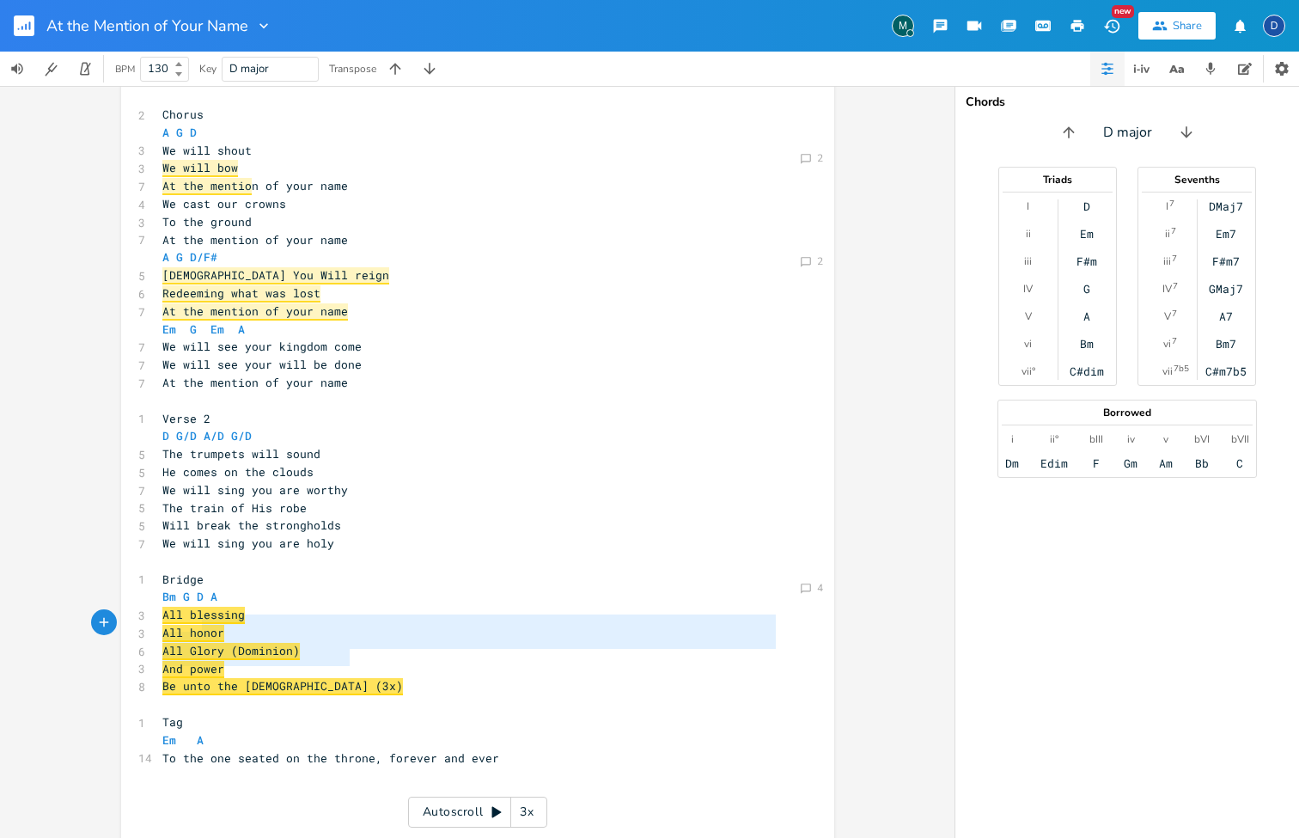
drag, startPoint x: 363, startPoint y: 662, endPoint x: 198, endPoint y: 629, distance: 168.2
click at [318, 660] on pre "And power" at bounding box center [469, 669] width 620 height 18
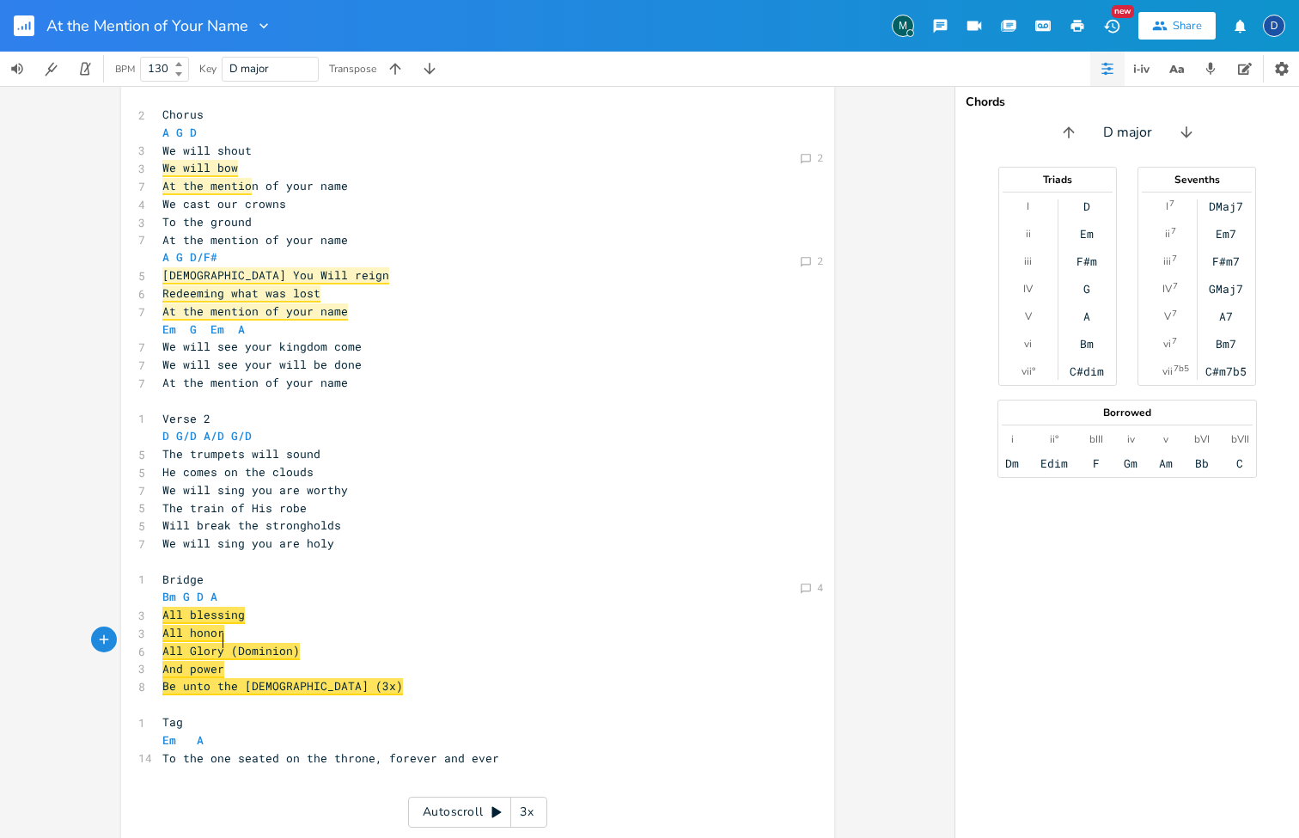
click at [356, 677] on pre "Be unto the [DEMOGRAPHIC_DATA] (3x)" at bounding box center [469, 686] width 620 height 18
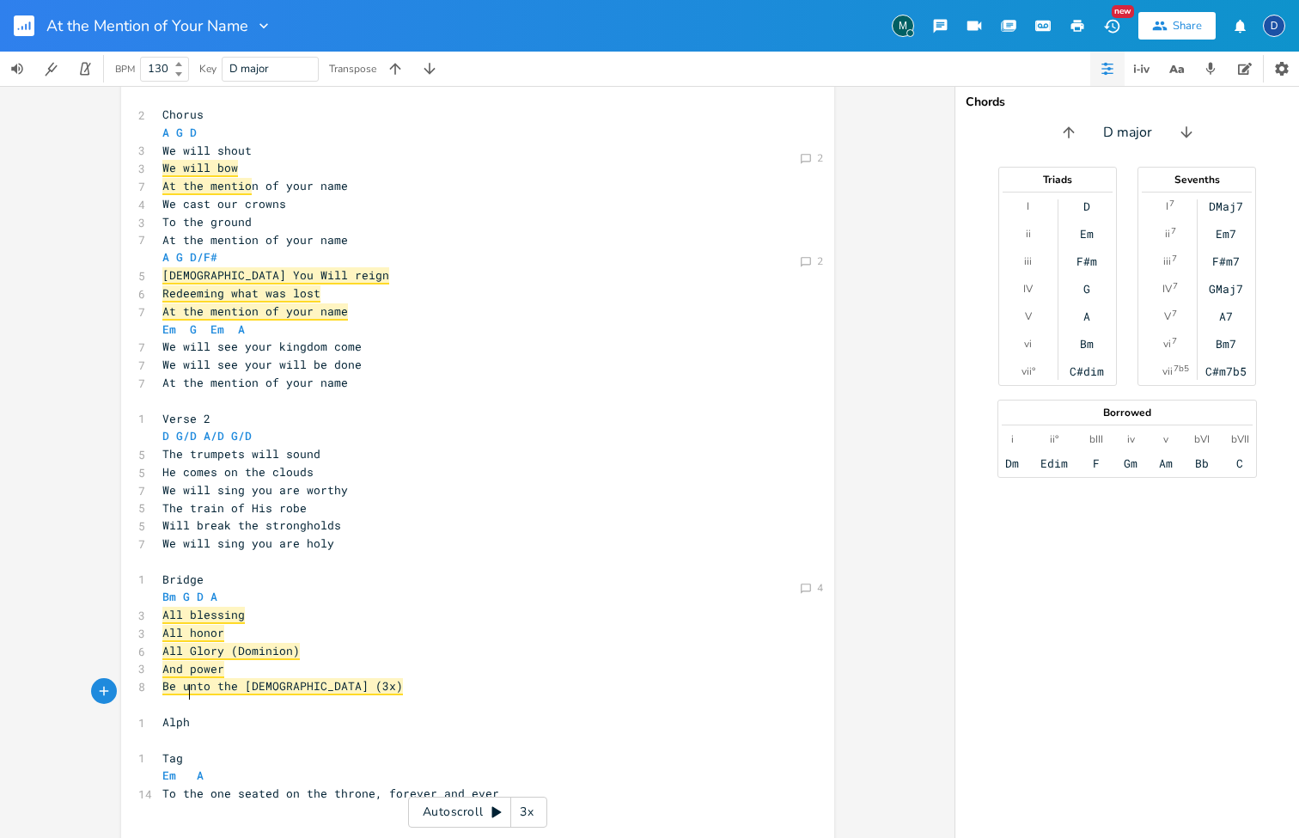
type textarea "Alpha"
type textarea "P"
type textarea "The Ama"
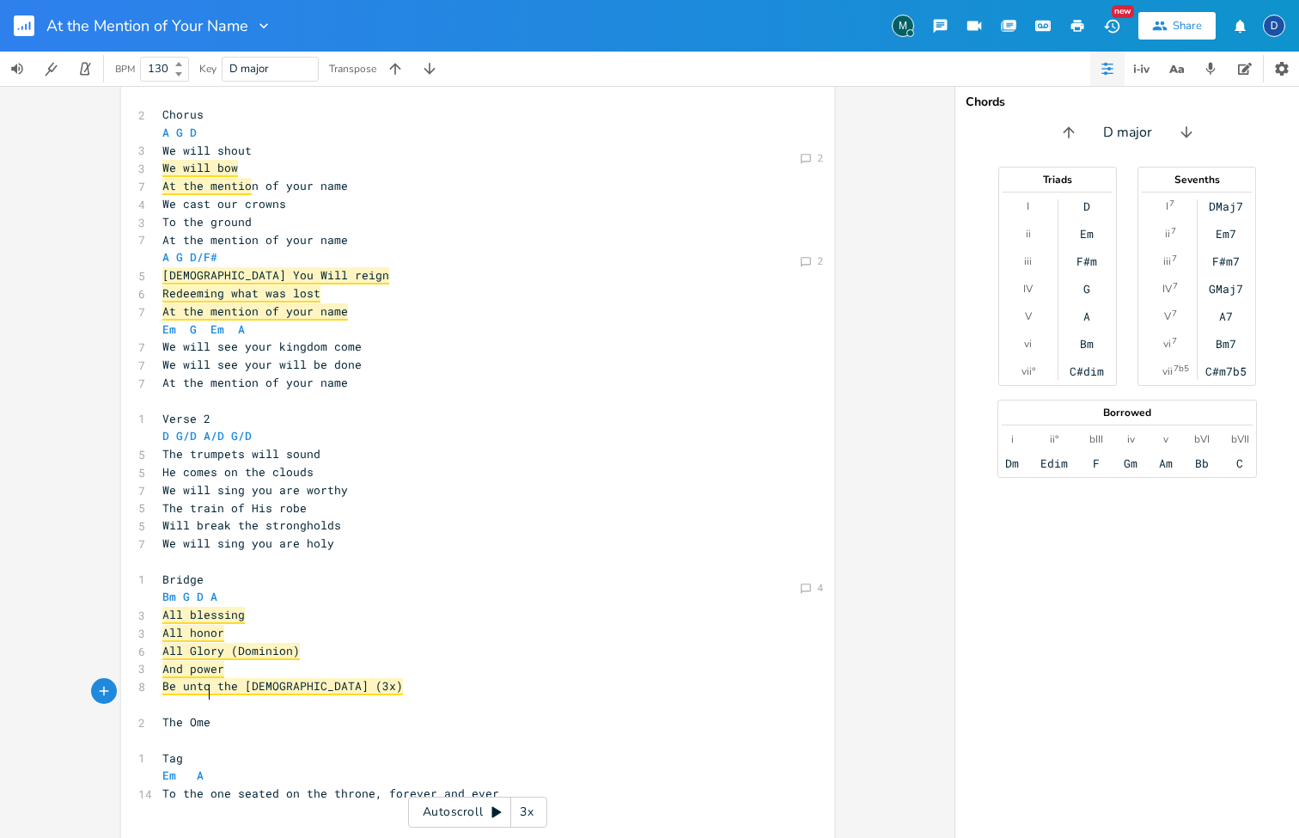
type textarea "Omeg"
type textarea "Ap"
type textarea "lpha"
type textarea "Omega"
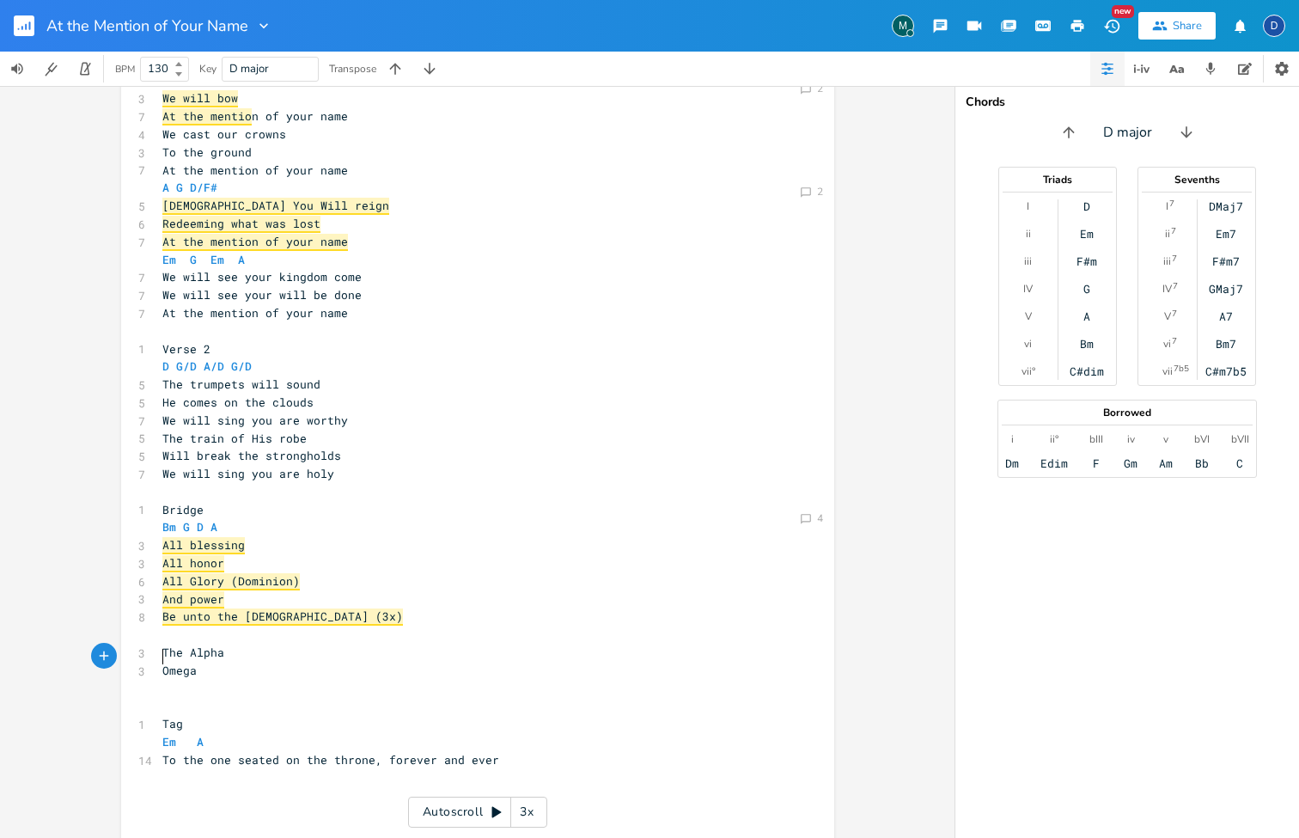
scroll to position [269, 0]
click at [210, 502] on pre "Bridge" at bounding box center [469, 511] width 620 height 18
type textarea "1"
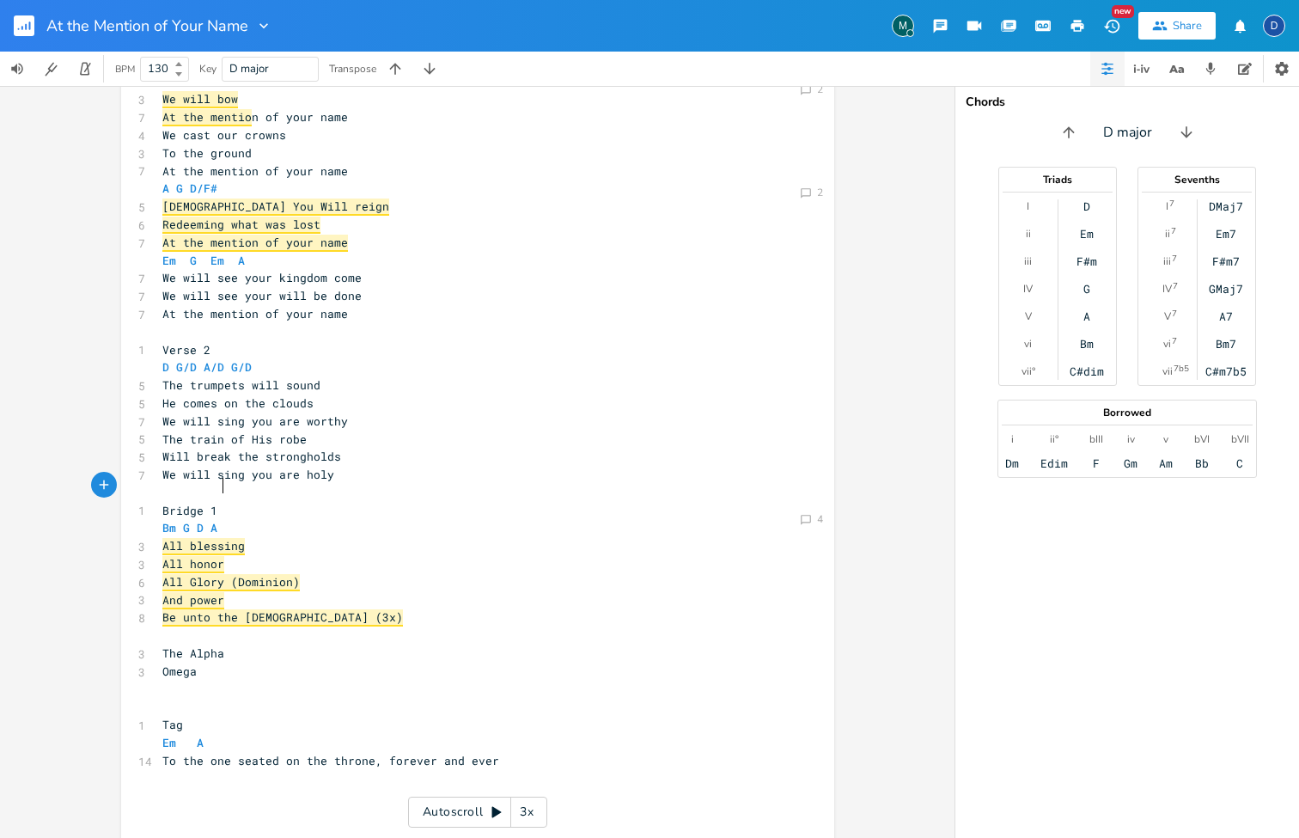
click at [221, 626] on pre "​" at bounding box center [469, 635] width 620 height 18
type textarea "Nr"
type textarea "Bti"
type textarea "ridge 2"
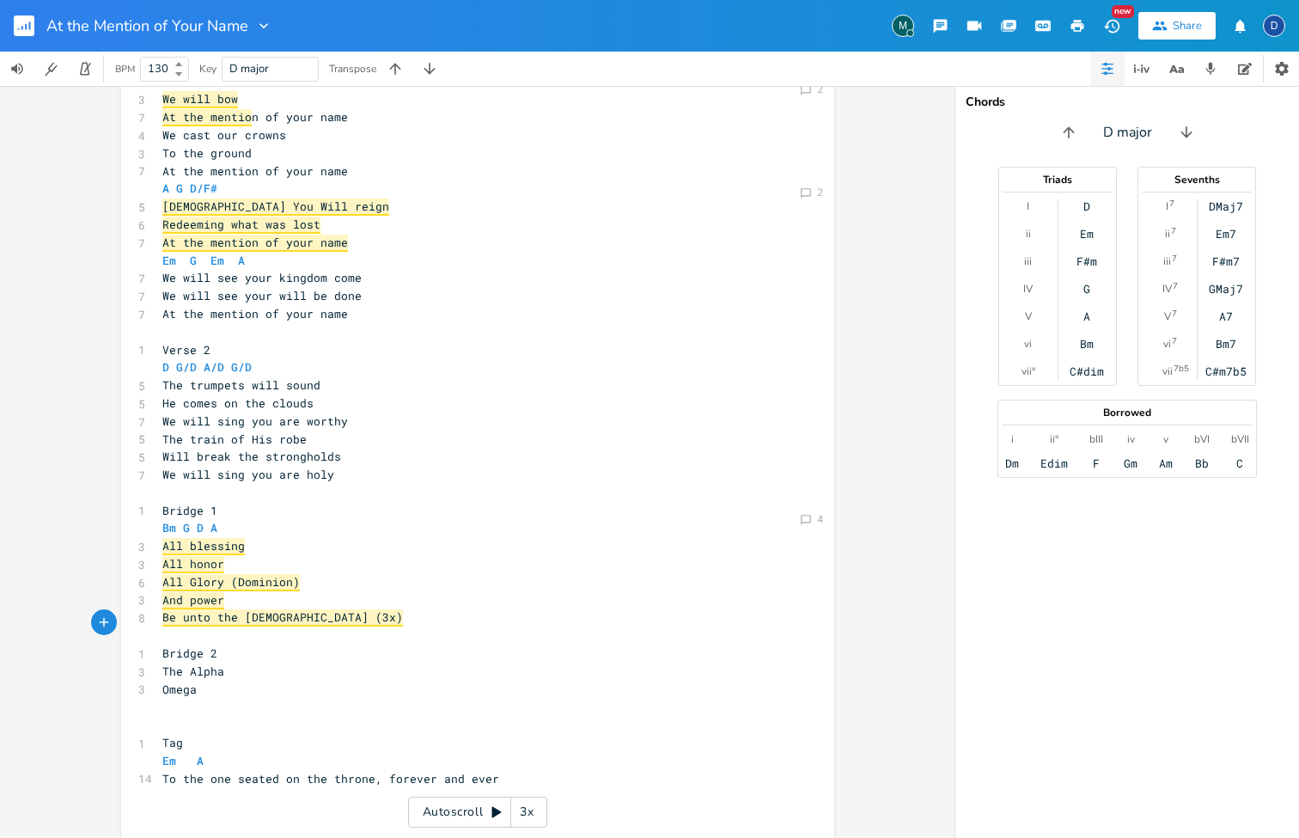
click at [229, 662] on pre "The Alpha" at bounding box center [469, 671] width 620 height 18
click at [208, 681] on pre "Omega" at bounding box center [469, 690] width 620 height 18
type textarea "Begin"
type textarea "nning"
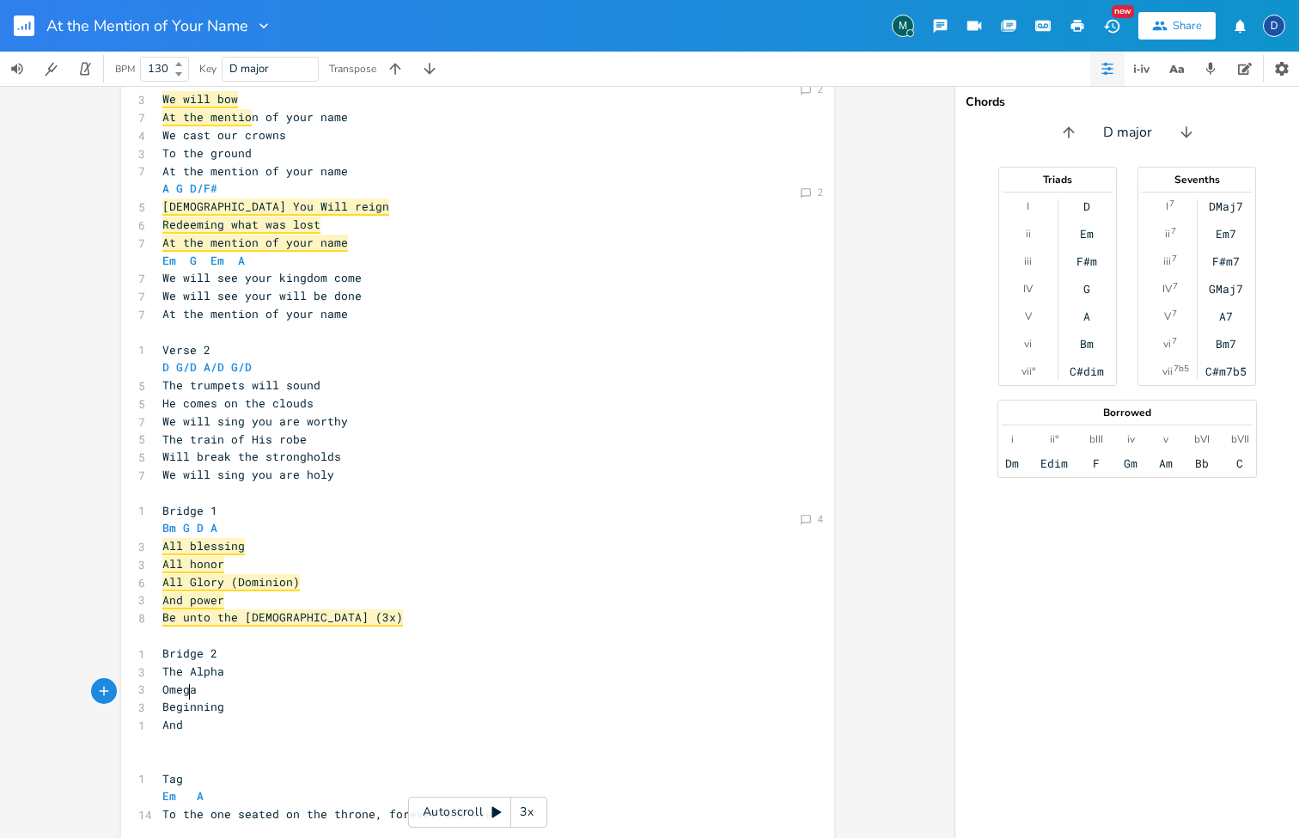
type textarea "And t"
type textarea "End"
type textarea "the End"
click at [194, 717] on span "And the End" at bounding box center [200, 724] width 76 height 15
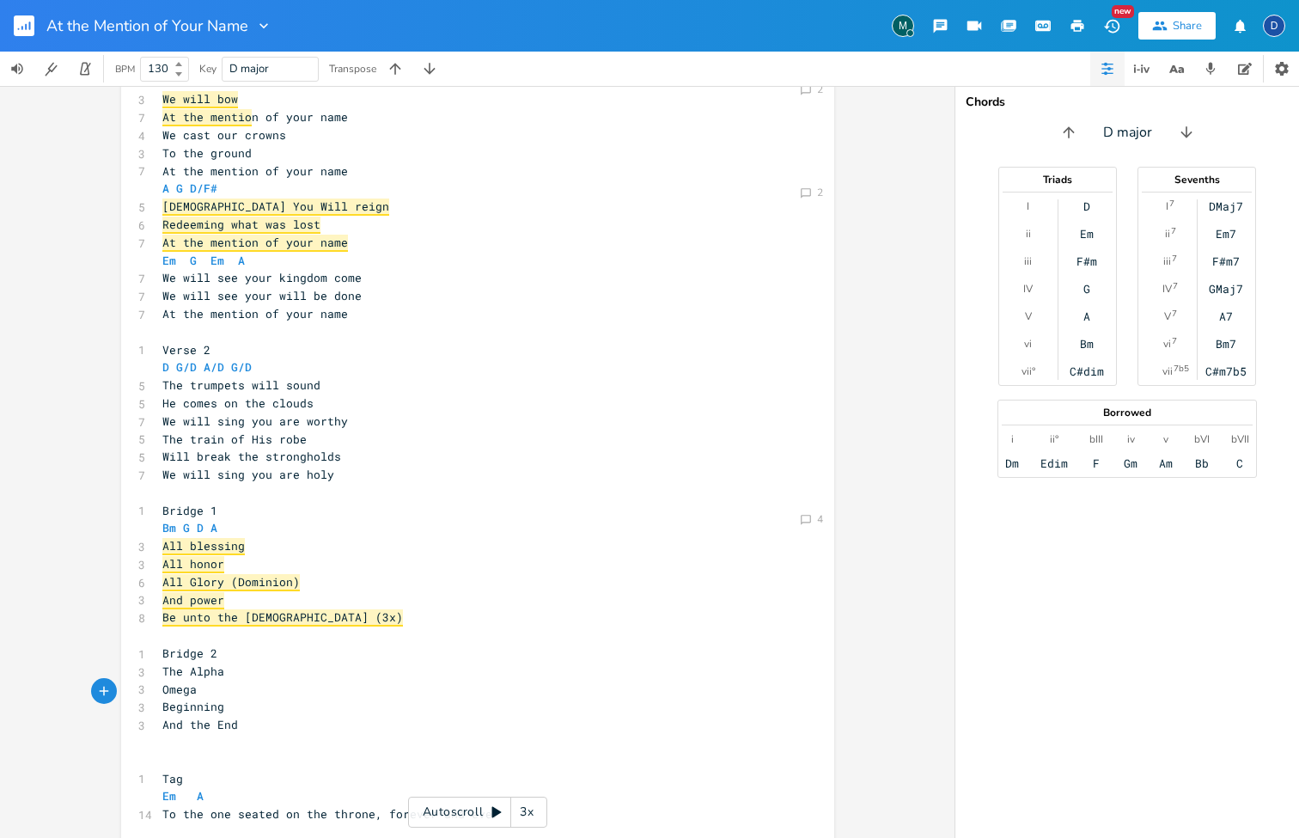
type textarea "the"
click at [194, 717] on span "And the End" at bounding box center [200, 724] width 76 height 15
click at [188, 734] on pre "​" at bounding box center [469, 743] width 620 height 18
type textarea "the"
drag, startPoint x: 205, startPoint y: 691, endPoint x: 183, endPoint y: 692, distance: 21.5
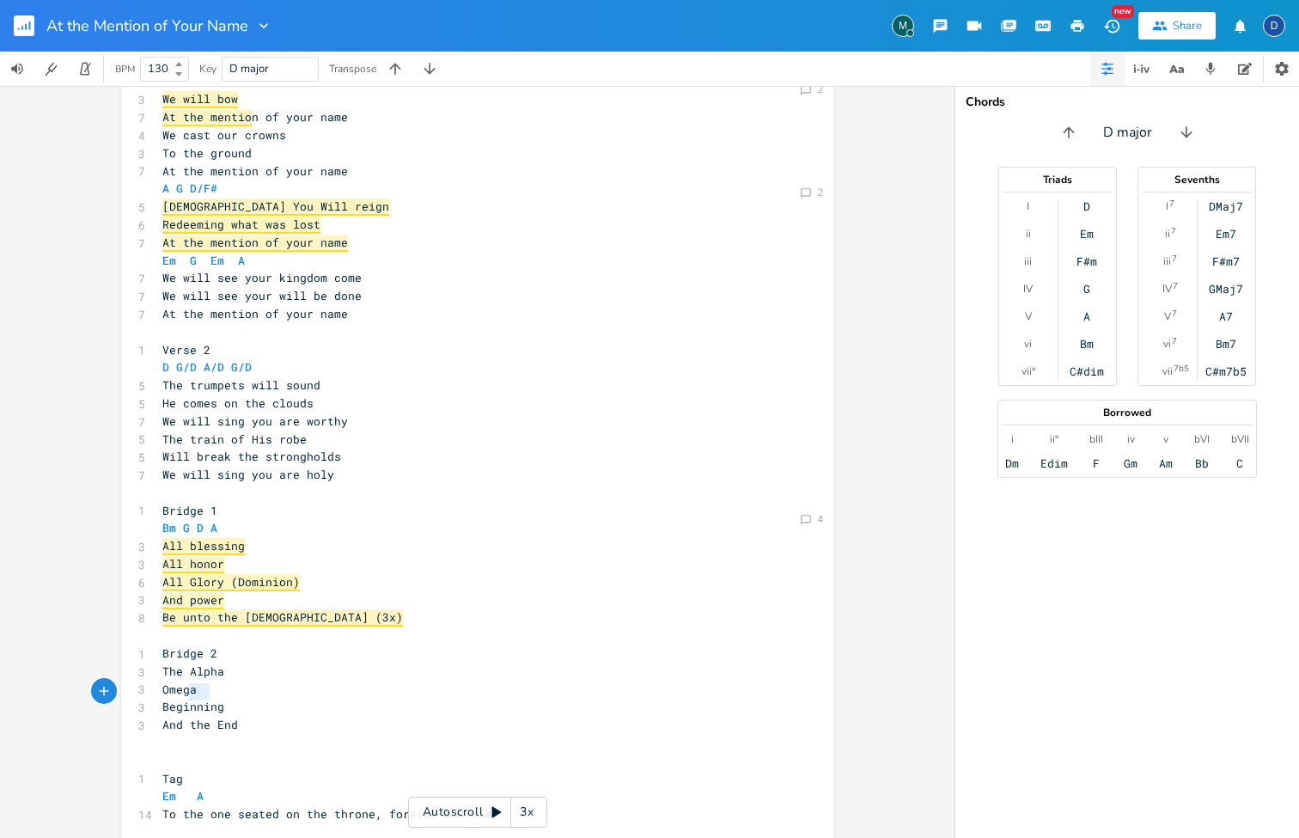
click at [183, 717] on span "And the End" at bounding box center [200, 724] width 76 height 15
click at [242, 716] on pre "And the End" at bounding box center [469, 725] width 620 height 18
click at [195, 717] on span "And the End" at bounding box center [200, 724] width 76 height 15
type textarea "the"
click at [195, 717] on span "And the End" at bounding box center [200, 724] width 76 height 15
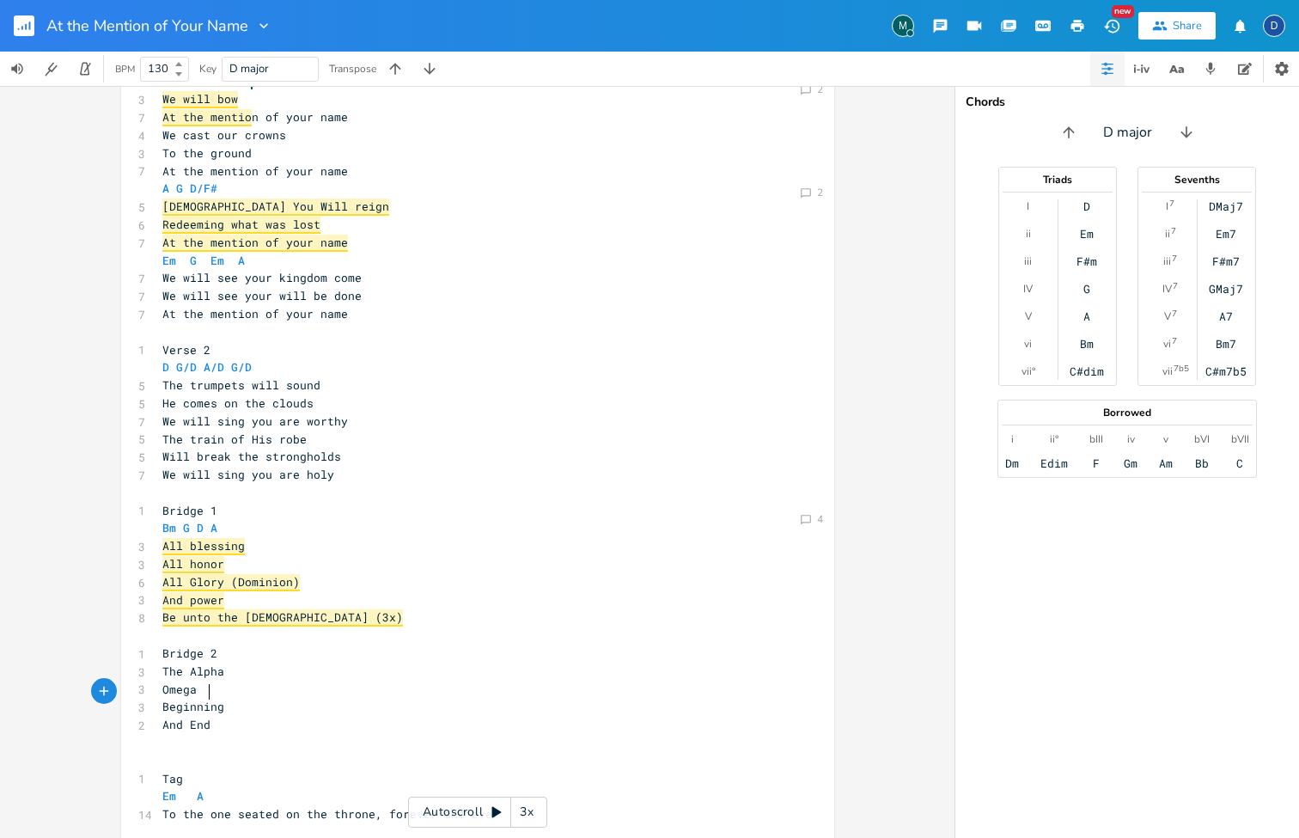
click at [213, 716] on pre "And End" at bounding box center [469, 725] width 620 height 18
type textarea "ig"
type textarea "ng"
click at [193, 734] on pre "​" at bounding box center [469, 743] width 620 height 18
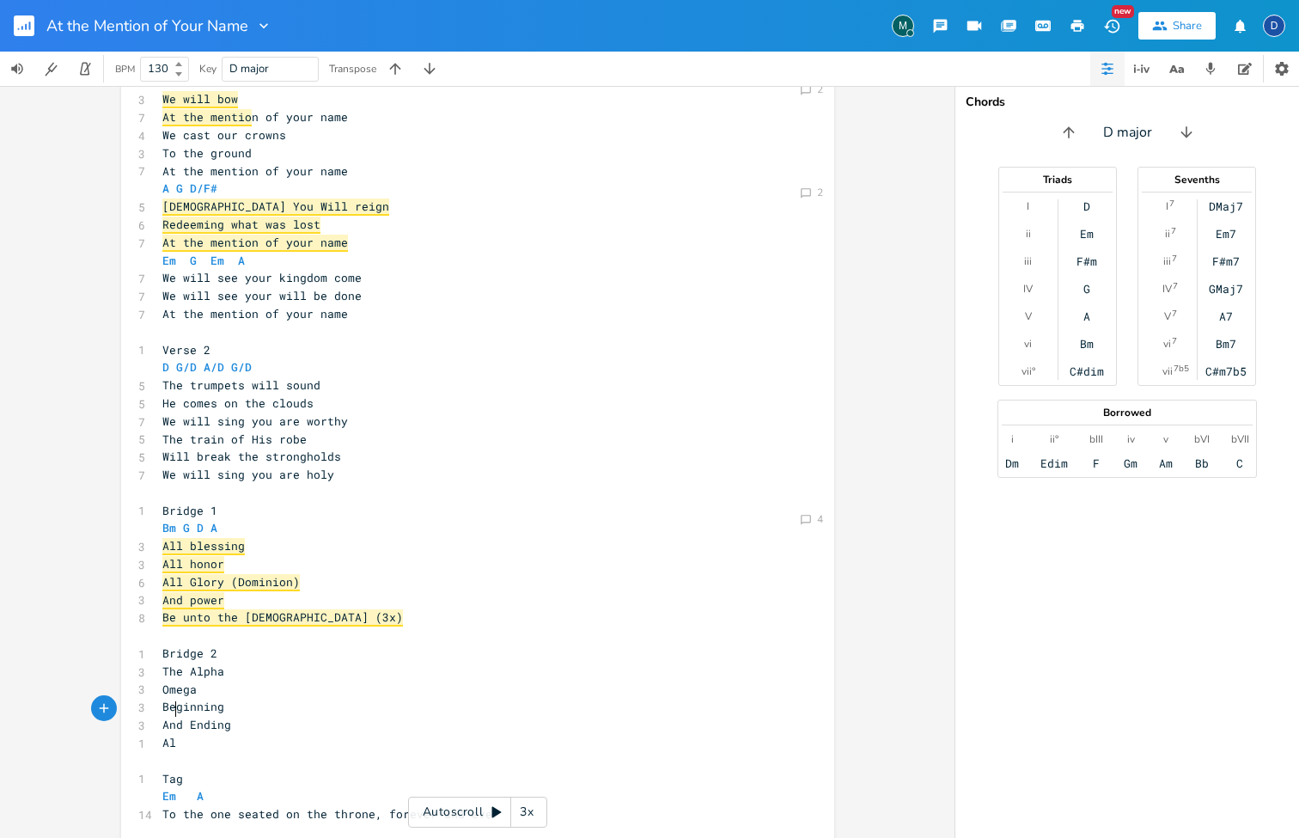
type textarea "All"
type textarea "lways"
type textarea "u"
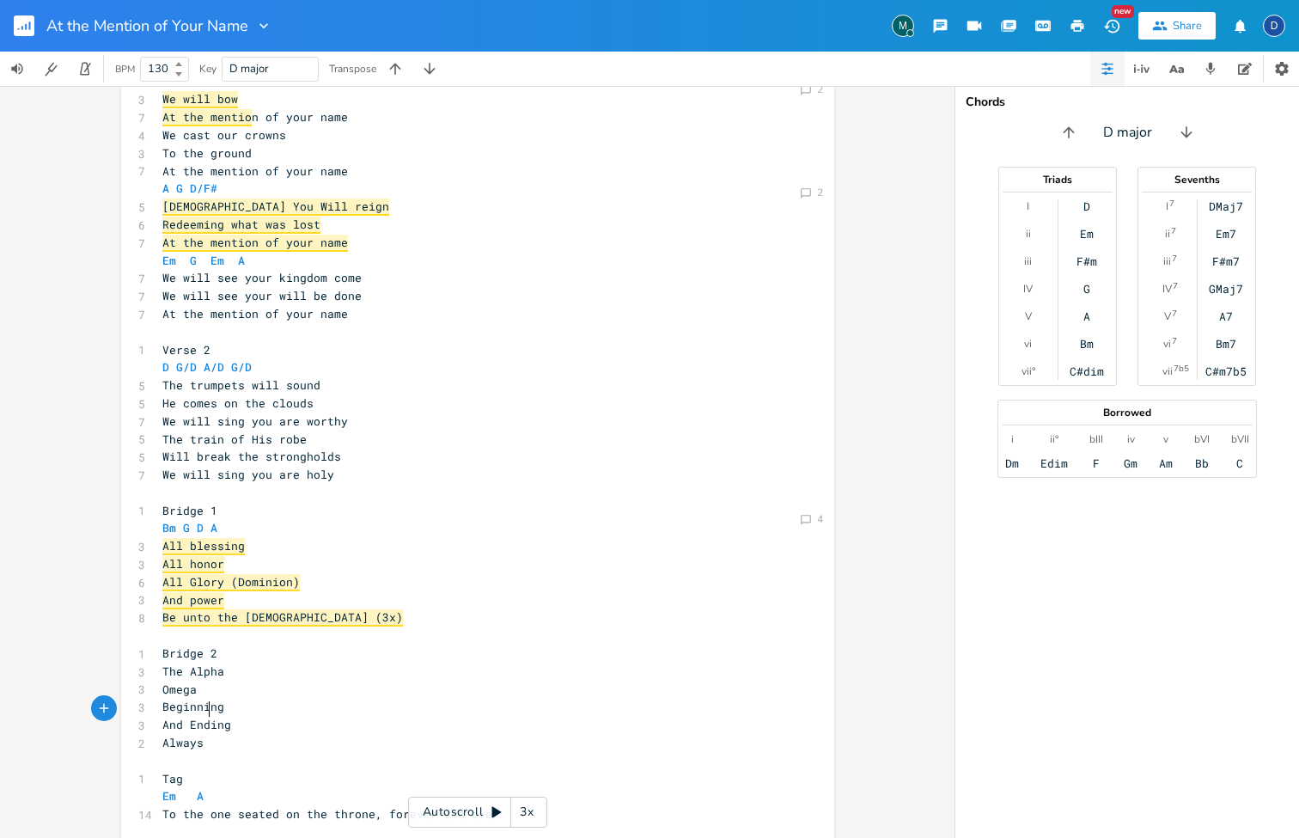
type textarea "lways u"
type textarea "U"
type textarea "N"
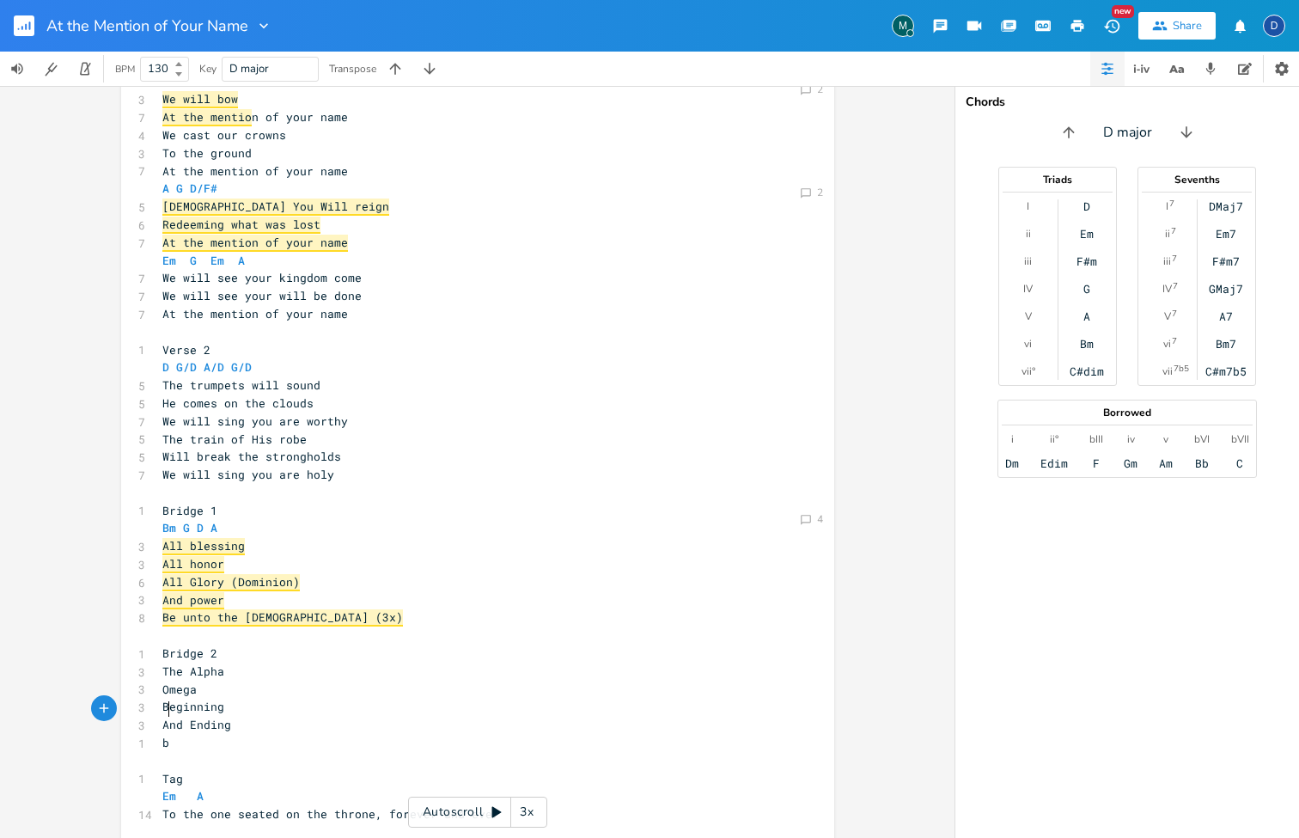
type textarea "be"
type textarea "Ne"
type textarea "Be unto the Lab"
type textarea "mb of Hod"
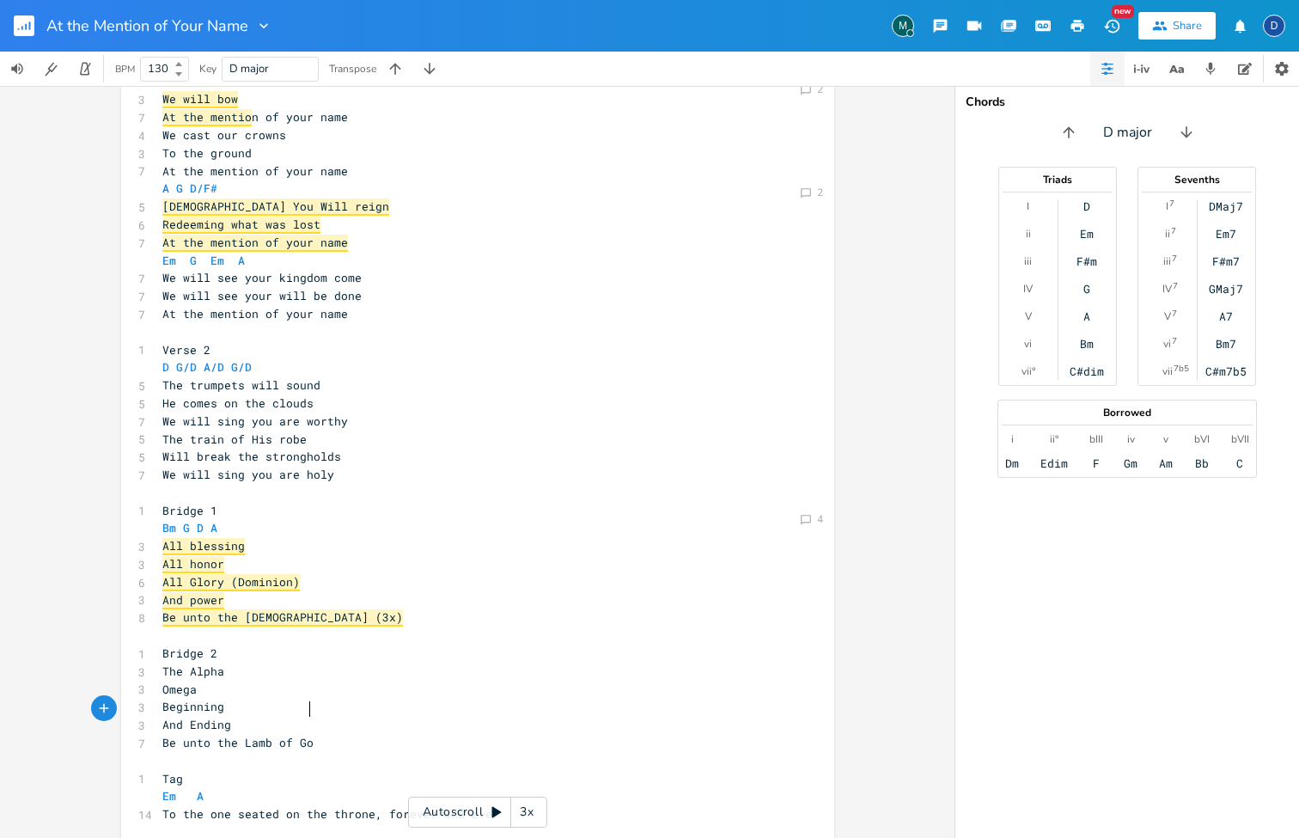
type textarea "[DEMOGRAPHIC_DATA]"
click at [244, 609] on span "Be unto the [DEMOGRAPHIC_DATA] (3x)" at bounding box center [282, 617] width 241 height 17
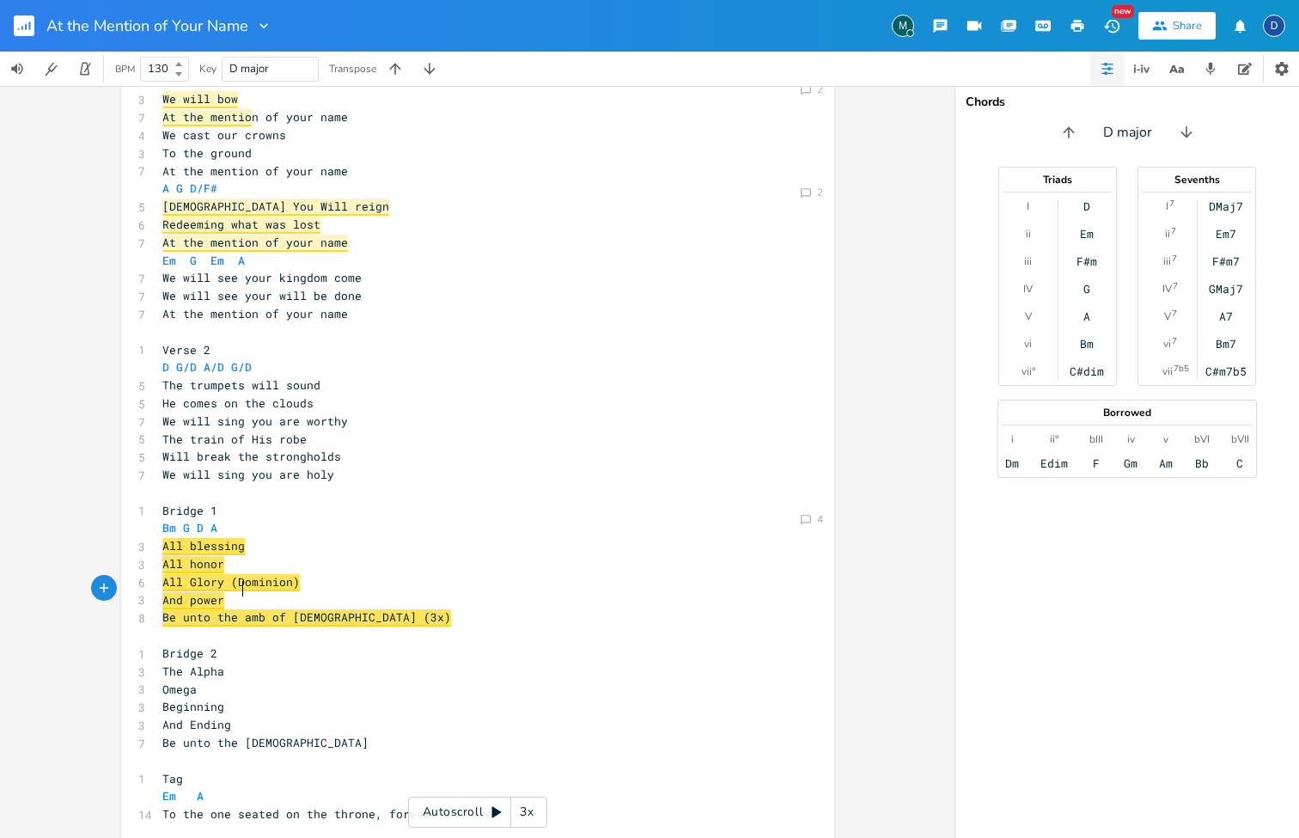
type textarea ":"
type textarea "L"
click at [353, 681] on pre "Omega" at bounding box center [469, 690] width 620 height 18
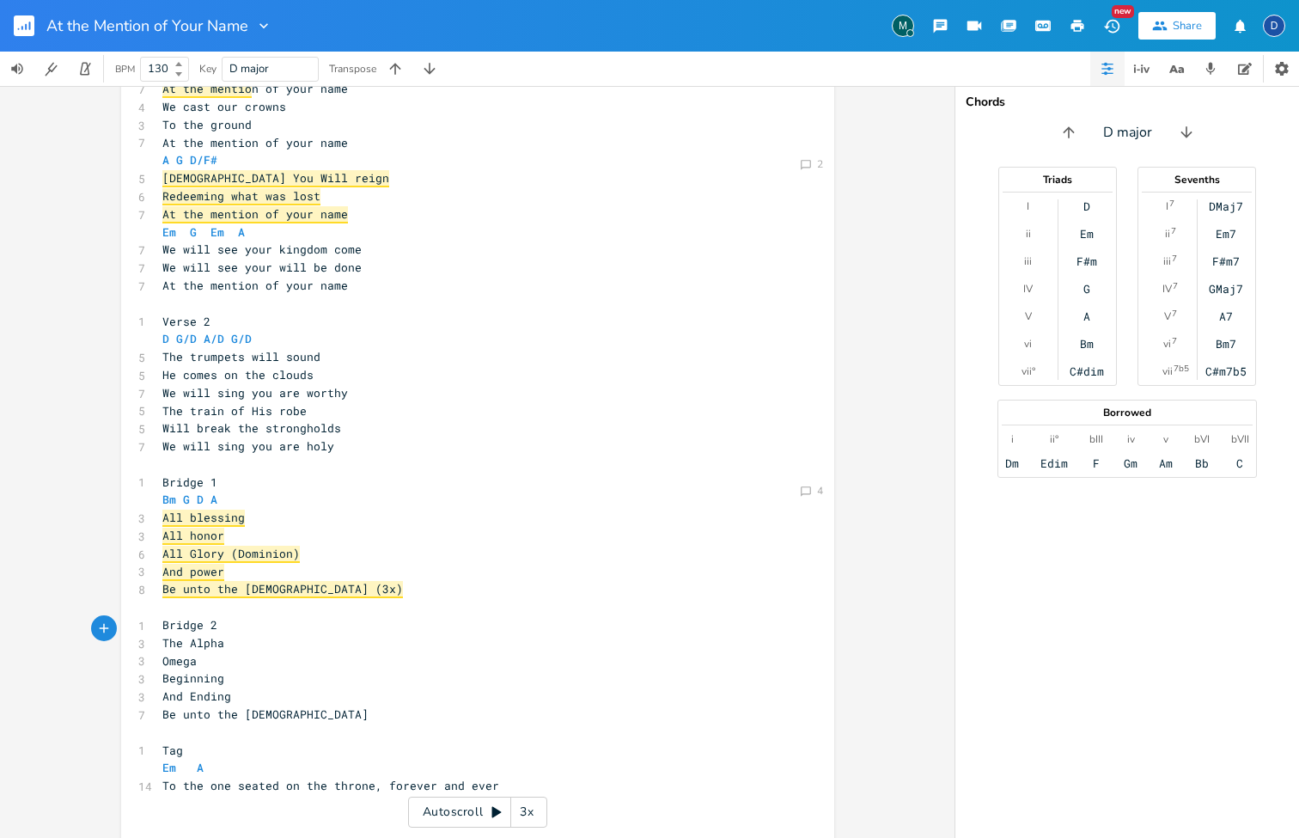
scroll to position [278, 0]
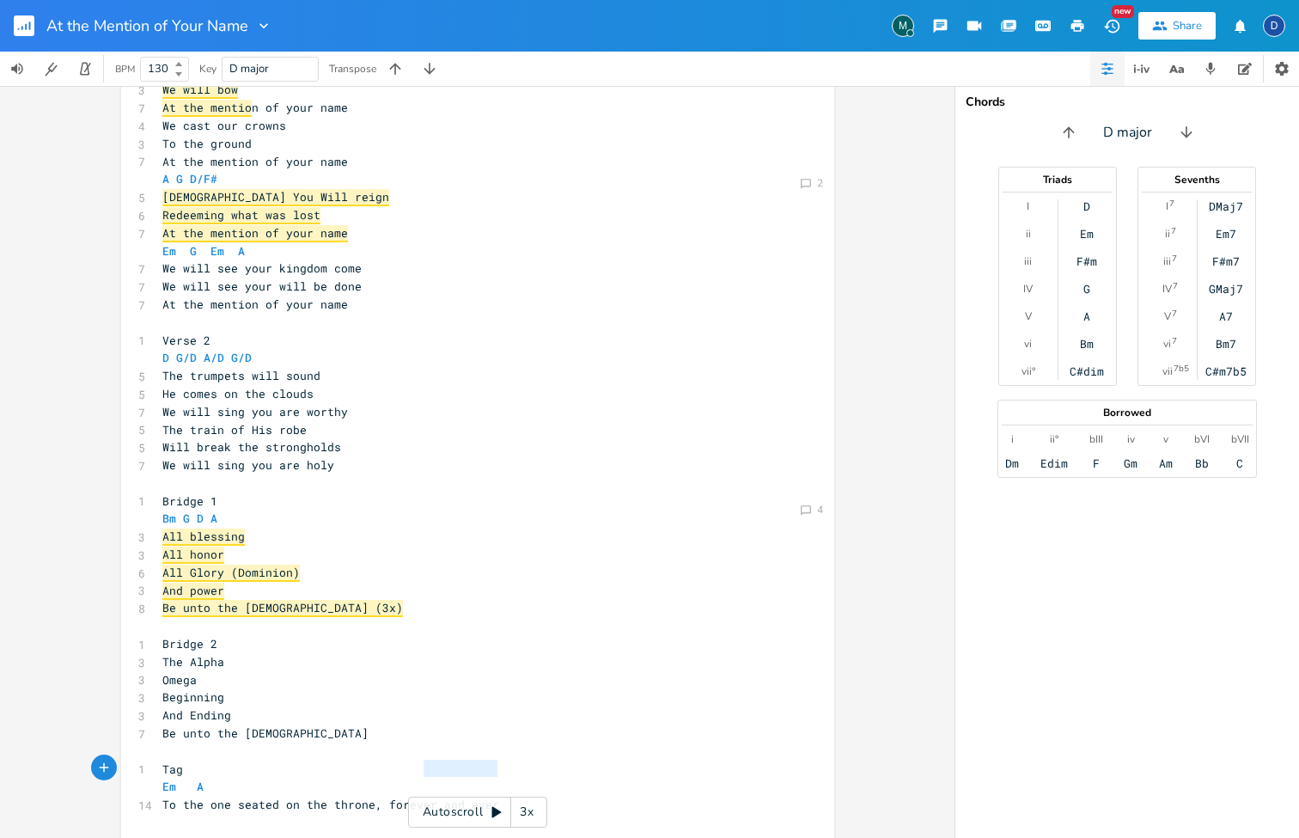
type textarea "To the one seated on the throne, forever and ever"
drag, startPoint x: 490, startPoint y: 772, endPoint x: 151, endPoint y: 770, distance: 338.6
click at [151, 742] on div "To the one seated on the throne, forever and ever x ​ 1 Verse 1 D G/D A/D G/D 6…" at bounding box center [477, 363] width 713 height 1091
click at [333, 278] on span "We will see your will be done" at bounding box center [261, 285] width 199 height 15
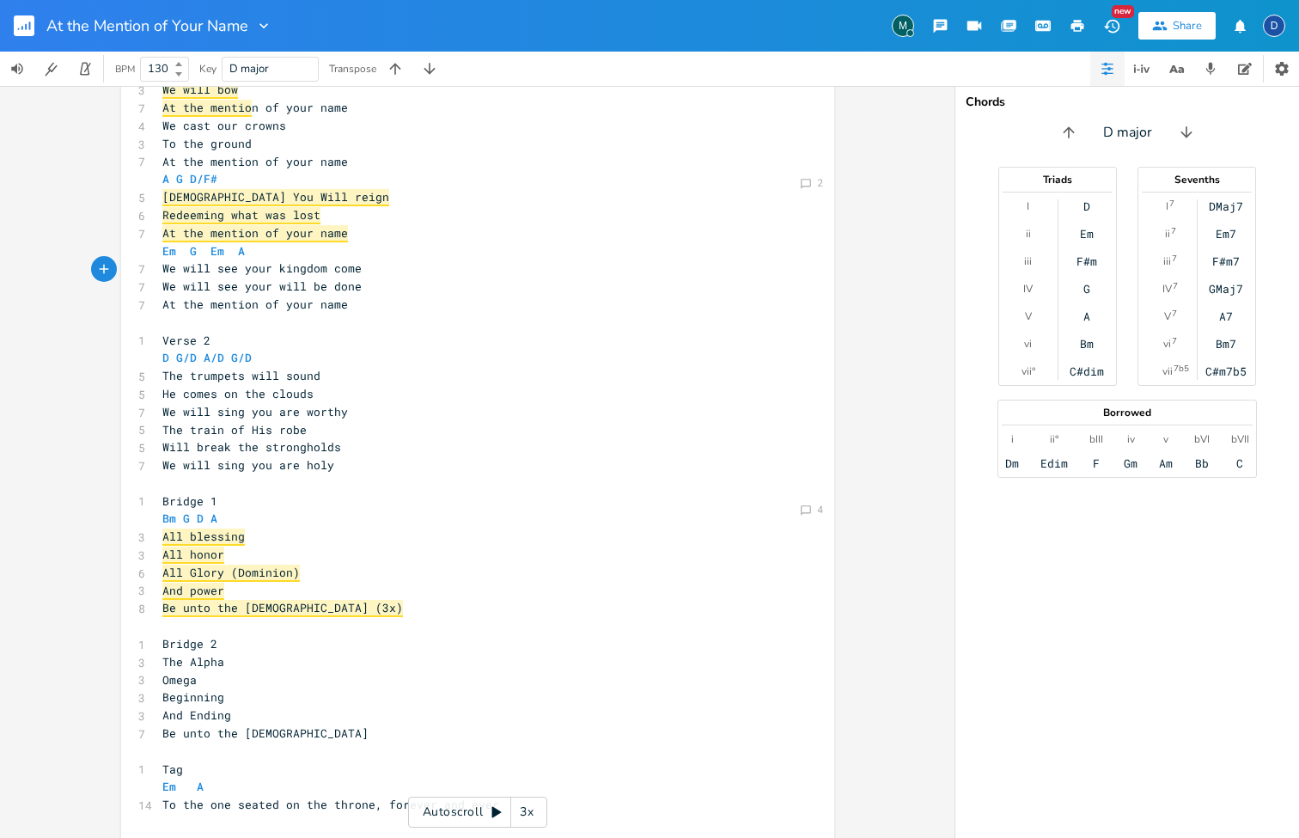
click at [363, 278] on pre "We will see your will be done" at bounding box center [469, 287] width 620 height 18
type textarea "We will see your kingdom come We will see your will be done"
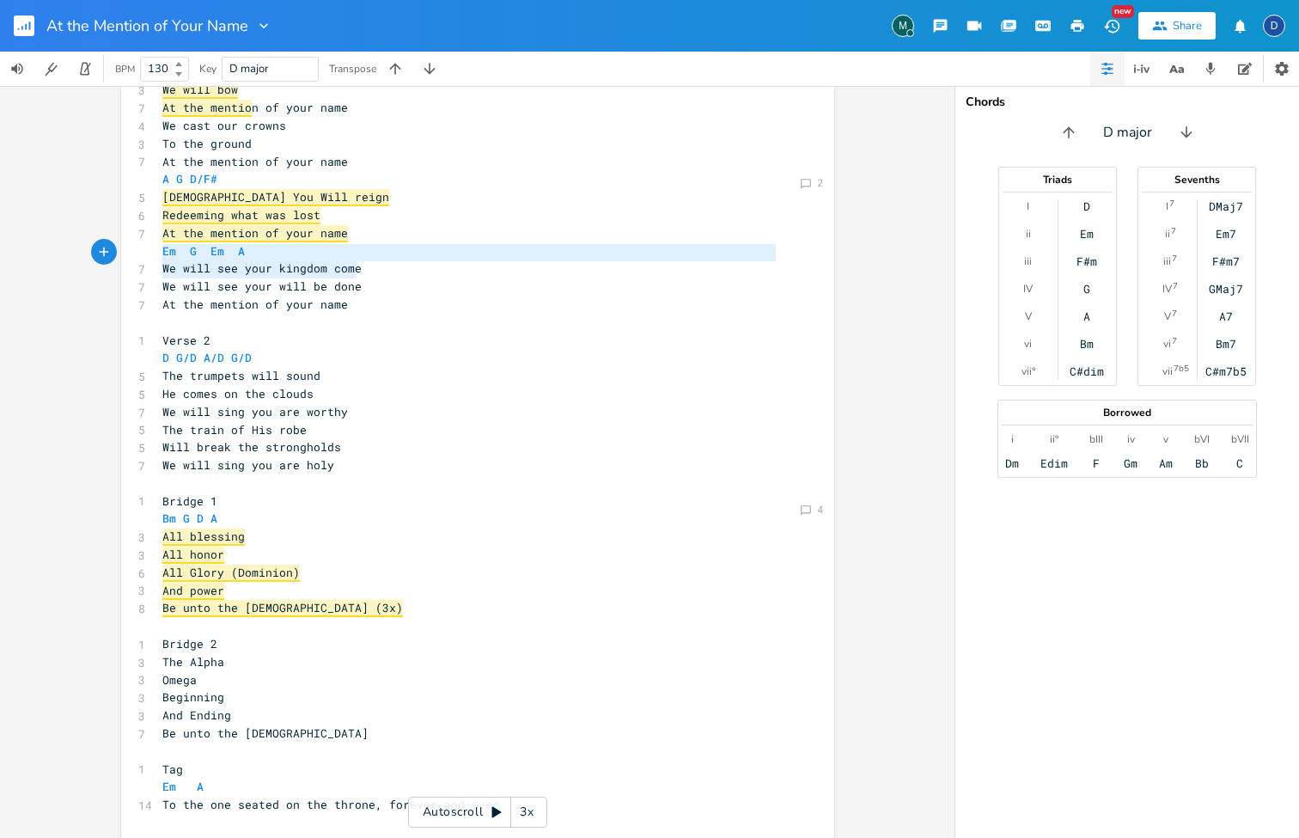
drag, startPoint x: 293, startPoint y: 272, endPoint x: 151, endPoint y: 253, distance: 143.1
click at [151, 253] on div "We will see your kingdom come We will see your will be done x ​ 1 Verse 1 D G/D…" at bounding box center [477, 363] width 713 height 1091
click at [368, 742] on pre "Em A" at bounding box center [469, 787] width 620 height 18
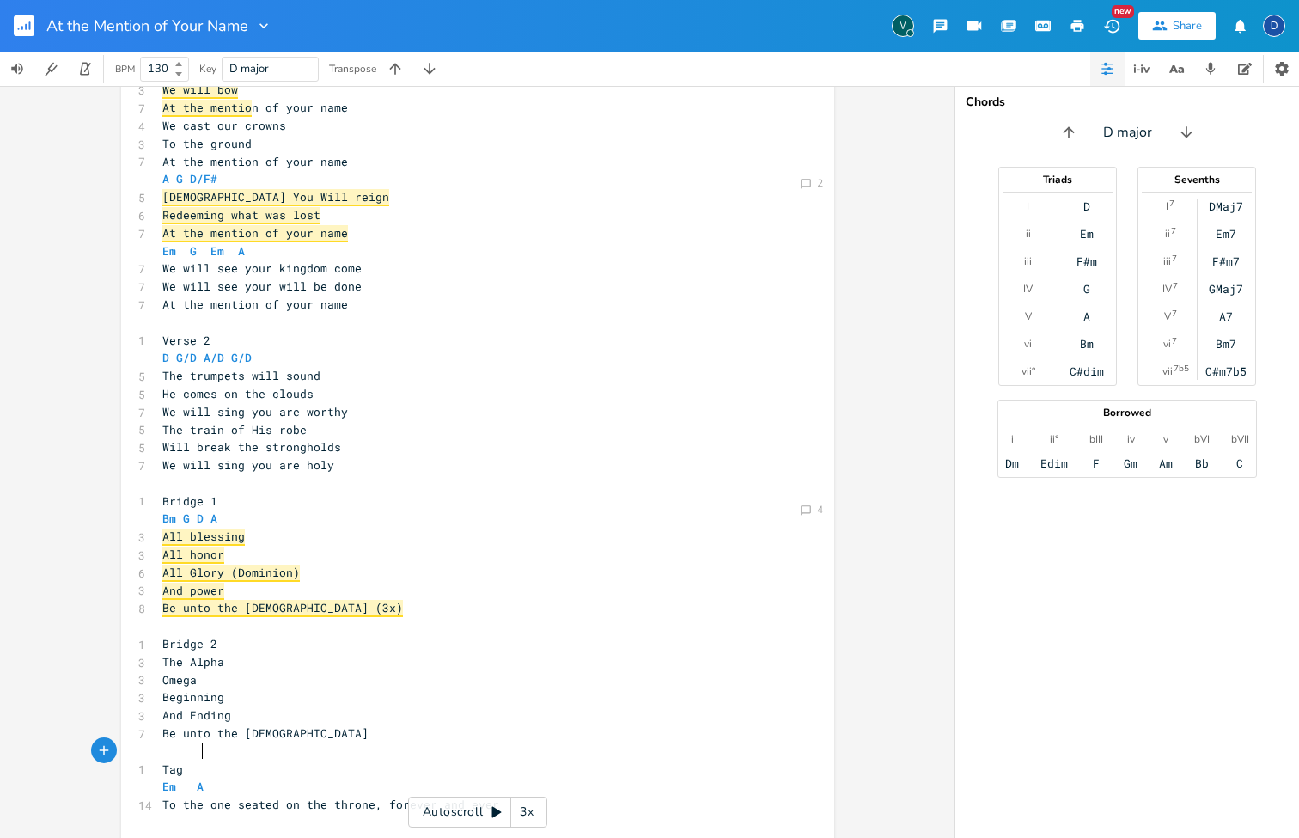
click at [382, 742] on span "To the one seated on the throne, forever and ever" at bounding box center [330, 804] width 337 height 15
click at [372, 742] on span "To the one seated on the throne," at bounding box center [272, 804] width 220 height 15
type textarea "e"
click at [162, 742] on span "forever and ever" at bounding box center [217, 822] width 110 height 15
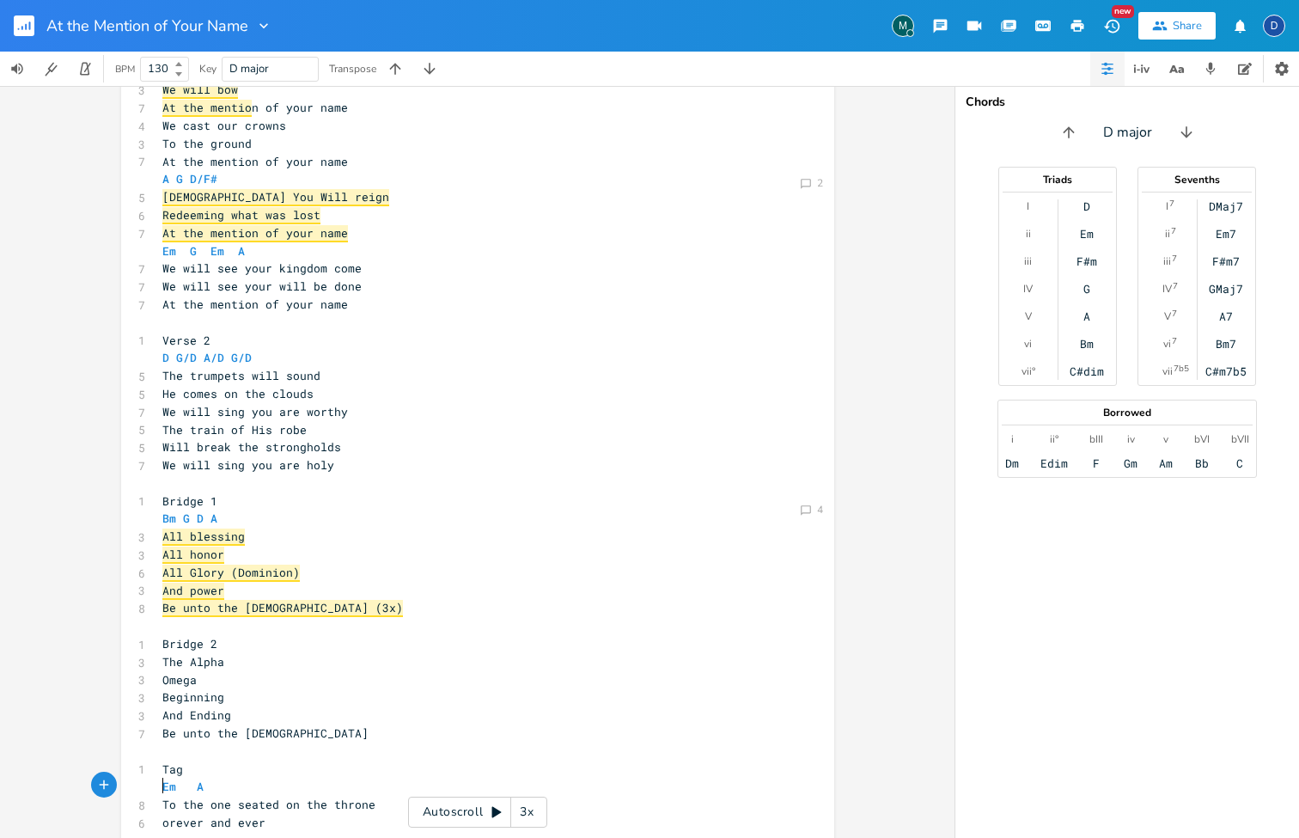
type textarea "F"
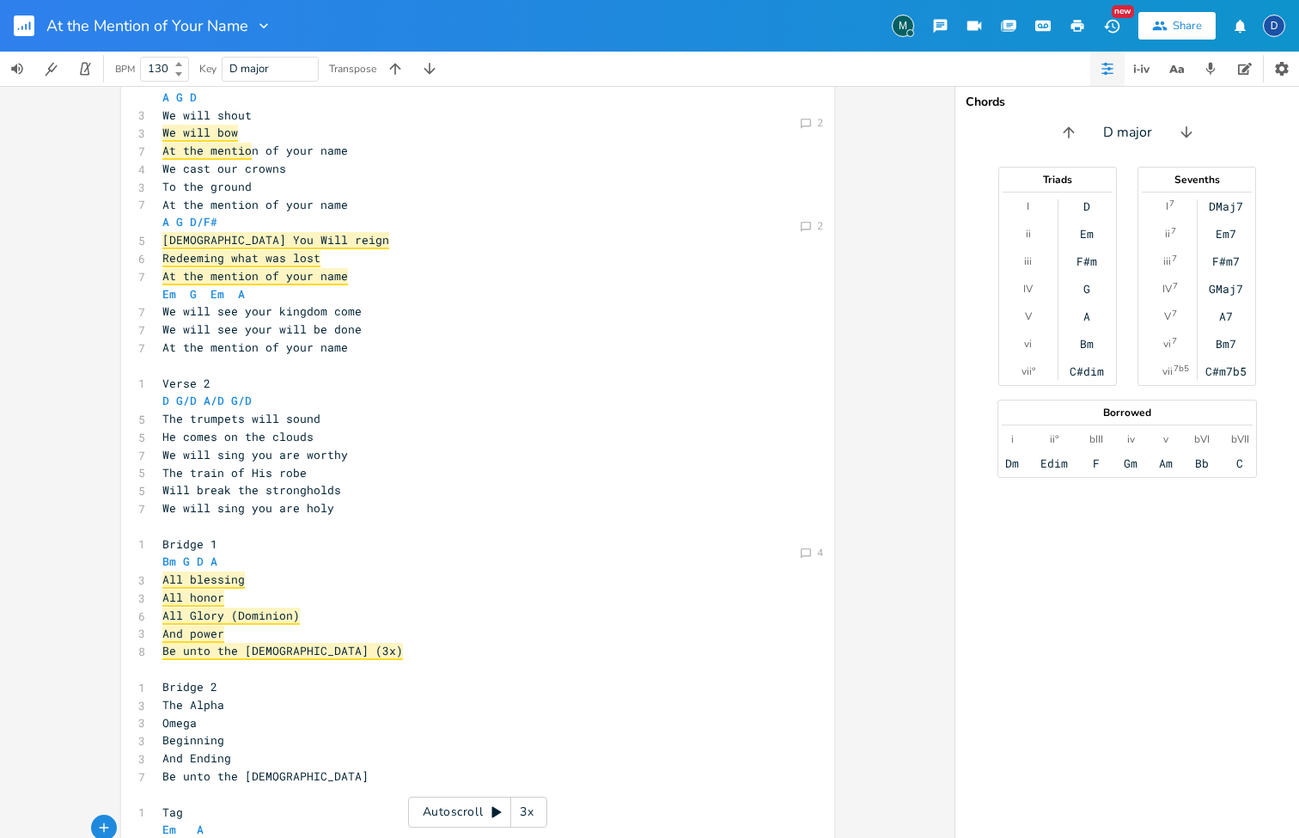
click at [340, 357] on pre "​" at bounding box center [469, 366] width 620 height 18
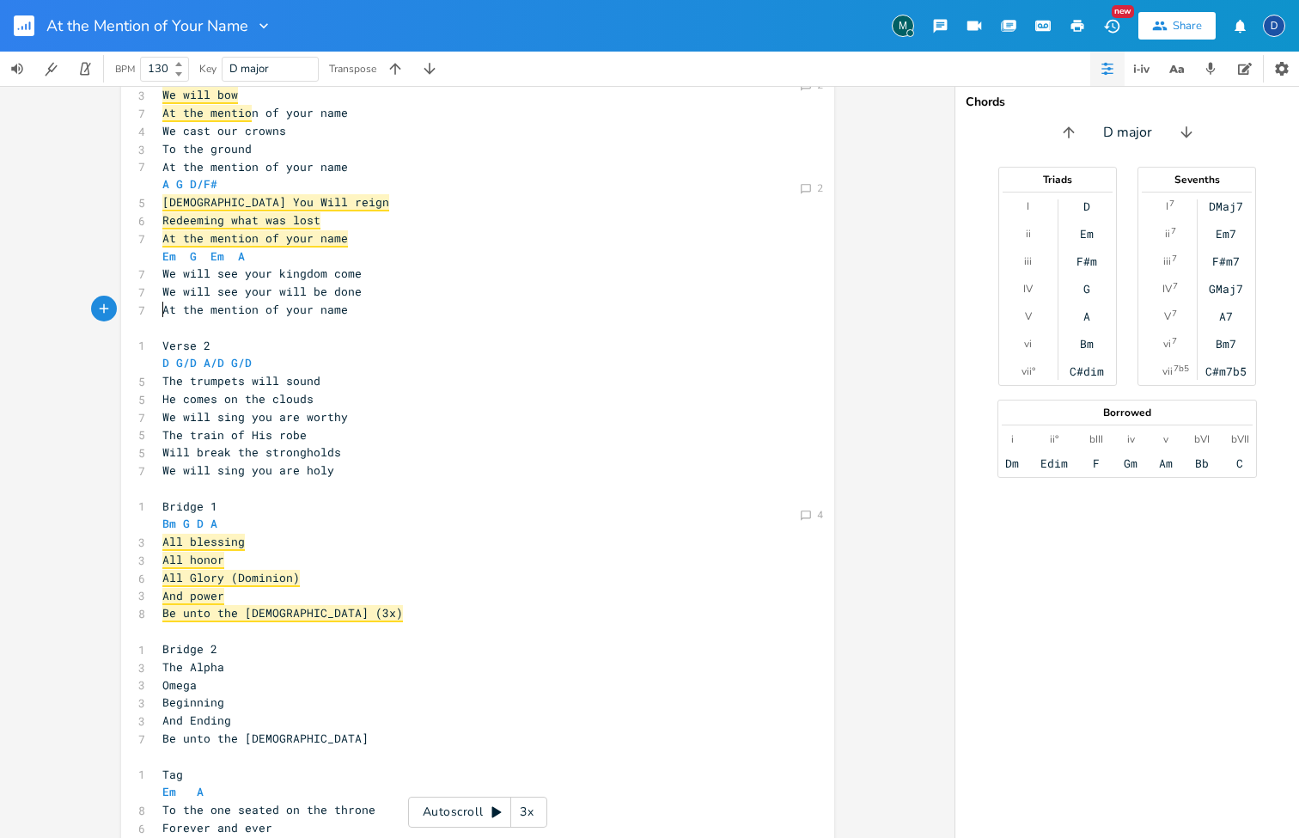
scroll to position [274, 0]
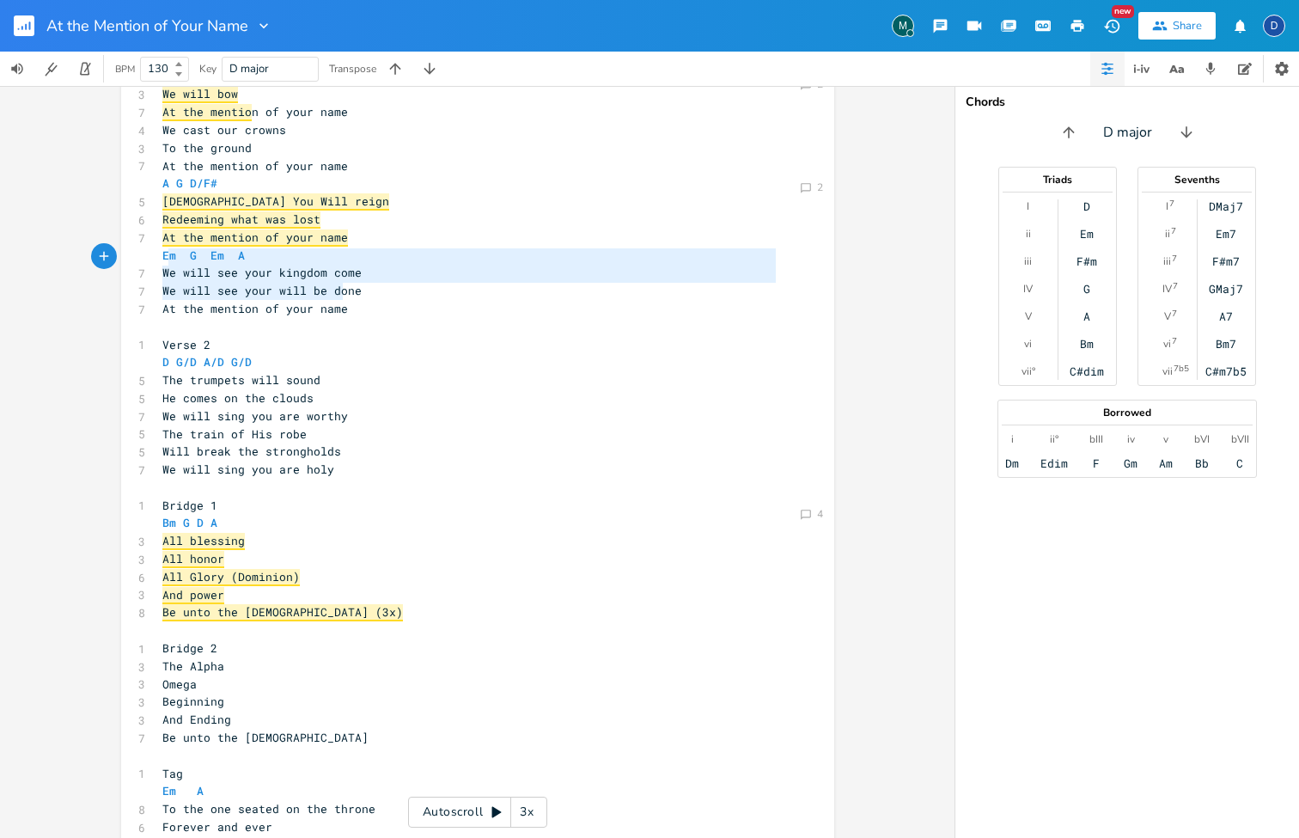
type textarea "We will see your kingdom come We will see your will be done At the mention of y…"
drag, startPoint x: 365, startPoint y: 289, endPoint x: 154, endPoint y: 259, distance: 213.5
click at [159, 259] on div "​ 1 Verse 1 D G/D A/D G/D 6 The kingdom is coming 5 From heaven to earth 6 We w…" at bounding box center [469, 380] width 620 height 1054
click at [311, 336] on pre "Verse 2" at bounding box center [469, 345] width 620 height 18
type textarea "We will see your kingdom come We will see your will be done At the mention of y…"
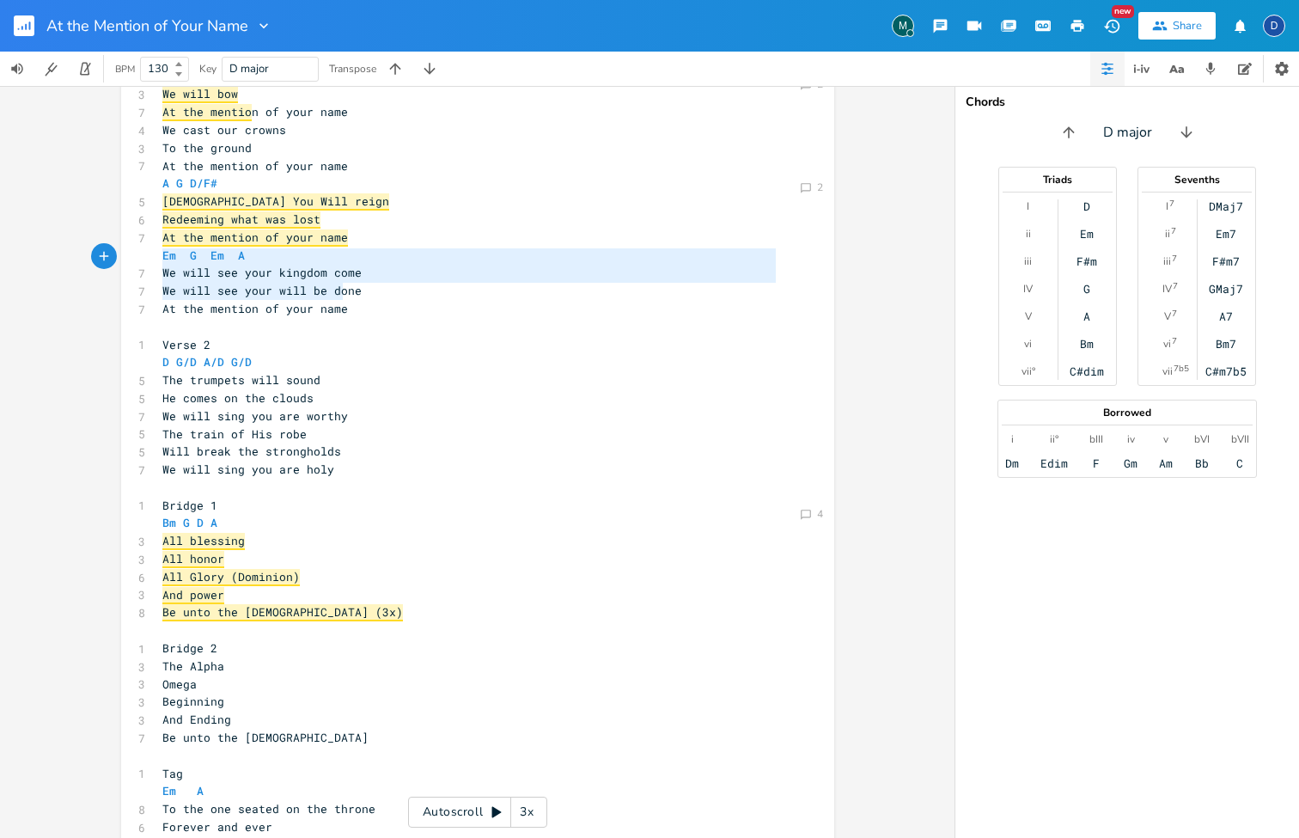
drag, startPoint x: 357, startPoint y: 289, endPoint x: 151, endPoint y: 262, distance: 207.1
click at [151, 262] on div "We will see your kingdom come We will see your will be done At the mention of y…" at bounding box center [477, 376] width 713 height 1109
click at [294, 336] on pre "Verse 2" at bounding box center [469, 345] width 620 height 18
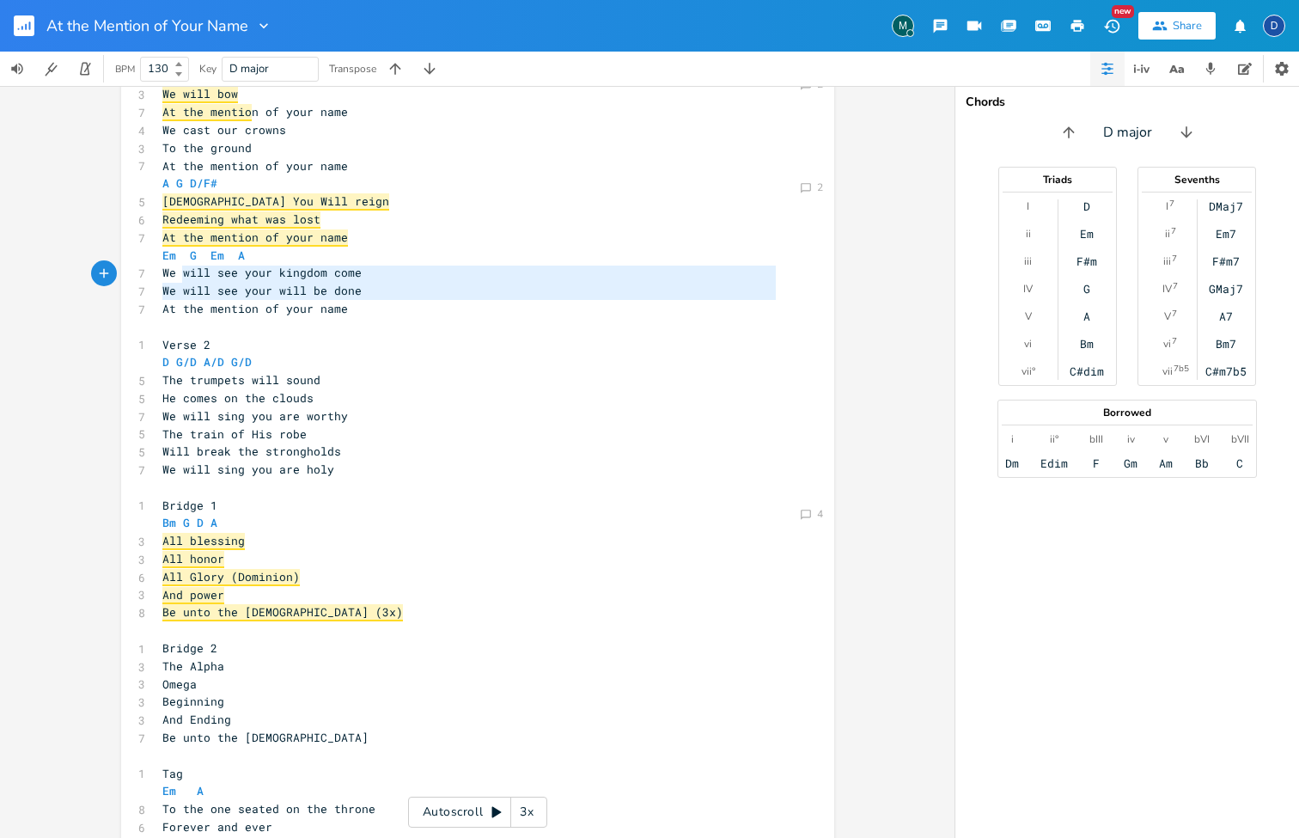
type textarea "We will see your kingdom come We will see your will be done At the mention of y…"
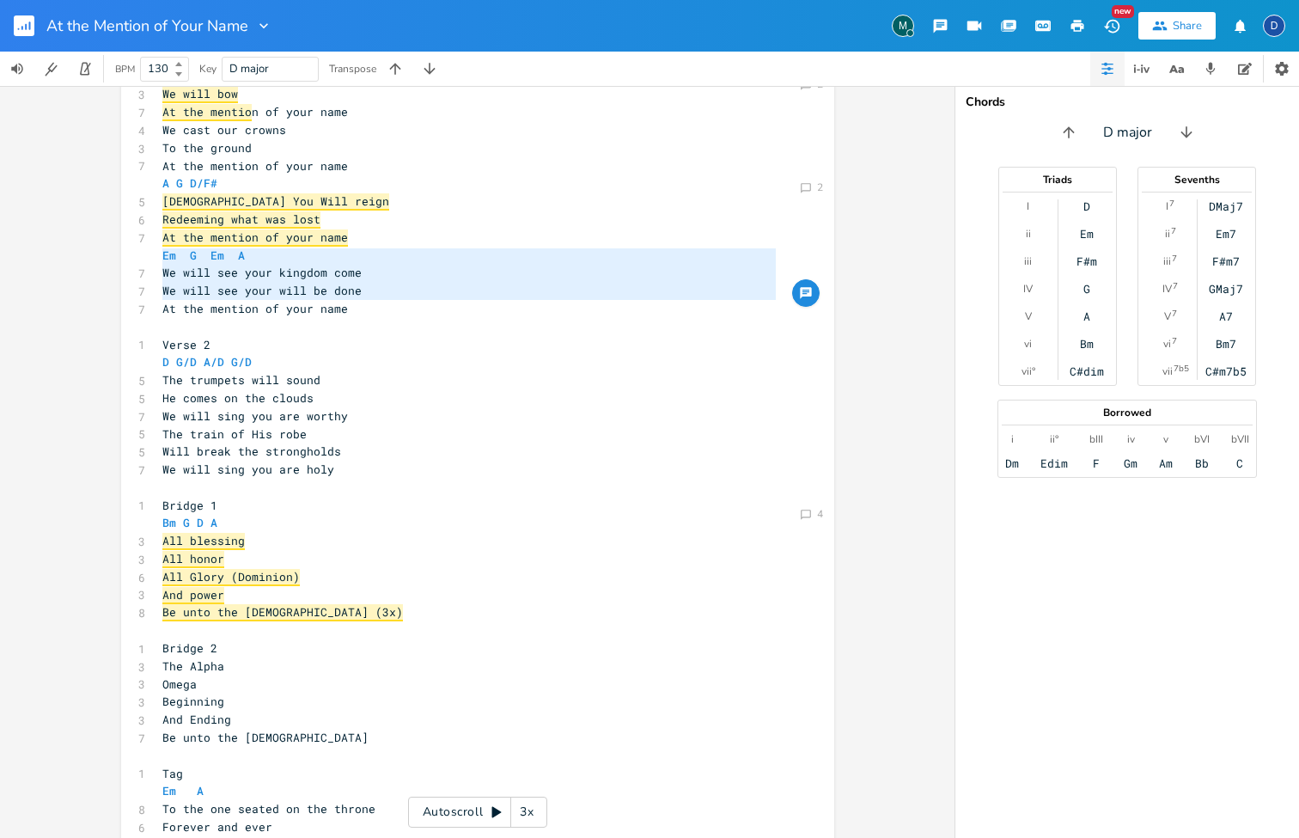
drag, startPoint x: 376, startPoint y: 300, endPoint x: 153, endPoint y: 259, distance: 227.2
click at [159, 259] on div "​ 1 Verse 1 D G/D A/D G/D 6 The kingdom is coming 5 From heaven to earth 6 We w…" at bounding box center [469, 380] width 620 height 1054
click at [247, 336] on pre "Verse 2" at bounding box center [469, 345] width 620 height 18
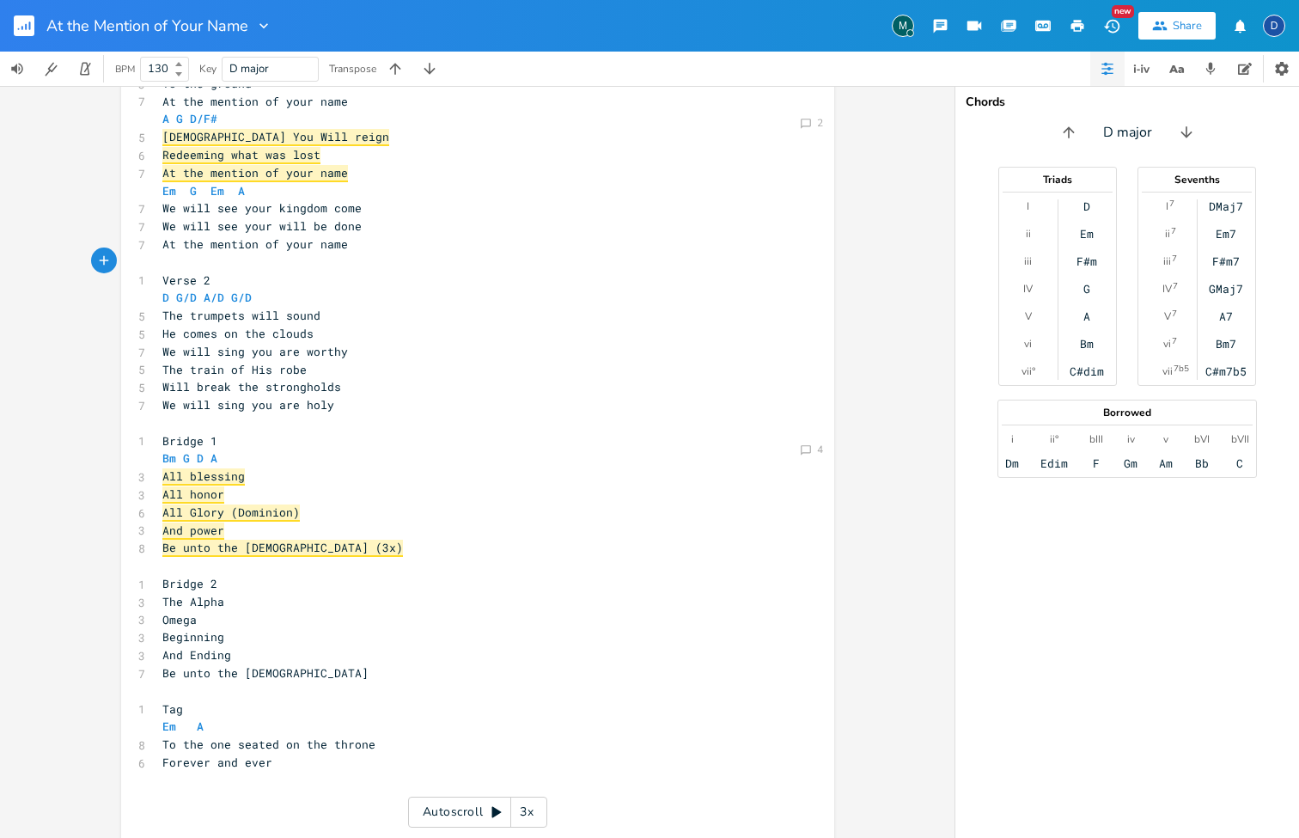
scroll to position [338, 0]
type textarea "We will see your kingdom come We will see your will be done"
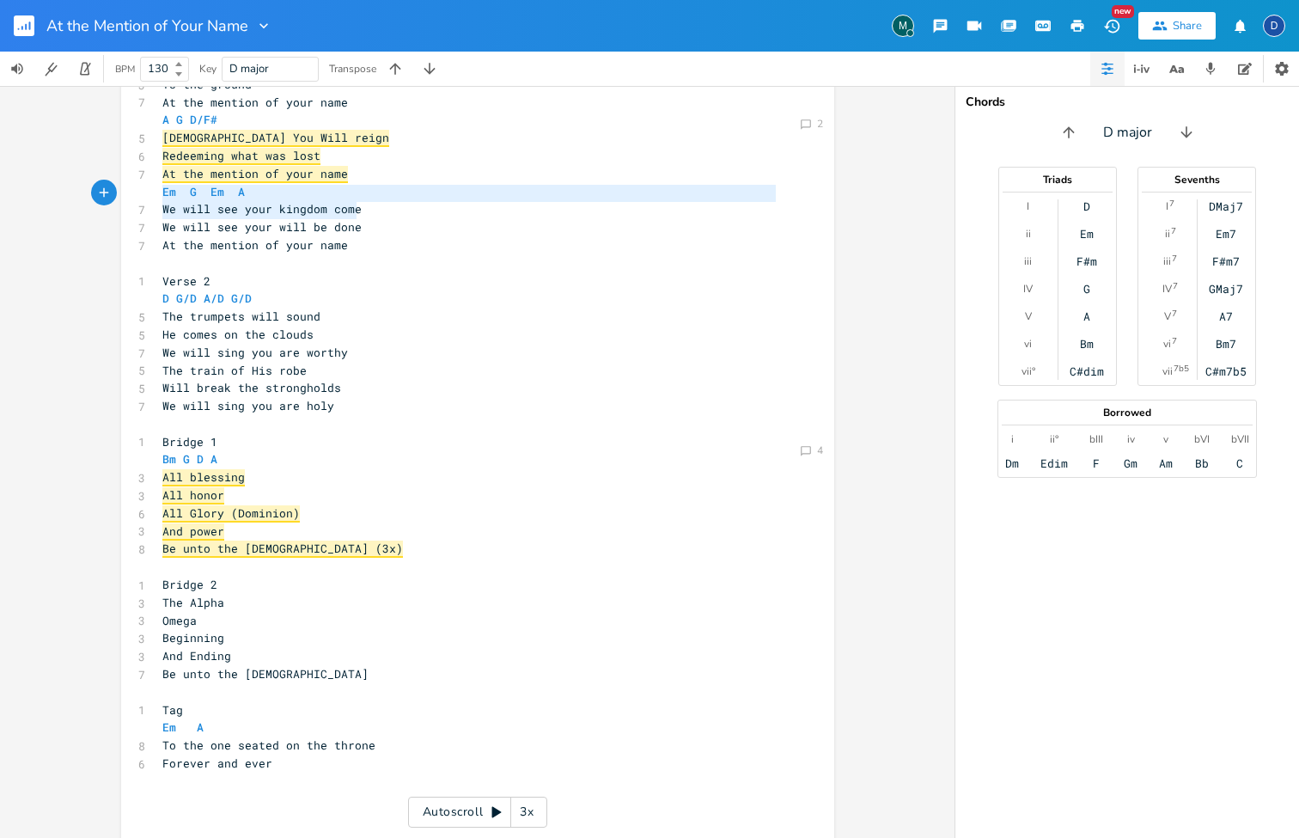
drag, startPoint x: 351, startPoint y: 215, endPoint x: 156, endPoint y: 193, distance: 197.1
click at [159, 193] on div "​ 1 Verse 1 D G/D A/D G/D 6 The kingdom is coming 5 From heaven to earth 6 We w…" at bounding box center [469, 316] width 620 height 1054
click at [314, 718] on pre "Em A" at bounding box center [469, 727] width 620 height 18
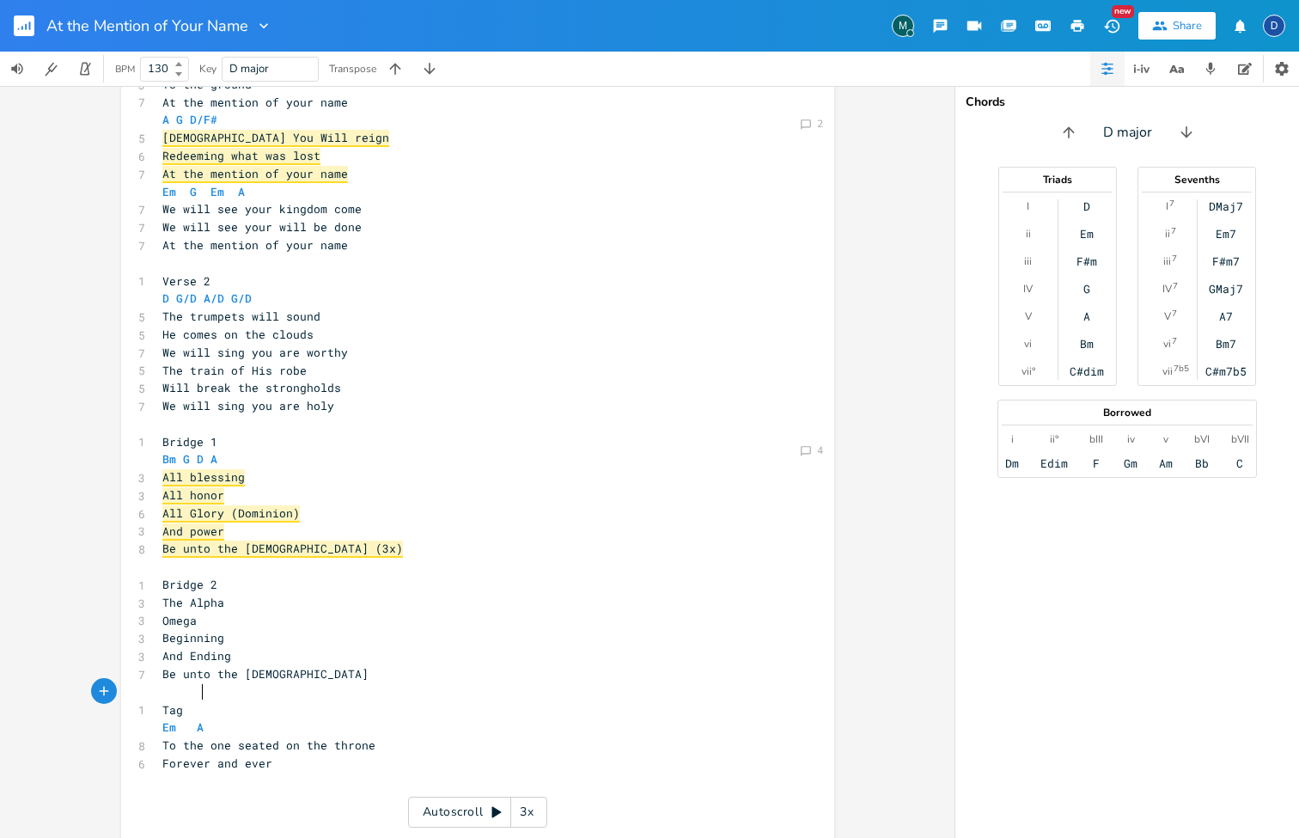
click at [313, 737] on span "To the one seated on the throne" at bounding box center [268, 744] width 213 height 15
type textarea "To the one seated on the throne"
click at [313, 737] on span "To the one seated on the throne" at bounding box center [268, 744] width 213 height 15
click at [254, 219] on span "We will see your will be done" at bounding box center [261, 226] width 199 height 15
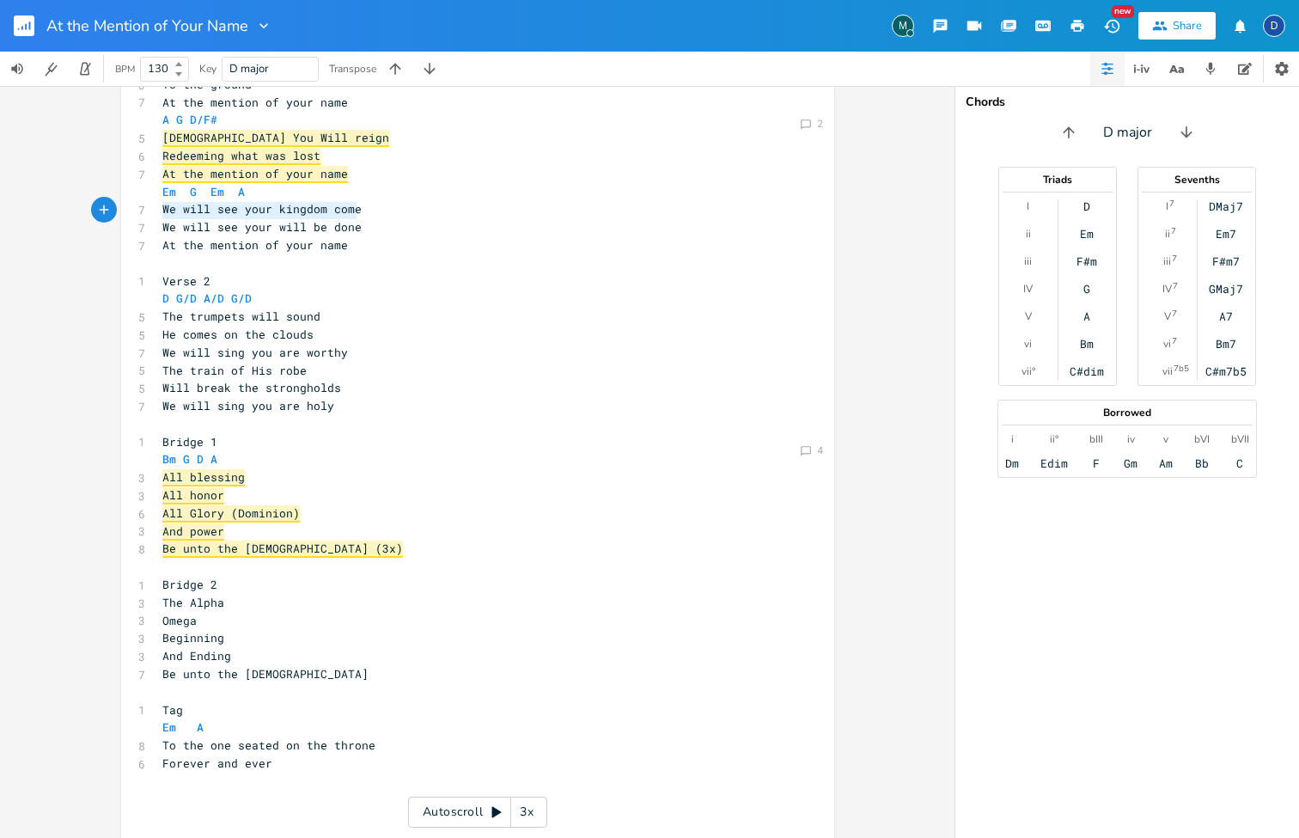
type textarea "We will see your kingdom come We will see your will be done"
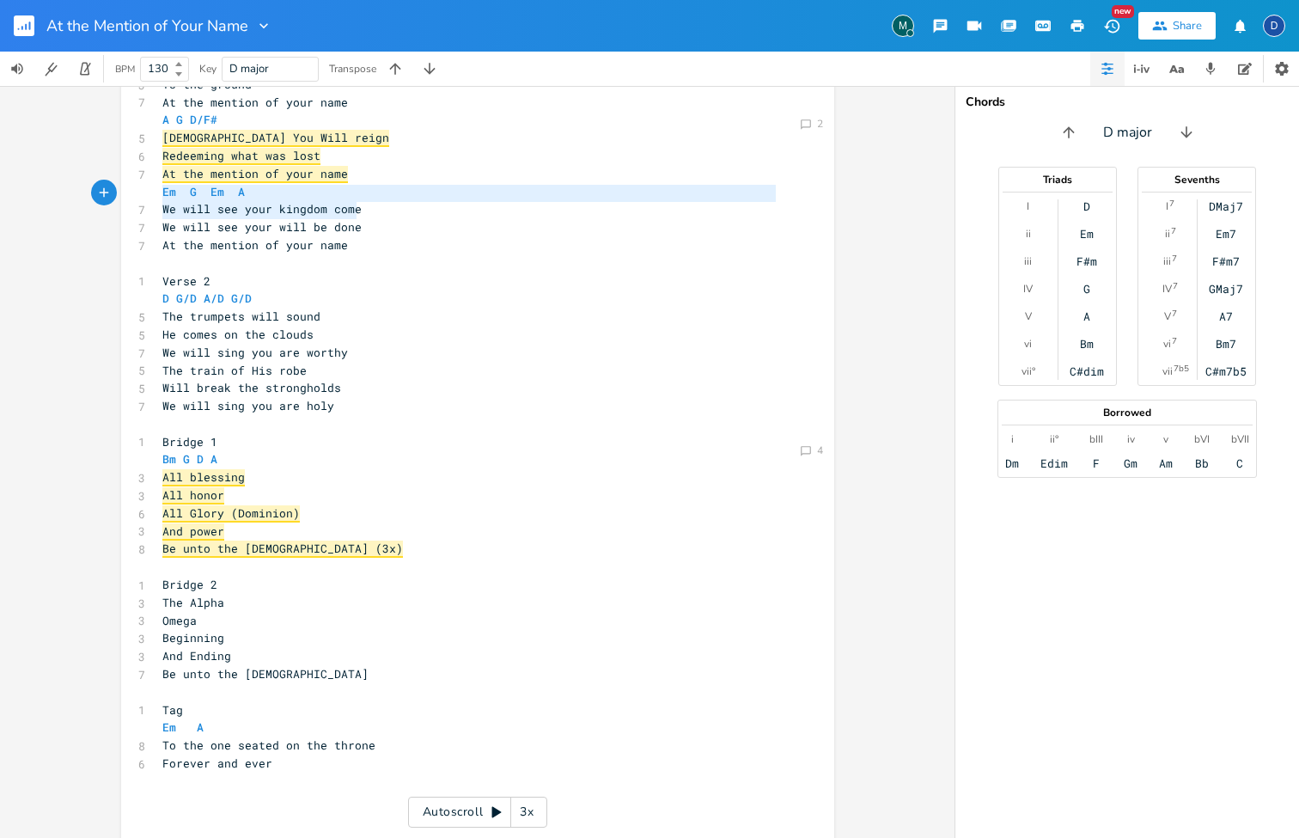
drag, startPoint x: 356, startPoint y: 209, endPoint x: 155, endPoint y: 197, distance: 201.4
click at [159, 197] on div "​ 1 Verse 1 D G/D A/D G/D 6 The kingdom is coming 5 From heaven to earth 6 We w…" at bounding box center [469, 316] width 620 height 1054
paste textarea
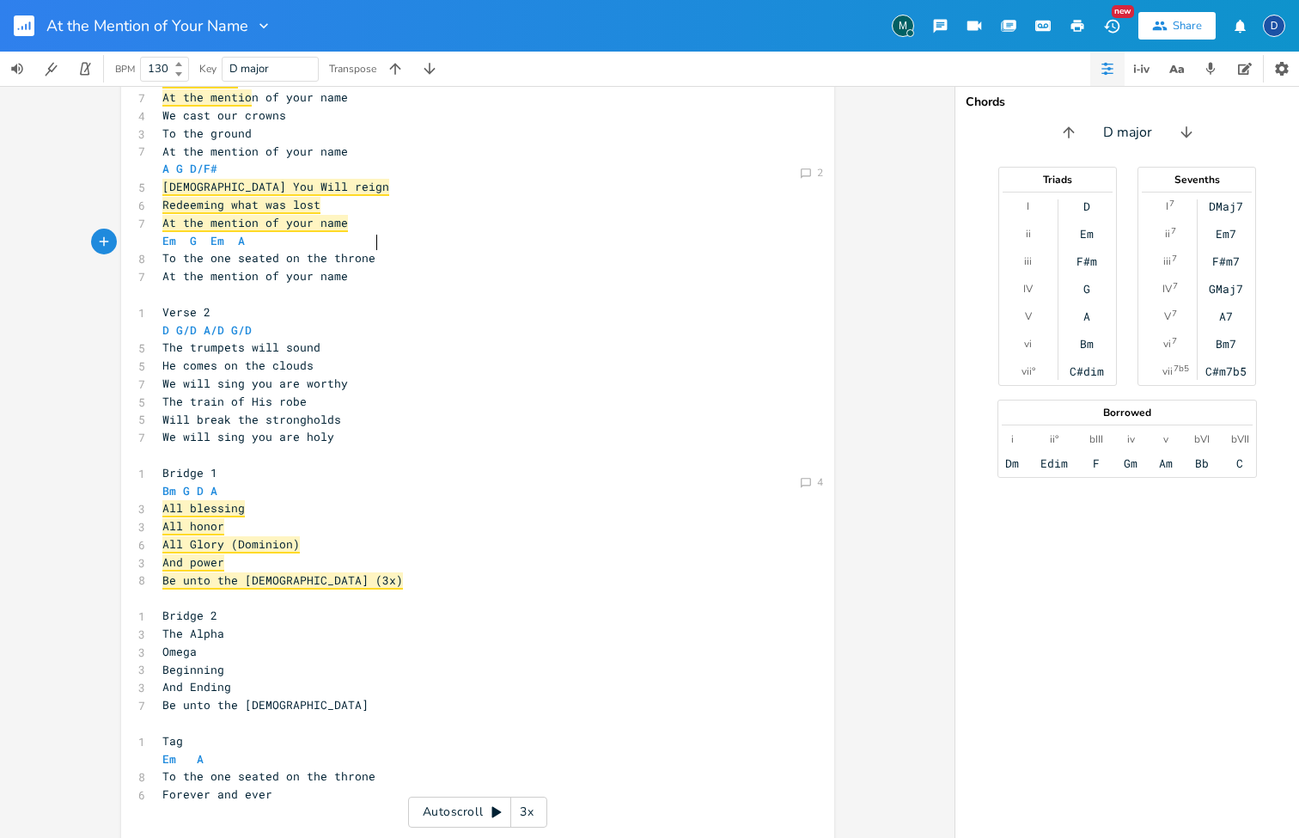
scroll to position [283, 0]
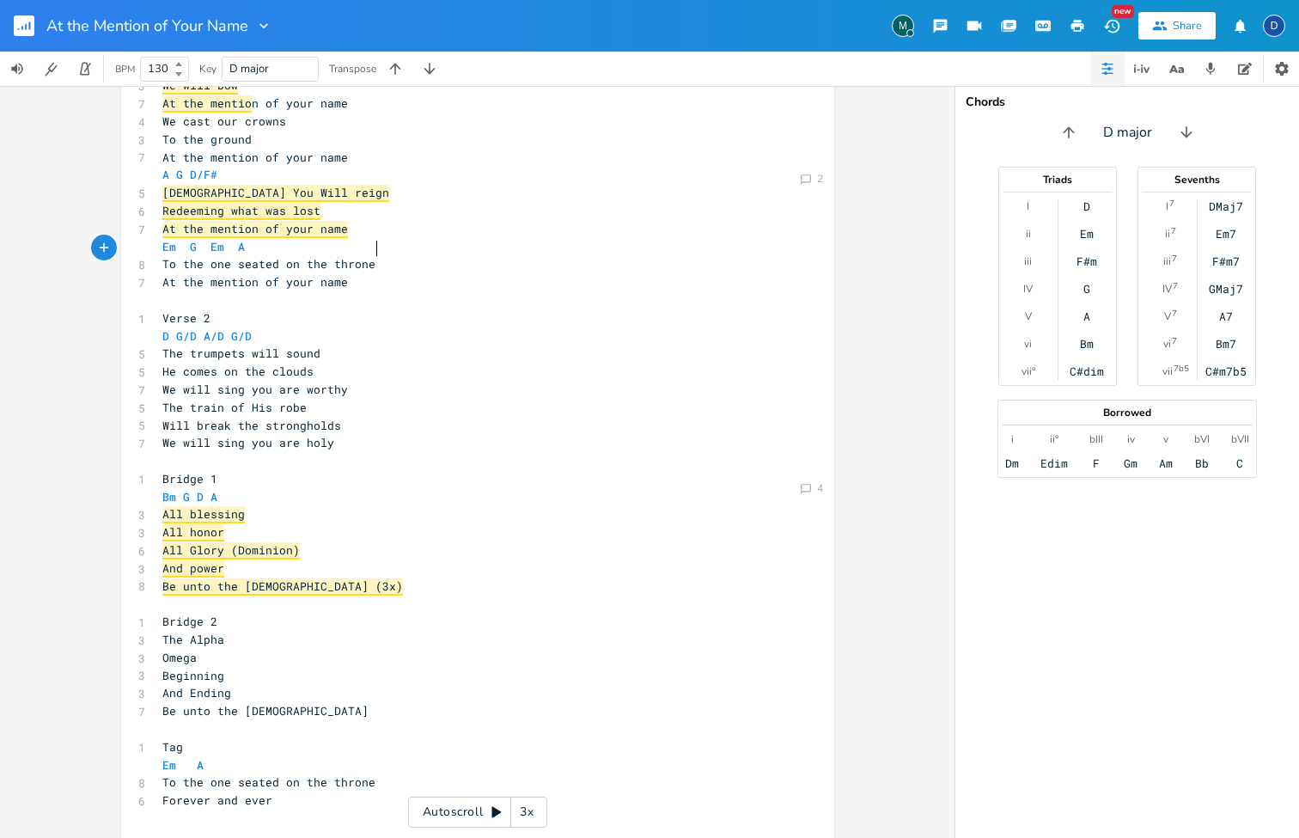
type textarea "At the mention of your name"
drag, startPoint x: 351, startPoint y: 268, endPoint x: 142, endPoint y: 266, distance: 208.8
click at [143, 266] on div "At the mention of your name x ​ 1 Verse 1 [PERSON_NAME]/D A/[PERSON_NAME]/D 6 T…" at bounding box center [477, 359] width 713 height 1091
click at [291, 291] on pre "​" at bounding box center [469, 300] width 620 height 18
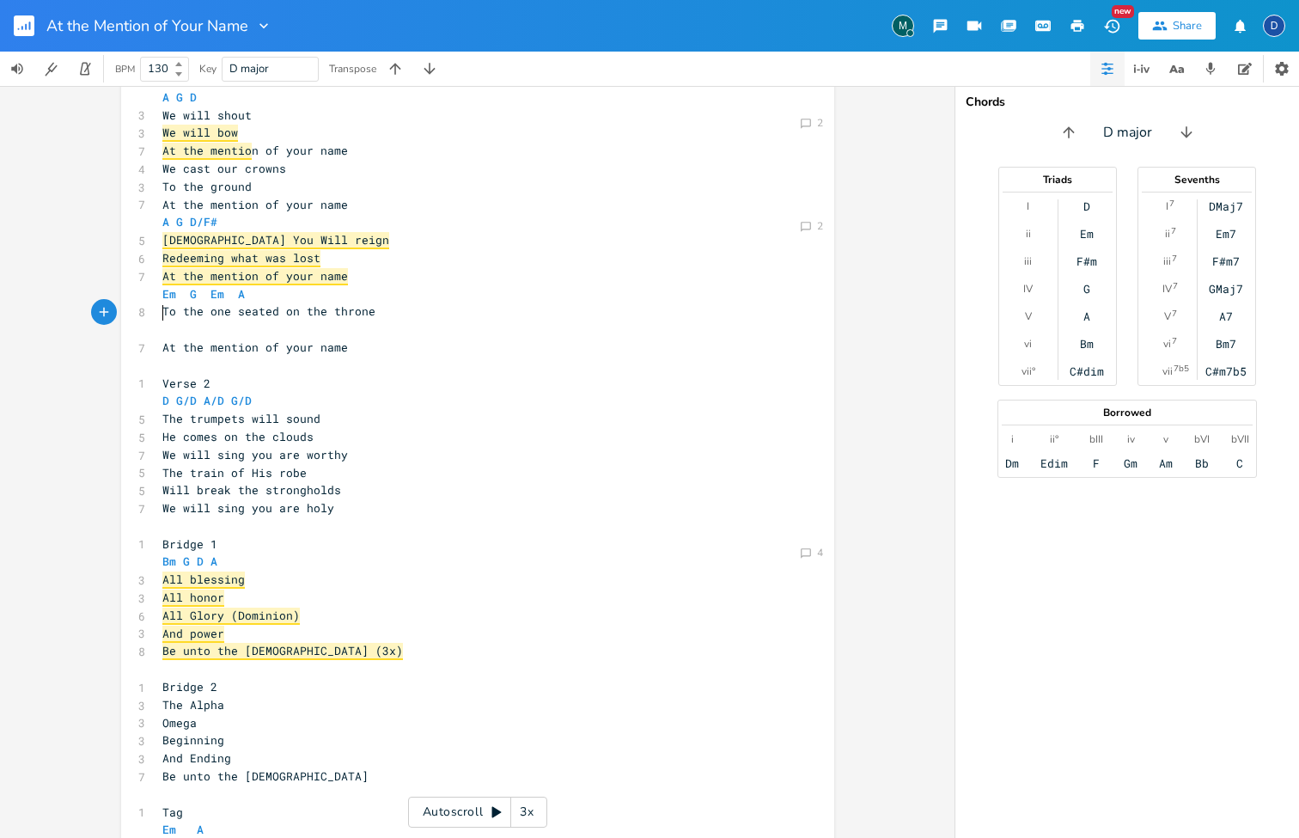
type textarea "We will see your kingdom come We will see your will be done"
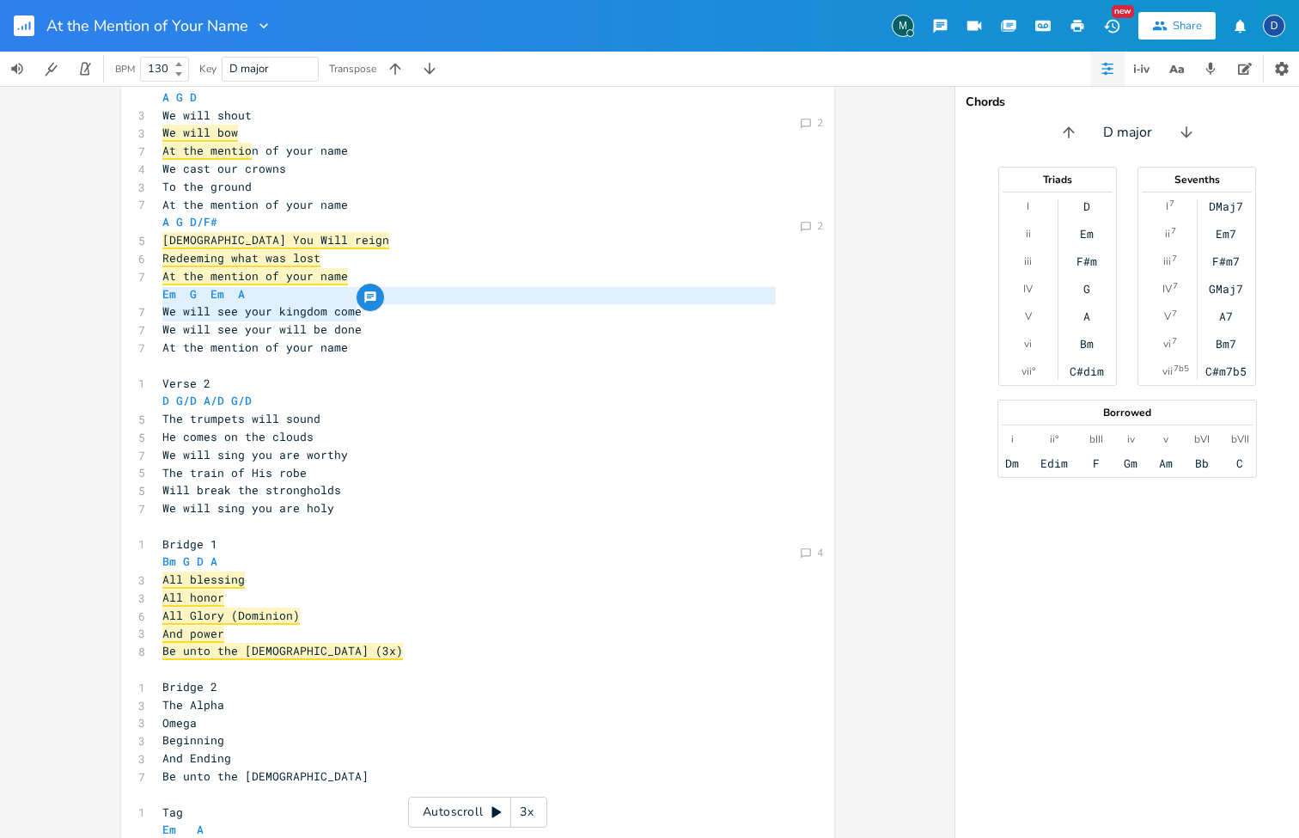
click at [355, 339] on pre "At the mention of your name" at bounding box center [469, 348] width 620 height 18
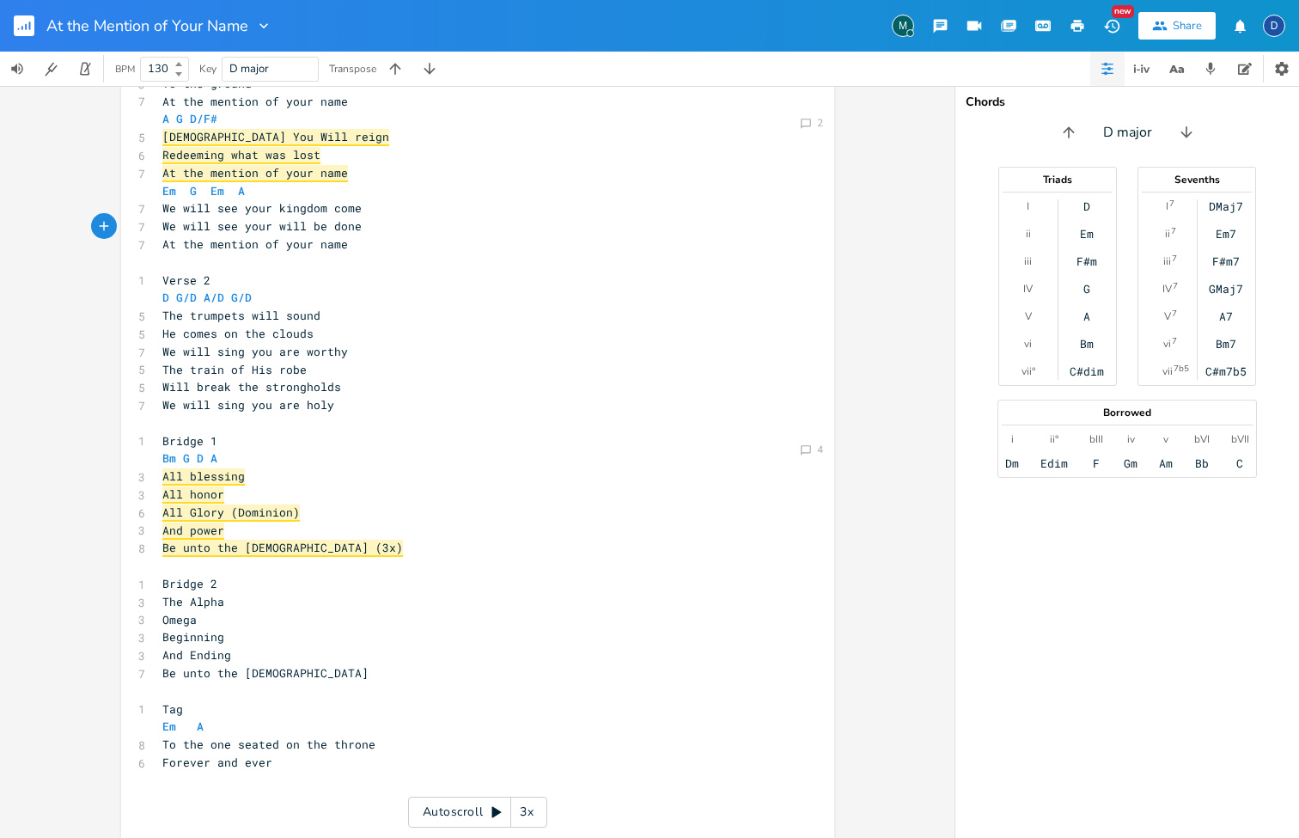
scroll to position [338, 0]
click at [910, 29] on div "M" at bounding box center [903, 26] width 22 height 22
click at [894, 30] on div "M" at bounding box center [903, 26] width 22 height 22
click at [907, 24] on div "M" at bounding box center [903, 26] width 22 height 22
click at [911, 18] on div "M" at bounding box center [903, 26] width 22 height 22
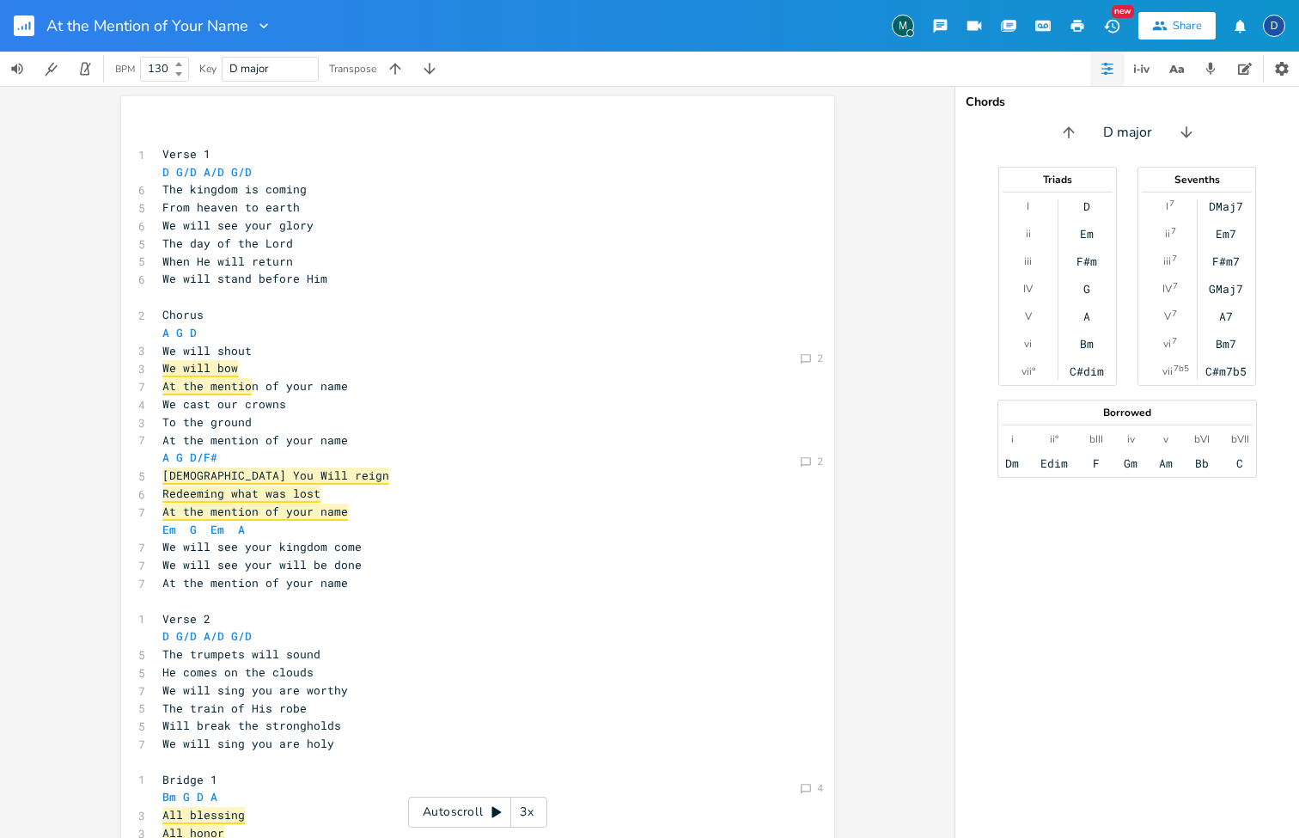
scroll to position [0, 1]
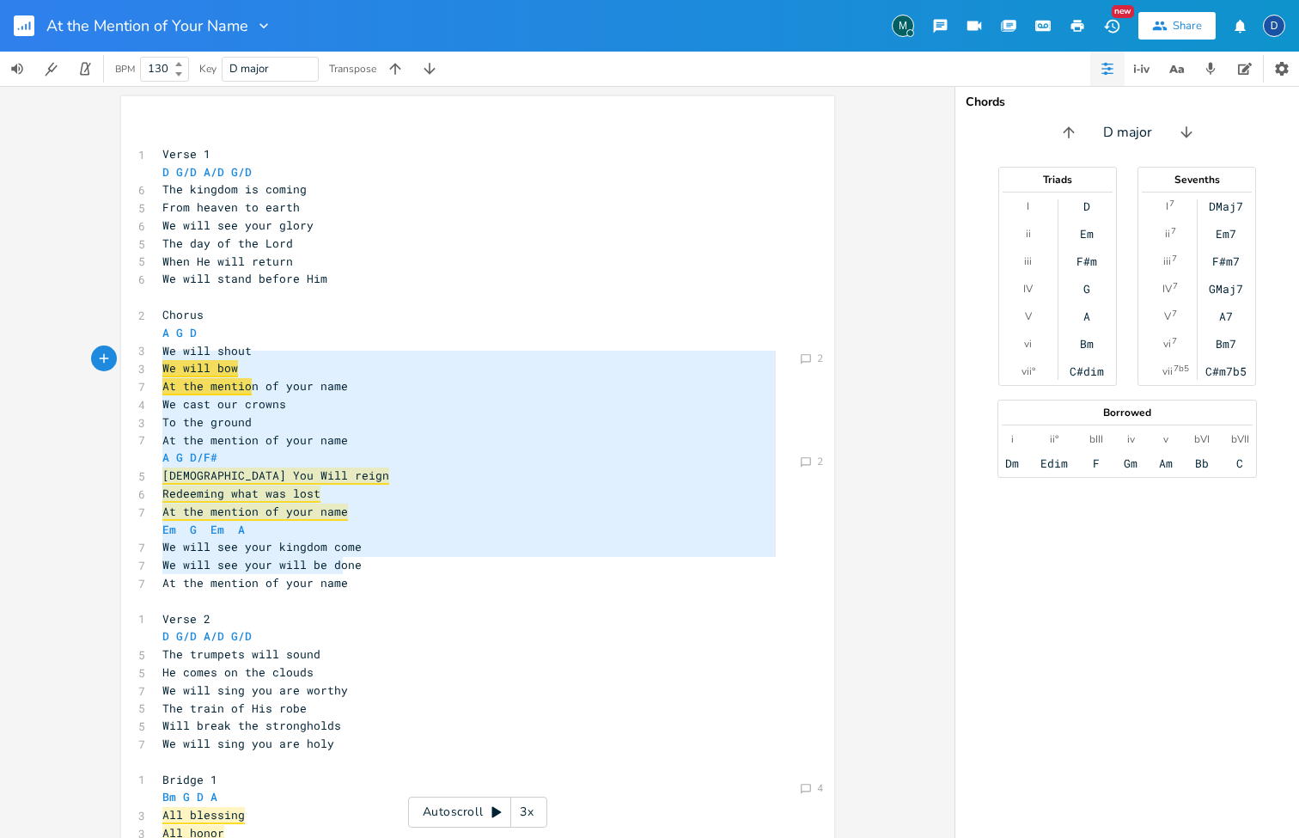
type textarea "We will shout We will bow At the mention of your name We cast our crowns To the…"
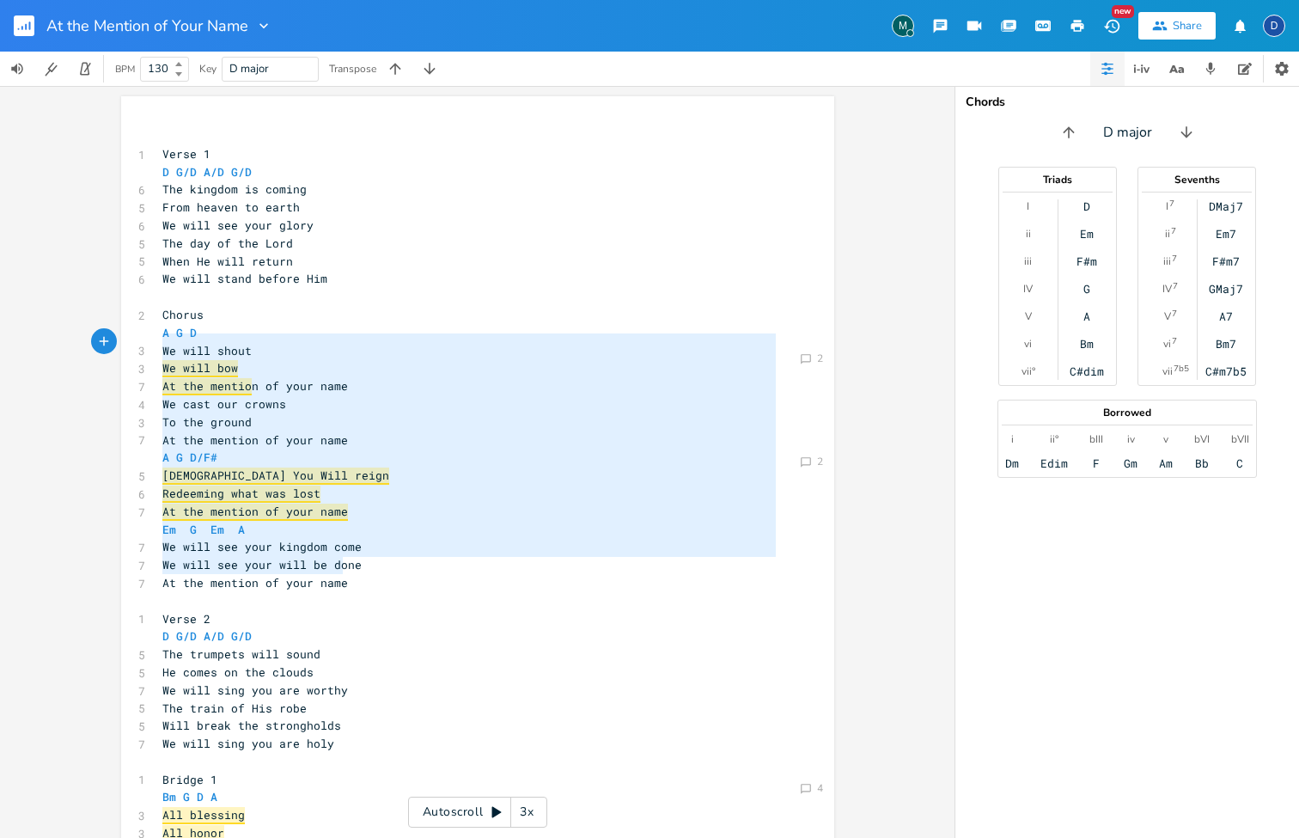
drag, startPoint x: 340, startPoint y: 568, endPoint x: 145, endPoint y: 343, distance: 297.9
click at [145, 343] on div "We will shout We will bow At the mention of your name We cast our crowns To the…" at bounding box center [477, 650] width 713 height 1109
click at [353, 359] on pre "We will bow" at bounding box center [469, 368] width 620 height 18
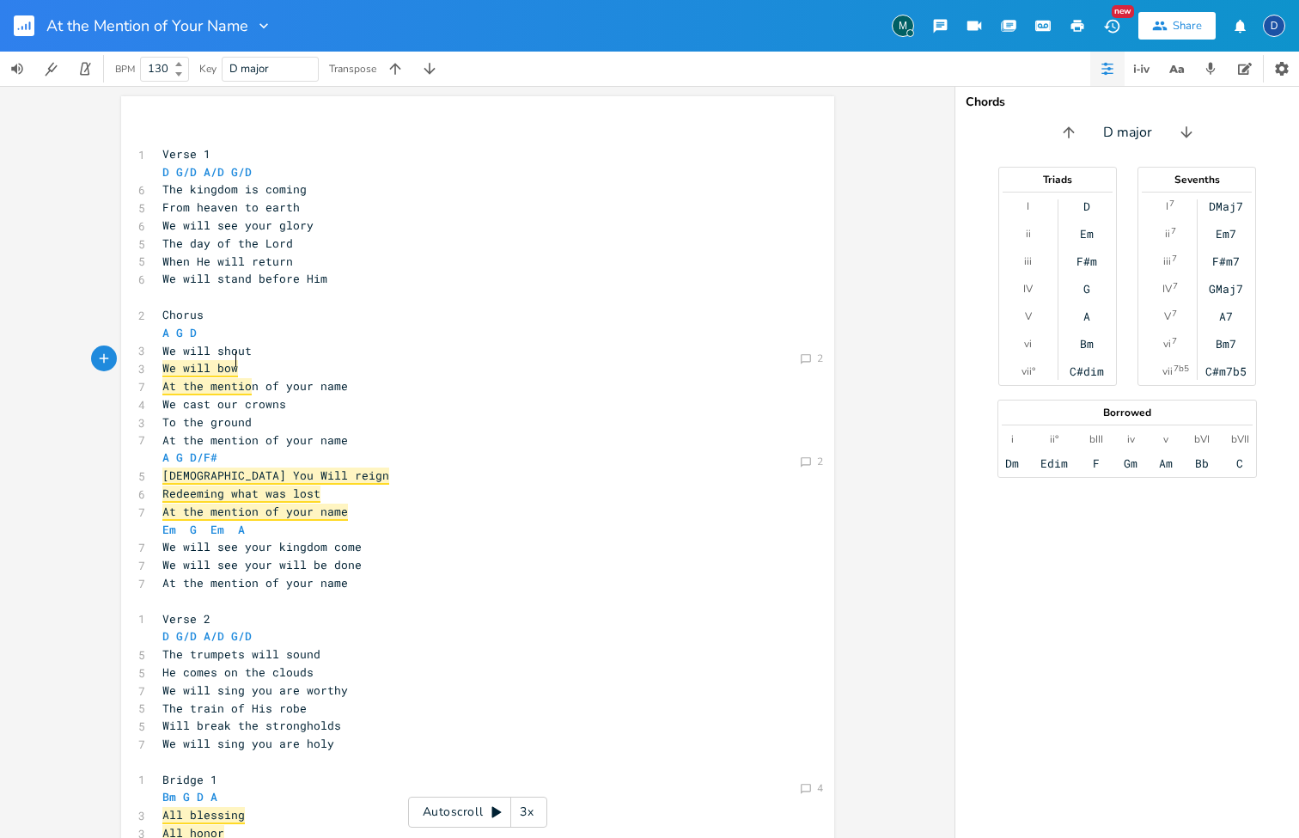
scroll to position [0, 120]
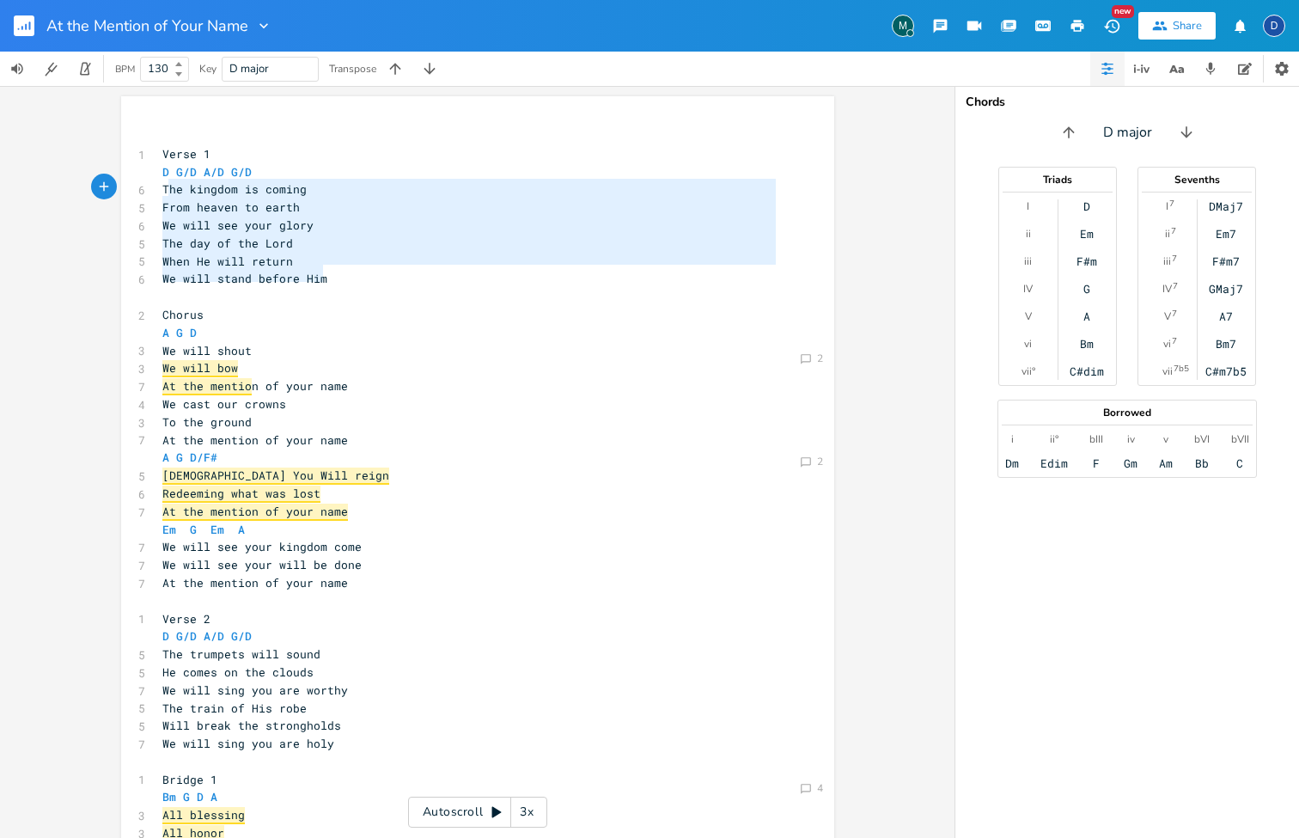
type textarea "The kingdom is coming From heaven to earth We will see your glory The day of th…"
drag, startPoint x: 327, startPoint y: 279, endPoint x: 152, endPoint y: 187, distance: 197.2
click at [152, 187] on div "The kingdom is coming From heaven to earth We will see your glory The day of th…" at bounding box center [477, 650] width 713 height 1109
click at [330, 717] on pre "Will break the strongholds" at bounding box center [469, 726] width 620 height 18
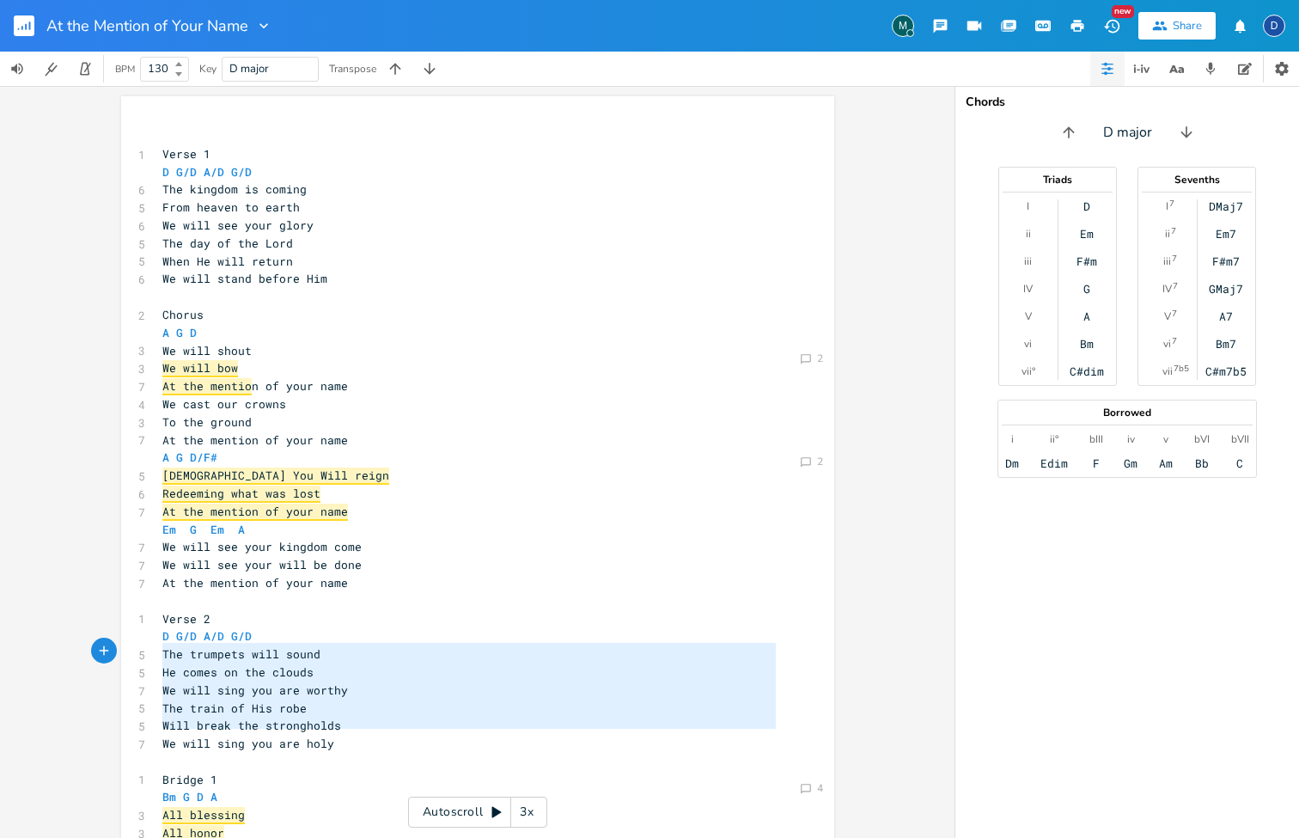
type textarea "The trumpets will sound He comes on the clouds We will sing you are worthy The …"
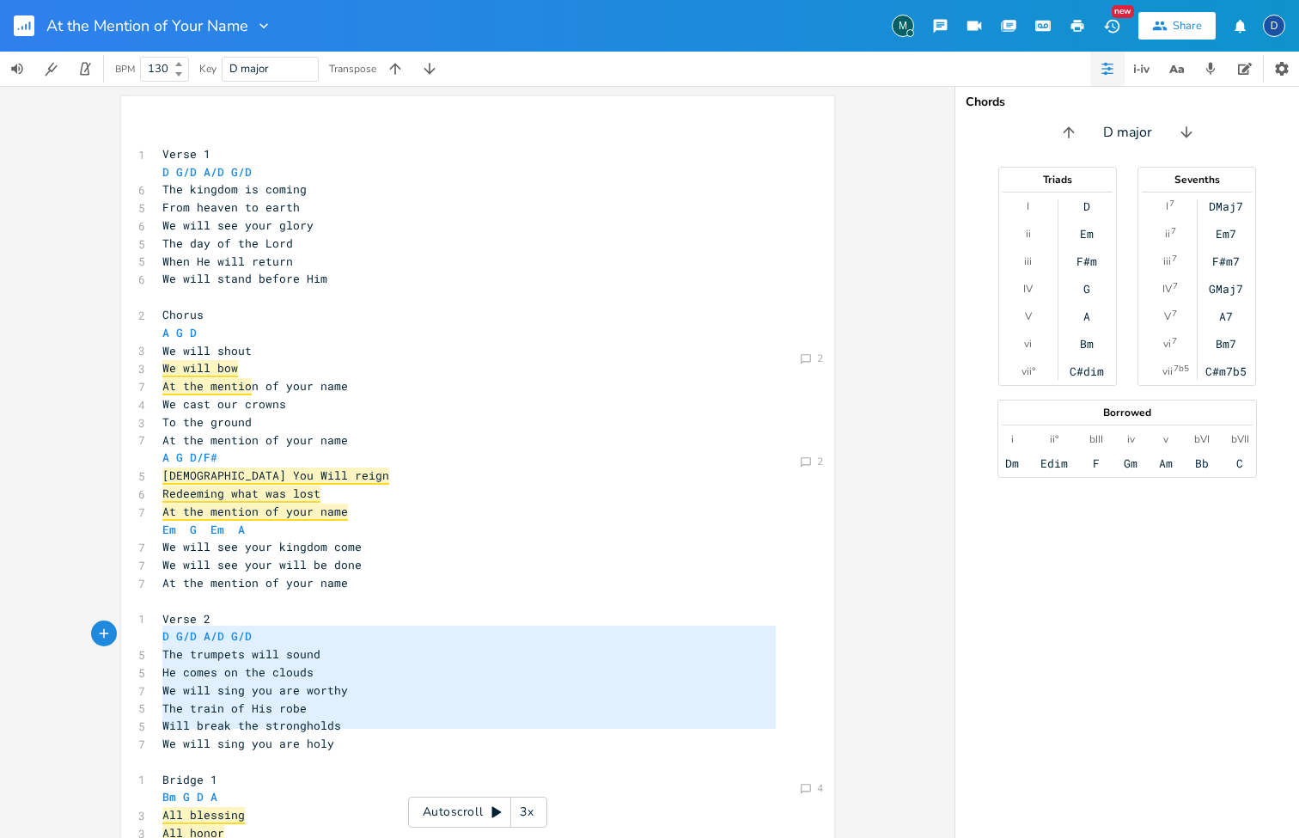
drag, startPoint x: 332, startPoint y: 729, endPoint x: 156, endPoint y: 637, distance: 198.7
click at [159, 637] on div "​ 1 Verse 1 D G/D A/D G/D 6 The kingdom is coming 5 From heaven to earth 6 We w…" at bounding box center [469, 654] width 620 height 1054
click at [317, 717] on span "Will break the strongholds" at bounding box center [251, 724] width 179 height 15
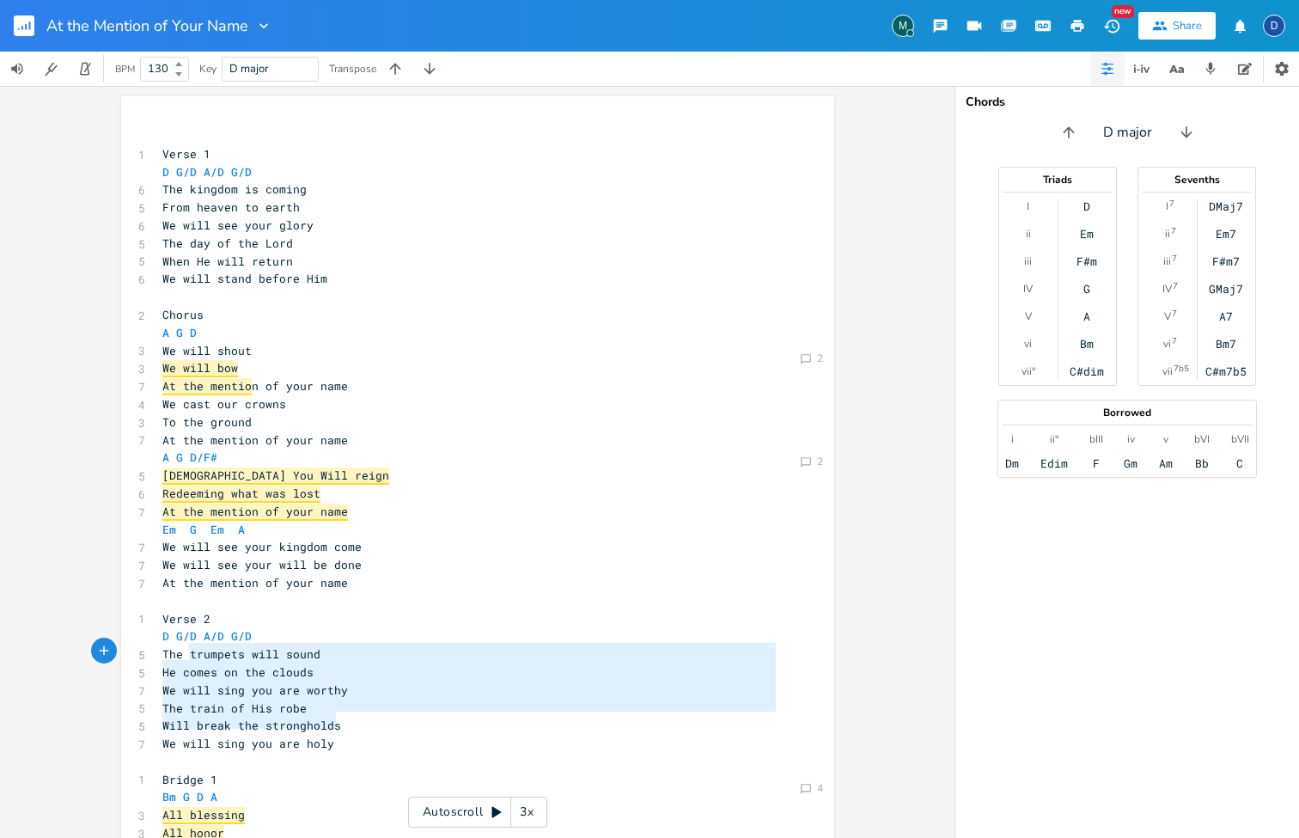
type textarea "The trumpets will sound He comes on the clouds We will sing you are worthy The …"
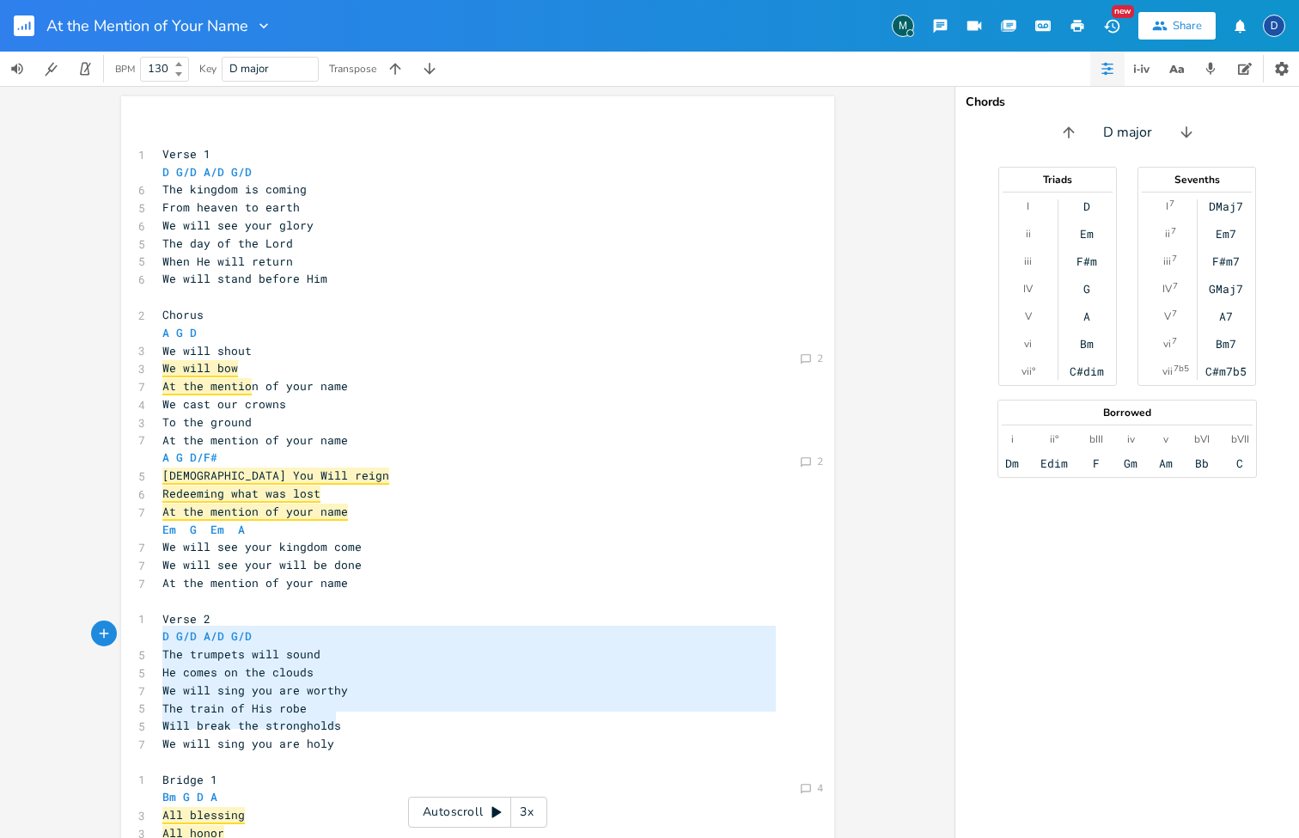
drag, startPoint x: 341, startPoint y: 723, endPoint x: 155, endPoint y: 635, distance: 206.0
click at [159, 635] on div "​ 1 Verse 1 D G/D A/D G/D 6 The kingdom is coming 5 From heaven to earth 6 We w…" at bounding box center [469, 654] width 620 height 1054
click at [394, 735] on pre "We will sing you are holy" at bounding box center [469, 744] width 620 height 18
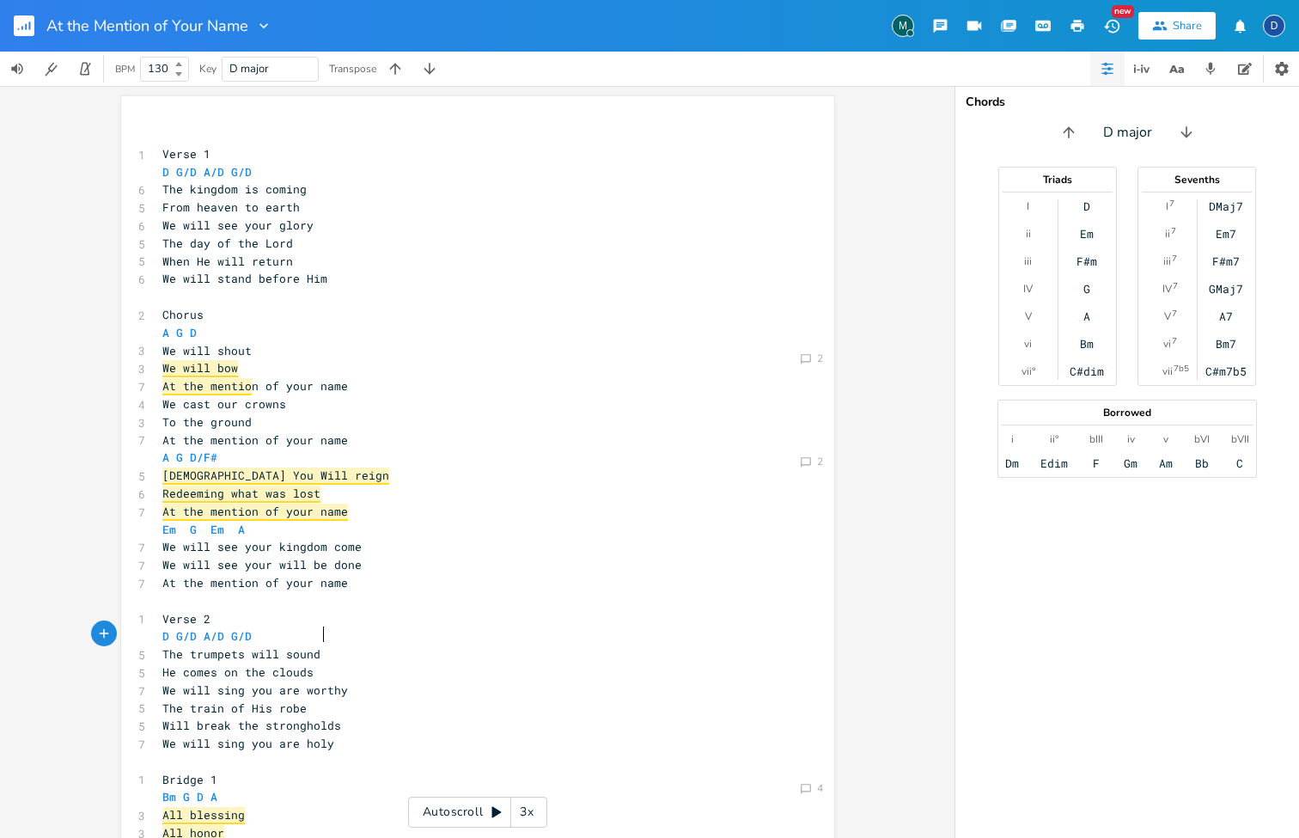
type textarea "e trumpets will sound"
drag, startPoint x: 327, startPoint y: 628, endPoint x: 171, endPoint y: 626, distance: 155.5
click at [171, 645] on pre "The trumpets will sound" at bounding box center [469, 654] width 620 height 18
click at [215, 664] on span "He comes on the clouds" at bounding box center [237, 671] width 151 height 15
click at [259, 663] on pre "He comes on the clouds" at bounding box center [469, 672] width 620 height 18
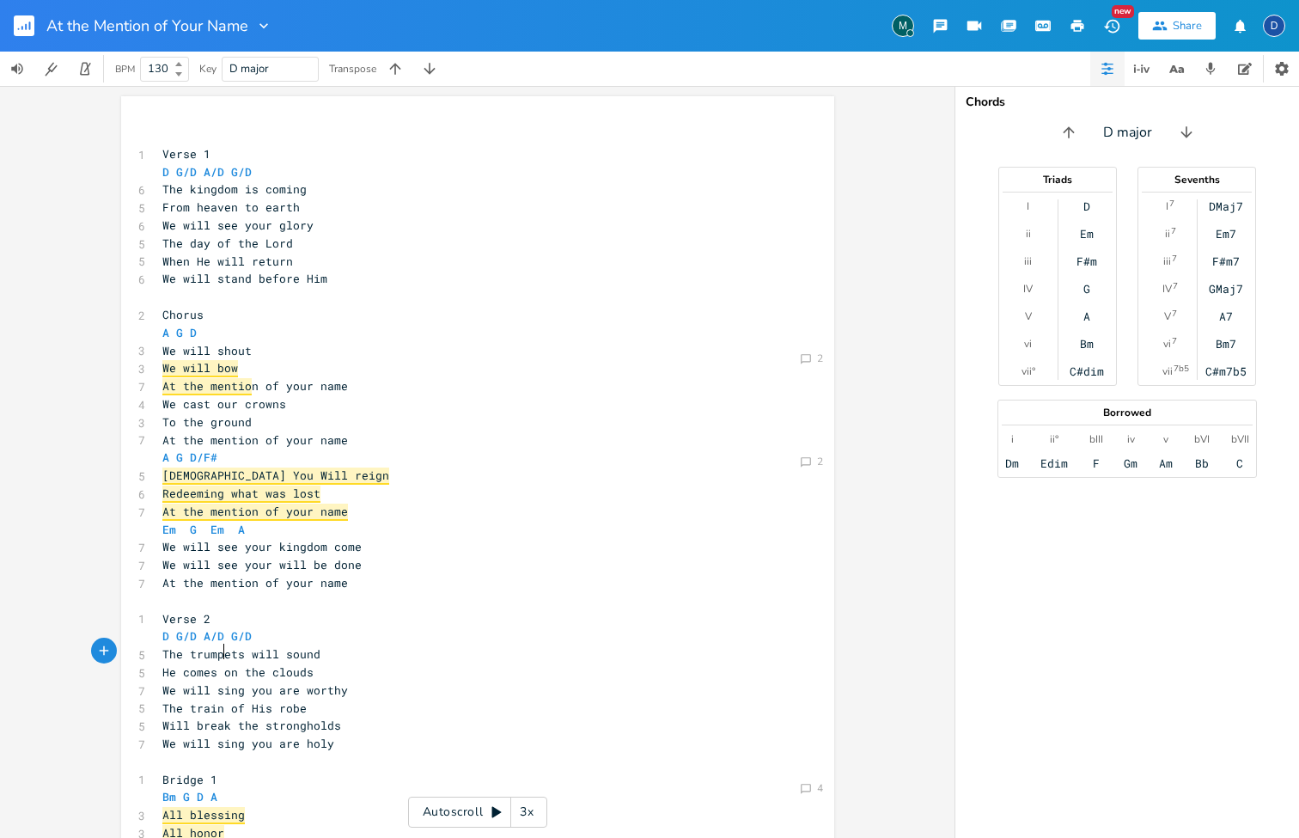
click at [259, 663] on pre "He comes on the clouds" at bounding box center [469, 672] width 620 height 18
type textarea "He comes on the clouds"
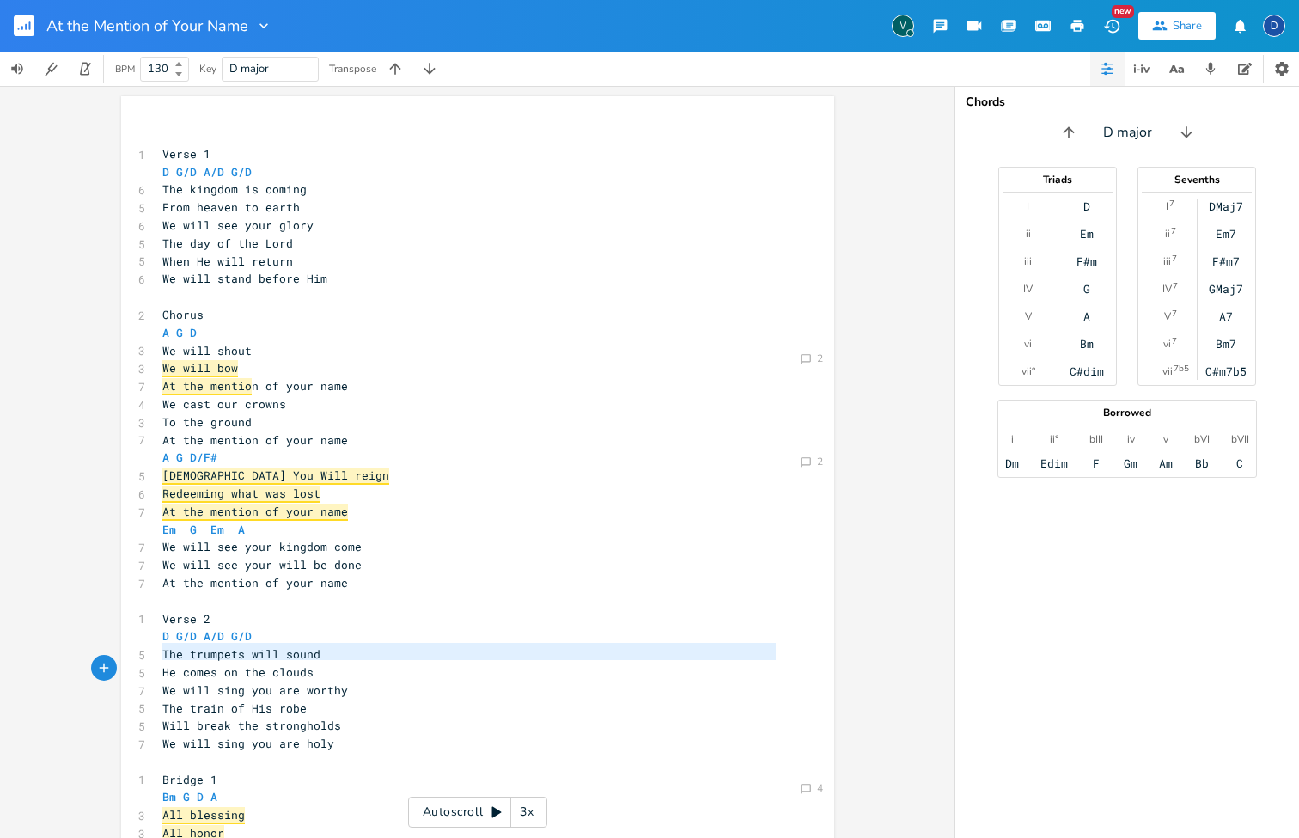
click at [259, 663] on pre "He comes on the clouds" at bounding box center [469, 672] width 620 height 18
click at [258, 700] on span "The train of His robe" at bounding box center [234, 707] width 144 height 15
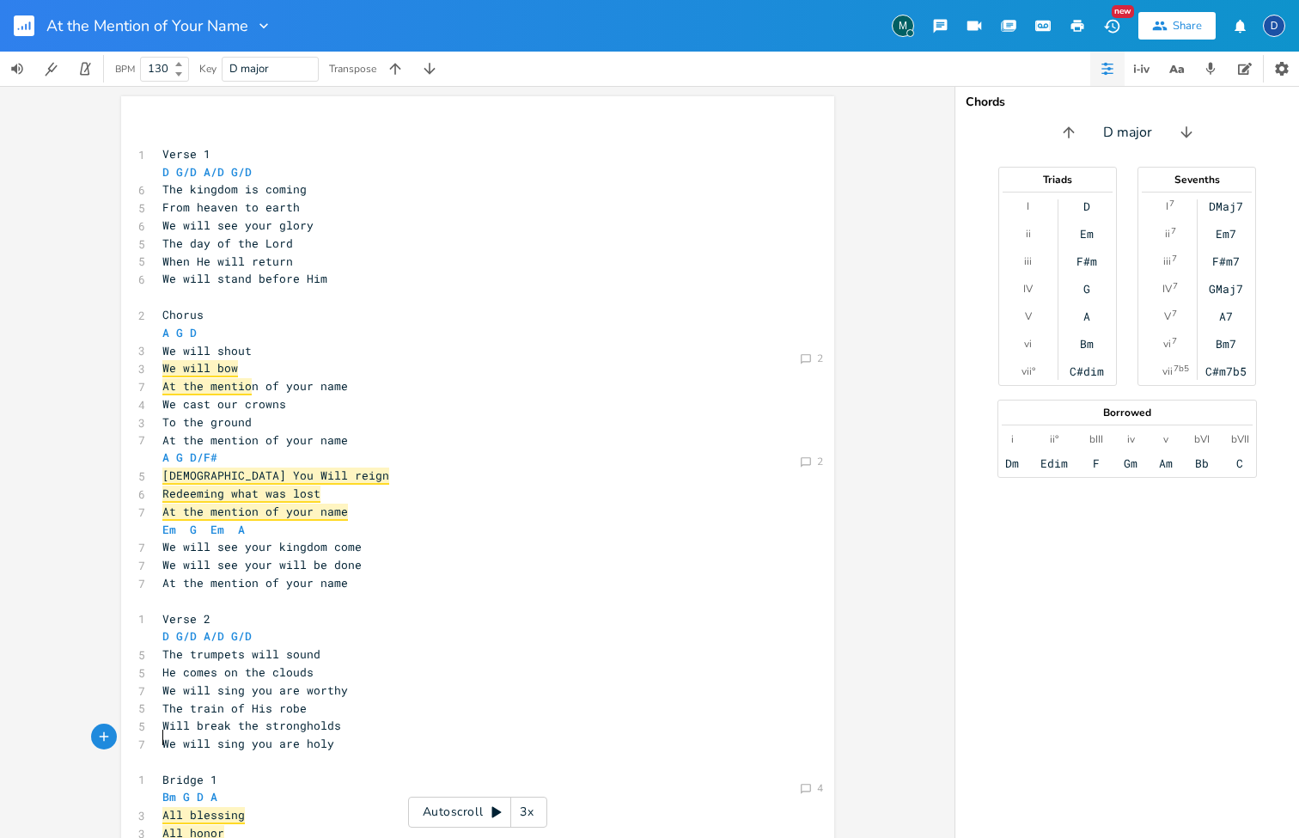
type textarea "break the strongholds We will sing you are holy"
drag, startPoint x: 330, startPoint y: 730, endPoint x: 191, endPoint y: 706, distance: 141.3
click at [192, 708] on div "​ 1 Verse 1 D G/D A/D G/D 6 The kingdom is coming 5 From heaven to earth 6 We w…" at bounding box center [469, 654] width 620 height 1054
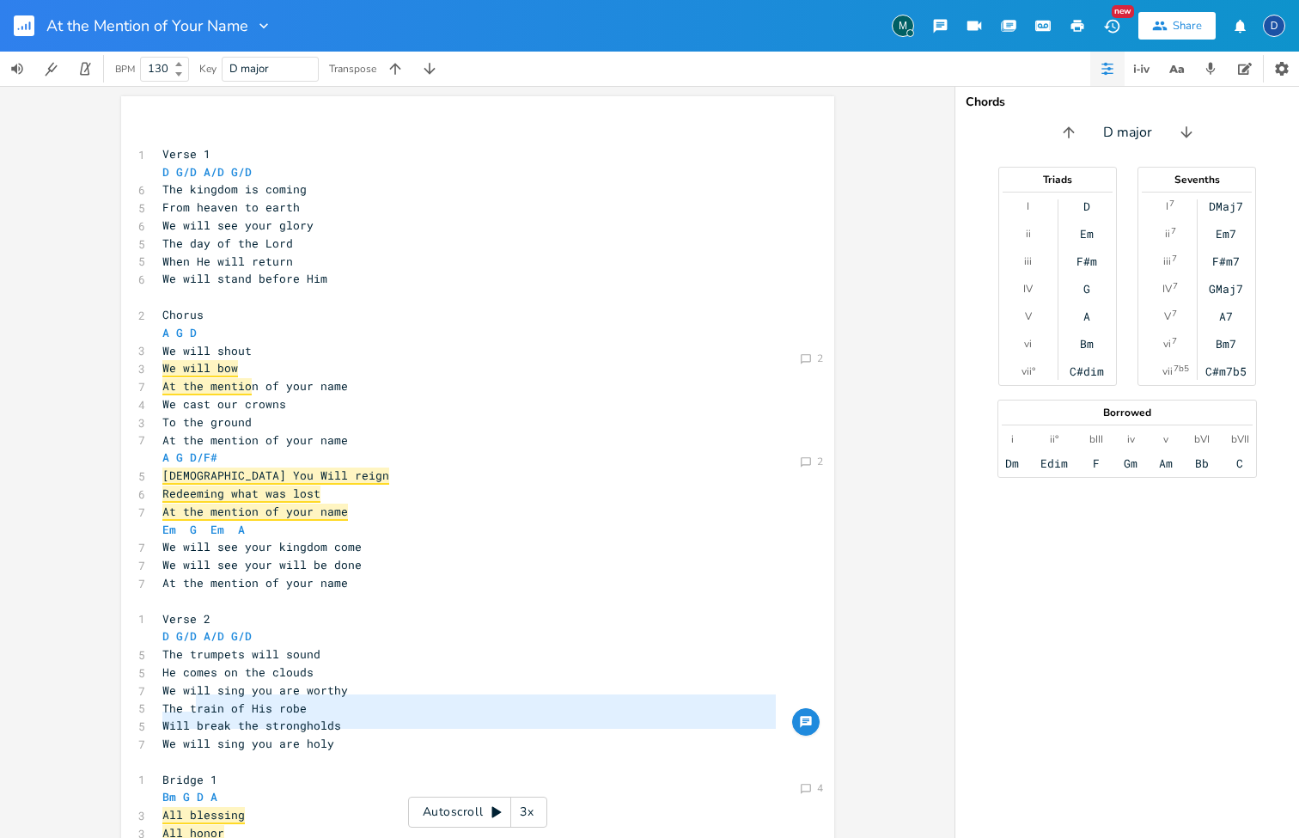
click at [221, 736] on span "We will sing you are holy" at bounding box center [248, 743] width 172 height 15
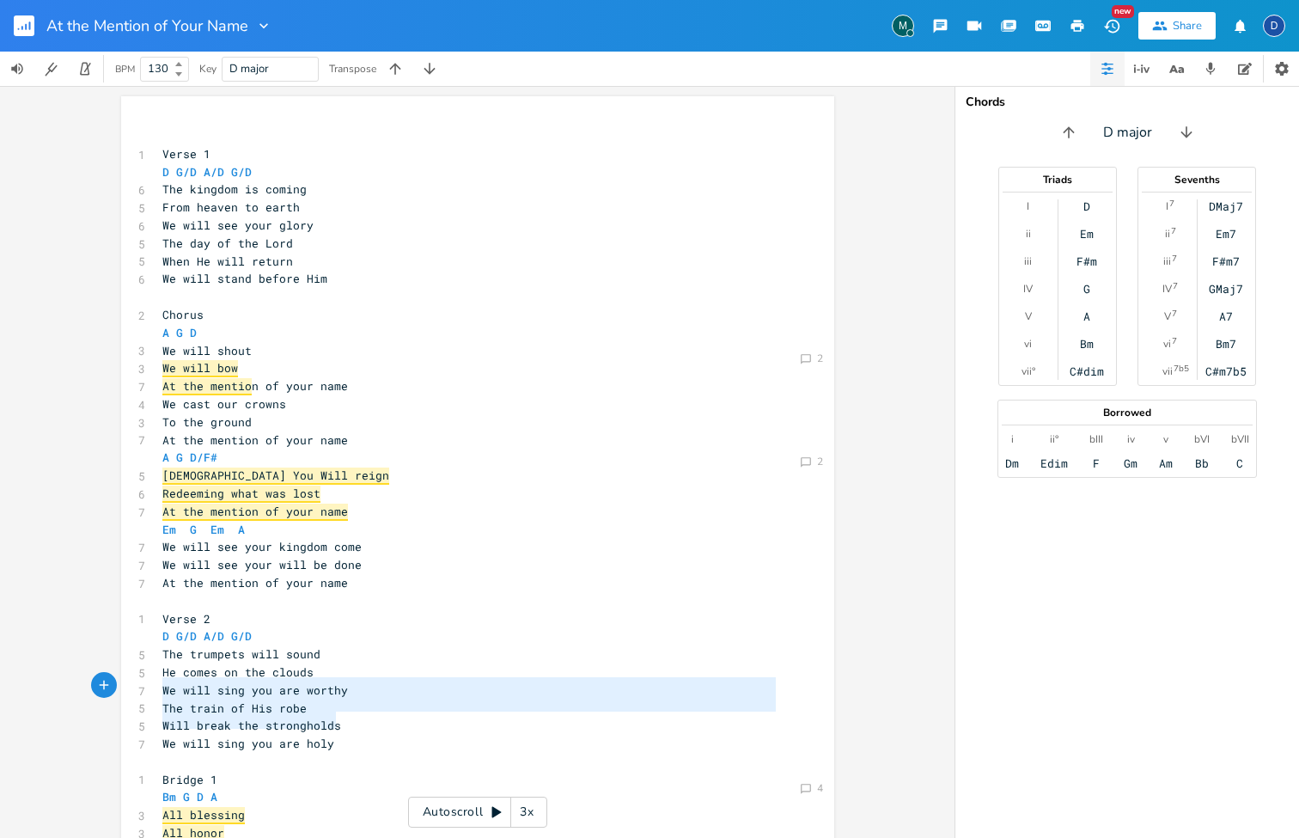
type textarea "The trumpets will sound He comes on the clouds We will sing you are worthy The …"
drag, startPoint x: 339, startPoint y: 724, endPoint x: 139, endPoint y: 638, distance: 217.1
click at [159, 638] on div "​ 1 Verse 1 D G/D A/D G/D 6 The kingdom is coming 5 From heaven to earth 6 We w…" at bounding box center [469, 654] width 620 height 1054
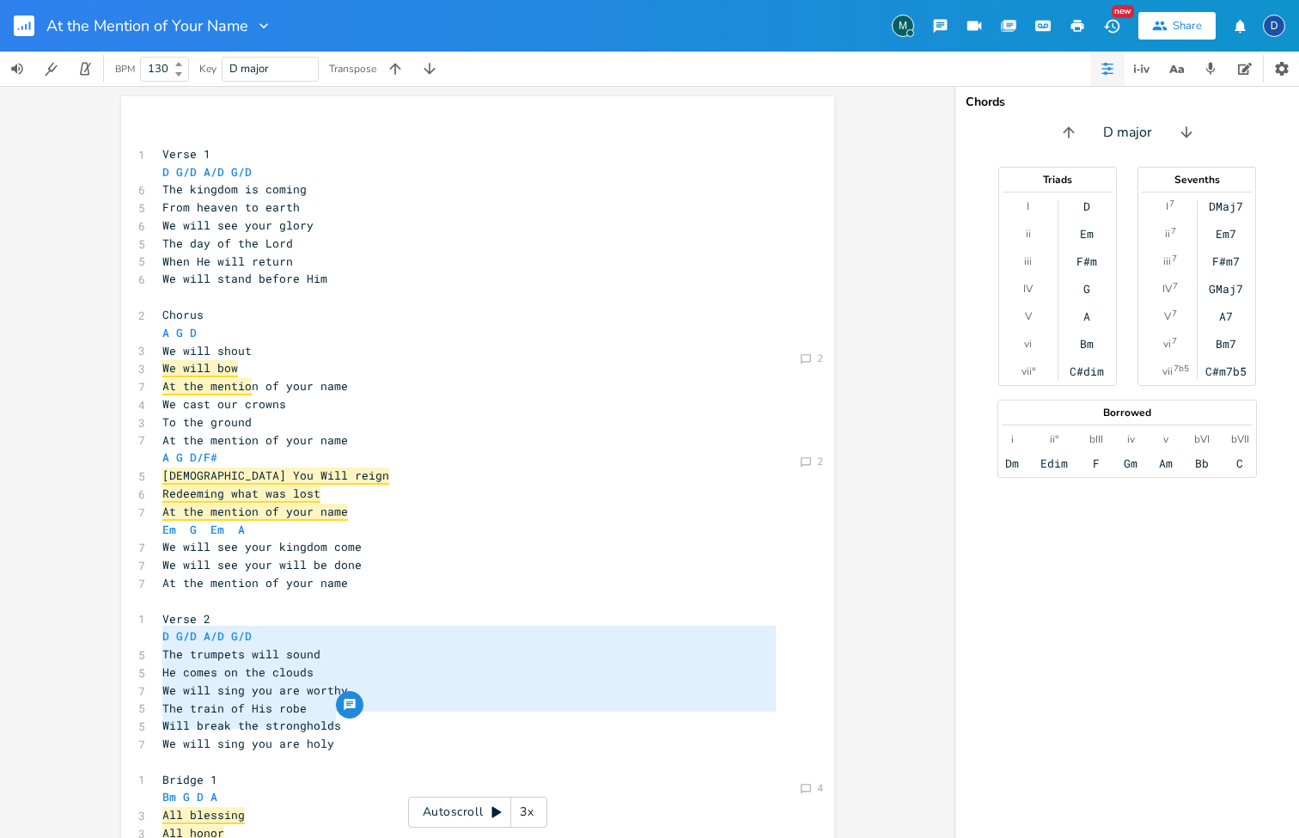
click at [296, 736] on span "We will sing you are holy" at bounding box center [248, 743] width 172 height 15
type textarea "G/D A/D G/D The trumpets will sound He comes on the clouds We will sing you are…"
drag, startPoint x: 333, startPoint y: 719, endPoint x: 164, endPoint y: 609, distance: 201.1
click at [164, 609] on div "​ 1 Verse 1 D G/D A/D G/D 6 The kingdom is coming 5 From heaven to earth 6 We w…" at bounding box center [469, 654] width 620 height 1054
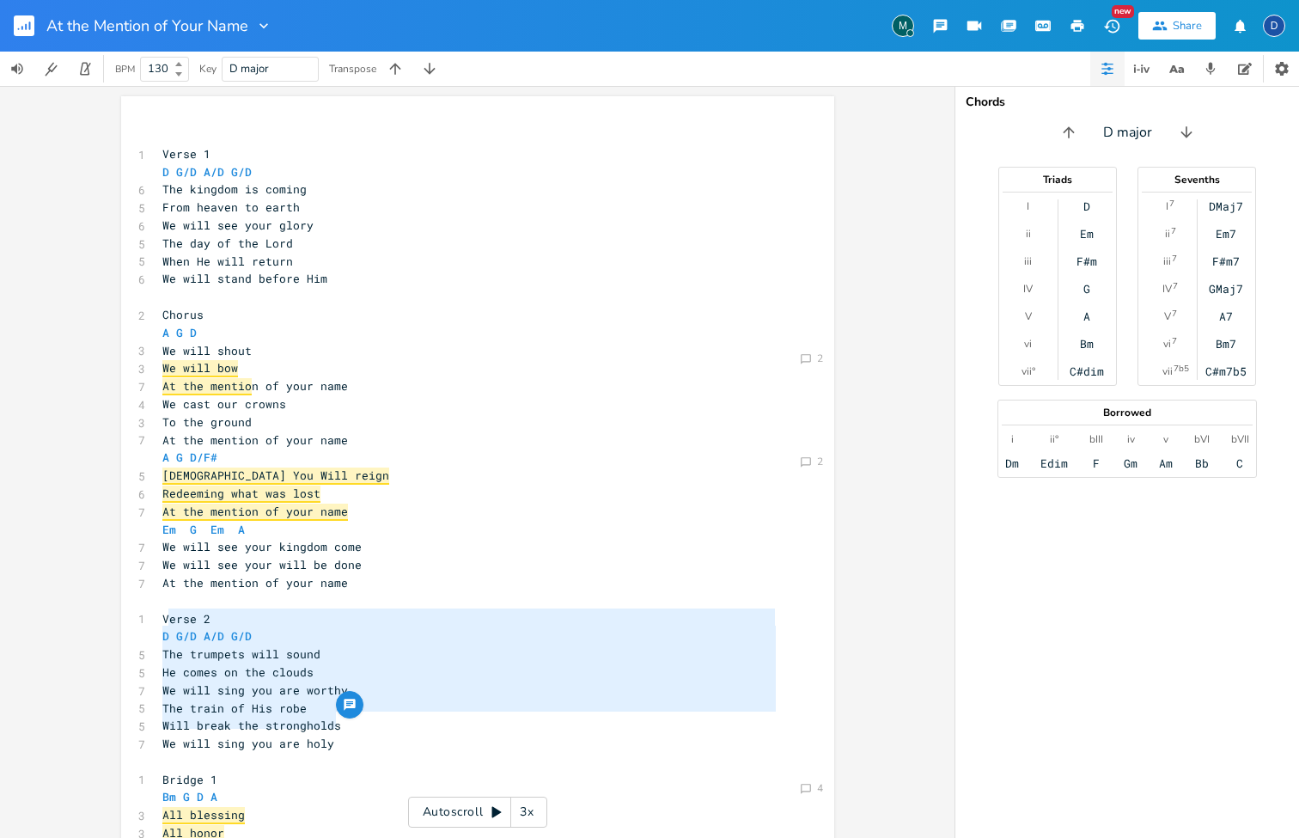
click at [389, 735] on pre "We will sing you are holy" at bounding box center [469, 744] width 620 height 18
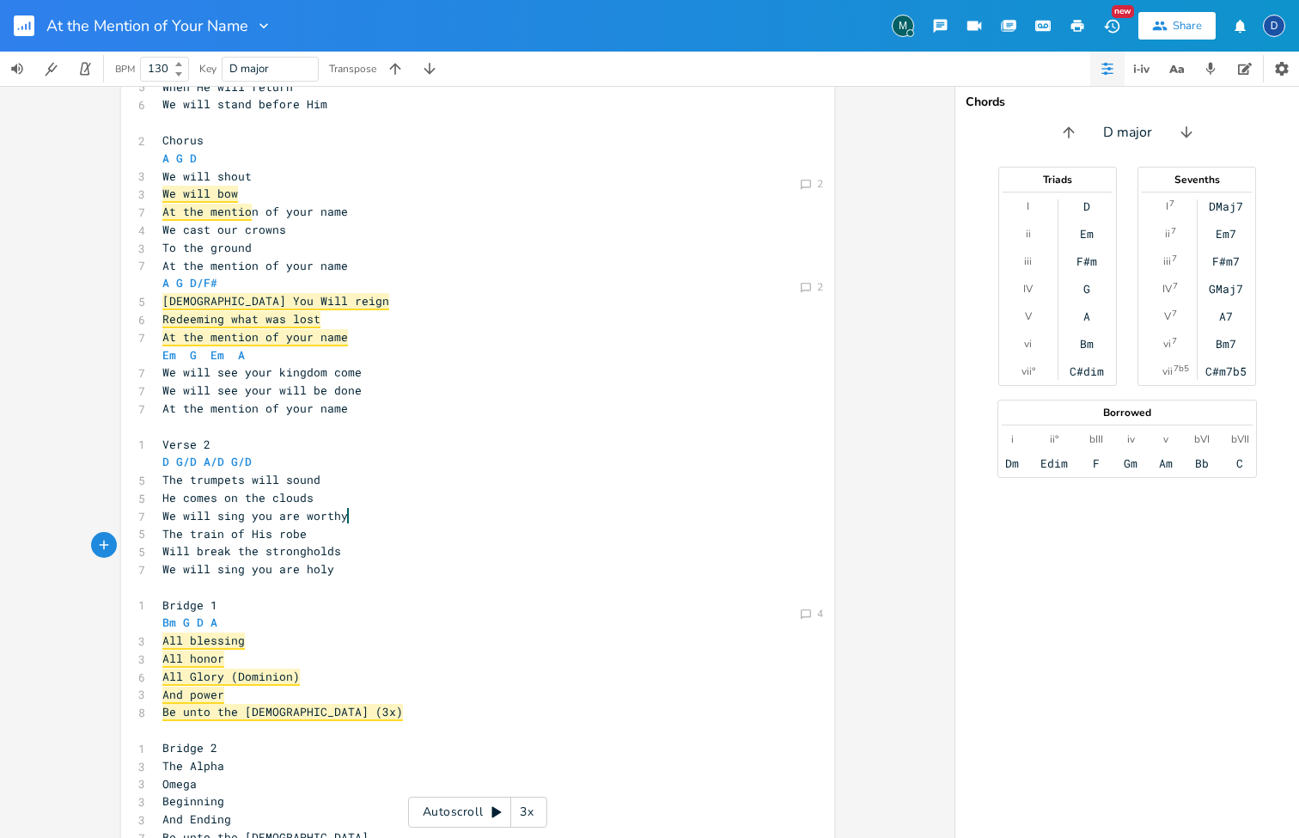
scroll to position [171, 0]
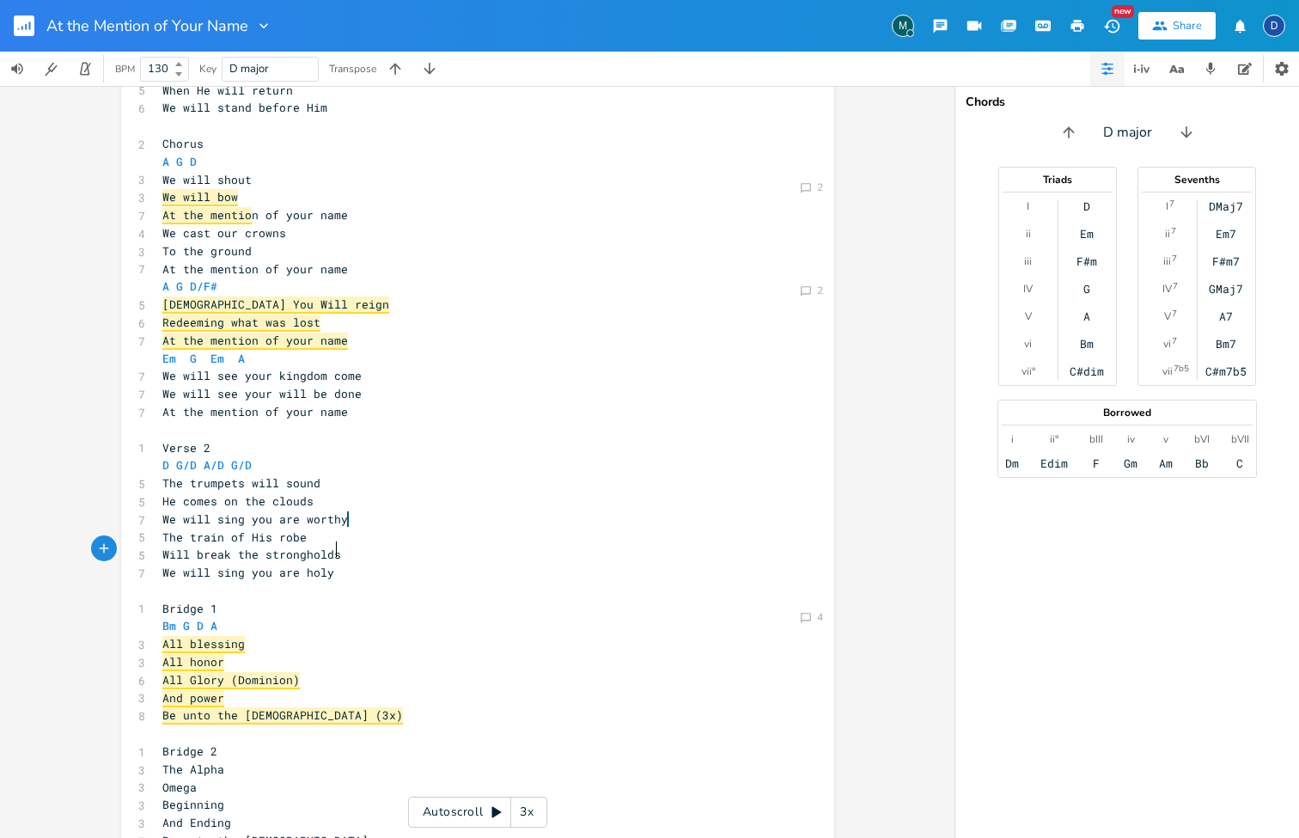
click at [327, 565] on span "We will sing you are holy" at bounding box center [248, 572] width 172 height 15
click at [347, 511] on span at bounding box center [348, 518] width 2 height 15
click at [343, 474] on pre "The trumpets will sound" at bounding box center [469, 483] width 620 height 18
click at [319, 510] on pre "We will sing you are worthy" at bounding box center [469, 519] width 620 height 18
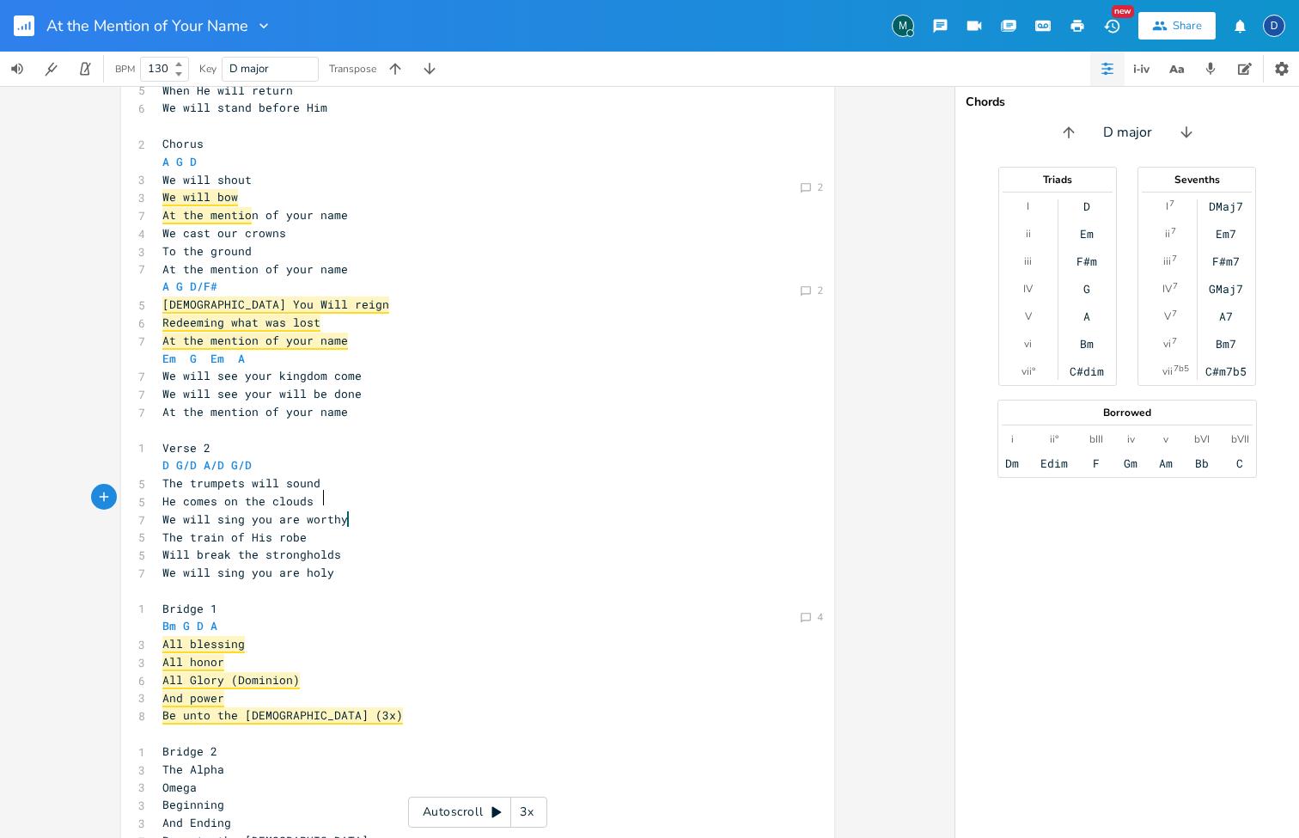
click at [303, 493] on span "He comes on the clouds" at bounding box center [237, 500] width 151 height 15
click at [320, 546] on span "Will break the strongholds" at bounding box center [251, 553] width 179 height 15
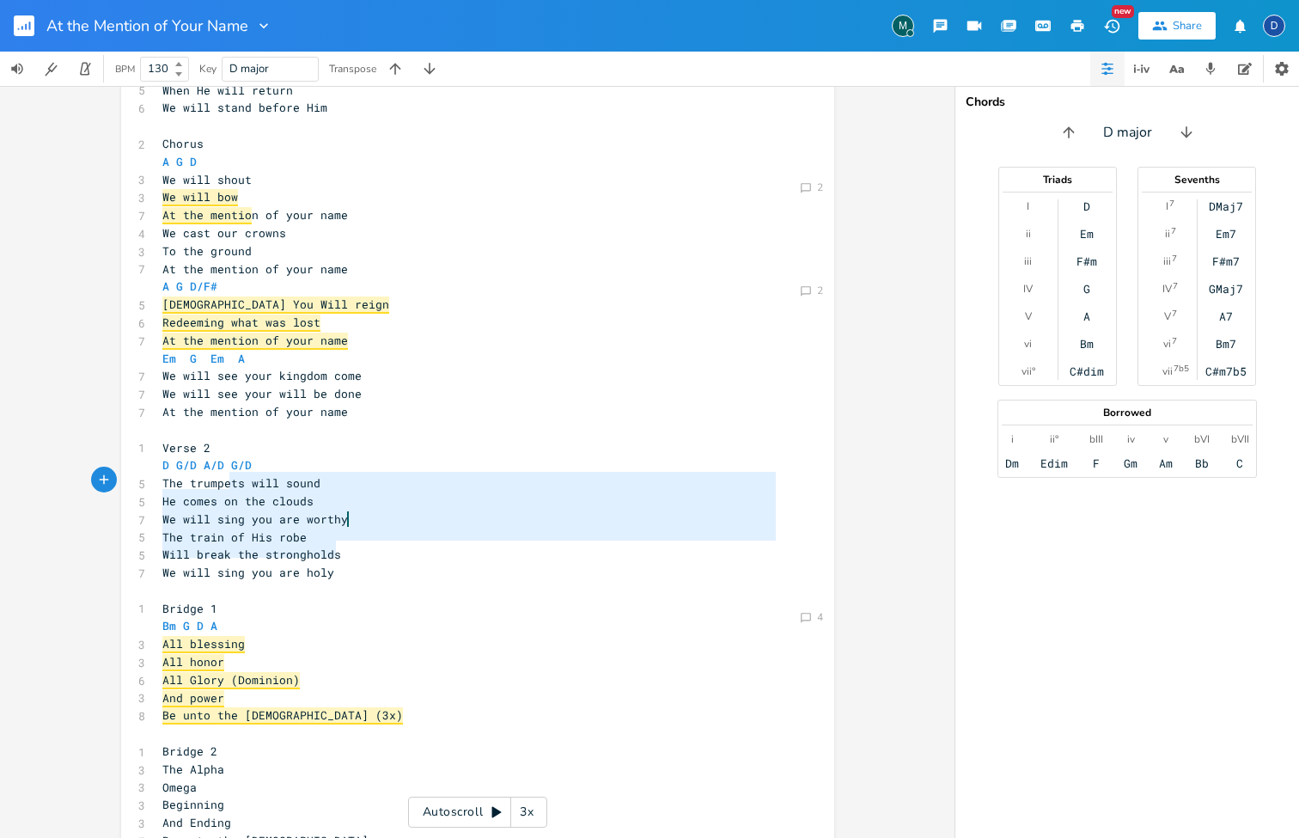
type textarea "pets will sound He comes on the clouds We will sing you are worthy The train of…"
drag, startPoint x: 332, startPoint y: 553, endPoint x: 211, endPoint y: 470, distance: 147.1
click at [211, 470] on div "​ 1 Verse 1 D G/D A/D G/D 6 The kingdom is coming 5 From heaven to earth 6 We w…" at bounding box center [469, 483] width 620 height 1054
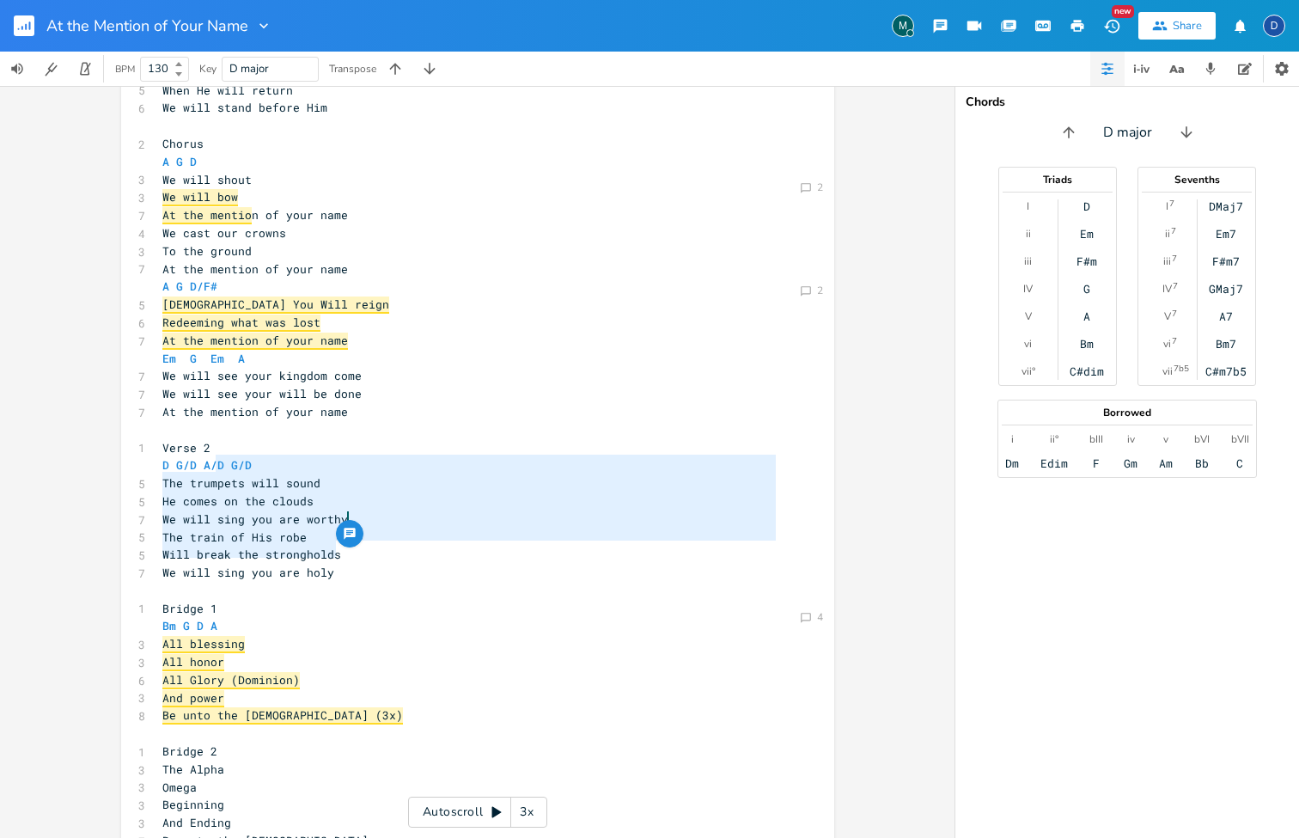
click at [231, 529] on span "The train of His robe" at bounding box center [234, 536] width 144 height 15
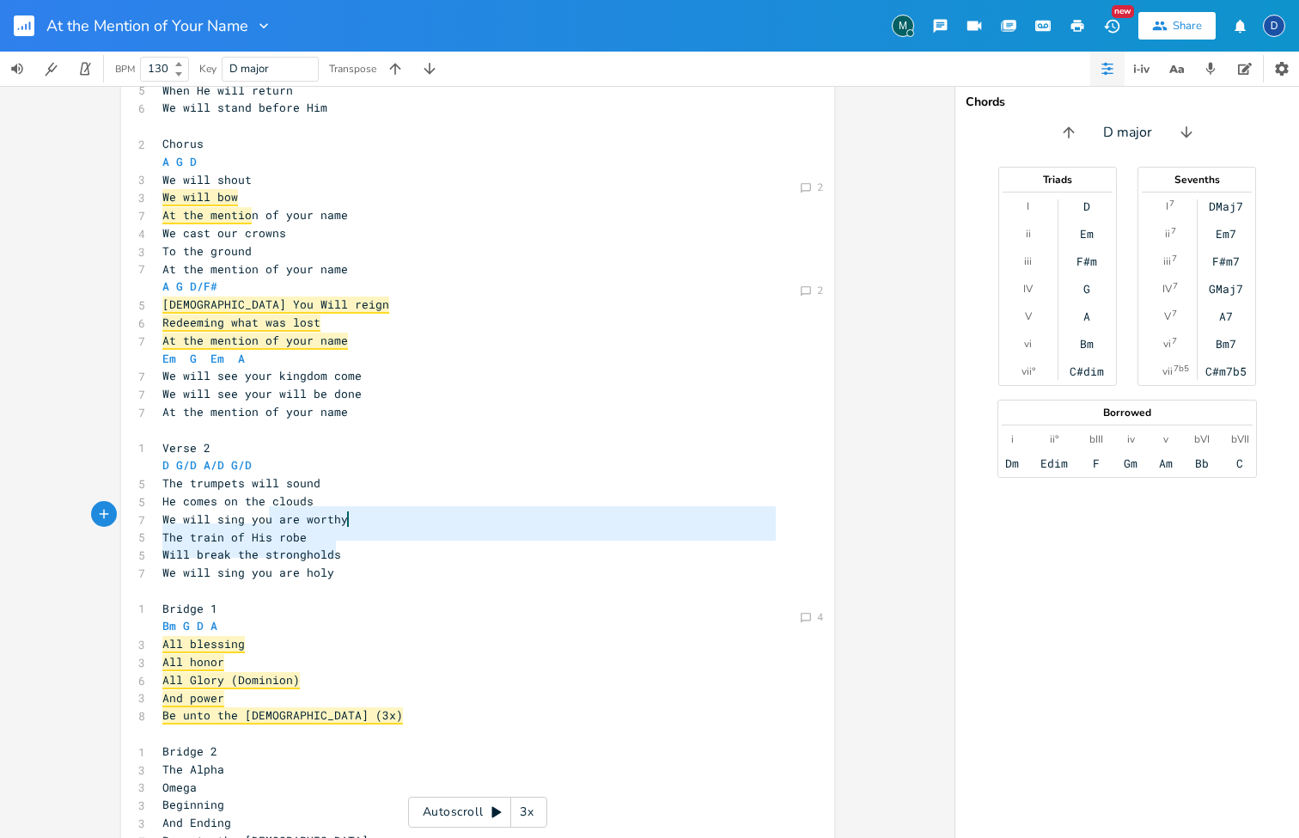
type textarea "rse 2 D G/D A/D G/D The trumpets will sound He comes on the clouds We will sing…"
drag, startPoint x: 343, startPoint y: 556, endPoint x: 167, endPoint y: 428, distance: 217.8
click at [167, 428] on div "​ 1 Verse 1 D G/D A/D G/D 6 The kingdom is coming 5 From heaven to earth 6 We w…" at bounding box center [469, 483] width 620 height 1054
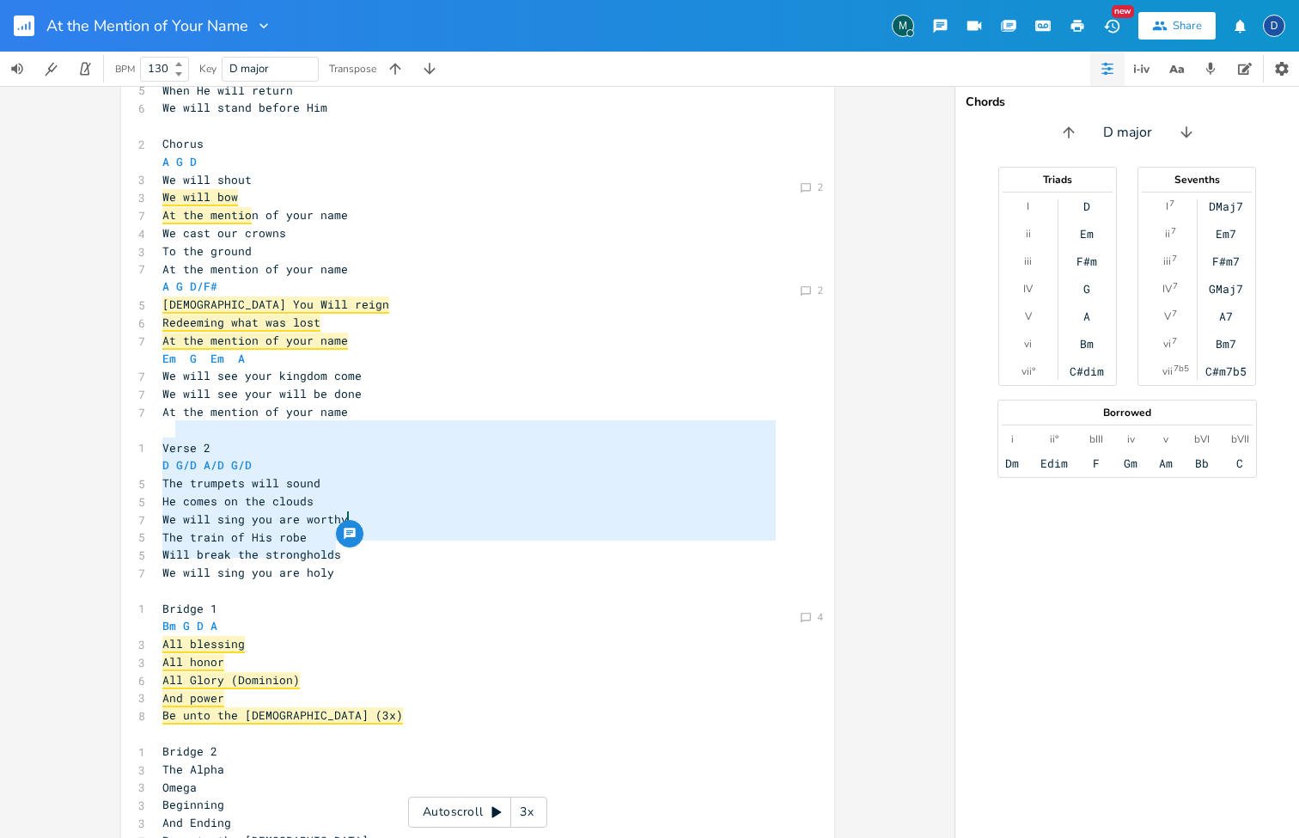
click at [211, 493] on span "He comes on the clouds" at bounding box center [237, 500] width 151 height 15
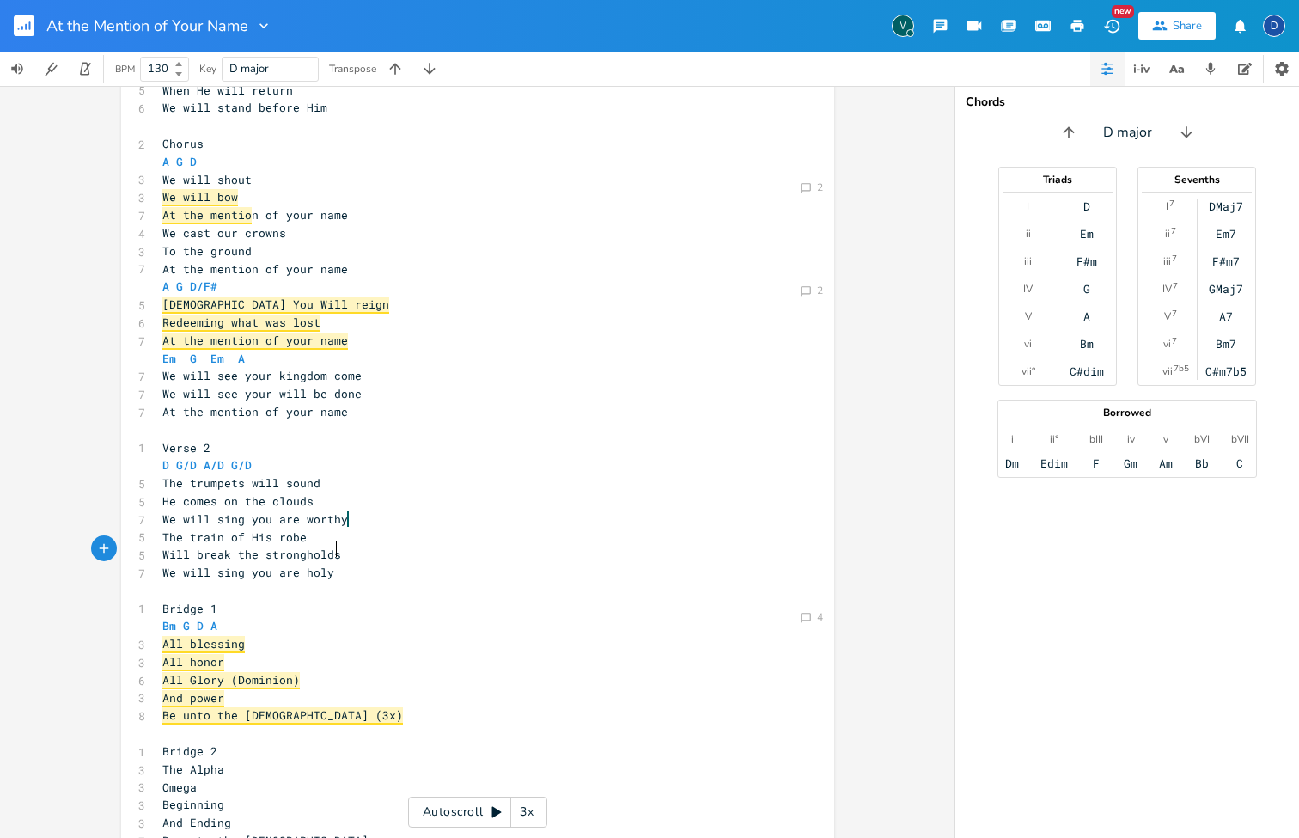
click at [331, 564] on pre "We will sing you are holy" at bounding box center [469, 573] width 620 height 18
click at [326, 565] on span "We will sing you are holy" at bounding box center [248, 572] width 172 height 15
click at [326, 528] on pre "The train of His robe" at bounding box center [469, 537] width 620 height 18
type textarea "(The hem of His garment)"
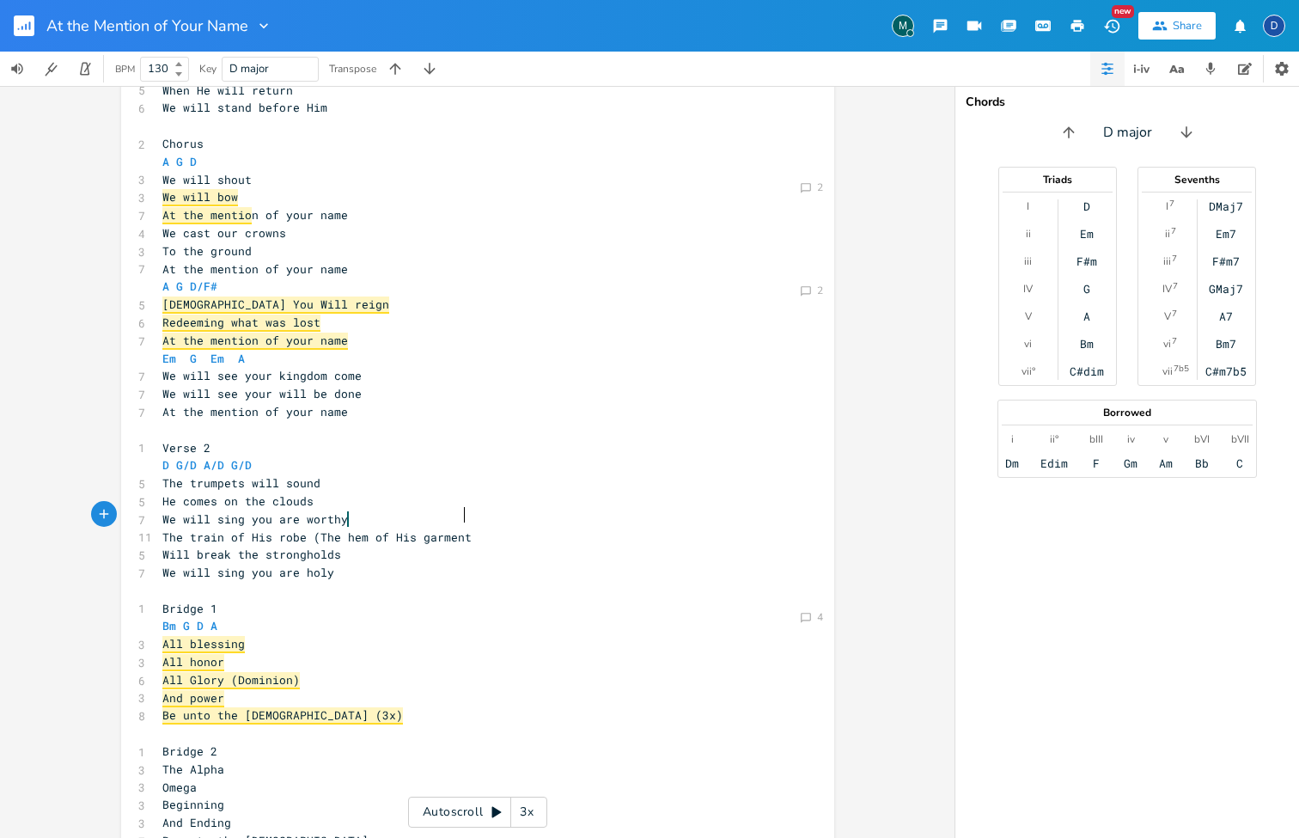
scroll to position [0, 113]
click at [436, 564] on pre "We will sing you are holy" at bounding box center [469, 573] width 620 height 18
type textarea "The train of His robe ("
drag, startPoint x: 312, startPoint y: 516, endPoint x: 154, endPoint y: 520, distance: 158.2
click at [159, 528] on pre "The train of His robe (The hem of His garment)" at bounding box center [469, 537] width 620 height 18
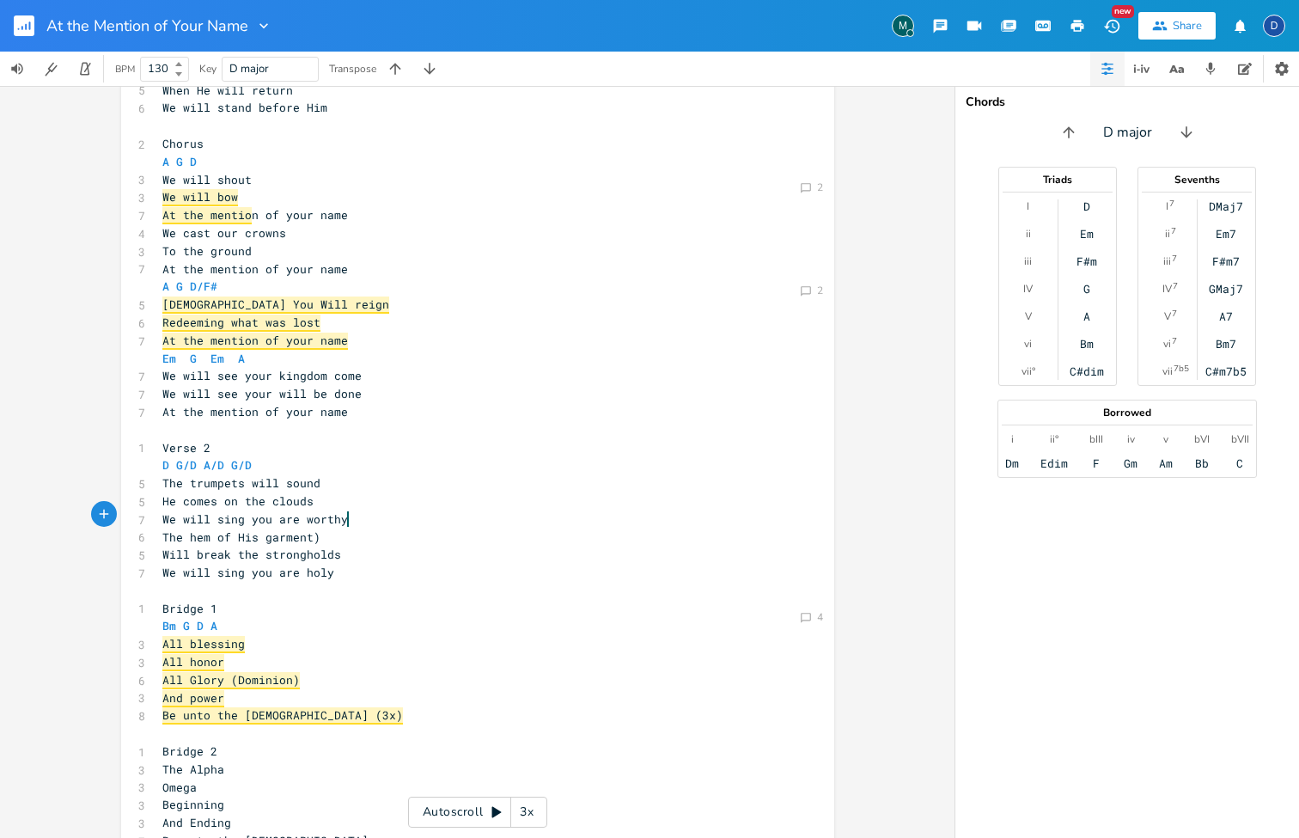
click at [372, 528] on pre "The hem of His garment)" at bounding box center [469, 537] width 620 height 18
click at [406, 582] on pre "​" at bounding box center [469, 591] width 620 height 18
click at [320, 528] on pre "The hem of His garment" at bounding box center [469, 537] width 620 height 18
drag, startPoint x: 345, startPoint y: 537, endPoint x: 190, endPoint y: 534, distance: 155.6
click at [190, 546] on pre "Will break the strongholds" at bounding box center [469, 555] width 620 height 18
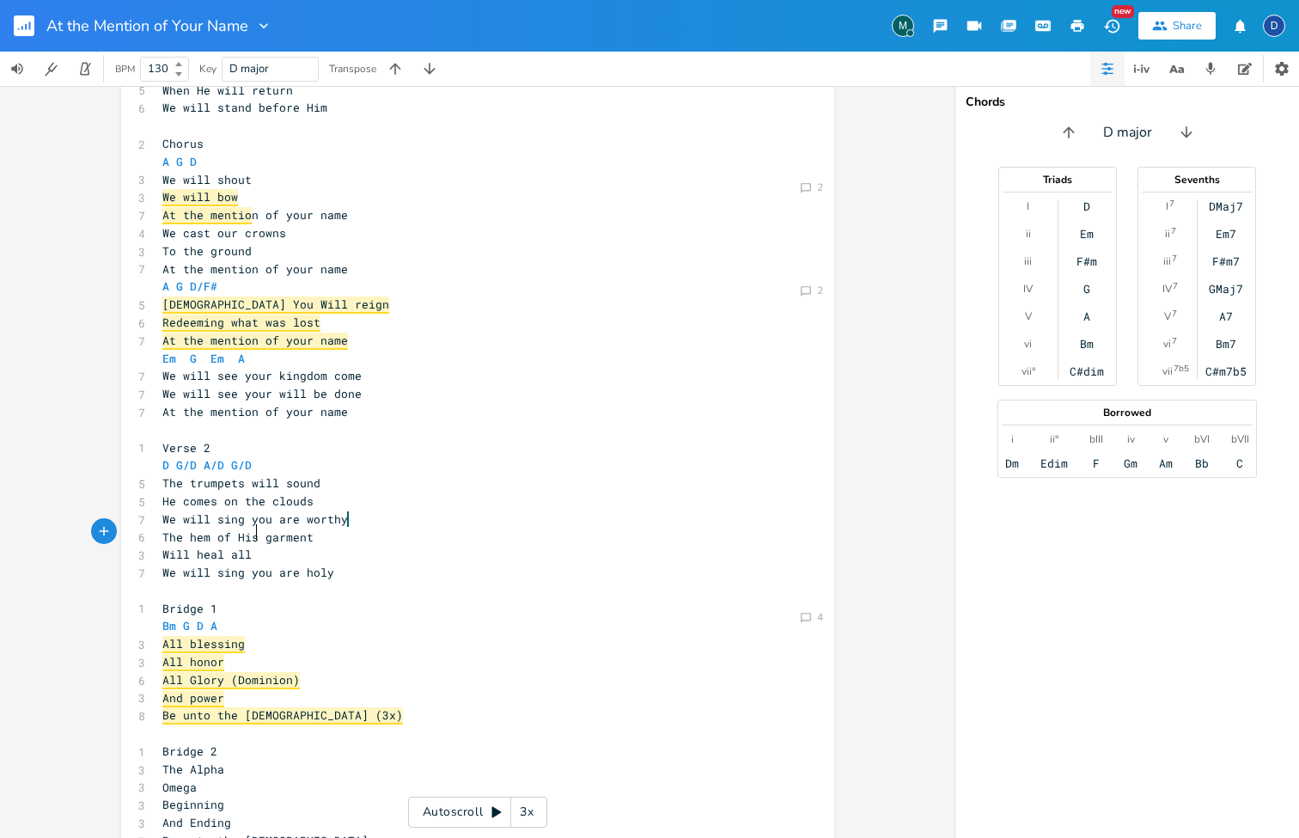
type textarea "heal all of"
type textarea "break the strongholds"
click at [305, 582] on pre "​" at bounding box center [469, 591] width 620 height 18
click at [335, 546] on pre "Will break the strongholds" at bounding box center [469, 555] width 620 height 18
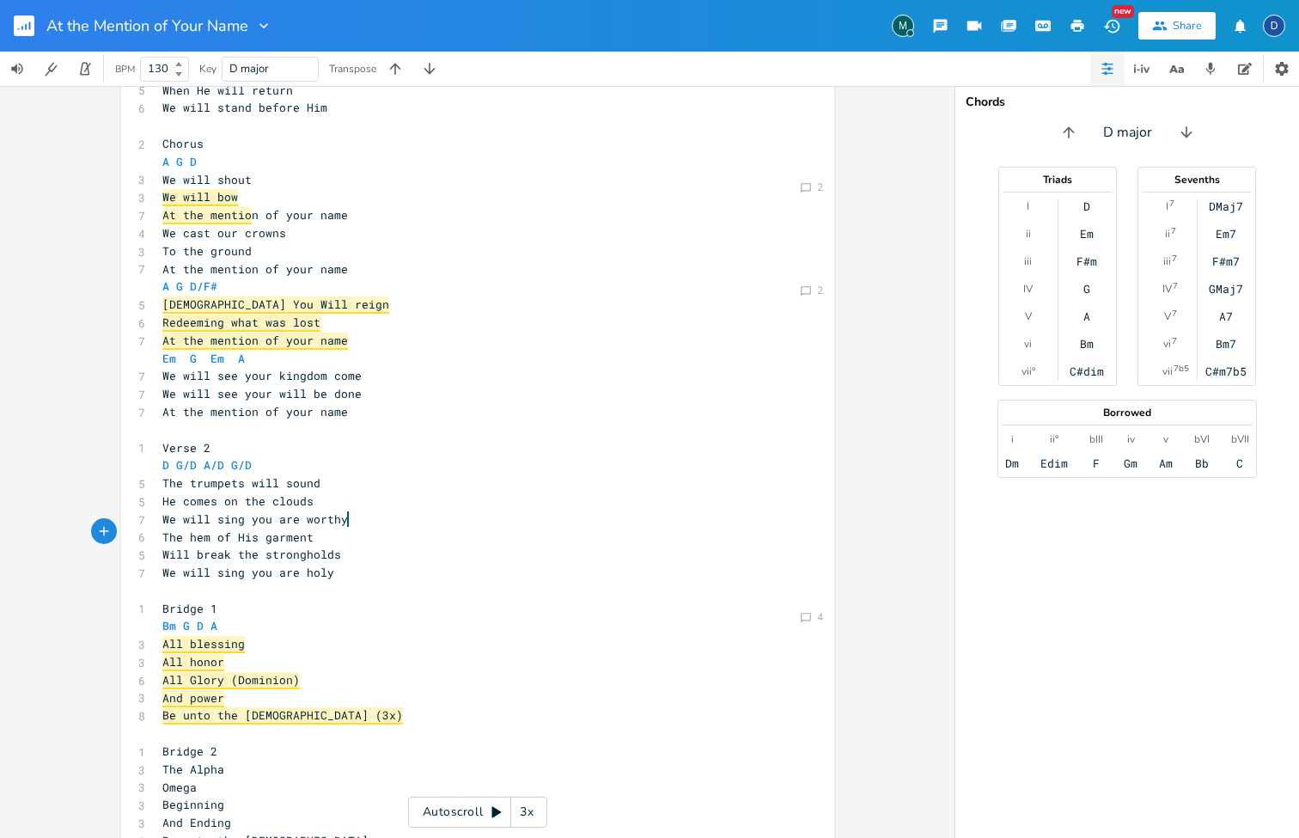
click at [265, 529] on span "The hem of His garment" at bounding box center [237, 536] width 151 height 15
type textarea "garment"
click at [265, 529] on span "The hem of His garment" at bounding box center [237, 536] width 151 height 15
click at [1177, 69] on icon "button" at bounding box center [1176, 68] width 21 height 21
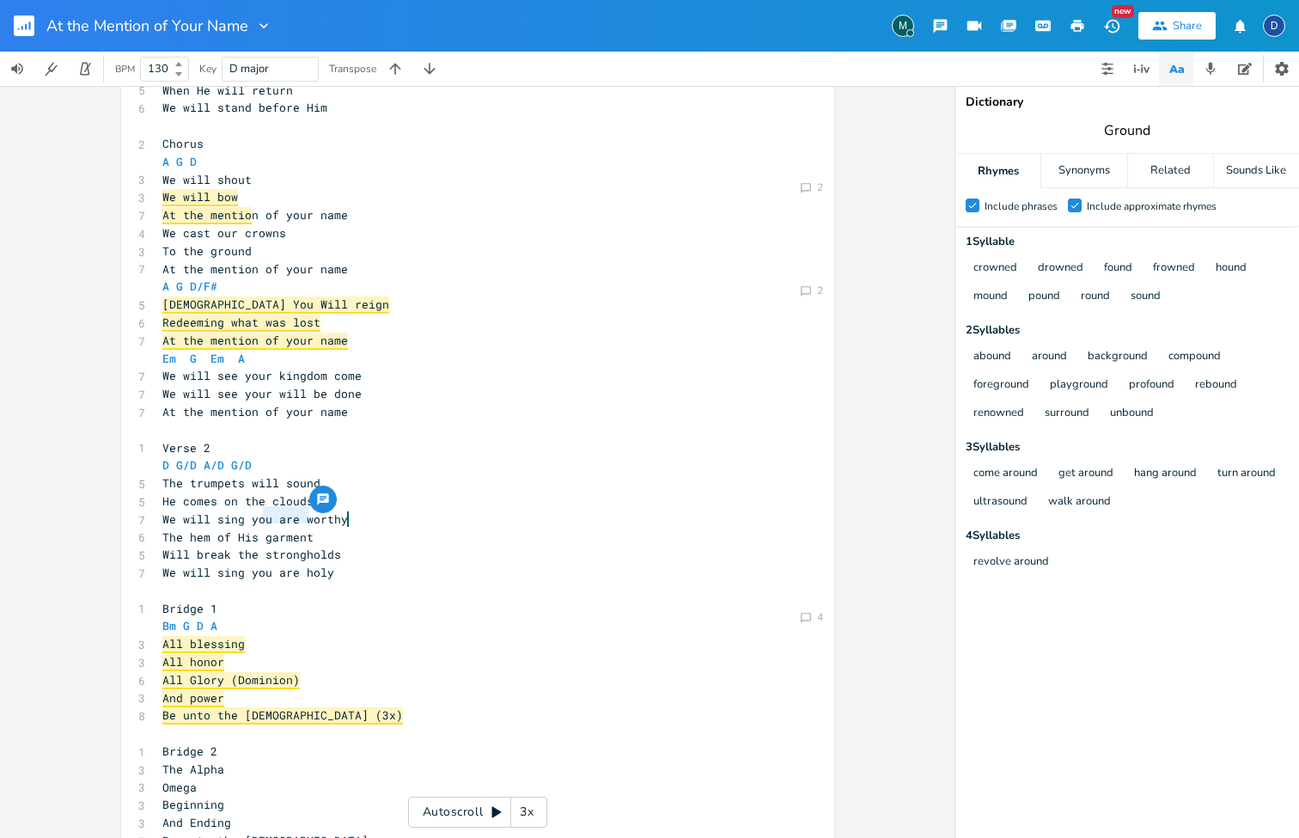
scroll to position [0, 1]
type input "garment"
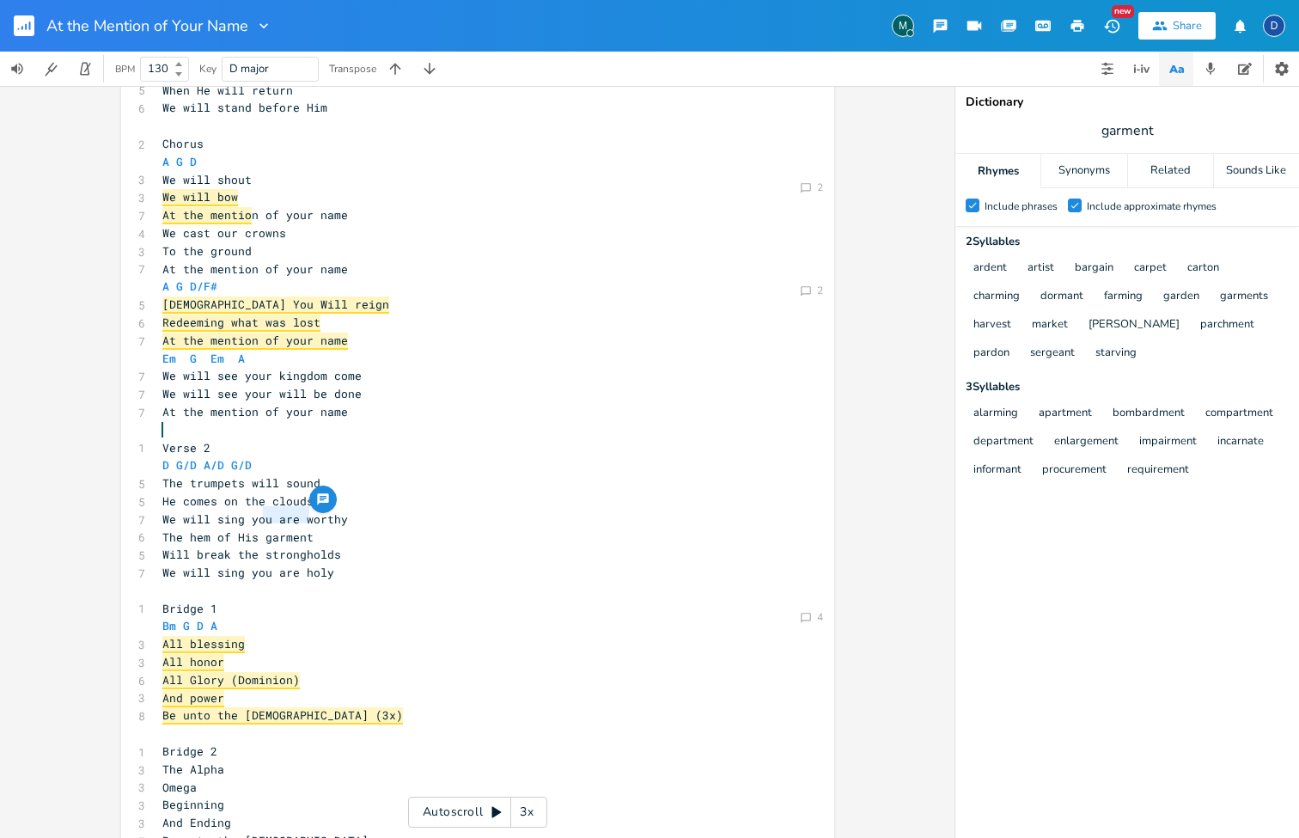
click at [271, 546] on span "Will break the strongholds" at bounding box center [251, 553] width 179 height 15
type textarea "The hem of His garment"
drag, startPoint x: 314, startPoint y: 518, endPoint x: 150, endPoint y: 511, distance: 163.4
click at [150, 511] on div "The hem of His garment x ​ 1 Verse 1 D G/D A/D G/D 6 The kingdom is coming 5 Fr…" at bounding box center [477, 479] width 713 height 1109
click at [219, 564] on pre "We will sing you are holy" at bounding box center [469, 573] width 620 height 18
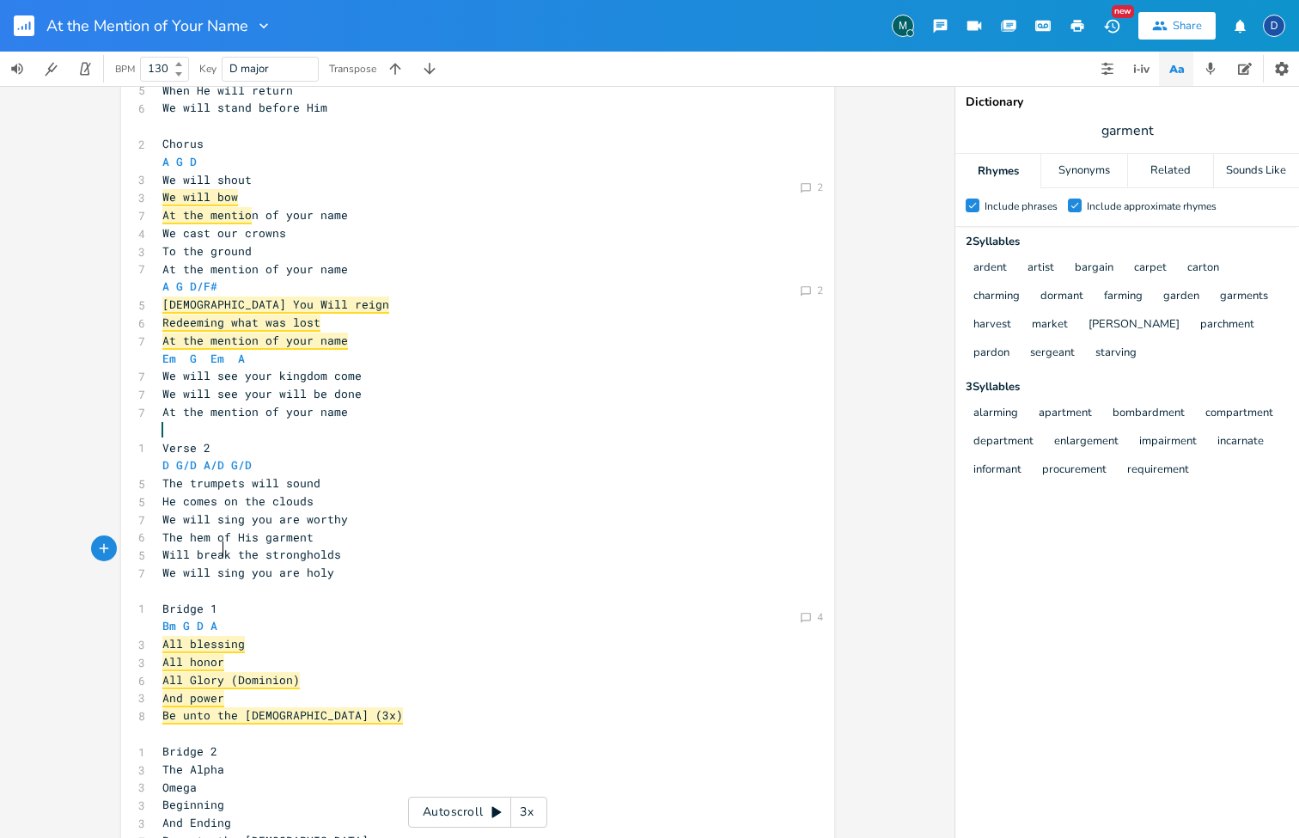
click at [231, 546] on span "Will break the strongholds" at bounding box center [251, 553] width 179 height 15
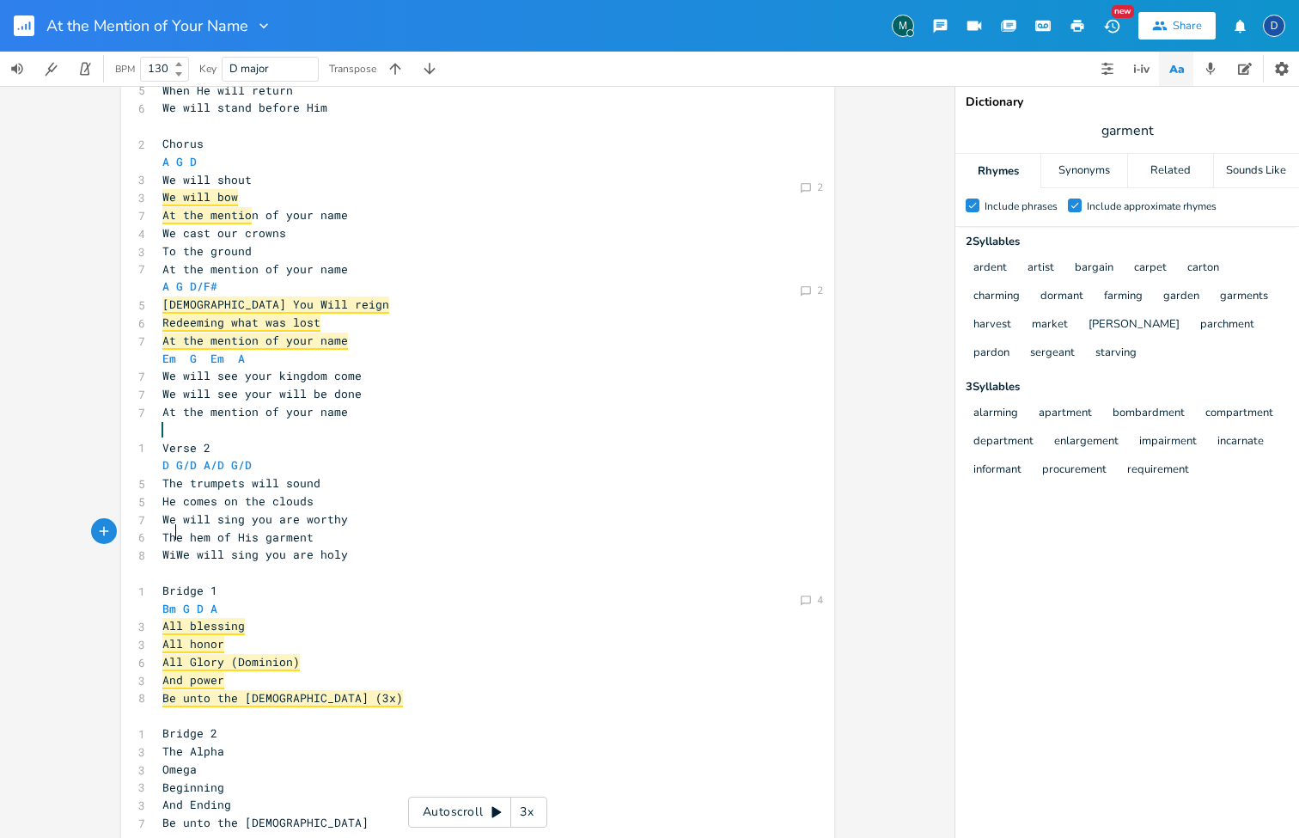
type textarea "Will"
type textarea "Will break the strongholds"
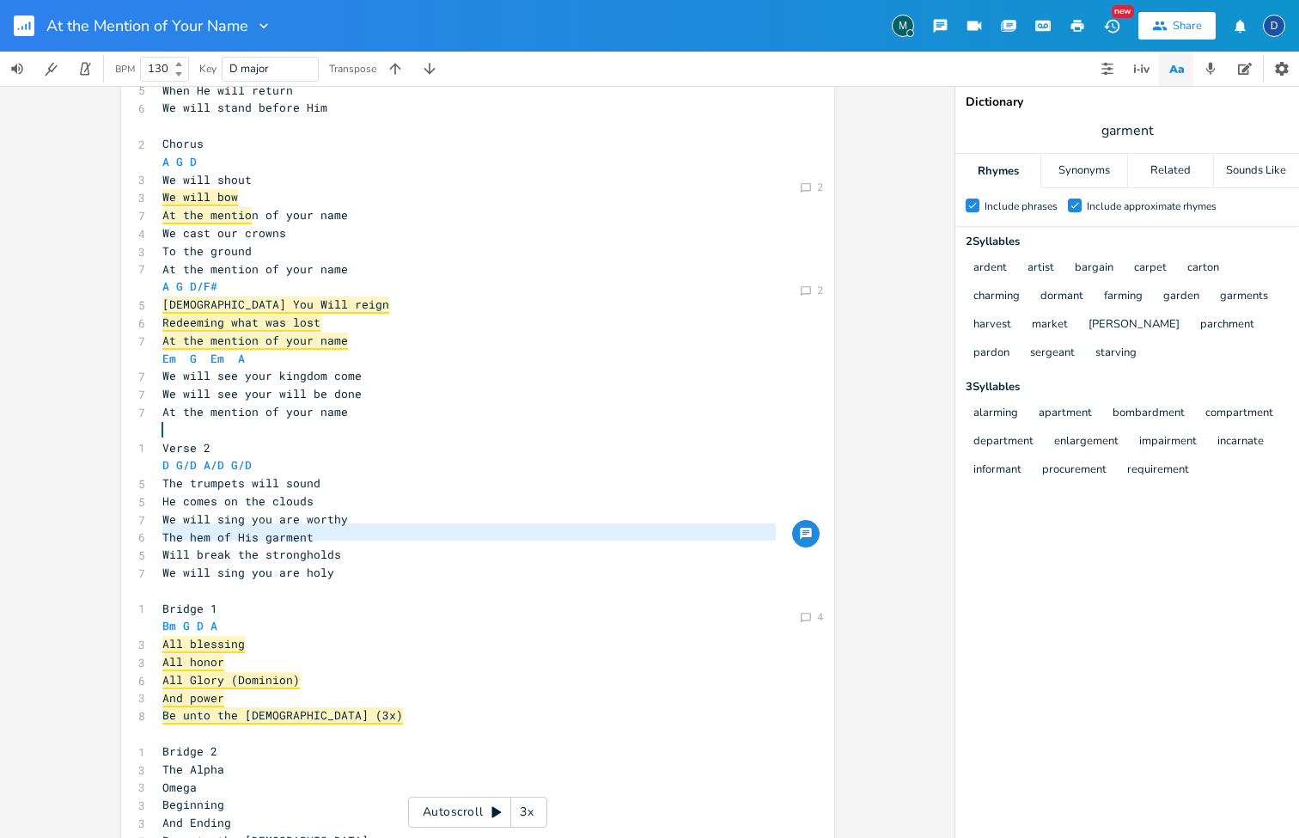
click at [344, 546] on pre "Will break the strongholds" at bounding box center [469, 555] width 620 height 18
drag, startPoint x: 347, startPoint y: 536, endPoint x: 192, endPoint y: 537, distance: 154.7
click at [192, 546] on pre "Will break the strongholds" at bounding box center [469, 555] width 620 height 18
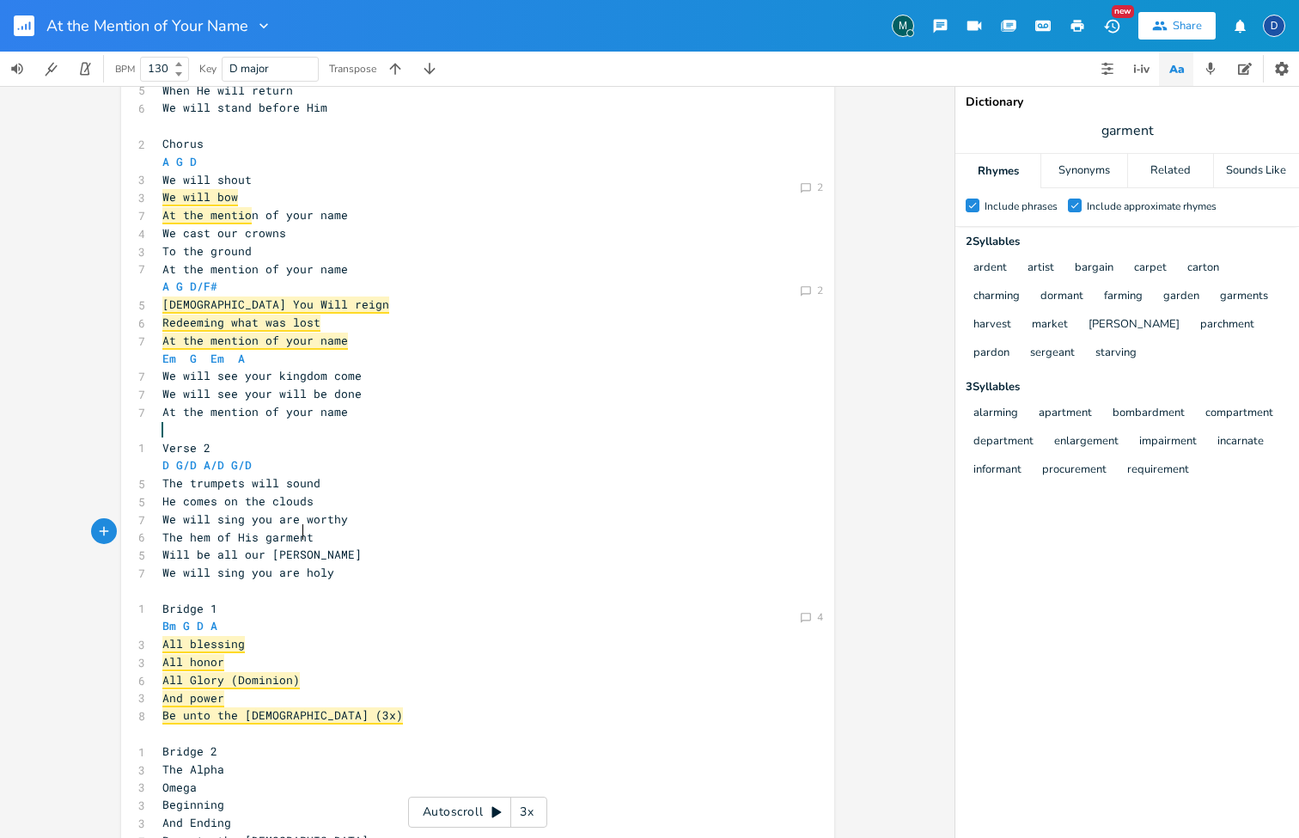
type textarea "be all our [PERSON_NAME]"
click at [307, 565] on span "We will sing you are holy" at bounding box center [248, 572] width 172 height 15
type textarea "Will be all our [PERSON_NAME]"
drag, startPoint x: 327, startPoint y: 529, endPoint x: 158, endPoint y: 526, distance: 168.4
click at [159, 546] on pre "Will be all our [PERSON_NAME]" at bounding box center [469, 555] width 620 height 18
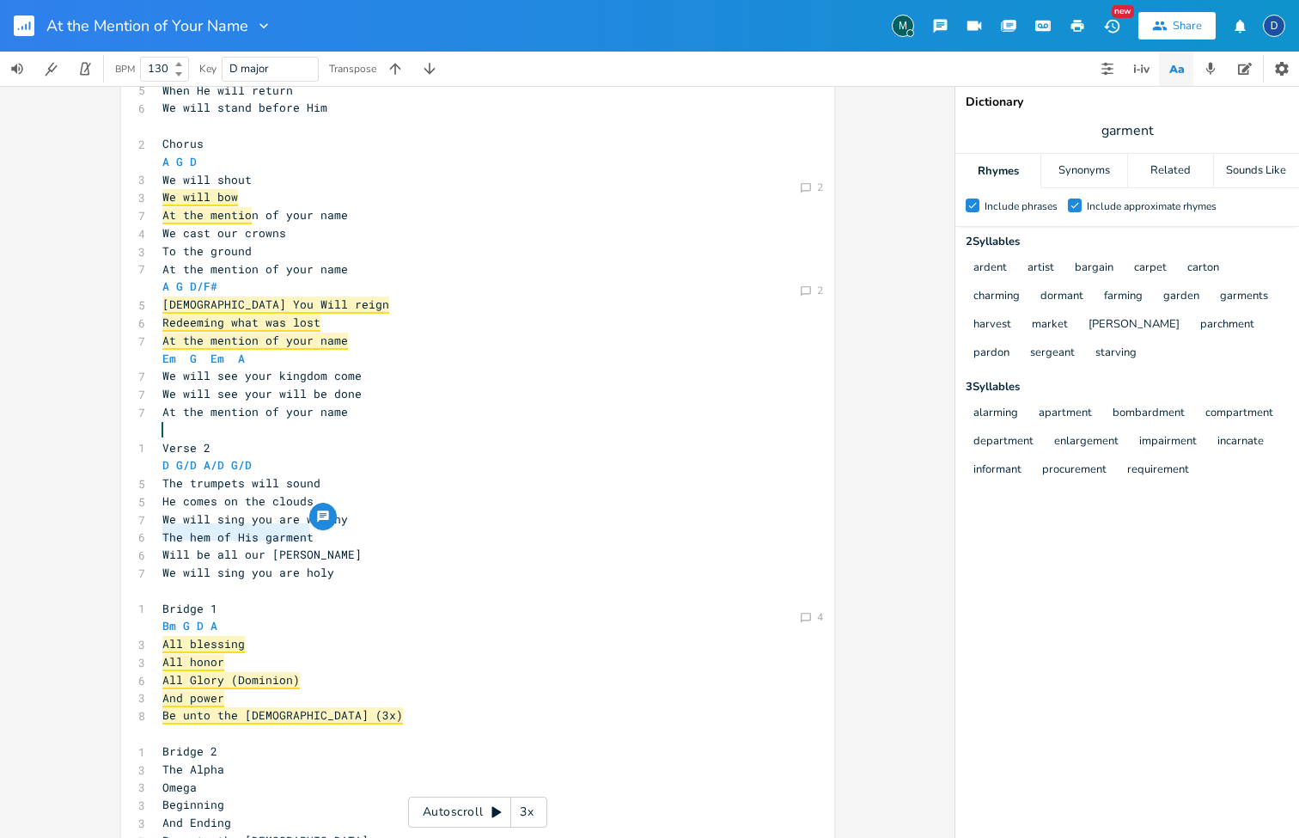
click at [331, 565] on span "We will sing you are holy" at bounding box center [248, 572] width 172 height 15
type textarea "Will be all our [PERSON_NAME]"
drag, startPoint x: 329, startPoint y: 534, endPoint x: 131, endPoint y: 525, distance: 197.8
click at [131, 525] on div "Will be all our [PERSON_NAME] x ​ 1 Verse 1 D G/D A/D G/D 6 The kingdom is comi…" at bounding box center [477, 479] width 713 height 1109
type textarea "break the strongholds"
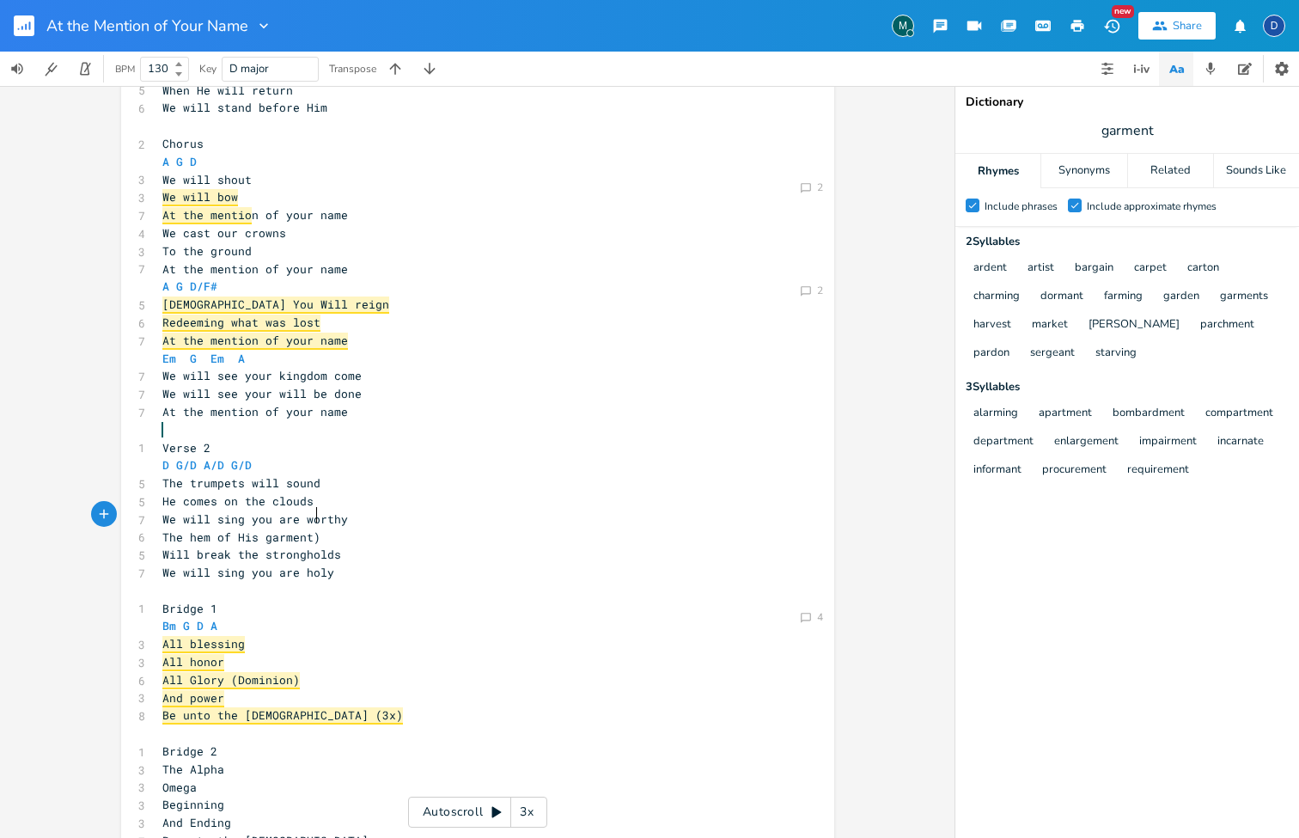
type textarea "The train of His robe ("
click at [462, 546] on pre "Will break the strongholds" at bounding box center [469, 555] width 620 height 18
type textarea "The hem of His garment) Will break the strongholds"
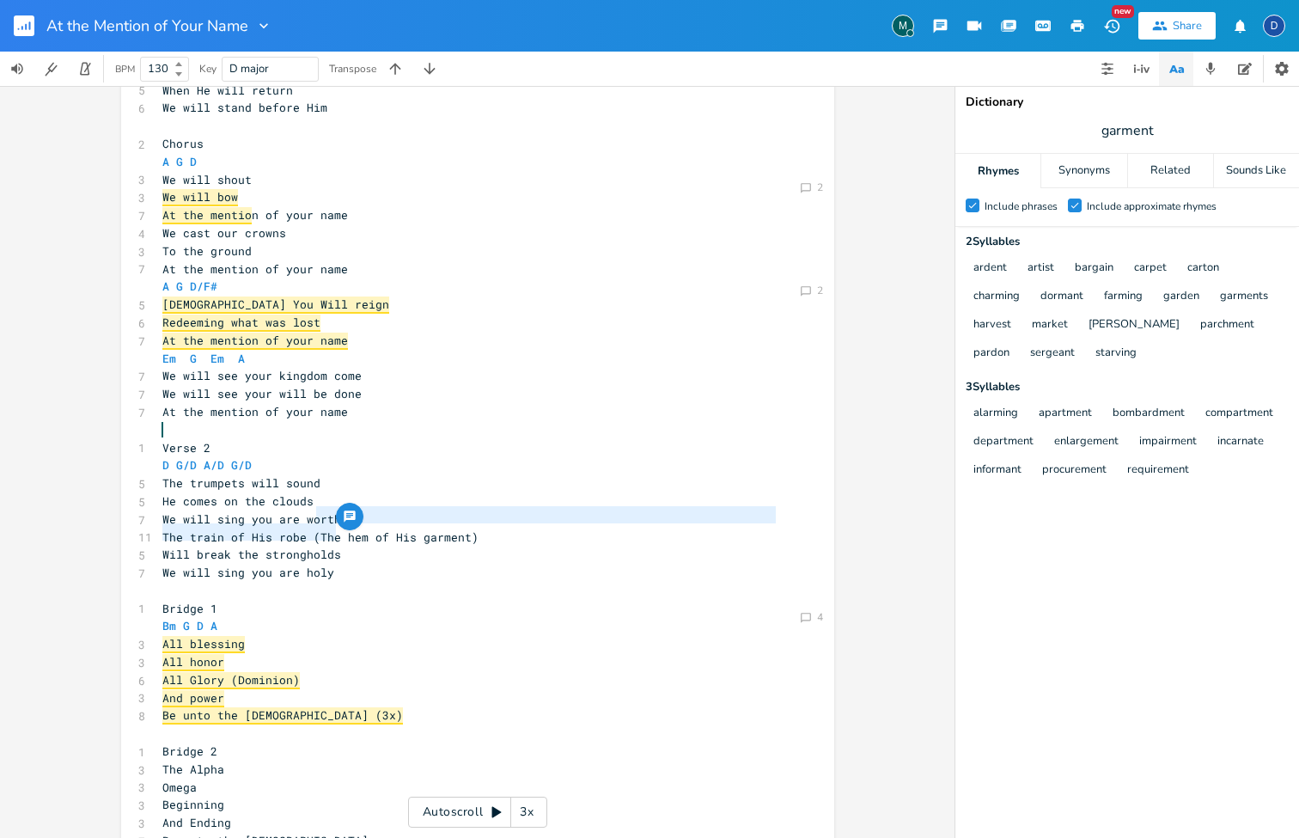
drag, startPoint x: 478, startPoint y: 523, endPoint x: 308, endPoint y: 515, distance: 170.3
click at [308, 515] on div "​ 1 Verse 1 D G/D A/D G/D 6 The kingdom is coming 5 From heaven to earth 6 We w…" at bounding box center [469, 483] width 620 height 1054
click at [308, 529] on span "The train of His robe (The hem of His garment)" at bounding box center [320, 536] width 316 height 15
type textarea "(The hem of His garment)"
drag, startPoint x: 304, startPoint y: 514, endPoint x: 473, endPoint y: 514, distance: 168.4
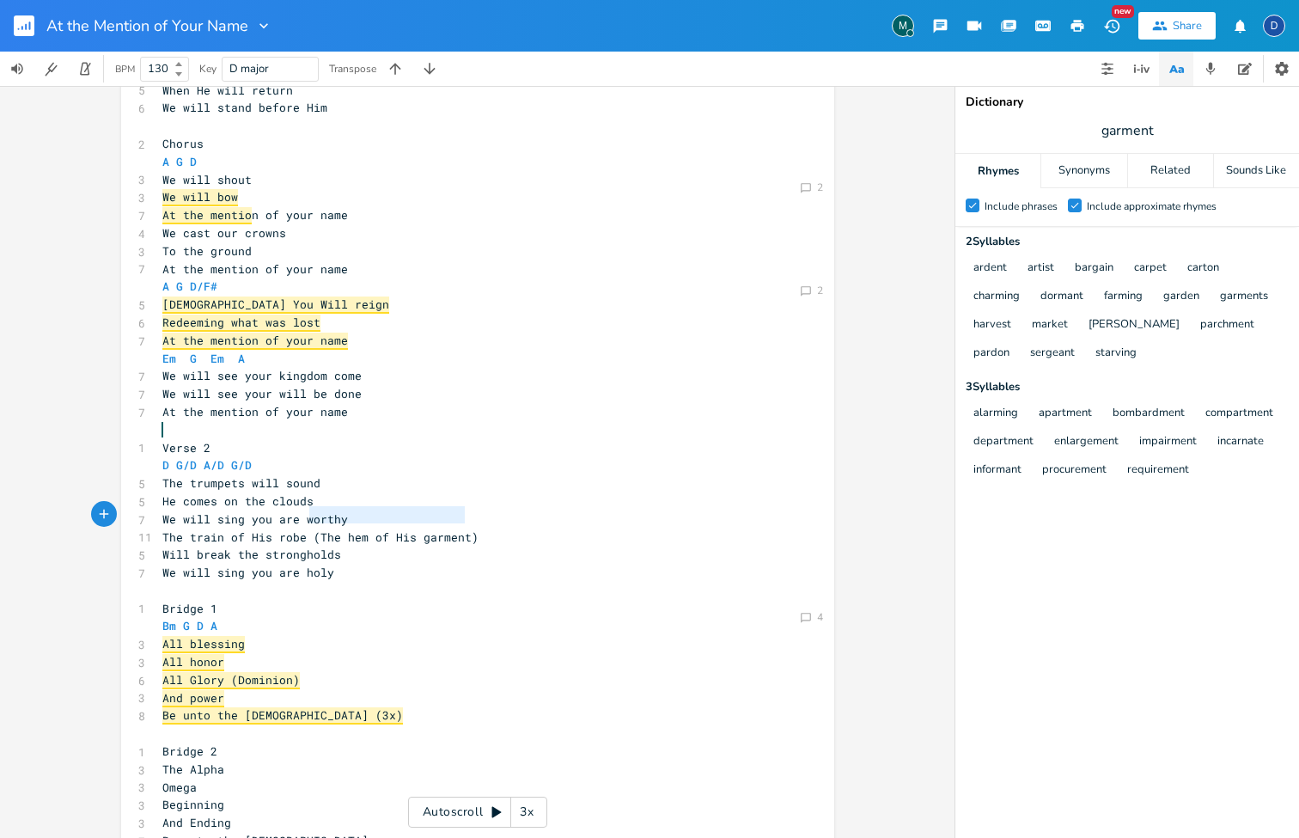
click at [473, 528] on pre "The train of His robe (The hem of His garment)" at bounding box center [469, 537] width 620 height 18
click at [174, 546] on span "Will break the strongholds" at bounding box center [251, 553] width 179 height 15
type textarea "Is"
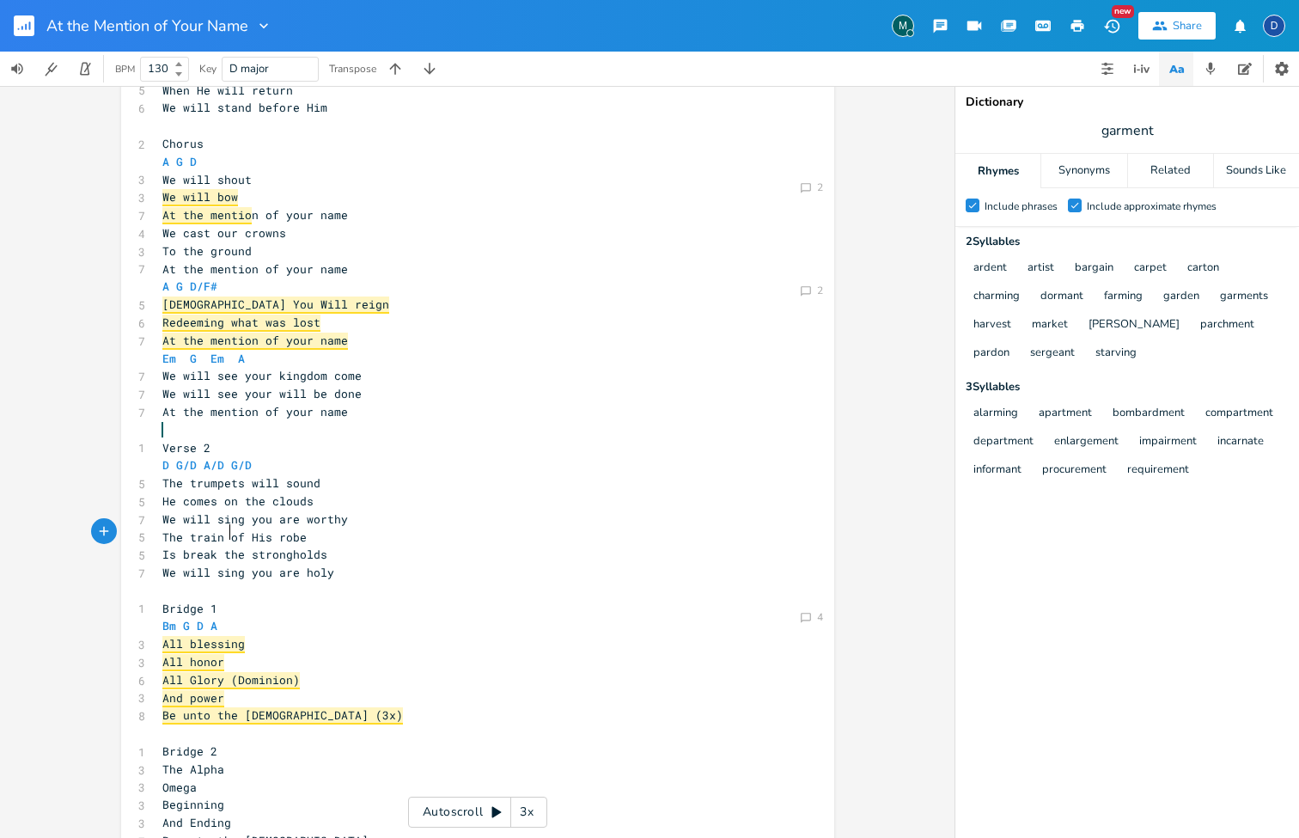
click at [225, 546] on span "Is break the strongholds" at bounding box center [244, 553] width 165 height 15
type textarea "the"
click at [225, 546] on span "Is break the strongholds" at bounding box center [244, 553] width 165 height 15
type textarea "ing"
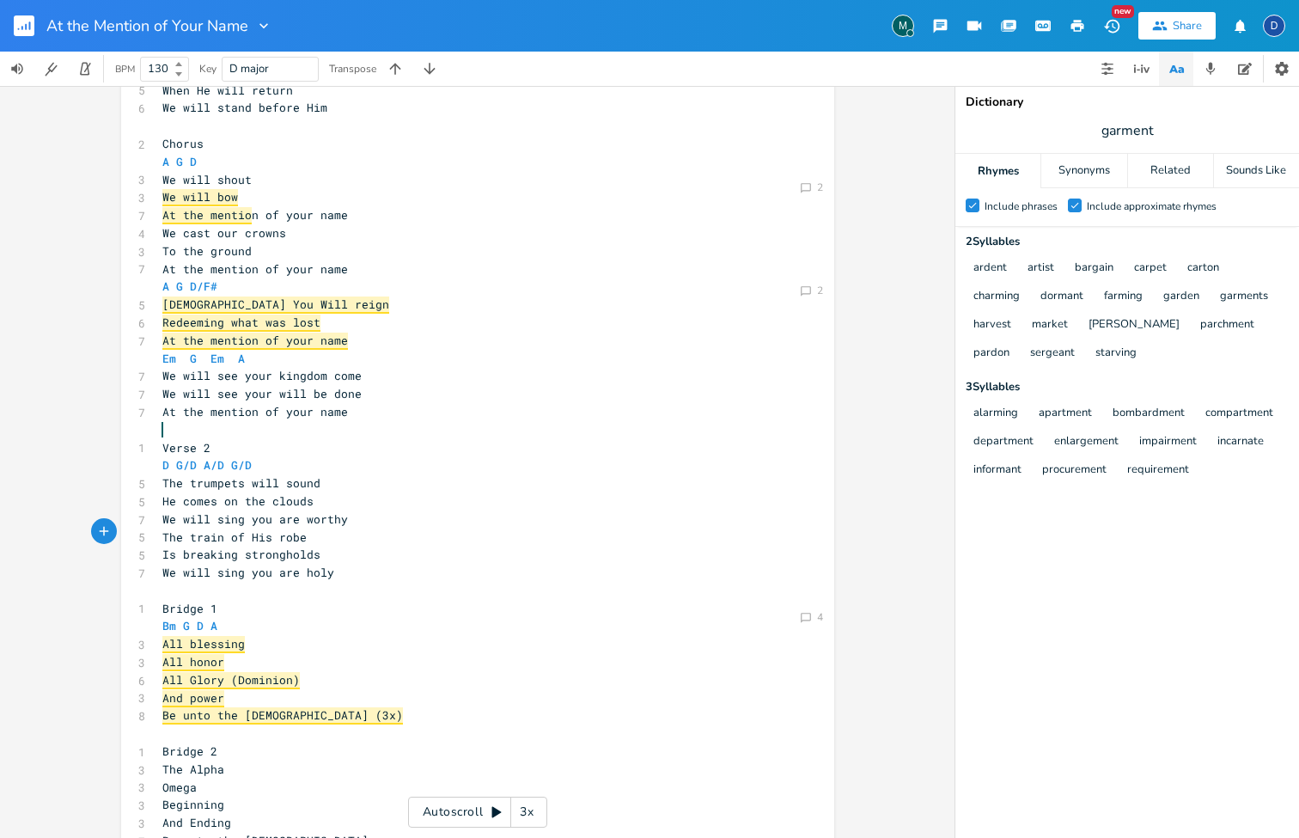
click at [311, 546] on span "Is breaking strongholds" at bounding box center [241, 553] width 158 height 15
click at [162, 546] on span "Is breaking strongholds" at bounding box center [241, 553] width 158 height 15
type textarea "Is"
click at [162, 546] on span "Is breaking strongholds" at bounding box center [241, 553] width 158 height 15
click at [272, 582] on pre "​" at bounding box center [469, 591] width 620 height 18
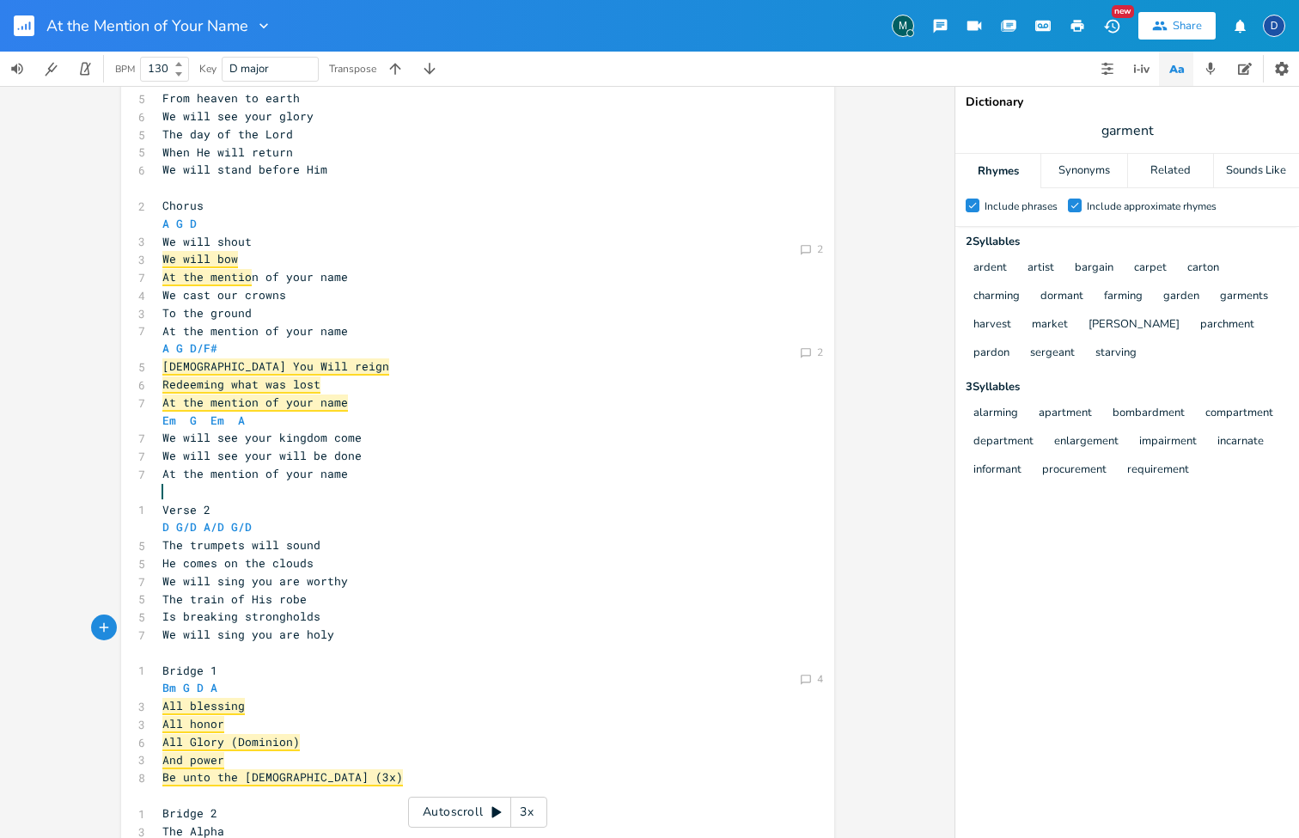
scroll to position [142, 0]
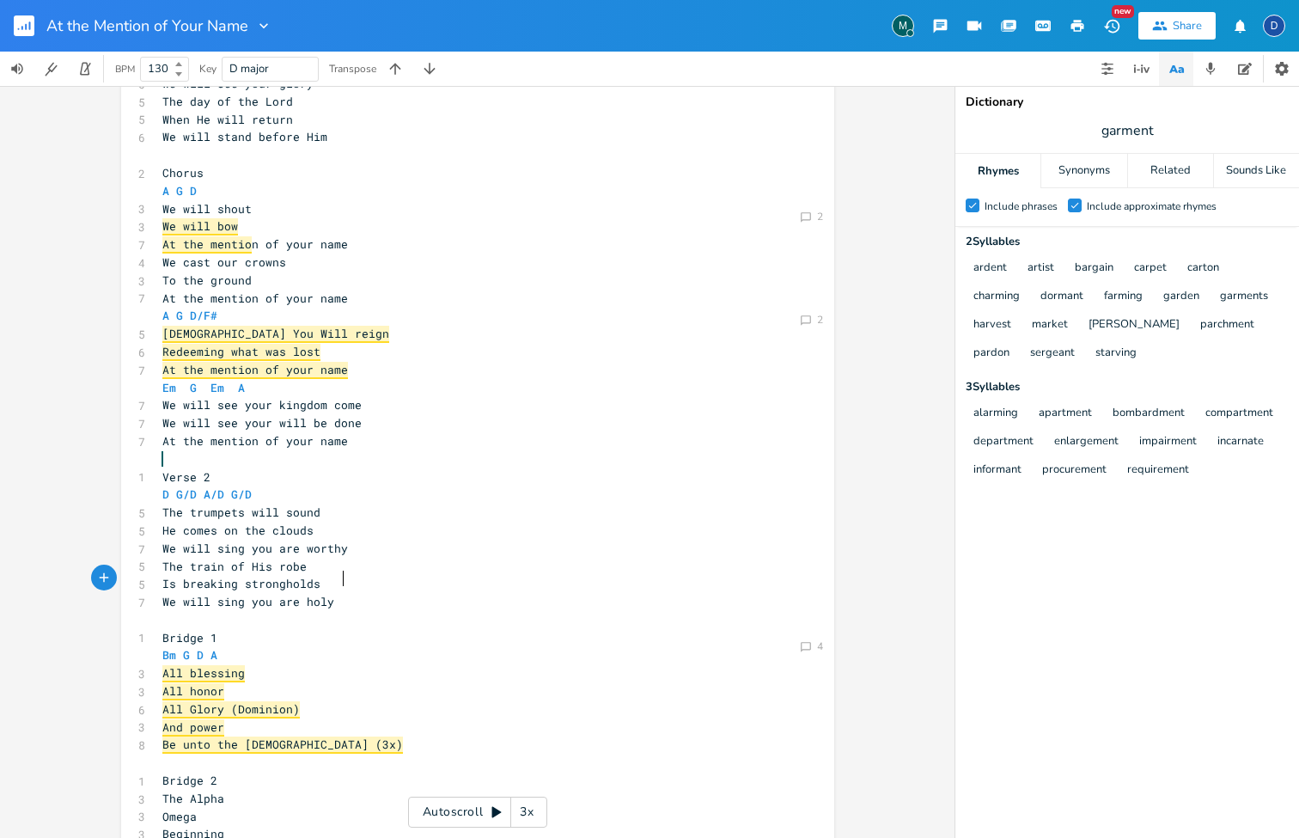
click at [337, 593] on pre "We will sing you are holy" at bounding box center [469, 602] width 620 height 18
type textarea "We will sing"
drag, startPoint x: 241, startPoint y: 579, endPoint x: 138, endPoint y: 579, distance: 103.1
click at [159, 593] on div "7 We will sing you are holy" at bounding box center [469, 602] width 620 height 18
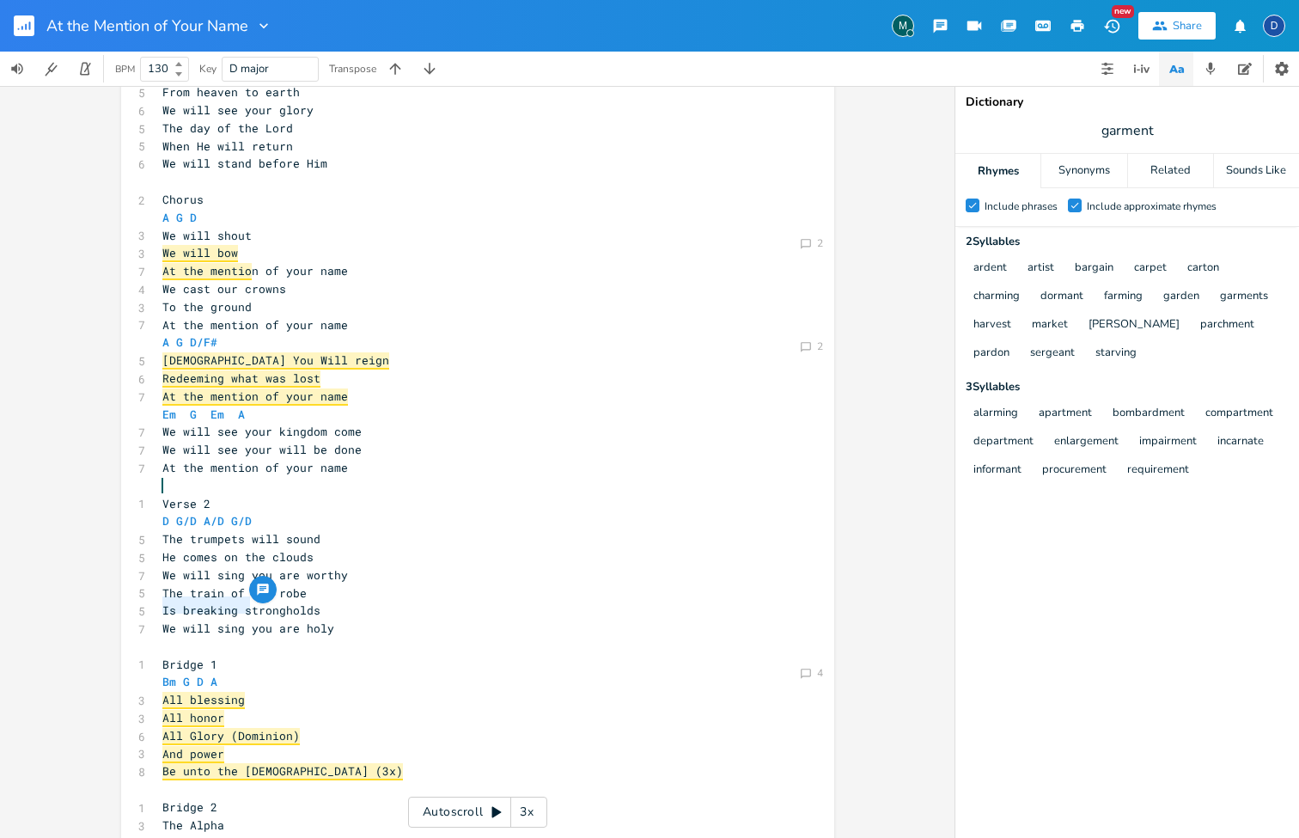
click at [348, 638] on pre "​" at bounding box center [469, 647] width 620 height 18
click at [253, 585] on span "The train of His robe" at bounding box center [234, 592] width 144 height 15
type textarea "His"
click at [253, 585] on span "The train of His robe" at bounding box center [234, 592] width 144 height 15
click at [328, 620] on span "We will sing you are holy" at bounding box center [248, 627] width 172 height 15
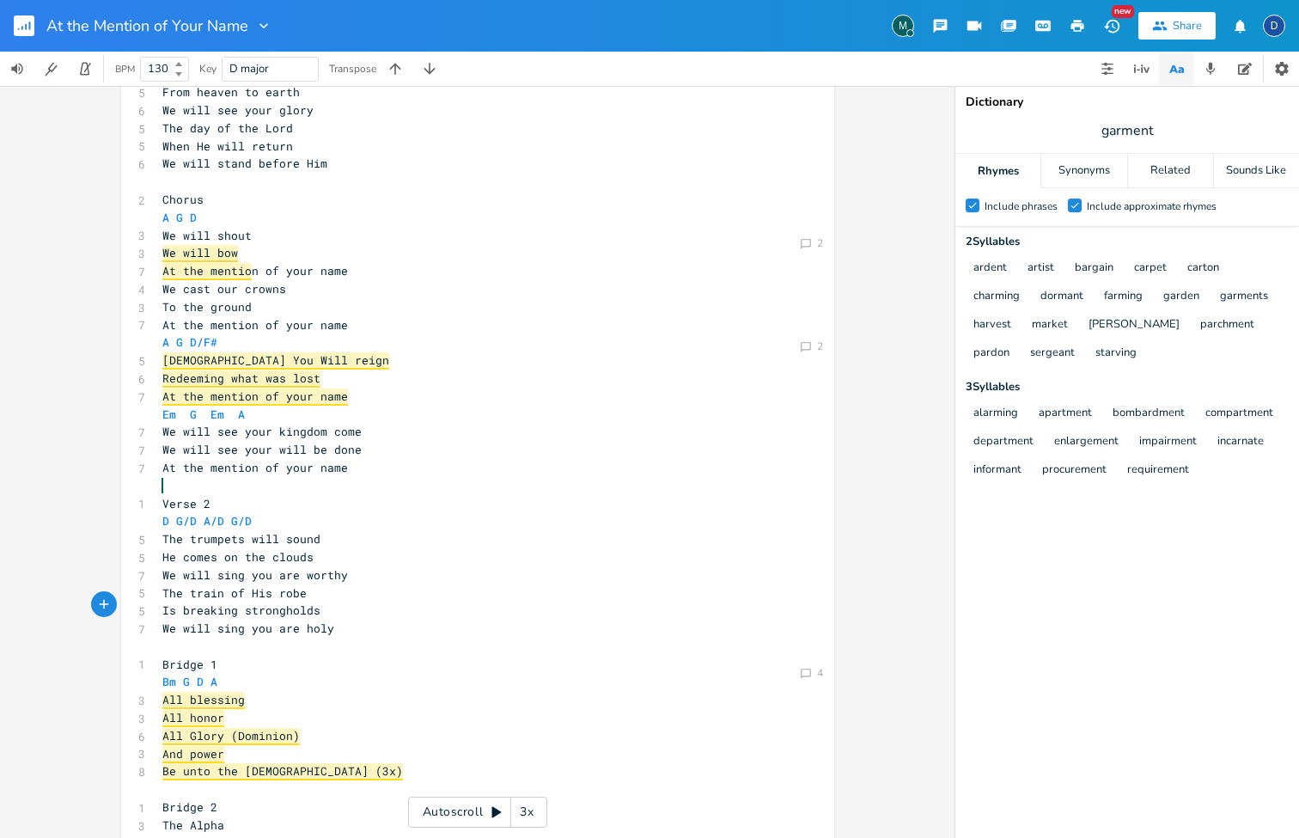
click at [252, 585] on span "The train of His robe" at bounding box center [234, 592] width 144 height 15
type textarea "You"
click at [253, 620] on span "We will sing you are holy" at bounding box center [248, 627] width 172 height 15
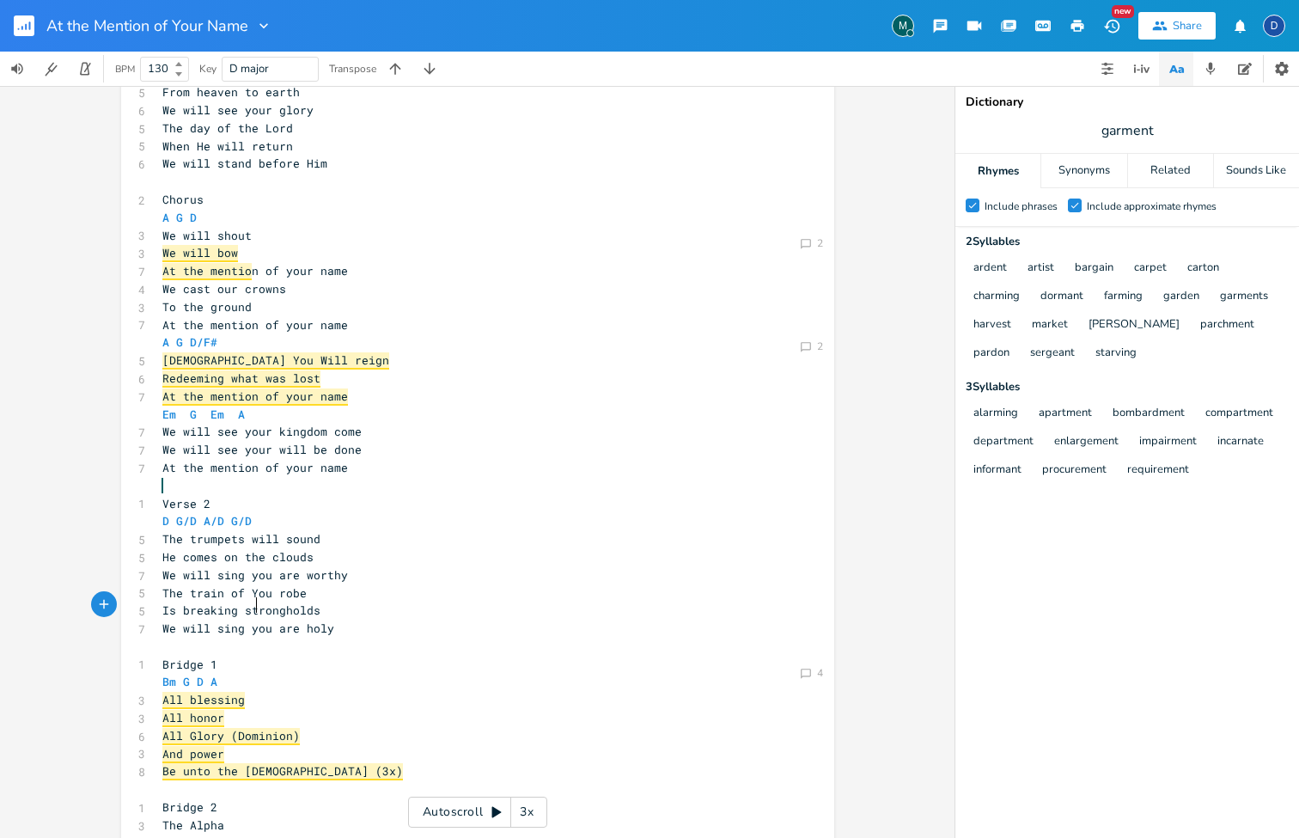
click at [253, 620] on span "We will sing you are holy" at bounding box center [248, 627] width 172 height 15
type textarea "You"
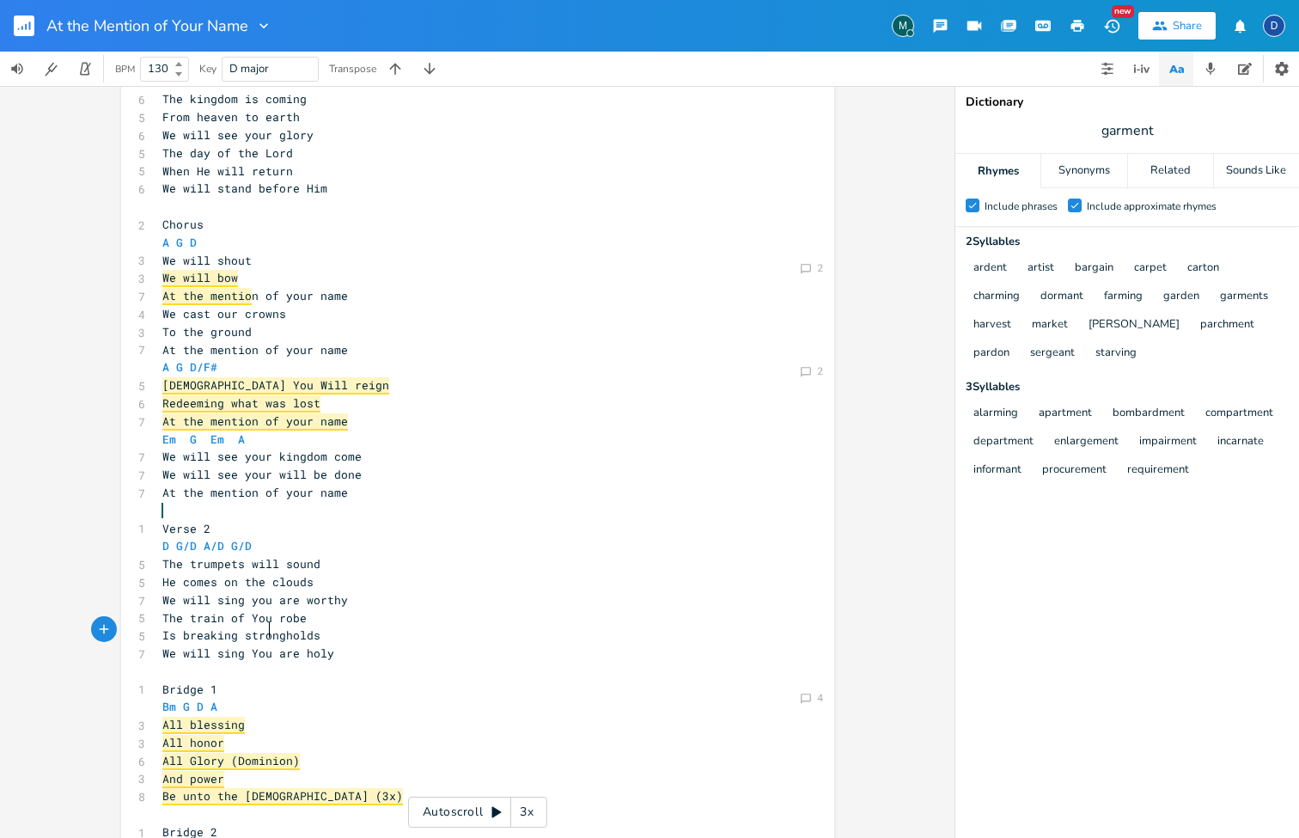
click at [302, 645] on span "We will sing You are holy" at bounding box center [248, 652] width 172 height 15
type textarea "H"
click at [305, 592] on span "We will sing you are worthy" at bounding box center [255, 599] width 186 height 15
type textarea "W"
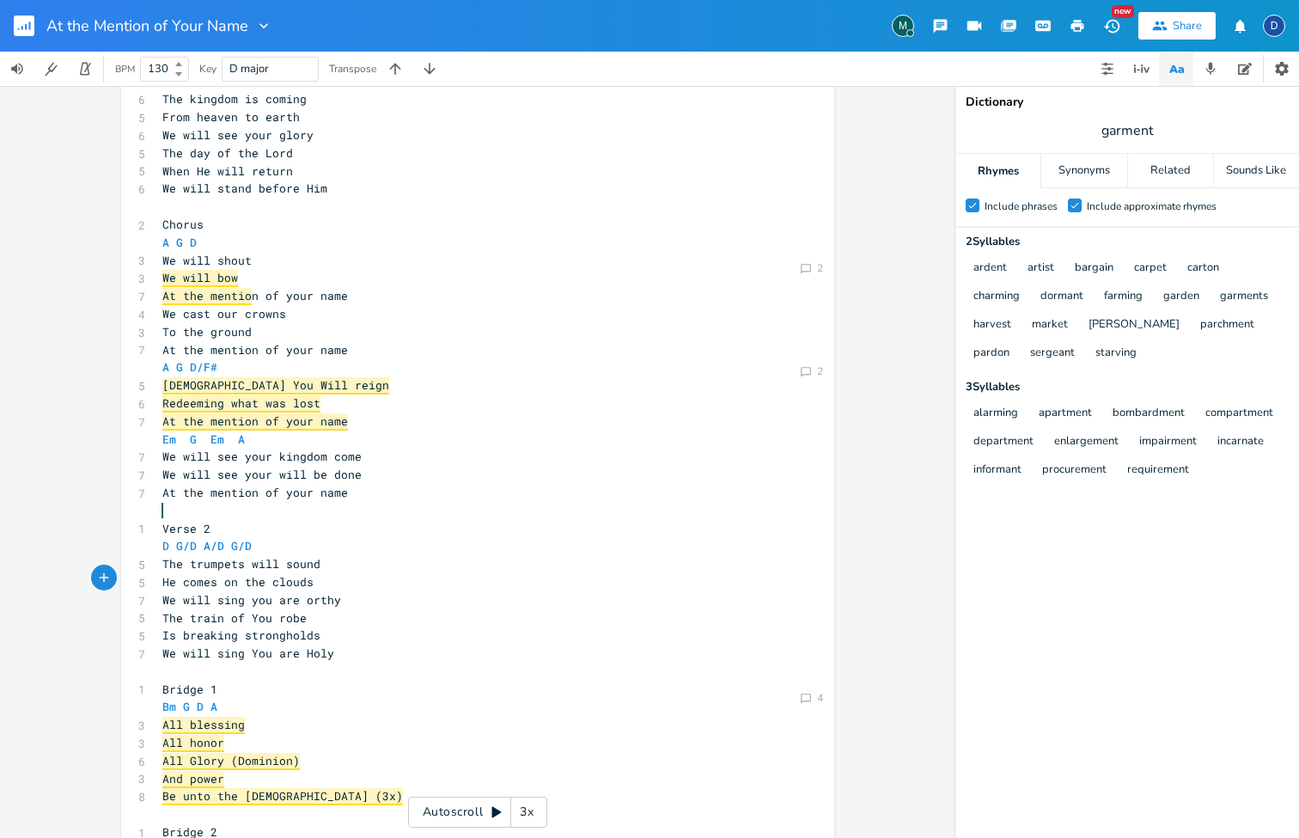
scroll to position [0, 10]
click at [422, 681] on pre "Bridge 1" at bounding box center [469, 690] width 620 height 18
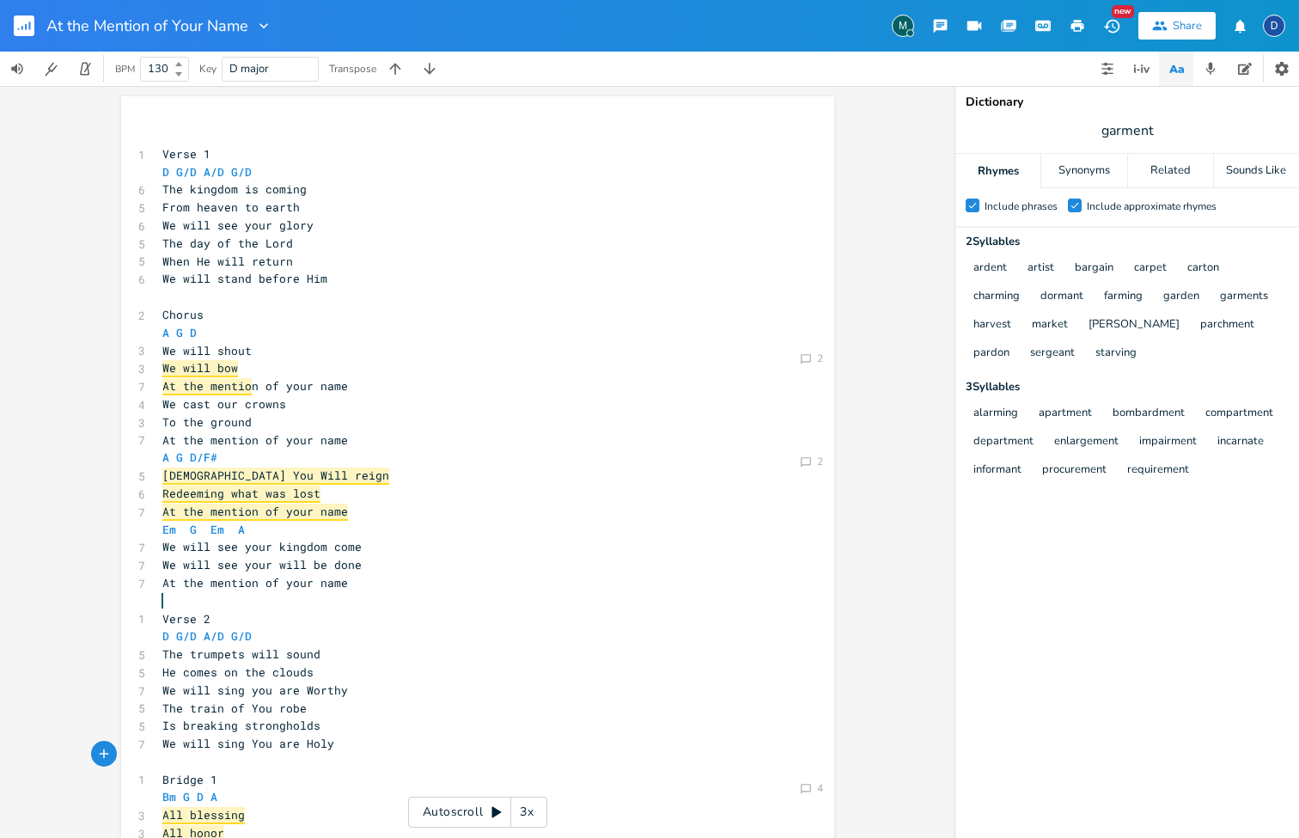
scroll to position [0, 0]
click at [286, 432] on span "At the mention of your name" at bounding box center [255, 439] width 186 height 15
type textarea "Y"
click at [287, 378] on span "At the mentio n of your name" at bounding box center [255, 385] width 186 height 15
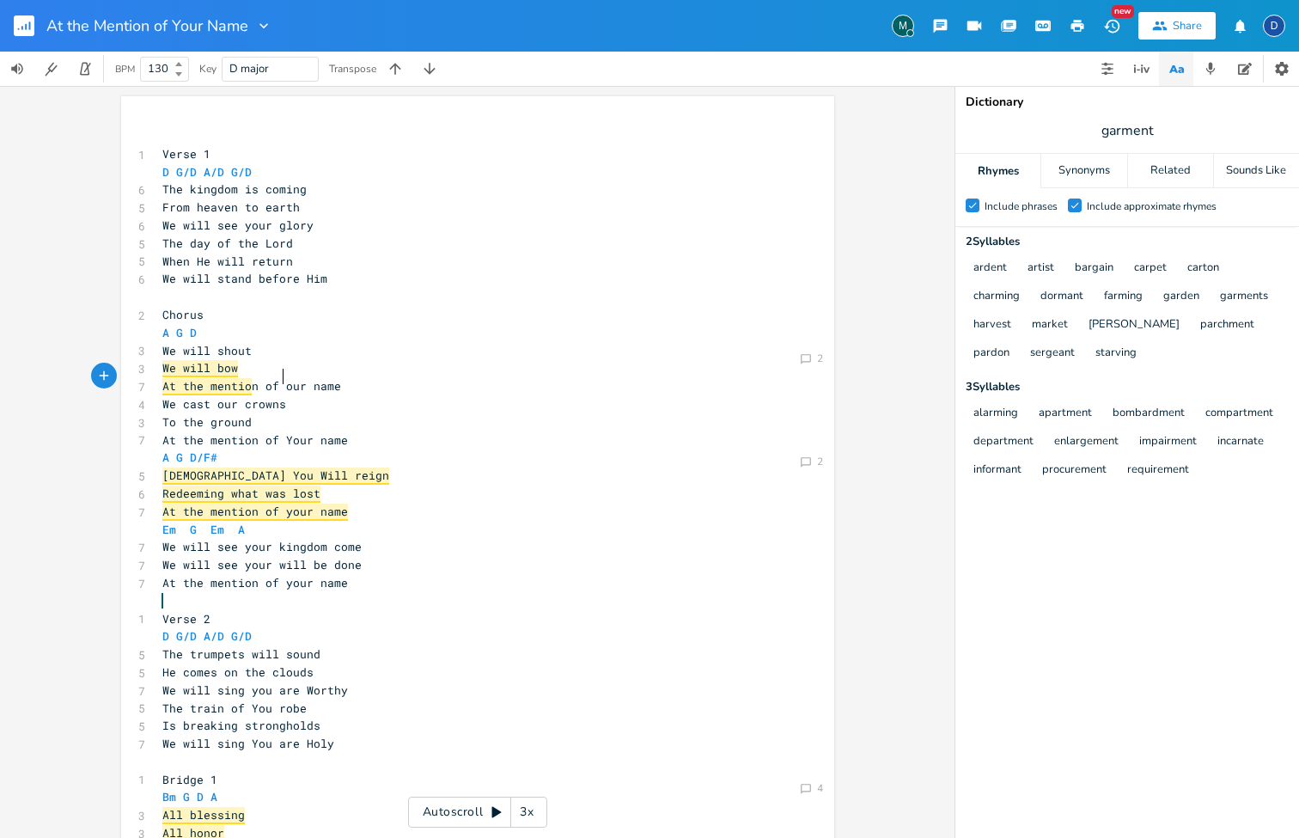
type textarea "Y"
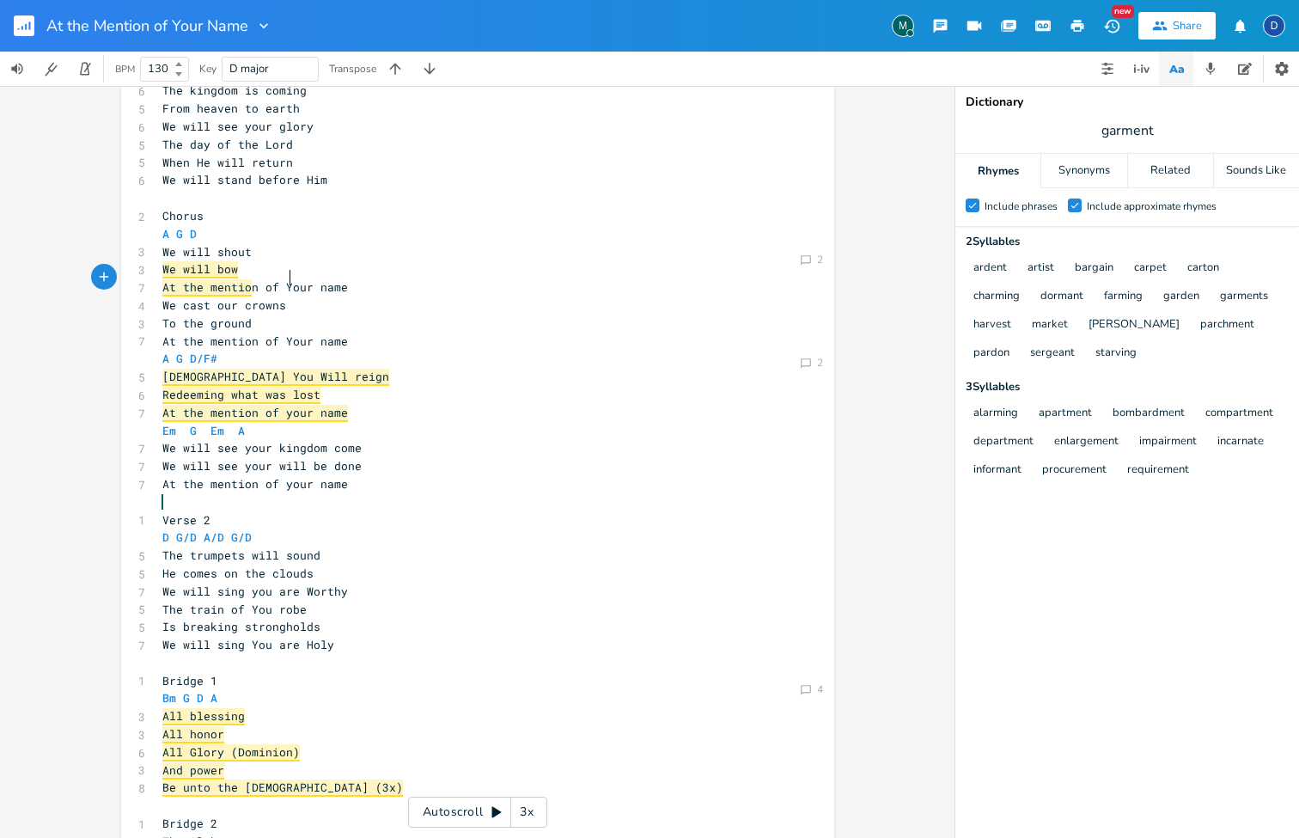
scroll to position [103, 0]
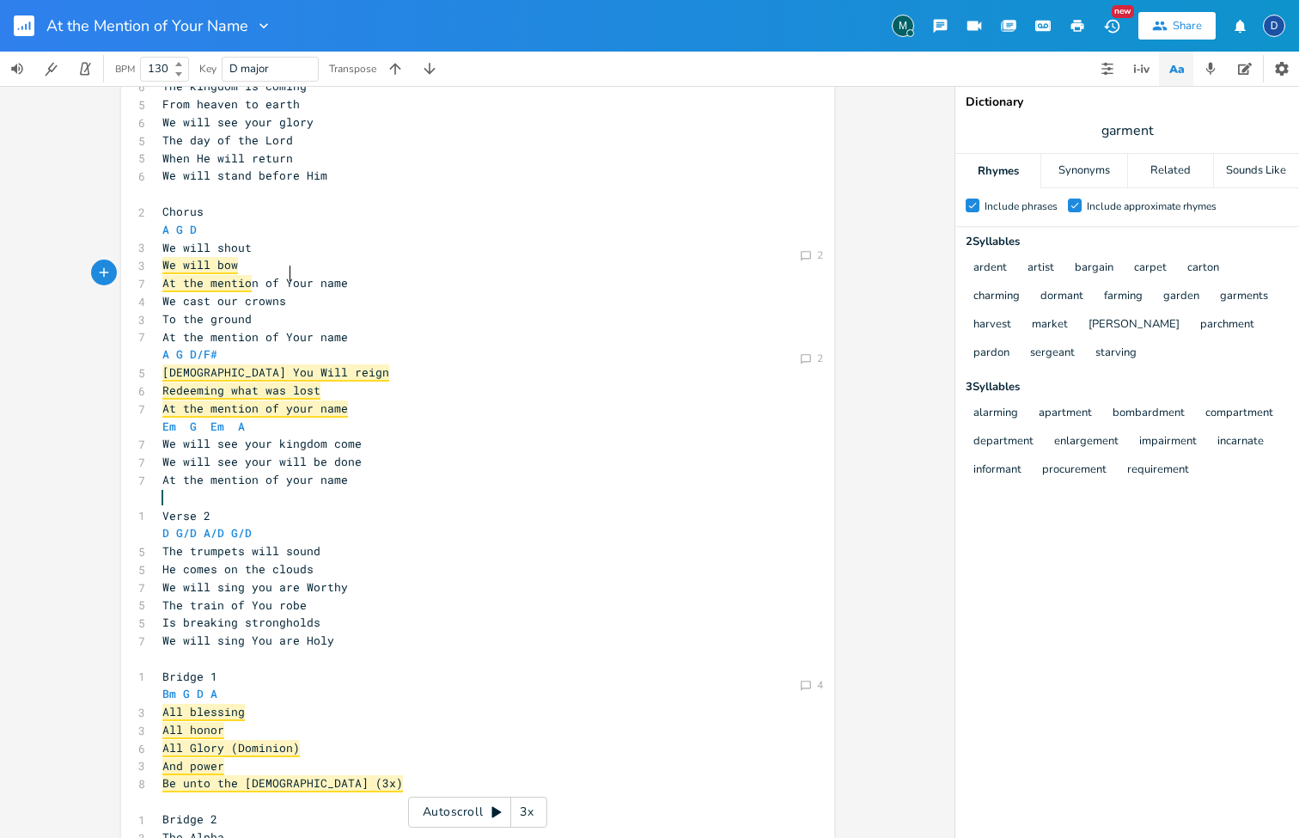
click at [292, 310] on pre "To the ground" at bounding box center [469, 319] width 620 height 18
type textarea "(I"
type textarea "Knees will Bow)"
click at [341, 329] on span "At the mention of Your name" at bounding box center [255, 336] width 186 height 15
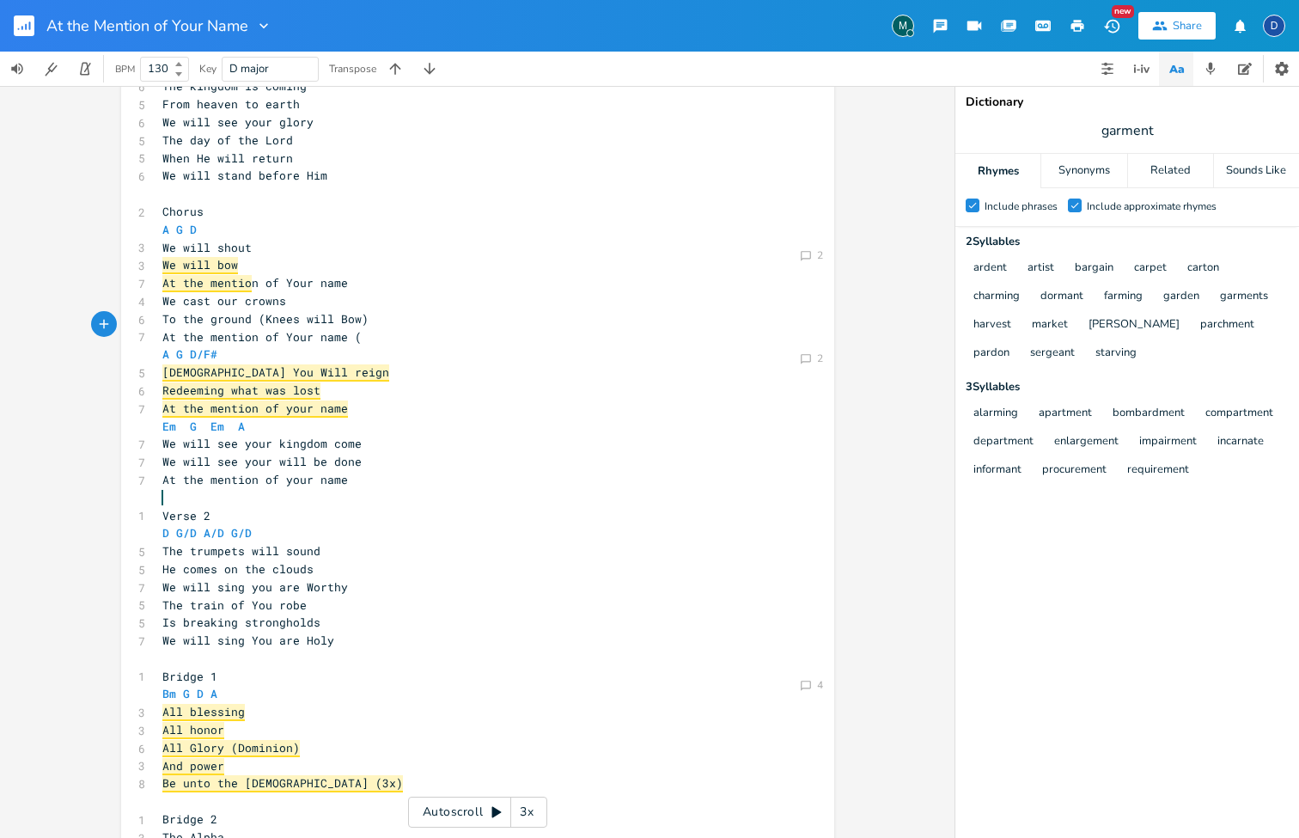
type textarea "(T"
type textarea "(Knees will Bow)"
drag, startPoint x: 363, startPoint y: 311, endPoint x: 252, endPoint y: 310, distance: 110.8
click at [252, 310] on pre "To the ground (Knees will Bow)" at bounding box center [469, 319] width 620 height 18
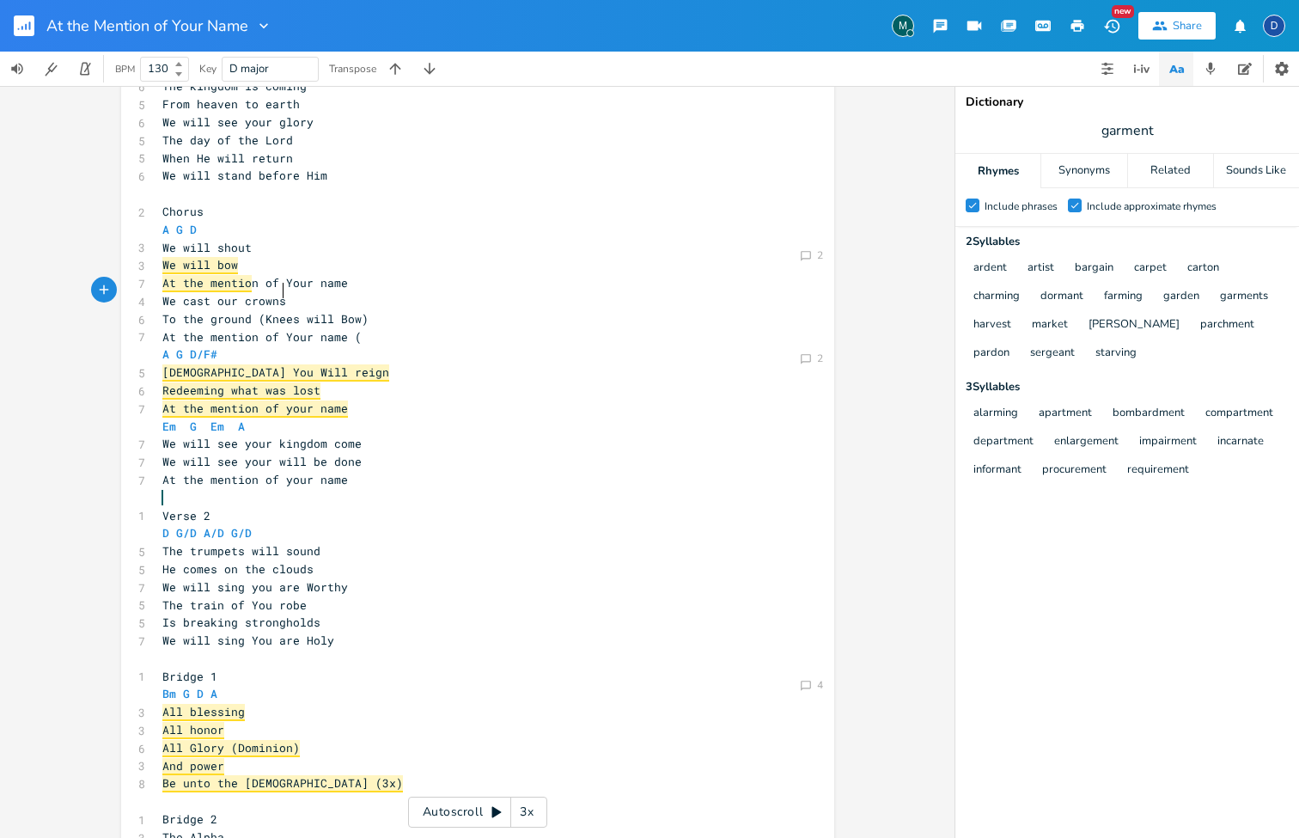
click at [304, 293] on pre "We cast our crowns" at bounding box center [469, 301] width 620 height 18
paste textarea
click at [278, 293] on span "We cast our crowns(Knees will Bow)" at bounding box center [279, 300] width 234 height 15
type textarea "Knees will Bow"
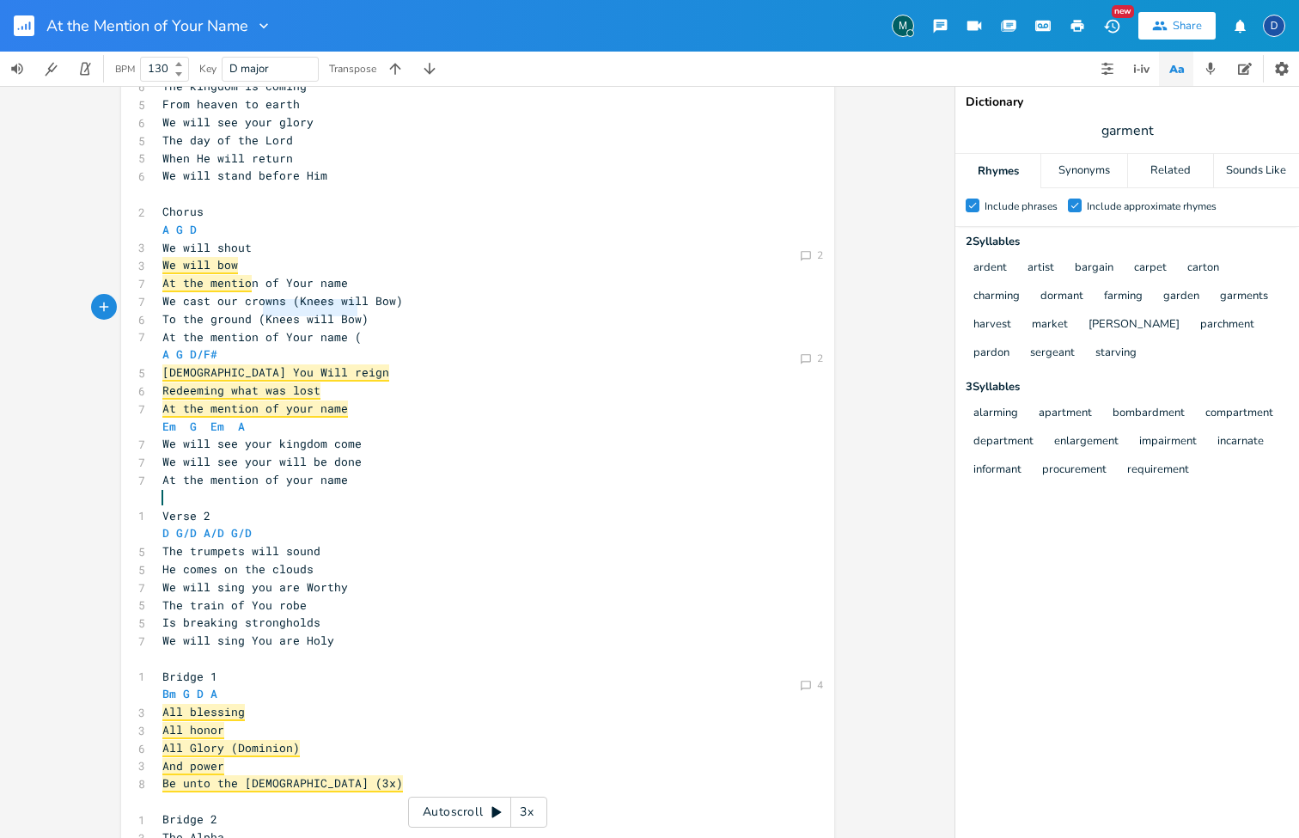
drag, startPoint x: 351, startPoint y: 312, endPoint x: 256, endPoint y: 311, distance: 94.5
click at [256, 311] on span "To the ground (Knees will Bow)" at bounding box center [265, 318] width 206 height 15
click at [306, 310] on pre "To the ground ()" at bounding box center [469, 319] width 620 height 18
type textarea "We cast our crowns ("
drag, startPoint x: 288, startPoint y: 291, endPoint x: 150, endPoint y: 291, distance: 138.3
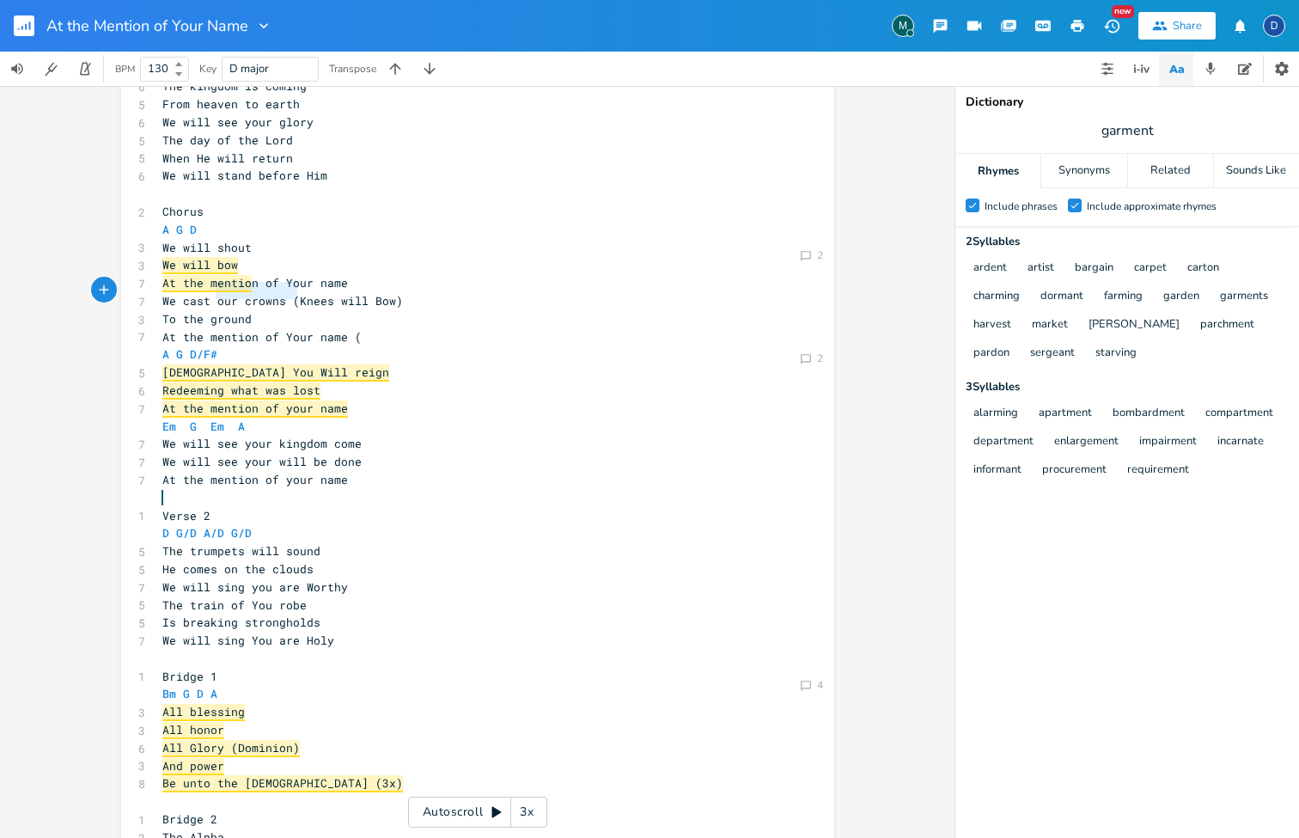
click at [150, 291] on div "We cast our crowns ( x ​ 1 Verse 1 D G/D A/D G/D 6 The kingdom is coming 5 From…" at bounding box center [477, 547] width 713 height 1109
click at [294, 298] on pre "Knees will Bow)" at bounding box center [469, 301] width 620 height 18
click at [363, 328] on pre "At the mention of Your name (" at bounding box center [469, 337] width 620 height 18
type textarea "We will shout"
drag, startPoint x: 247, startPoint y: 245, endPoint x: 157, endPoint y: 242, distance: 90.3
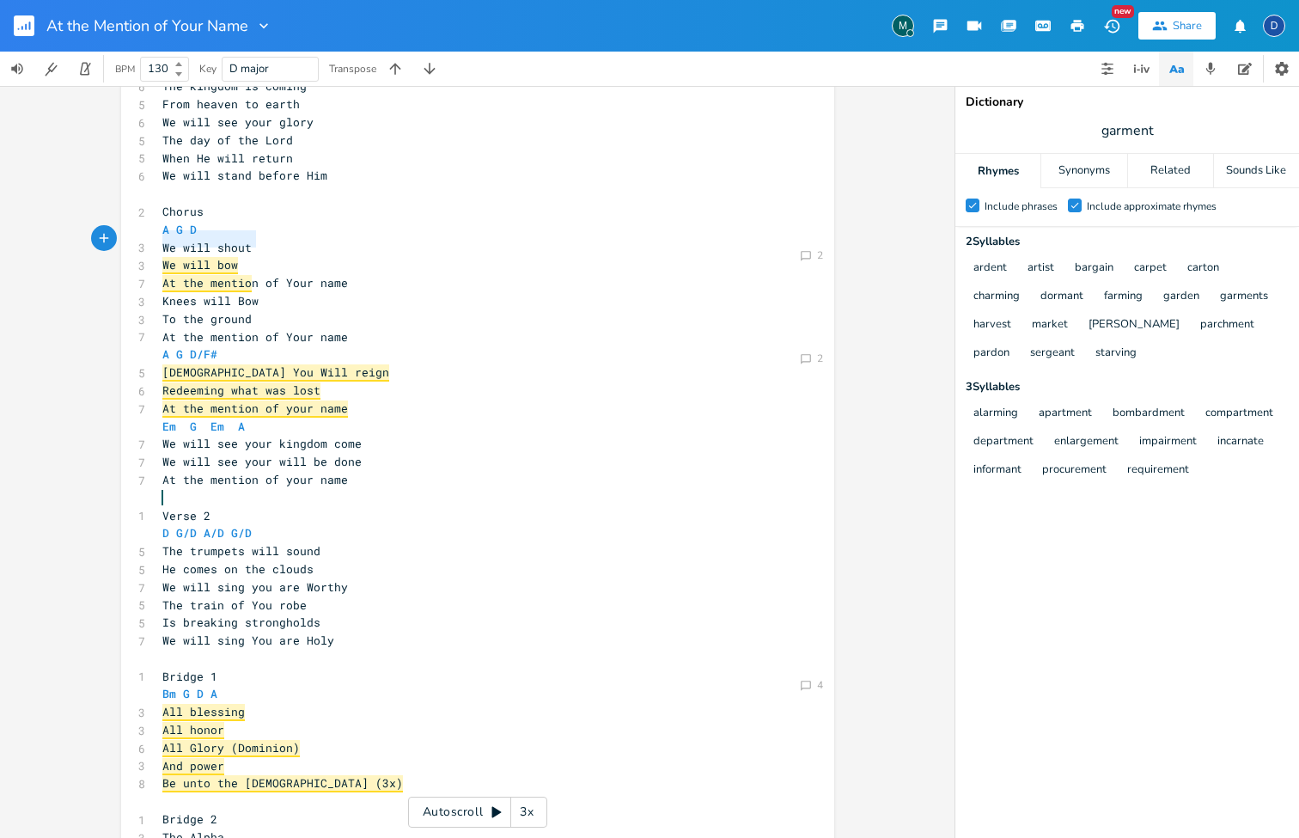
click at [162, 242] on span "We will shout" at bounding box center [206, 247] width 89 height 15
drag, startPoint x: 219, startPoint y: 256, endPoint x: 157, endPoint y: 239, distance: 64.2
click at [159, 239] on div "​ 1 Verse 1 D G/D A/D G/D 6 The kingdom is coming 5 From heaven to earth 6 We w…" at bounding box center [469, 551] width 620 height 1054
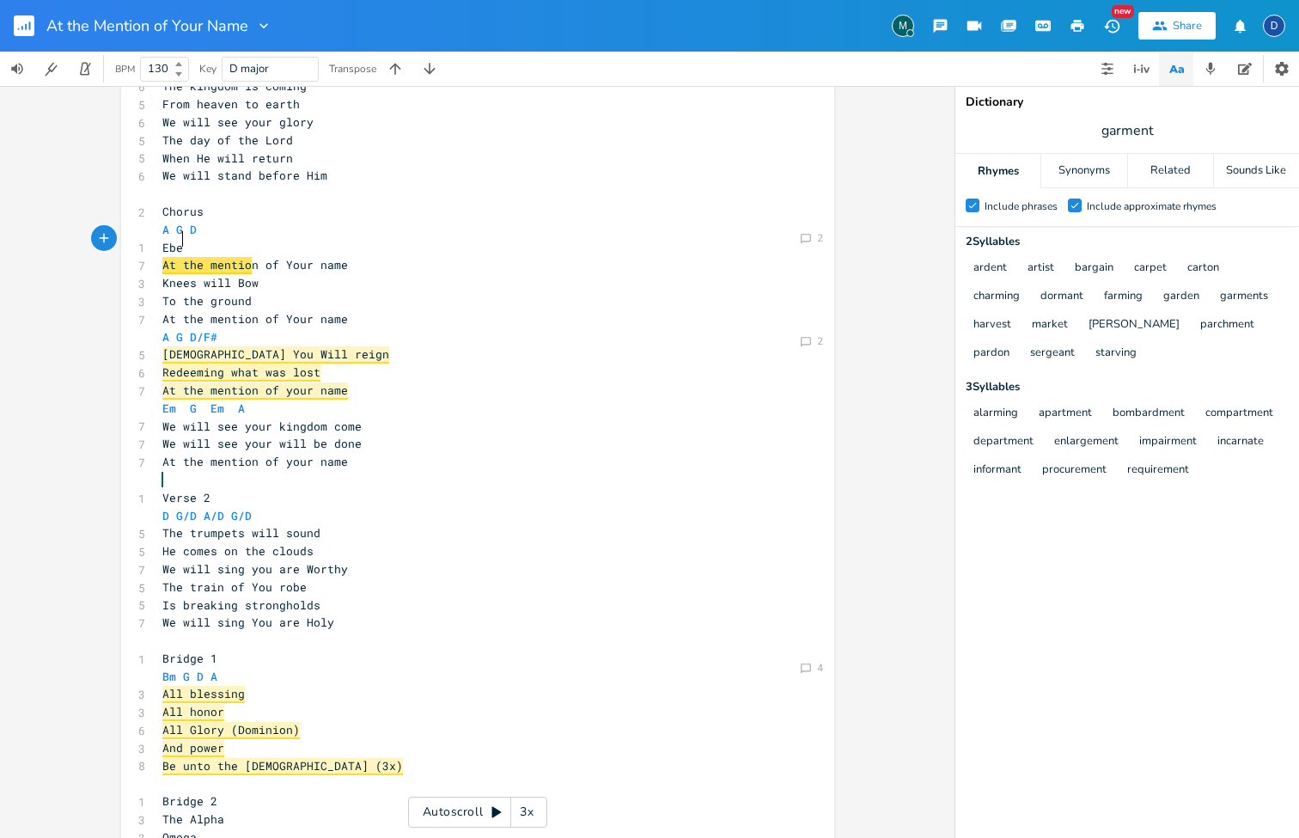
type textarea "Eber"
type textarea "very toung"
type textarea "n"
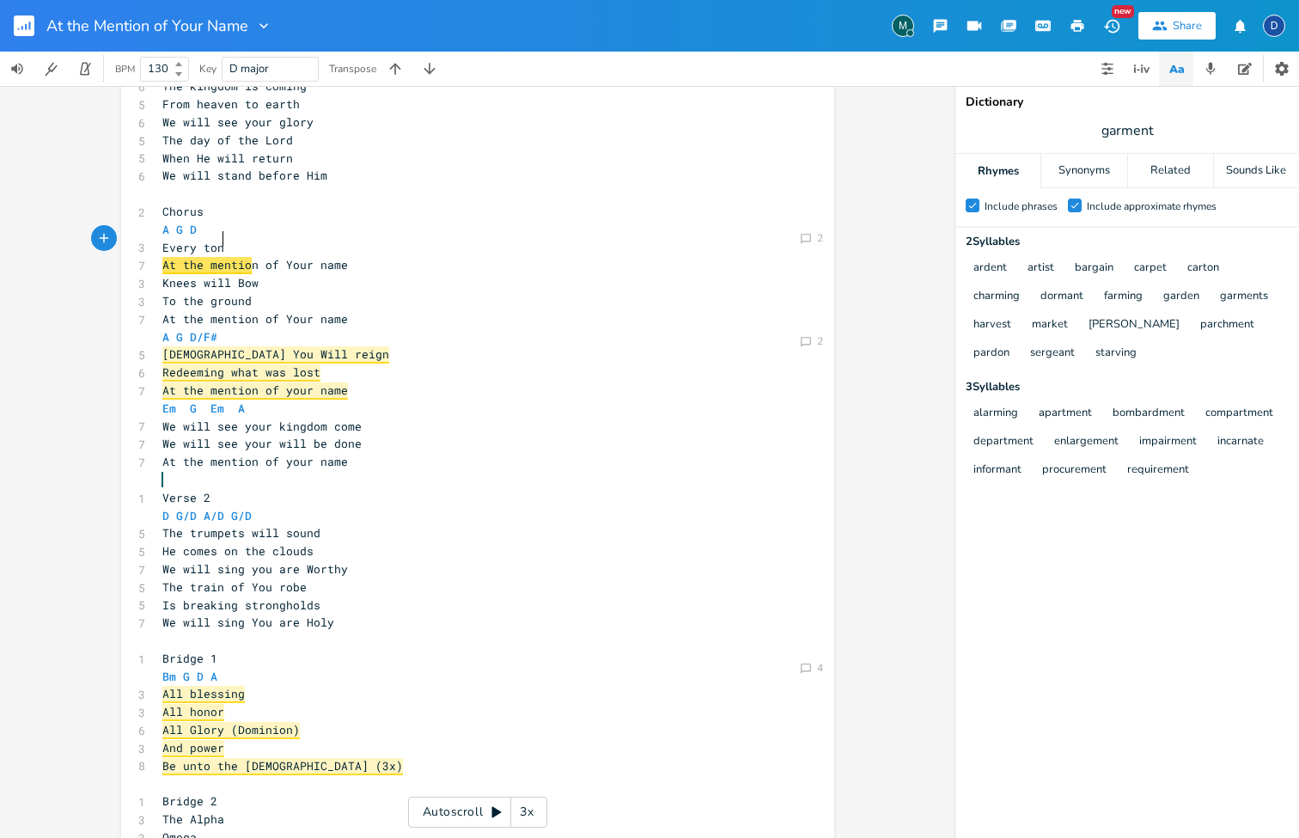
type textarea "ngue"
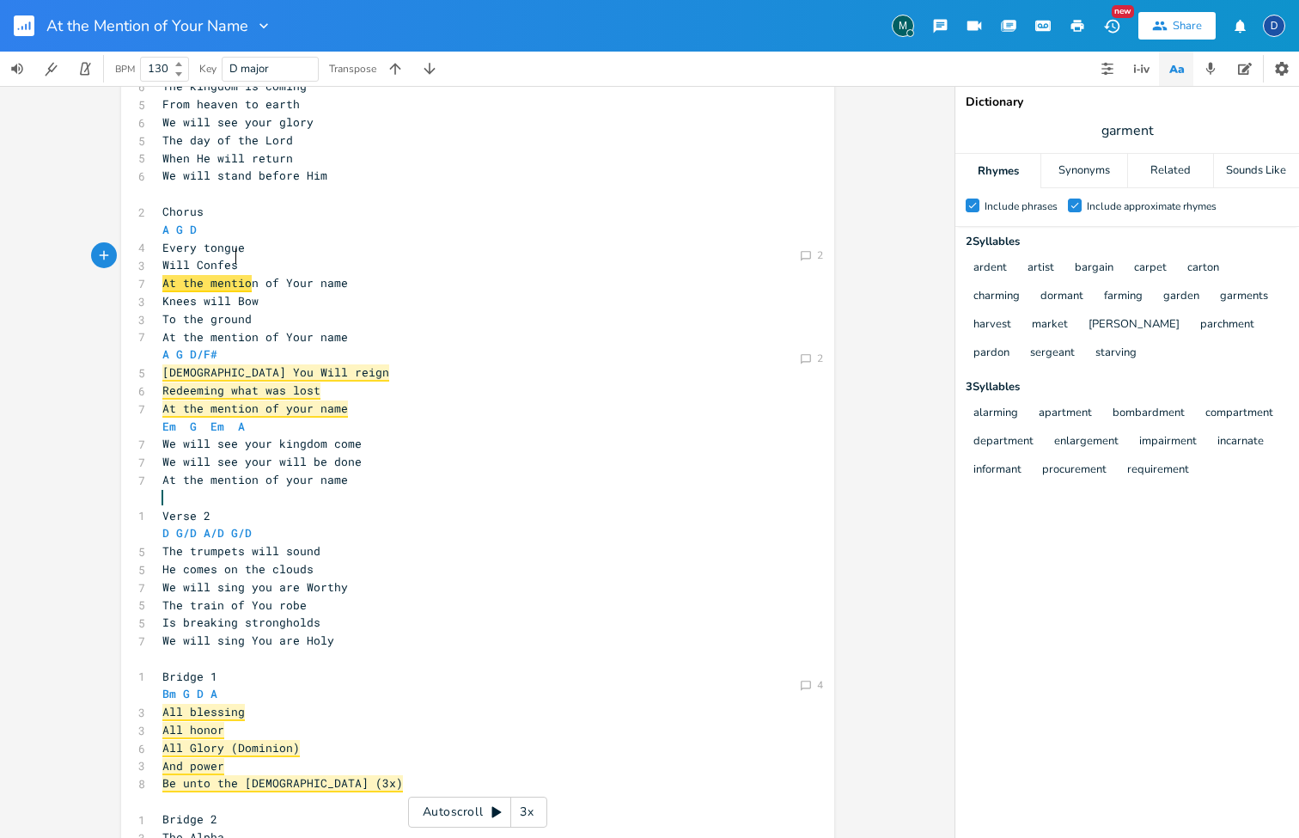
type textarea "Will Confess"
click at [175, 259] on span "Will Confess" at bounding box center [203, 264] width 82 height 15
type textarea "Will"
click at [234, 258] on pre "Confess" at bounding box center [469, 265] width 620 height 18
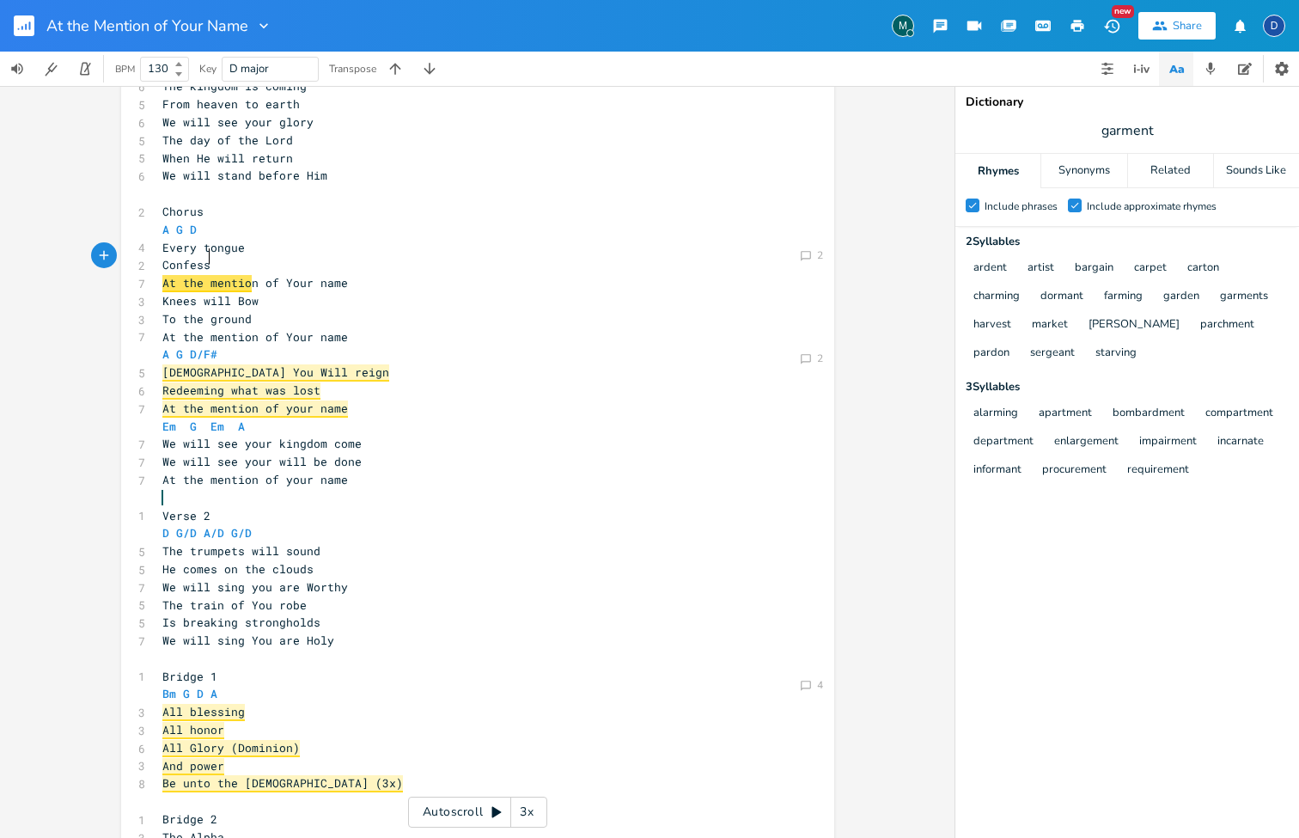
click at [162, 257] on span "Confess" at bounding box center [186, 264] width 48 height 15
type textarea "Will"
type textarea "Every tongue Will Confess"
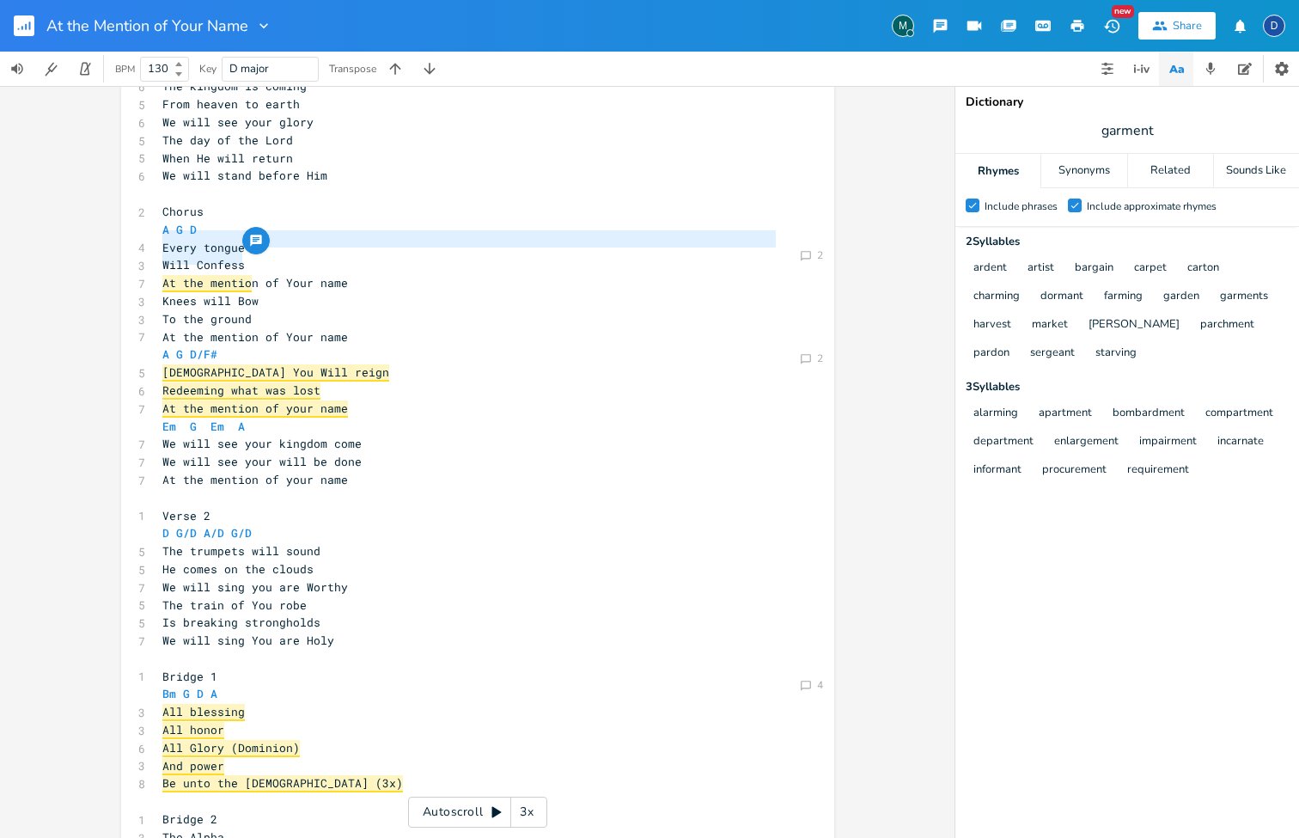
drag, startPoint x: 240, startPoint y: 256, endPoint x: 139, endPoint y: 239, distance: 102.0
click at [200, 247] on pre "Every tongue" at bounding box center [469, 248] width 620 height 18
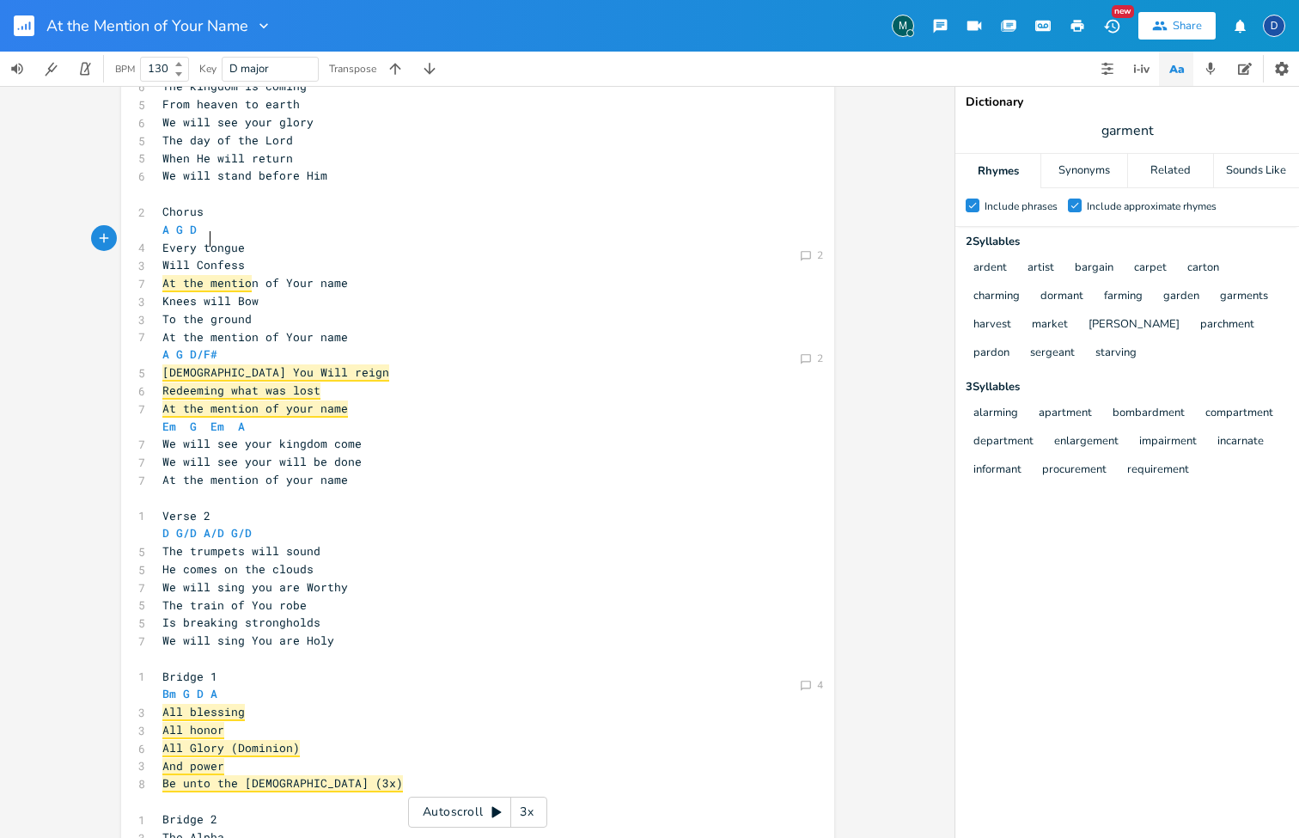
click at [226, 257] on span "Will Confess" at bounding box center [203, 264] width 82 height 15
click at [162, 257] on span "Will Confess" at bounding box center [203, 264] width 82 height 15
type textarea "Will"
click at [162, 257] on span "Will Confess" at bounding box center [203, 264] width 82 height 15
click at [168, 257] on span "Will Confess" at bounding box center [203, 264] width 82 height 15
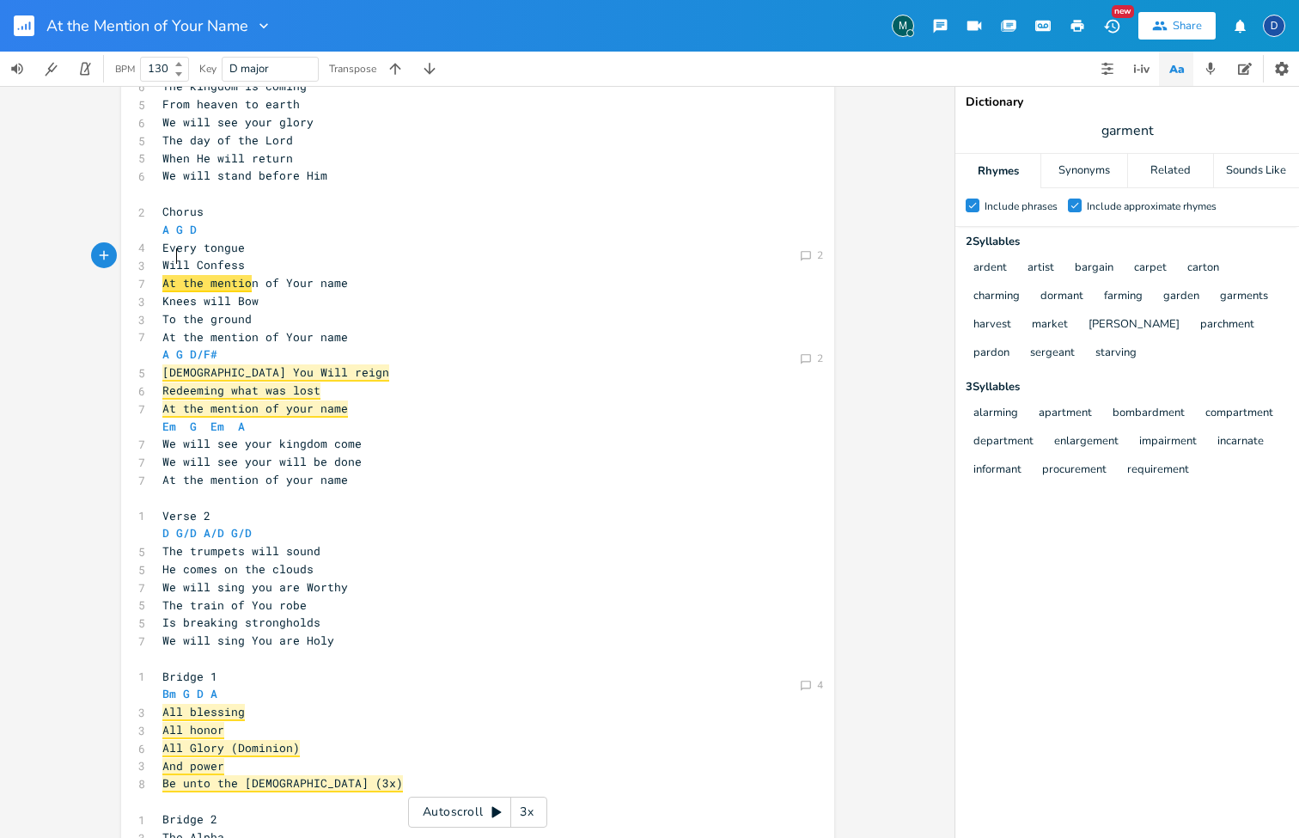
type textarea "Will"
click at [227, 256] on pre "Confess" at bounding box center [469, 265] width 620 height 18
type textarea "His n"
type textarea "Na"
type textarea "name"
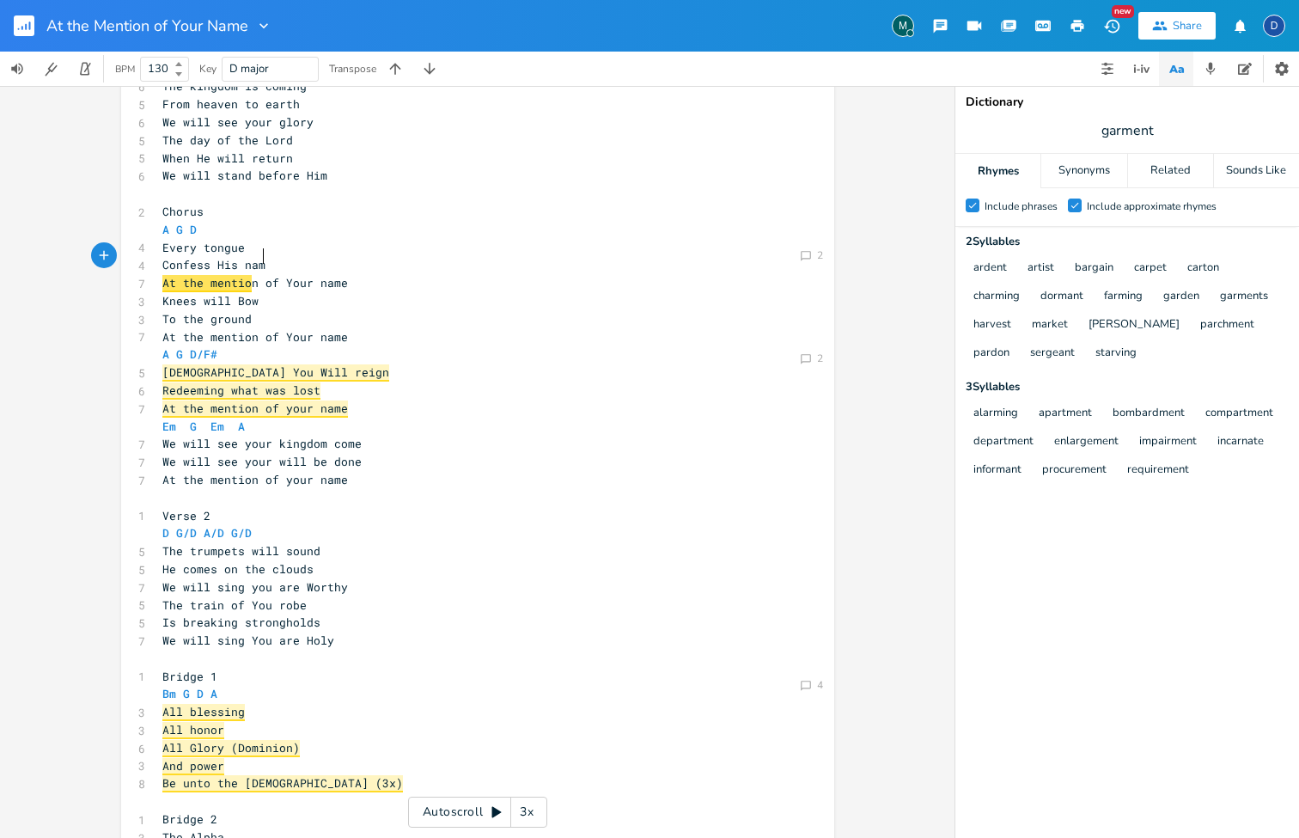
scroll to position [0, 23]
type textarea "onfess His name"
drag, startPoint x: 289, startPoint y: 259, endPoint x: 161, endPoint y: 253, distance: 128.2
click at [201, 242] on span "Every tongue" at bounding box center [203, 247] width 82 height 15
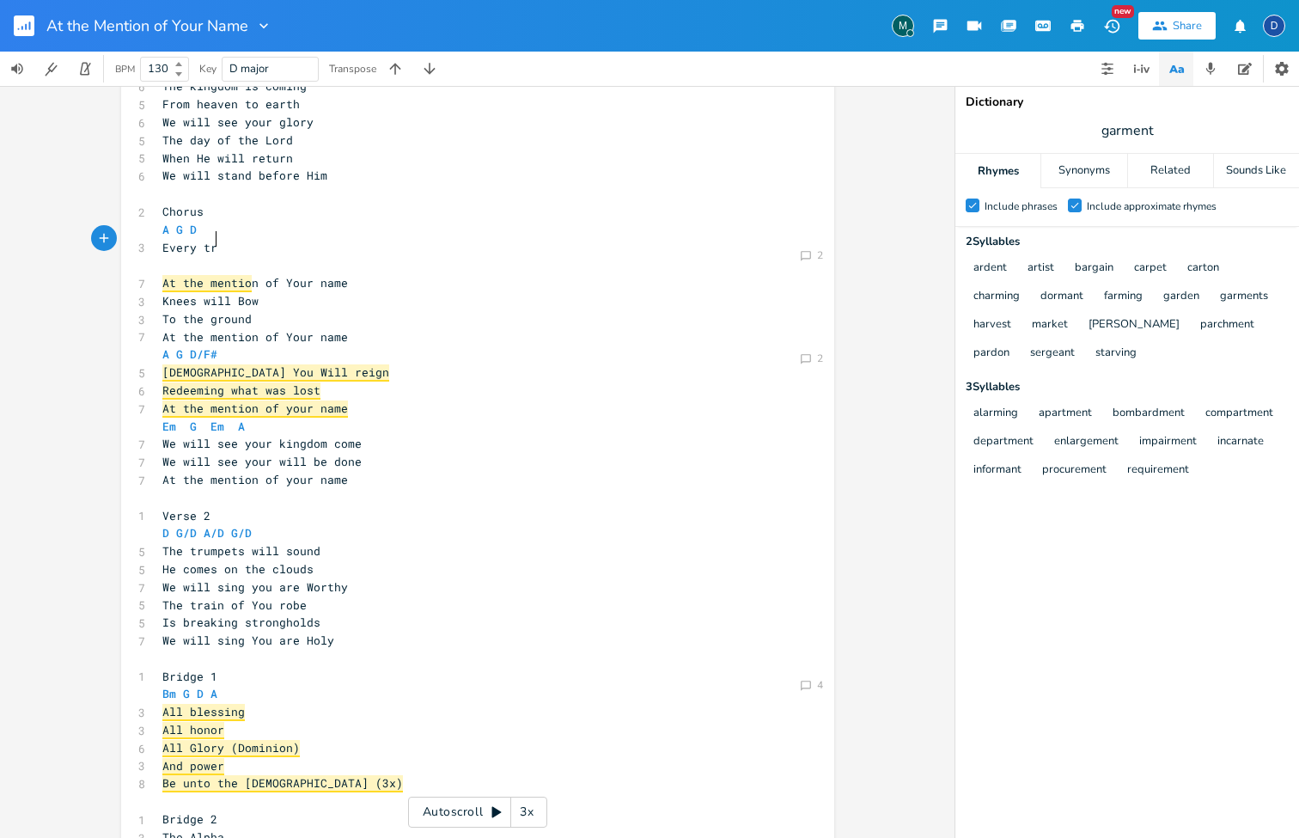
type textarea "trip"
type textarea "be"
click at [181, 256] on pre "​" at bounding box center [469, 265] width 620 height 18
type textarea "Every [PERSON_NAME]"
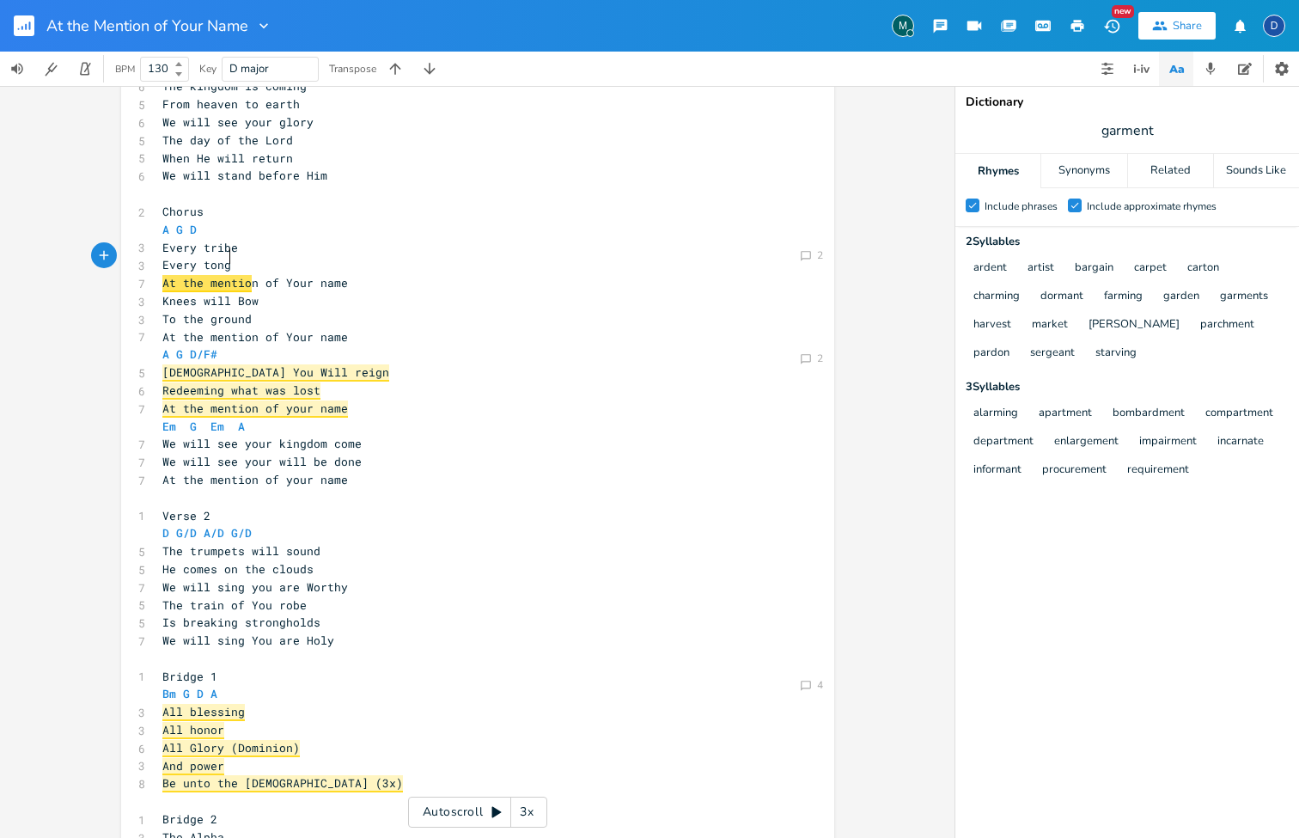
scroll to position [0, 16]
type textarea "ongue"
type textarea "Every tongue"
drag, startPoint x: 254, startPoint y: 258, endPoint x: 156, endPoint y: 249, distance: 99.2
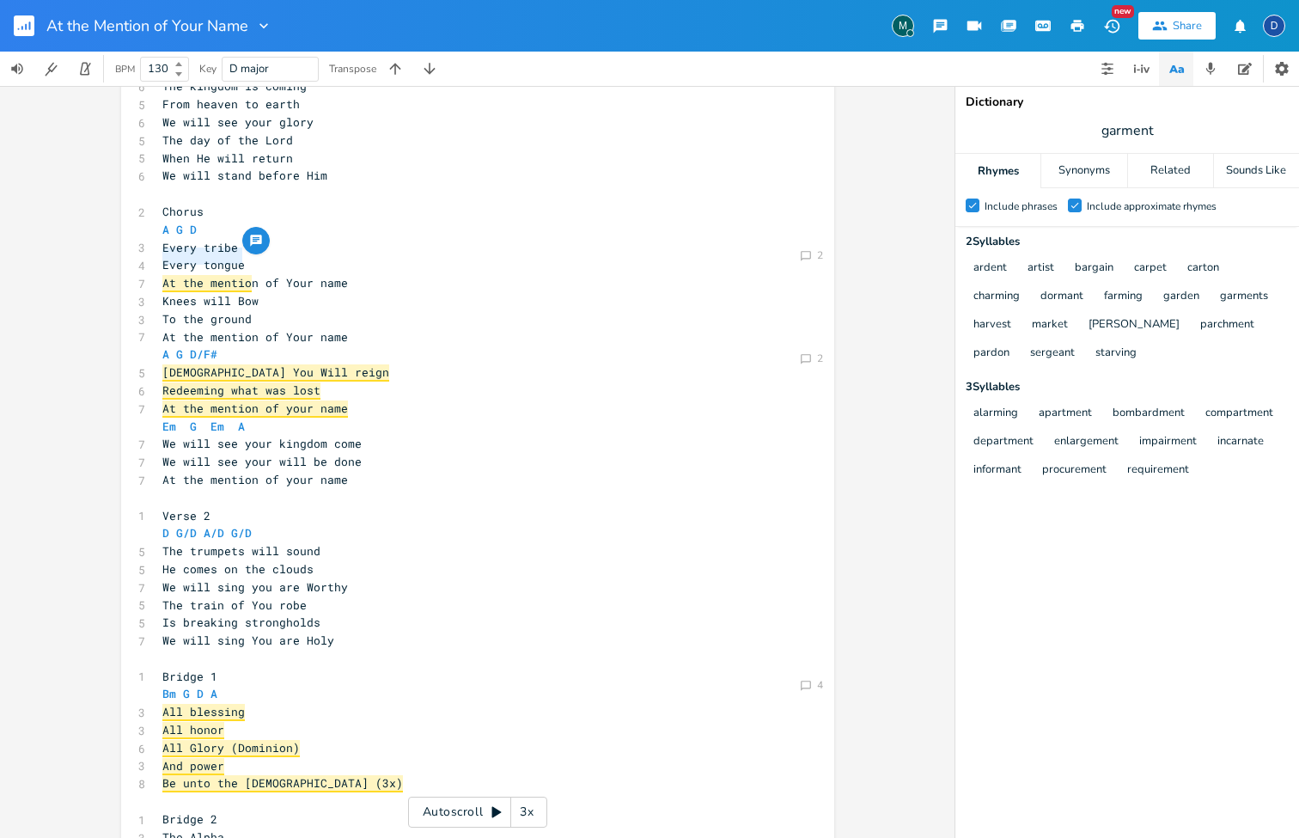
click at [233, 261] on span "Every tongue" at bounding box center [203, 264] width 82 height 15
type textarea "Every tongue"
drag, startPoint x: 242, startPoint y: 260, endPoint x: 134, endPoint y: 260, distance: 108.3
type textarea "Woil"
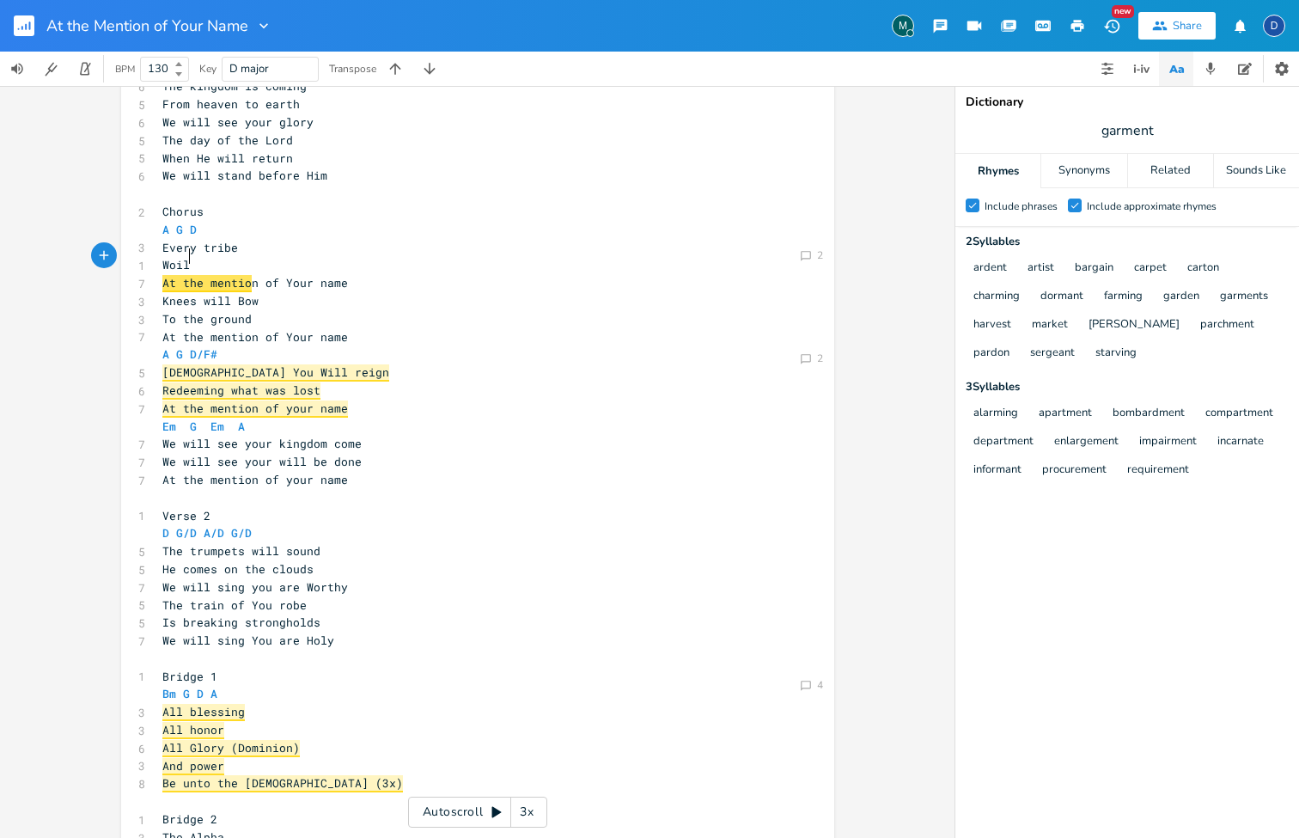
scroll to position [0, 19]
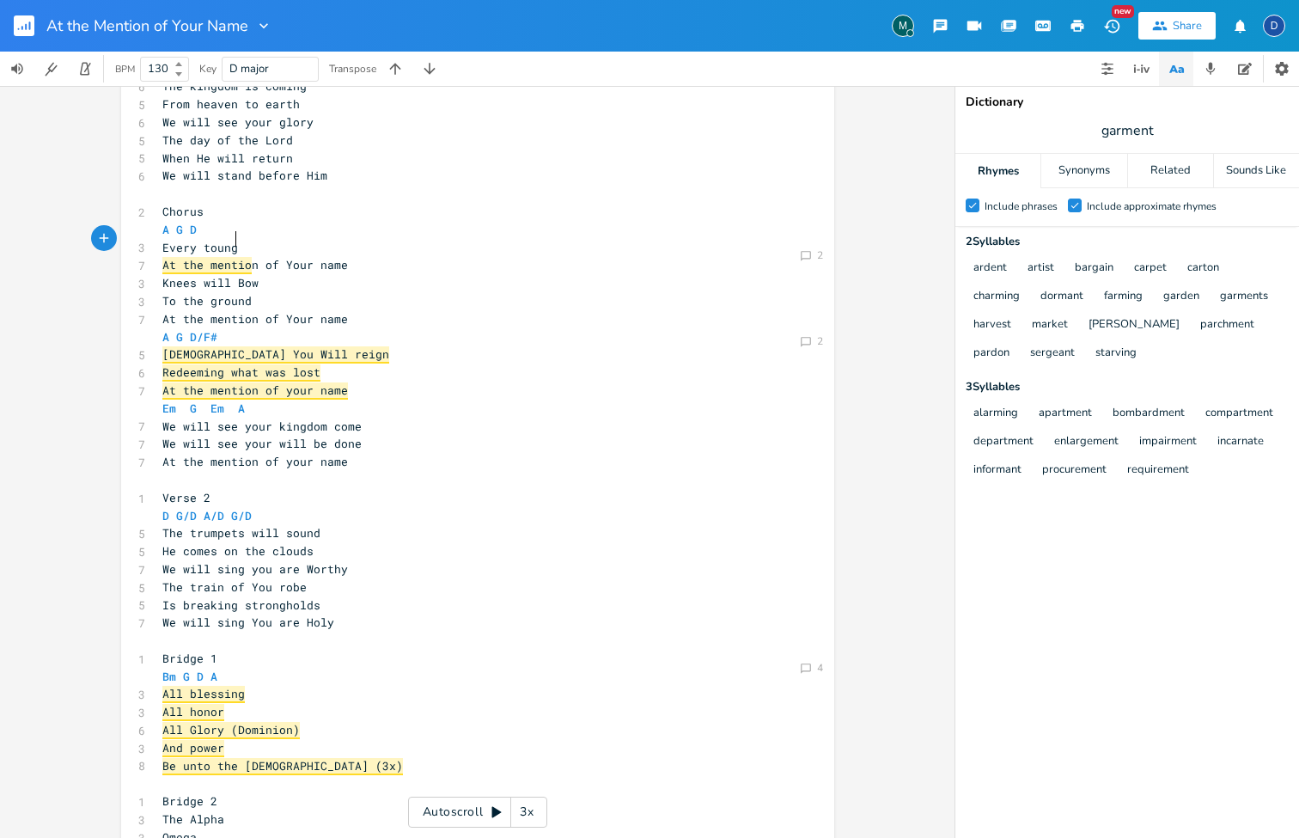
type textarea "ounge"
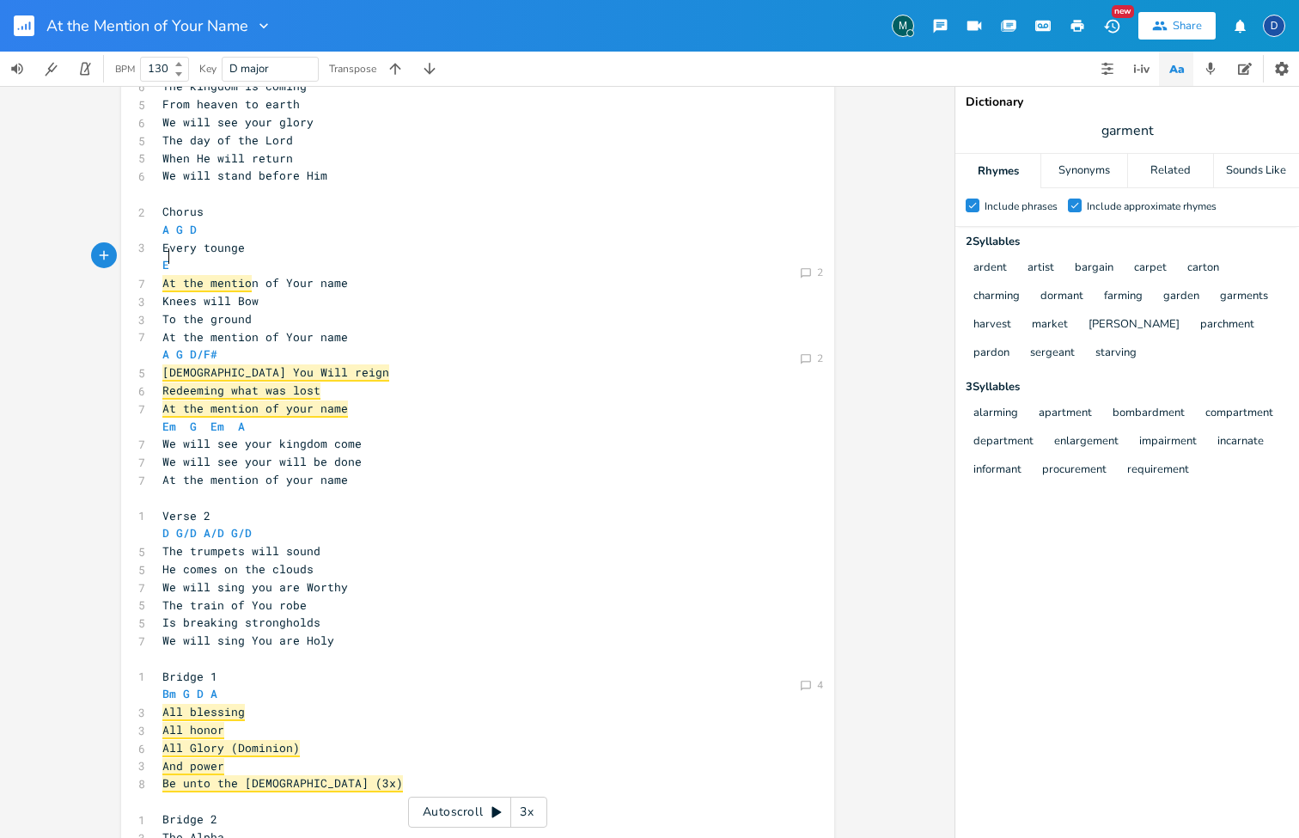
type textarea "Ev"
type textarea "Will Confess"
click at [223, 240] on span "Every tounge" at bounding box center [203, 247] width 82 height 15
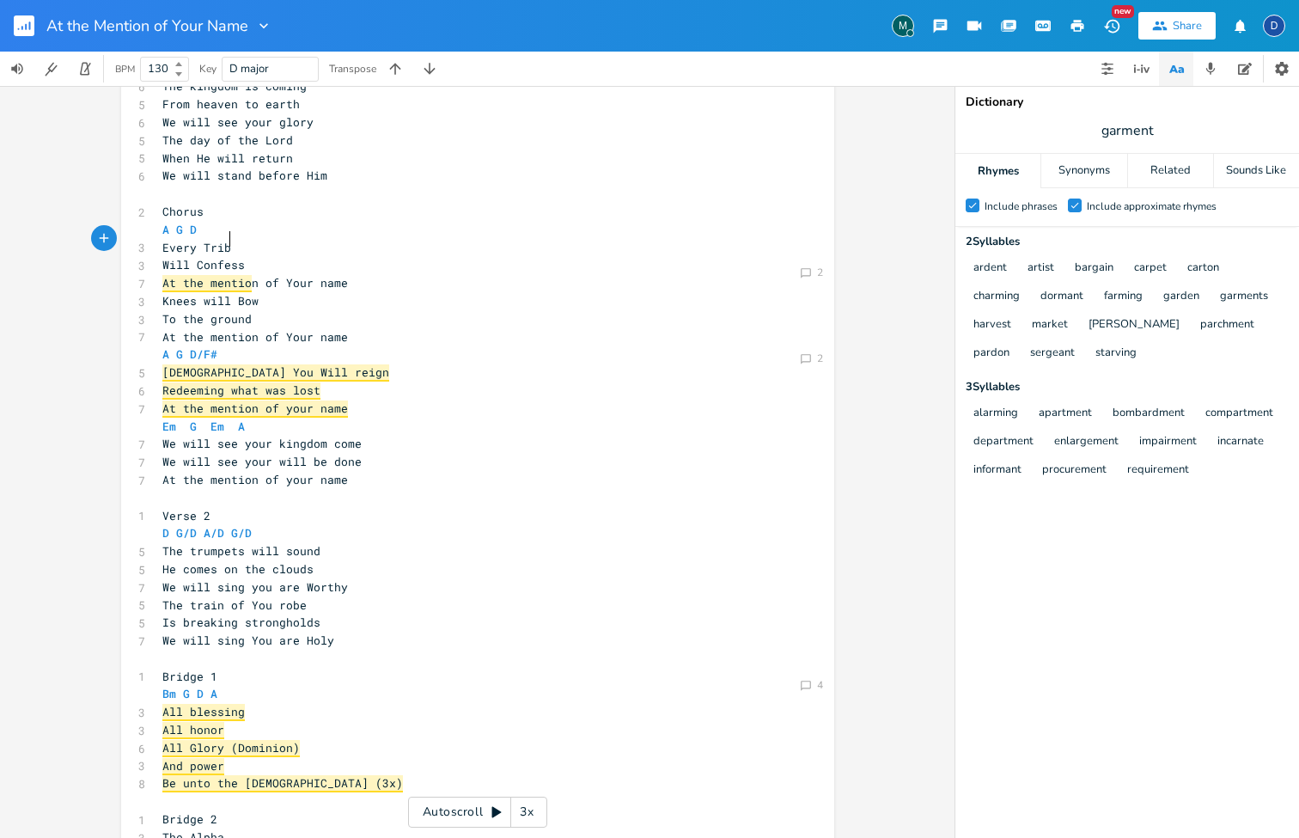
type textarea "Tribe"
click at [225, 240] on span "Every Tribe" at bounding box center [200, 247] width 76 height 15
type textarea "Tribe"
click at [225, 240] on span "Every Tribe" at bounding box center [200, 247] width 76 height 15
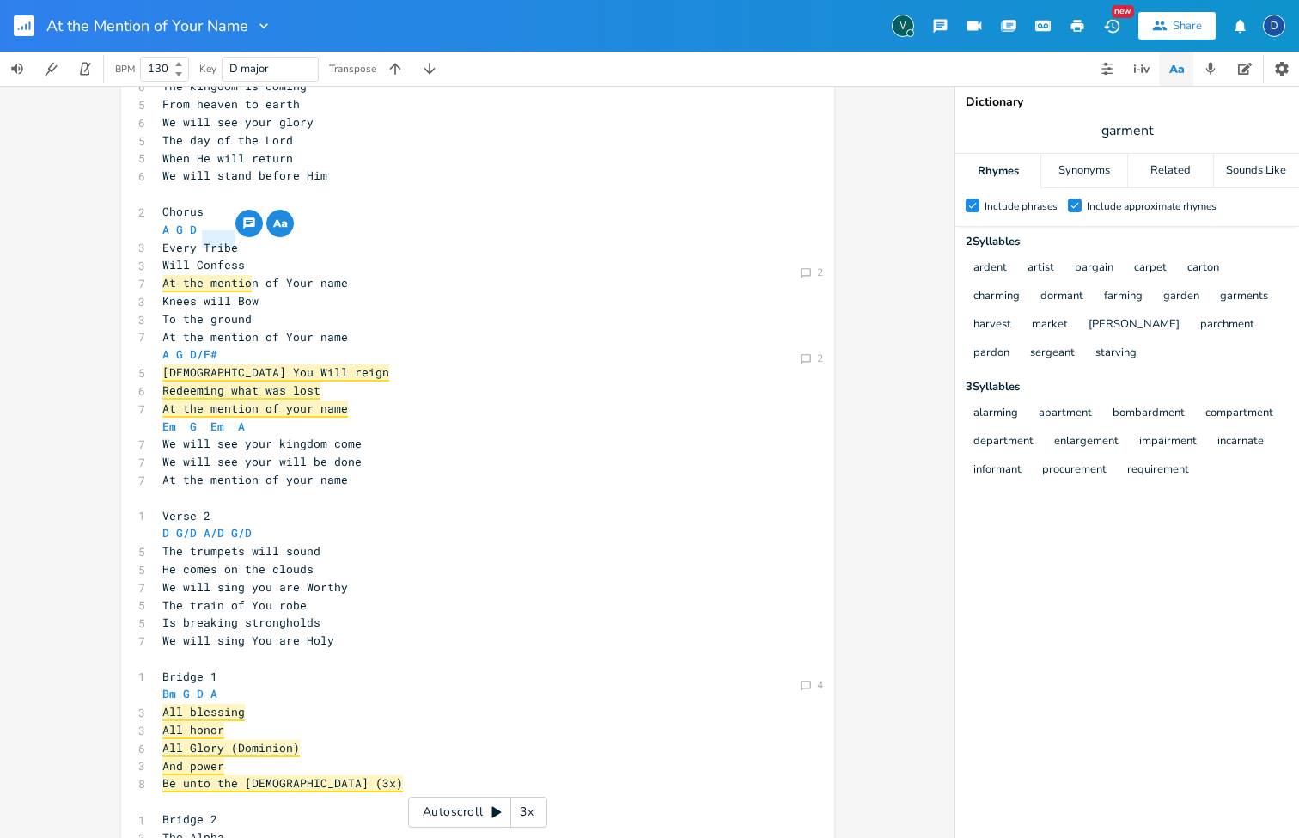
click at [239, 239] on pre "Every Tribe" at bounding box center [469, 248] width 620 height 18
type textarea "a"
type textarea "and Tounge"
click at [349, 454] on span "We will see your will be done" at bounding box center [261, 461] width 199 height 15
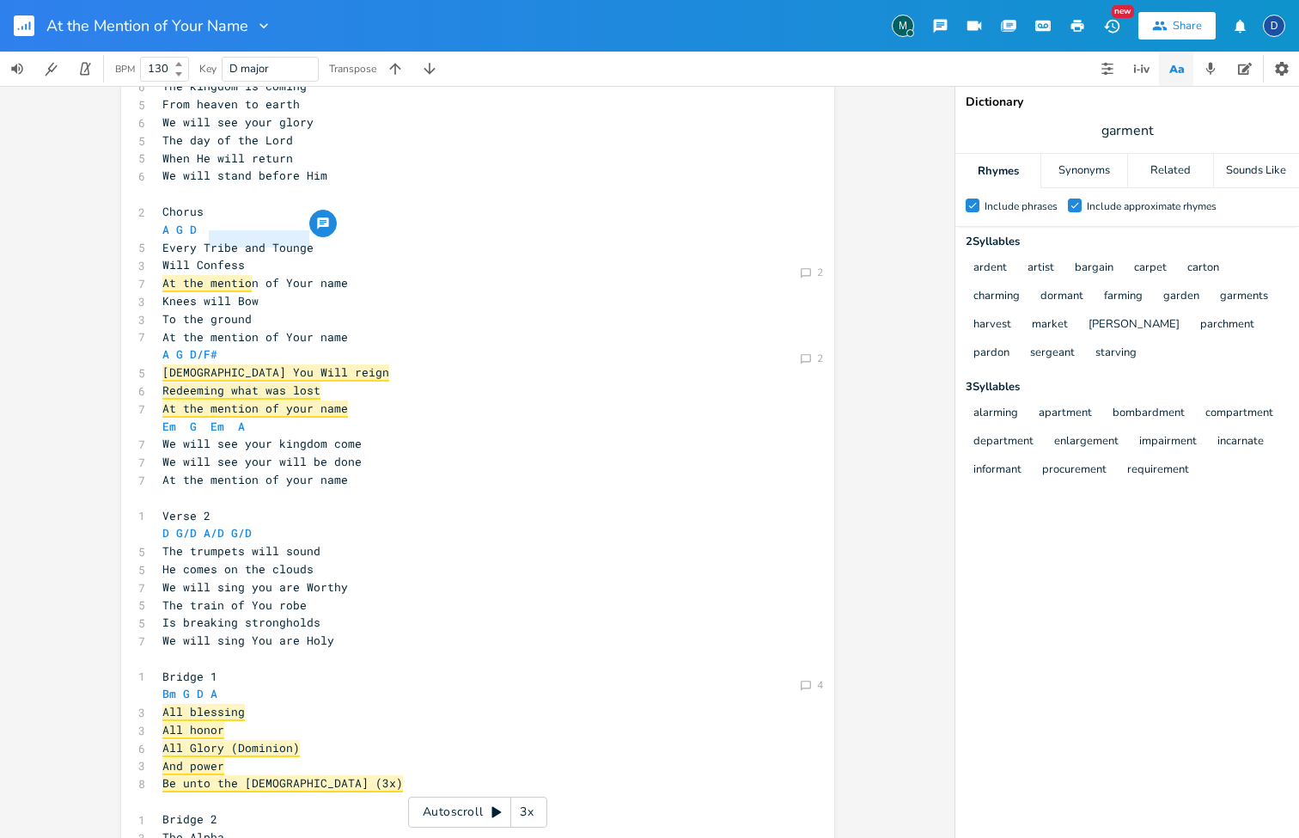
type textarea "Tribe and Tounge"
drag, startPoint x: 321, startPoint y: 237, endPoint x: 198, endPoint y: 234, distance: 123.8
click at [198, 239] on pre "Every Tribe and Tounge" at bounding box center [469, 248] width 620 height 18
click at [244, 311] on span "To the ground" at bounding box center [206, 318] width 89 height 15
type textarea "Knees will Bow To the ground"
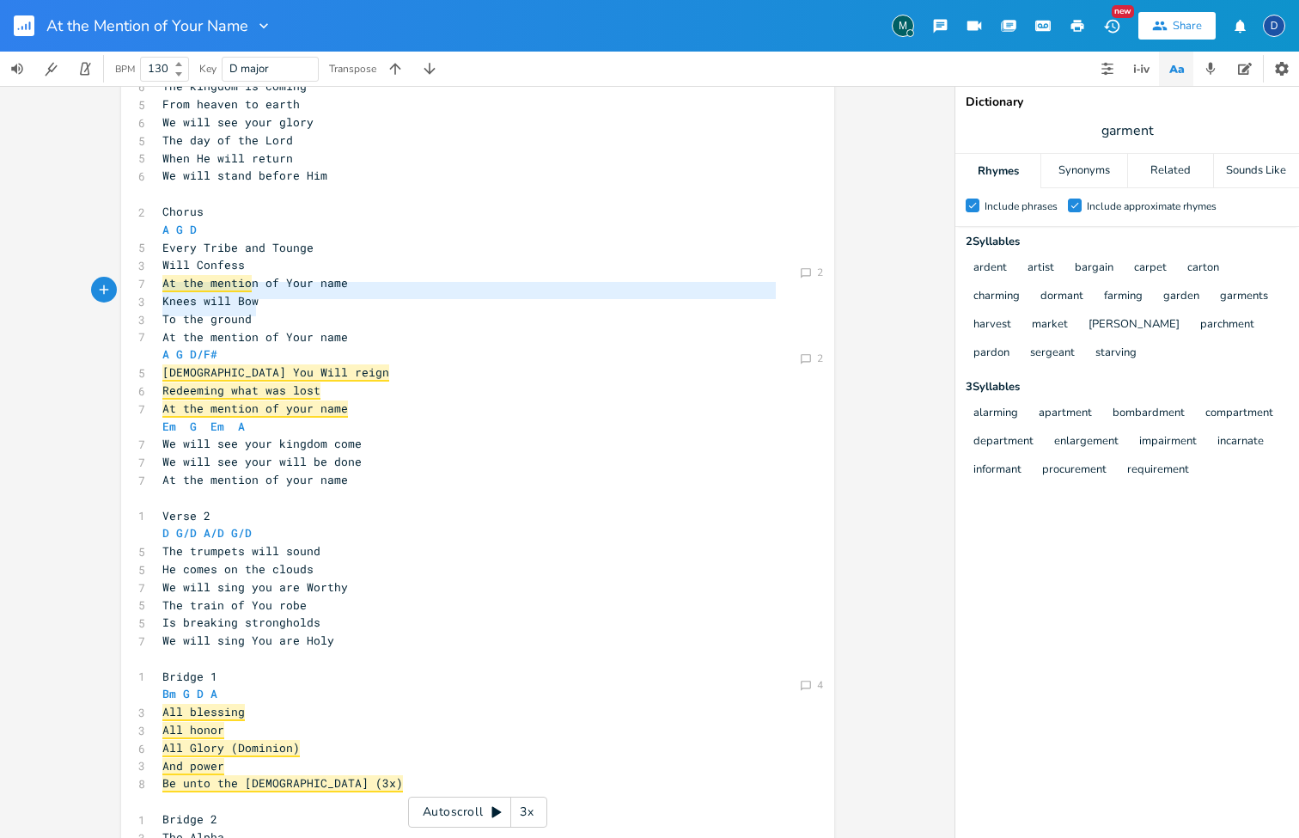
drag, startPoint x: 269, startPoint y: 308, endPoint x: 153, endPoint y: 290, distance: 117.3
click at [159, 290] on div "​ 1 Verse 1 D G/D A/D G/D 6 The kingdom is coming 5 From heaven to earth 6 We w…" at bounding box center [469, 551] width 620 height 1054
click at [166, 311] on span "To the ground" at bounding box center [206, 318] width 89 height 15
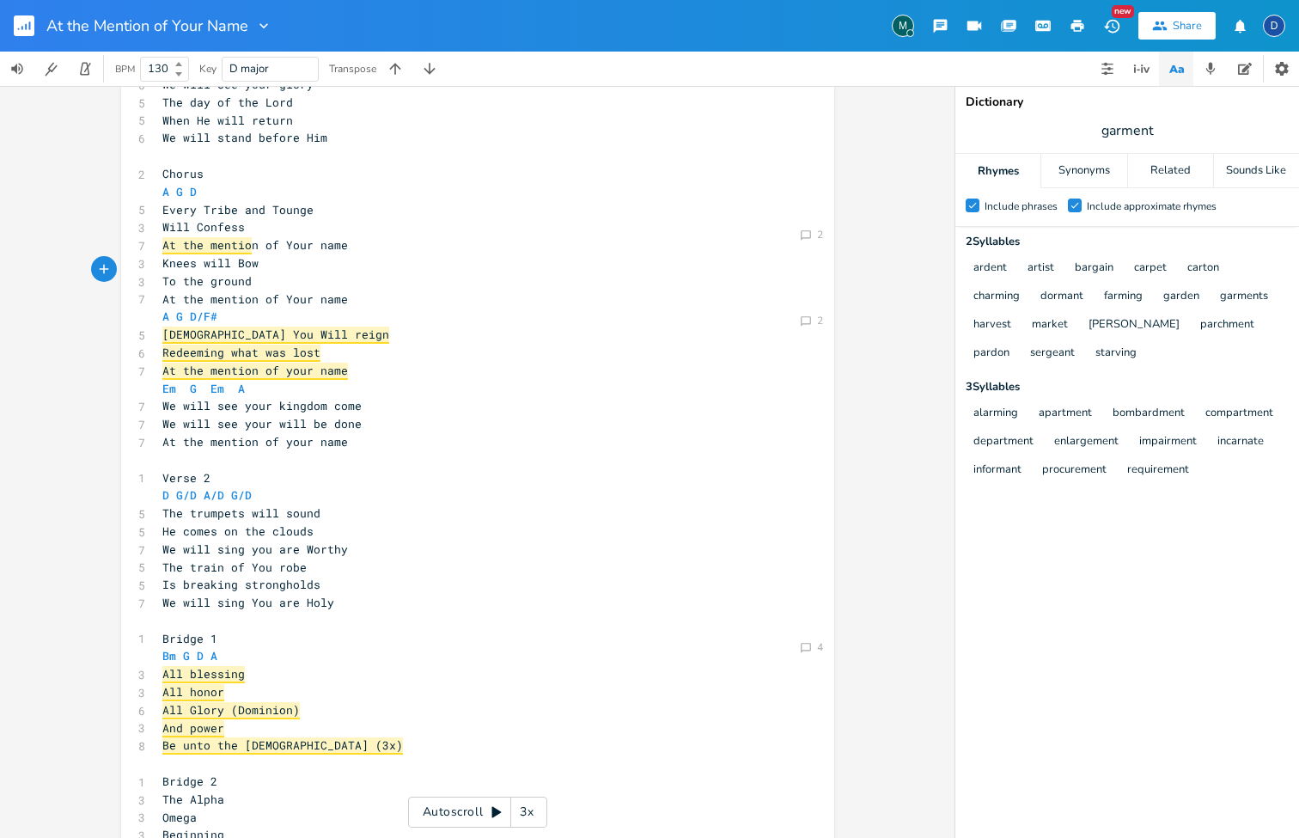
scroll to position [139, 0]
click at [253, 274] on pre "To the ground" at bounding box center [469, 283] width 620 height 18
click at [247, 275] on span "To the ground" at bounding box center [206, 282] width 89 height 15
click at [271, 278] on pre "To the ground" at bounding box center [469, 283] width 620 height 18
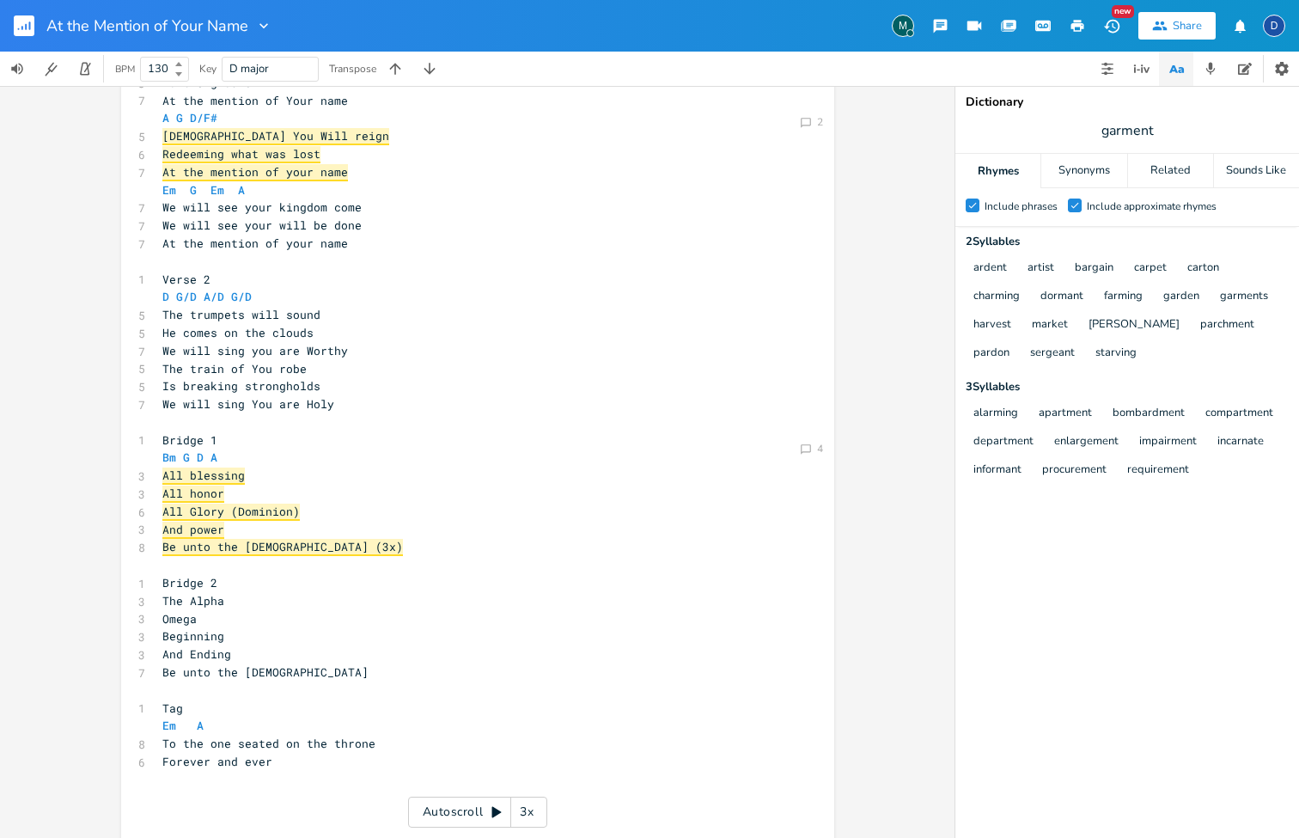
scroll to position [338, 0]
click at [449, 486] on pre "All honor" at bounding box center [469, 495] width 620 height 18
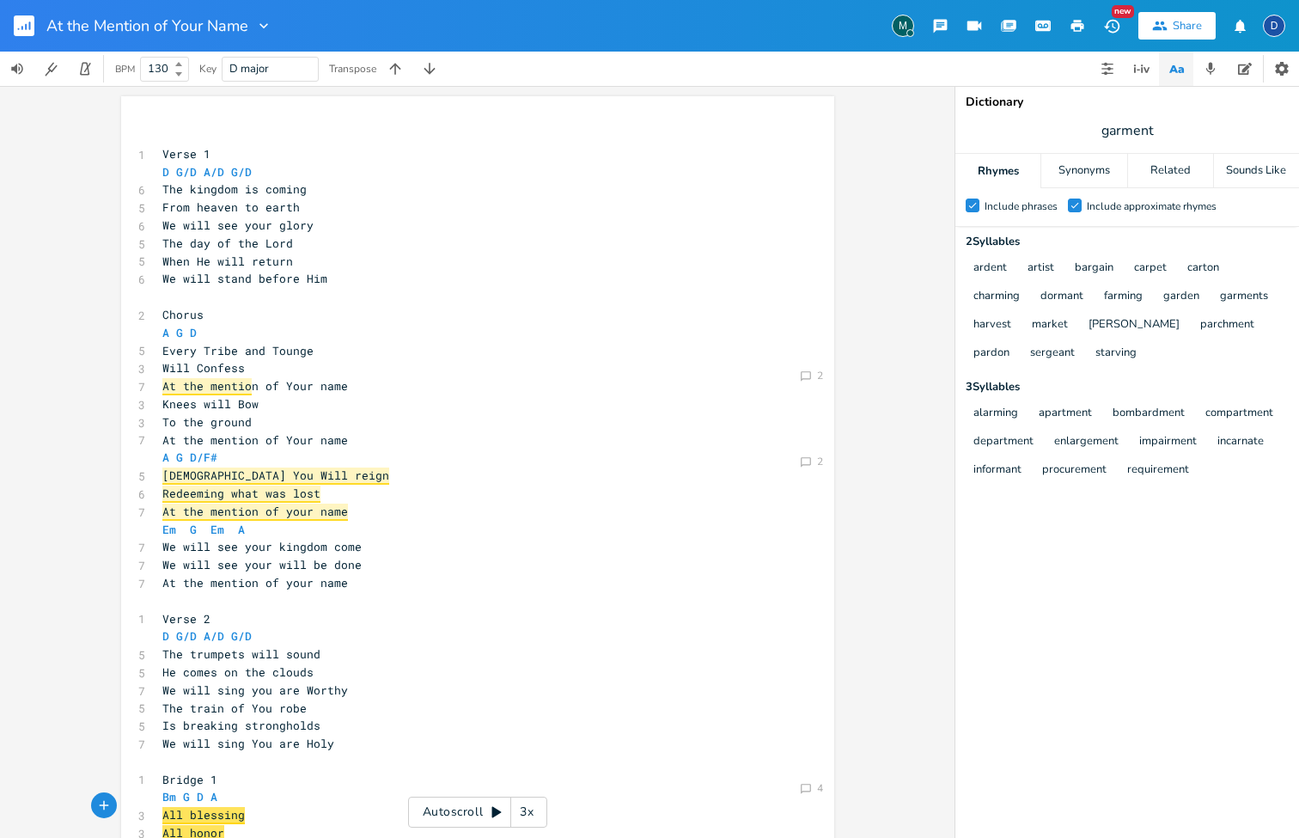
scroll to position [0, 0]
click at [321, 363] on pre "Will Confess" at bounding box center [469, 368] width 620 height 18
click at [302, 343] on span "Every Tribe and Tounge" at bounding box center [237, 350] width 151 height 15
click at [303, 359] on pre "Will Confess" at bounding box center [469, 368] width 620 height 18
type textarea "Will"
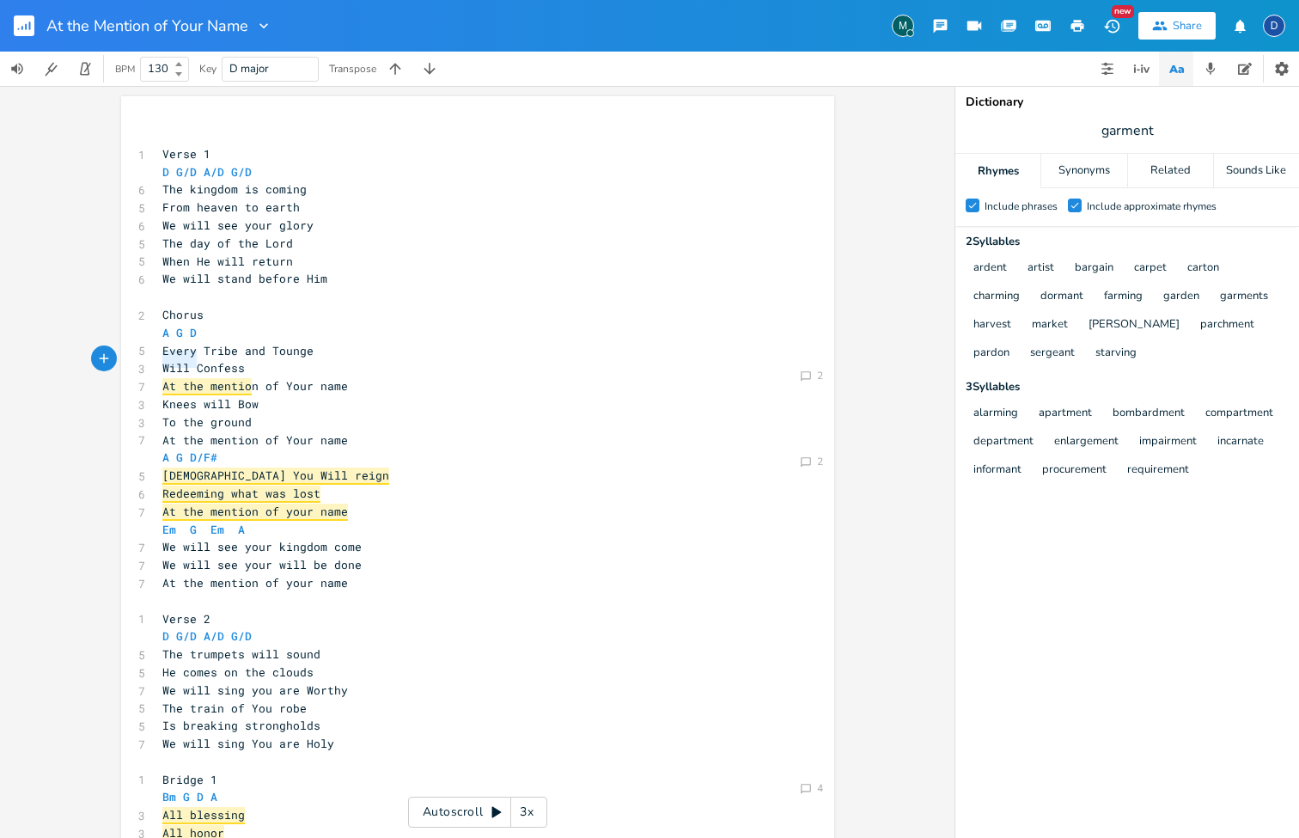
drag, startPoint x: 190, startPoint y: 359, endPoint x: 153, endPoint y: 359, distance: 36.9
click at [159, 359] on pre "Will Confess" at bounding box center [469, 368] width 620 height 18
click at [275, 413] on pre "To the ground" at bounding box center [469, 422] width 620 height 18
click at [431, 592] on pre "​" at bounding box center [469, 601] width 620 height 18
